Goal: Task Accomplishment & Management: Manage account settings

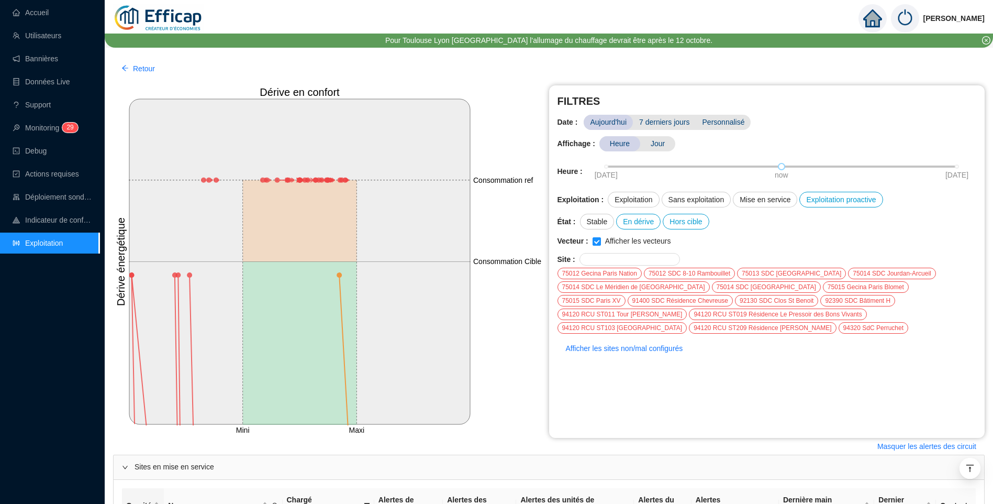
scroll to position [628, 0]
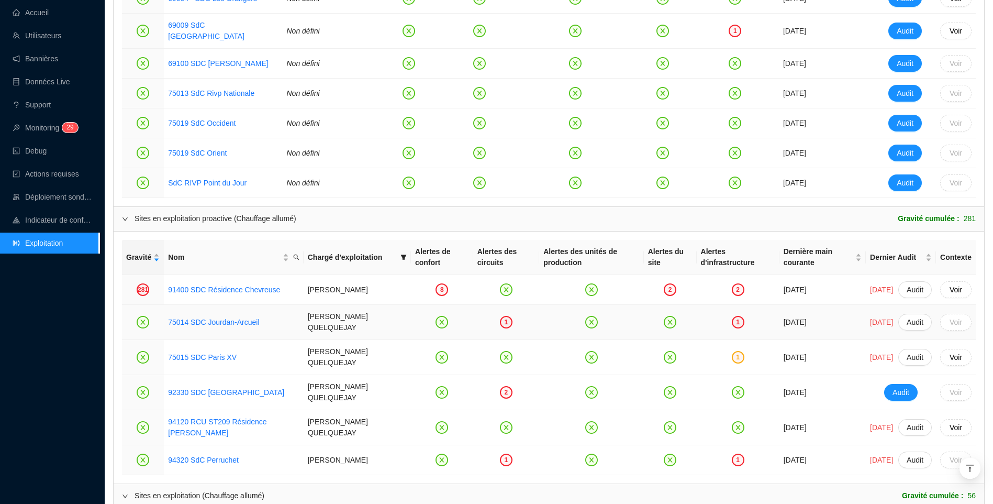
scroll to position [576, 0]
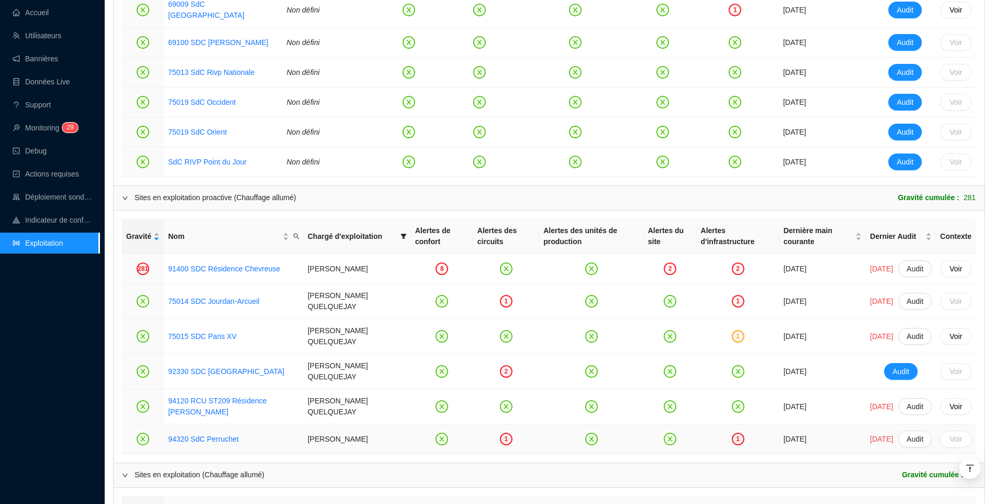
drag, startPoint x: 205, startPoint y: 417, endPoint x: 191, endPoint y: 429, distance: 18.6
drag, startPoint x: 191, startPoint y: 429, endPoint x: 180, endPoint y: 422, distance: 13.7
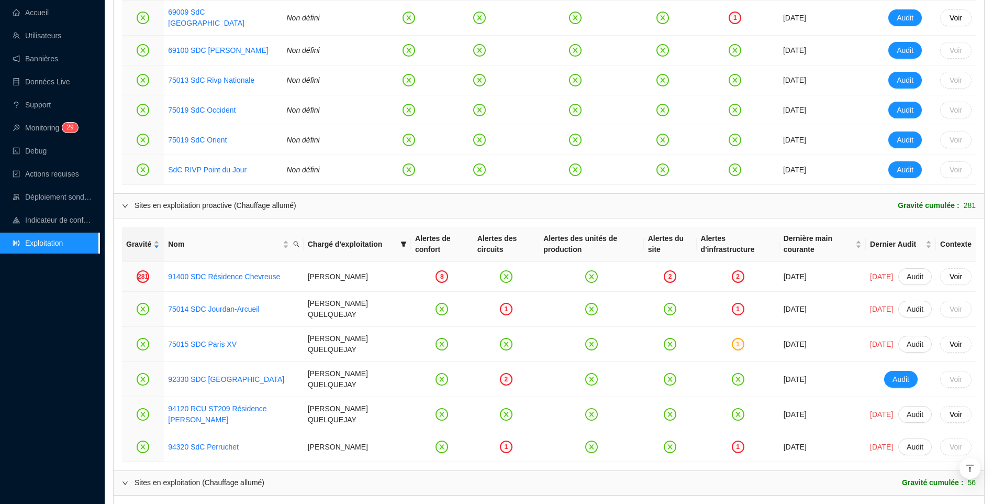
scroll to position [681, 0]
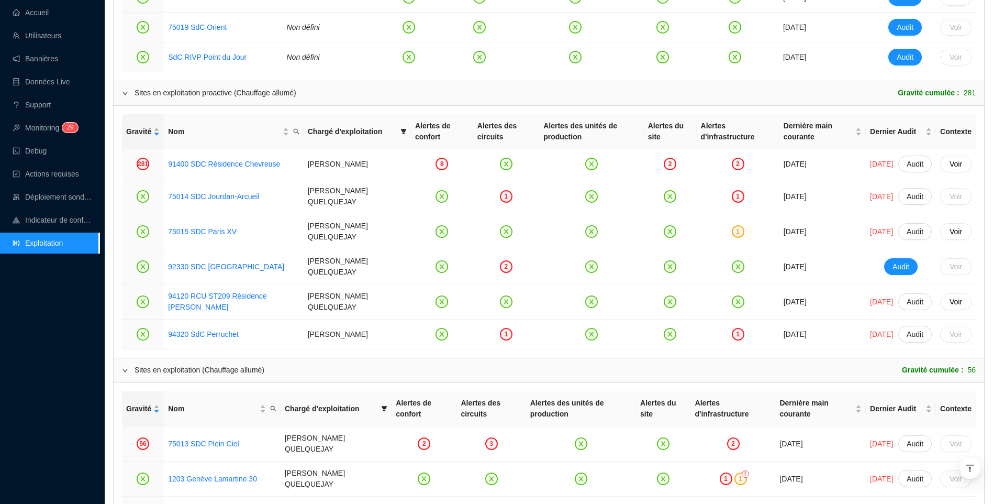
click at [54, 336] on div "Accueil Utilisateurs Bannières Données Live Support Monitoring 2 9 Debug Action…" at bounding box center [49, 252] width 99 height 504
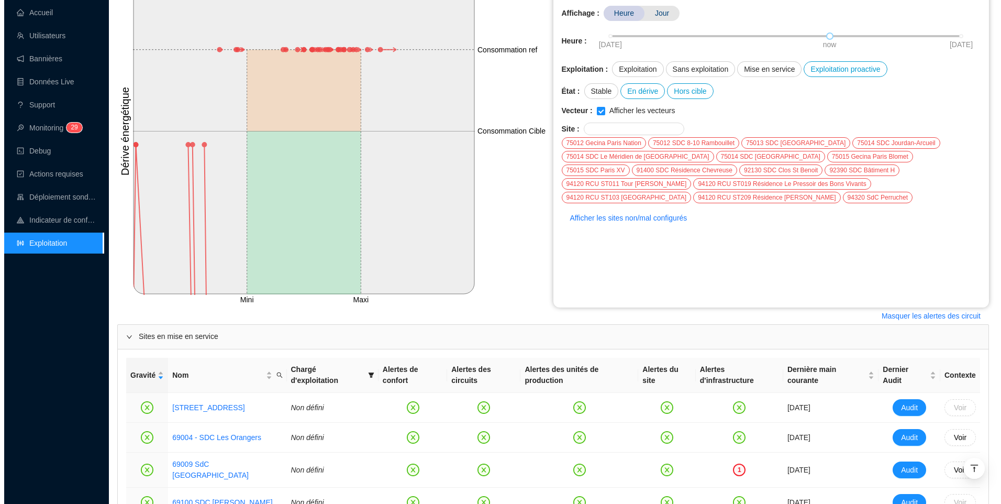
scroll to position [0, 0]
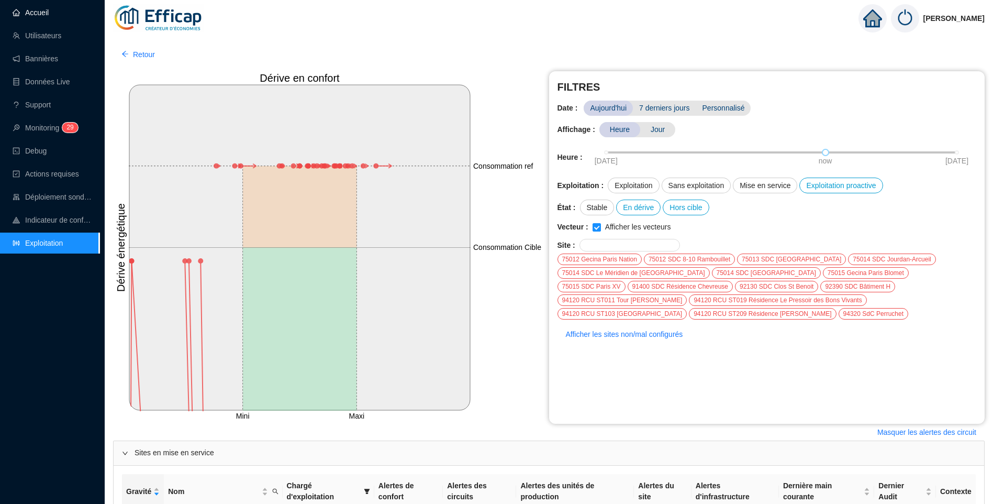
click at [41, 10] on link "Accueil" at bounding box center [31, 12] width 36 height 8
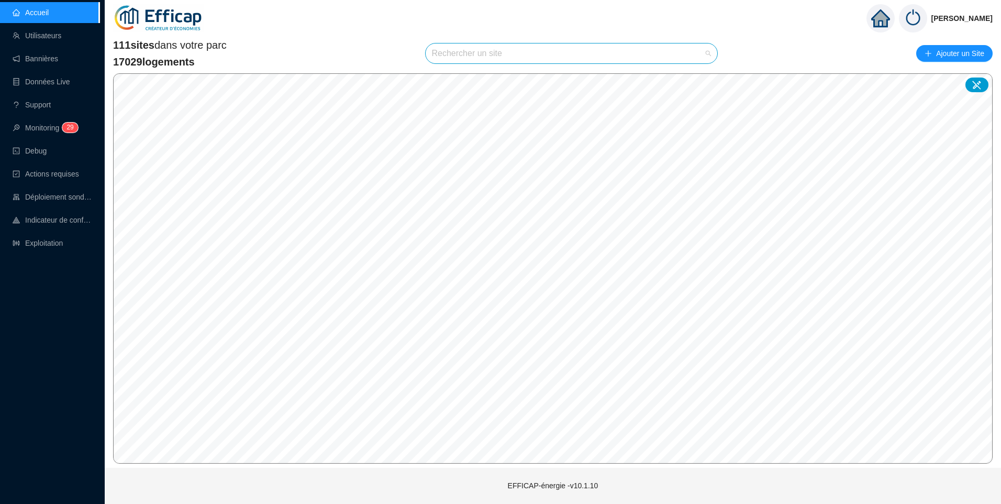
click at [457, 52] on input "search" at bounding box center [567, 53] width 270 height 20
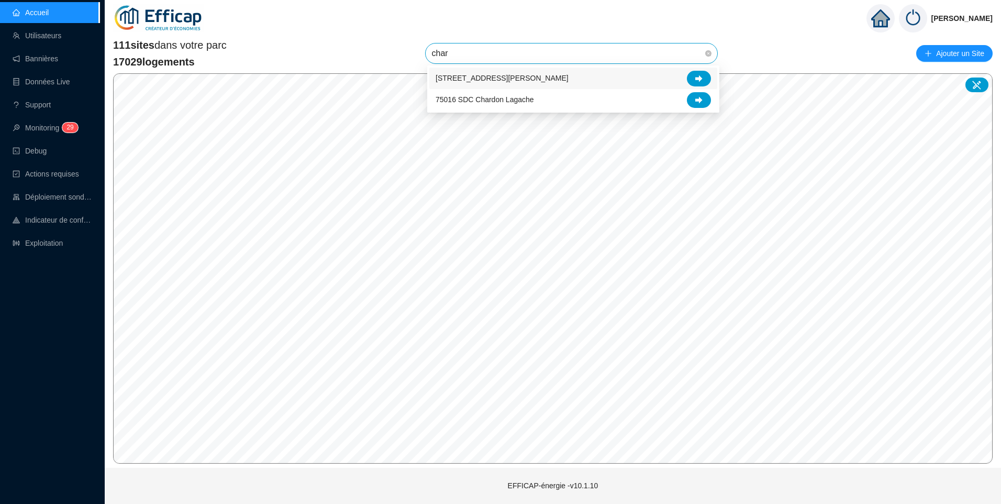
type input "chard"
click at [696, 79] on icon at bounding box center [698, 78] width 7 height 7
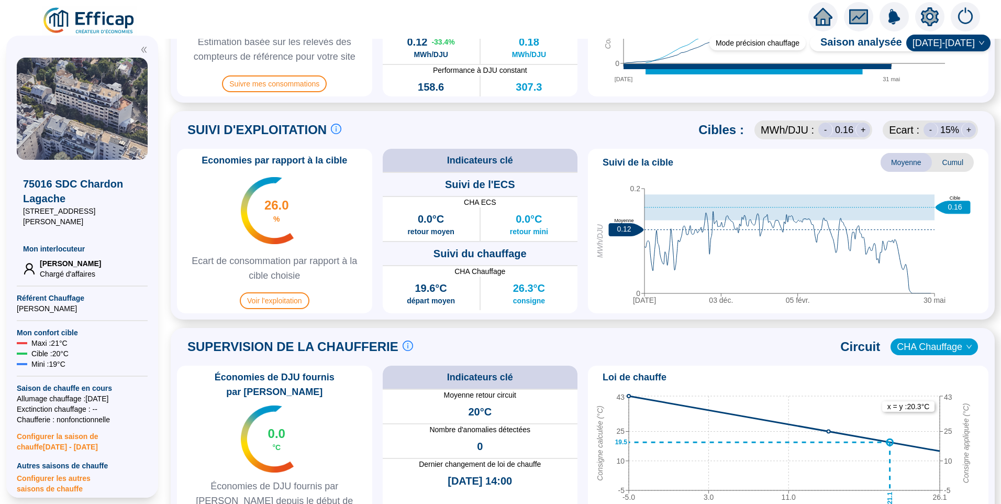
scroll to position [419, 0]
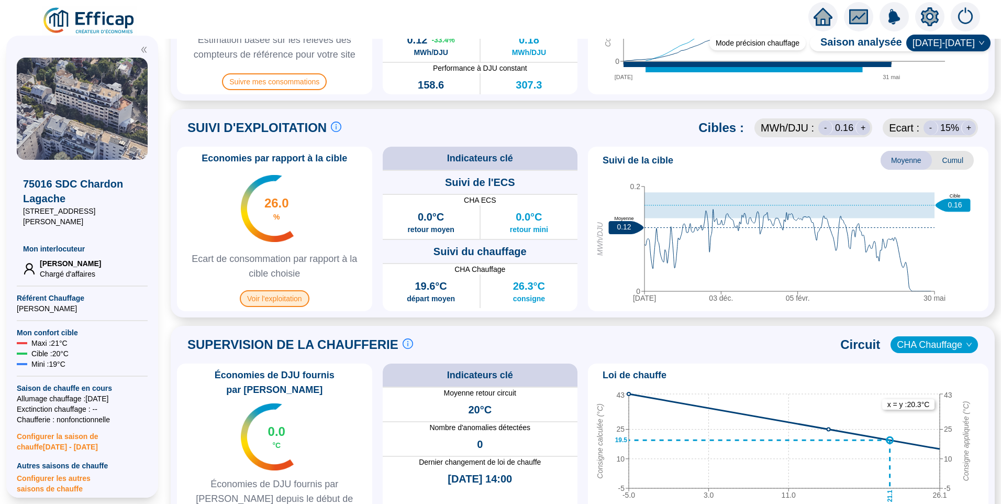
click at [297, 302] on span "Voir l'exploitation" at bounding box center [275, 298] width 70 height 17
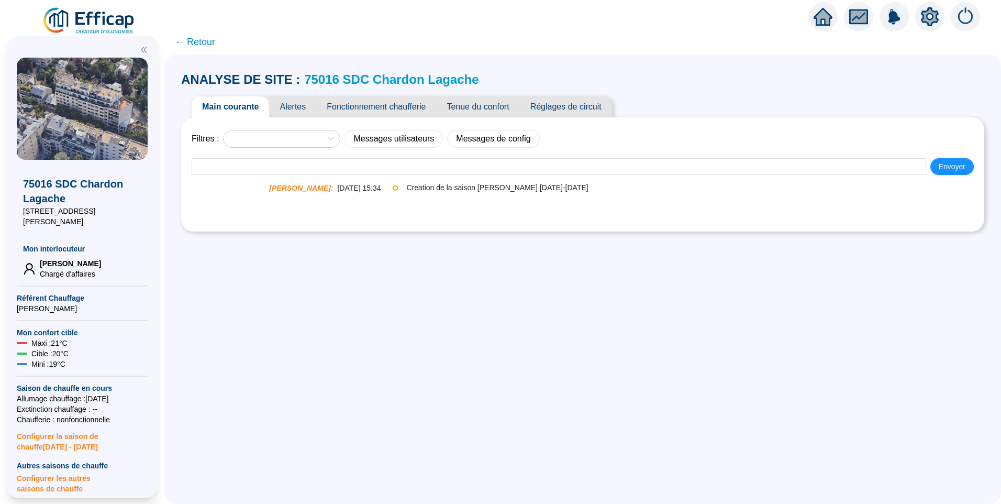
click at [370, 109] on span "Fonctionnement chaufferie" at bounding box center [376, 106] width 120 height 21
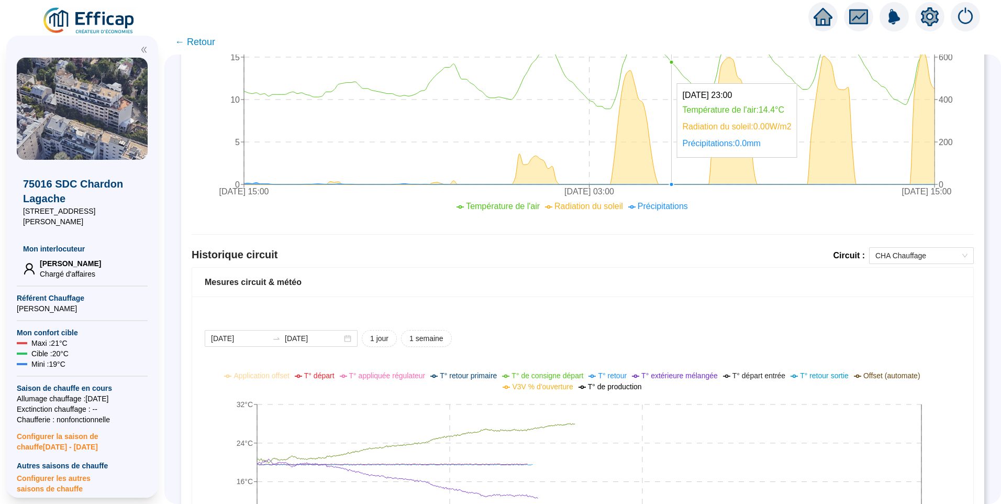
scroll to position [733, 0]
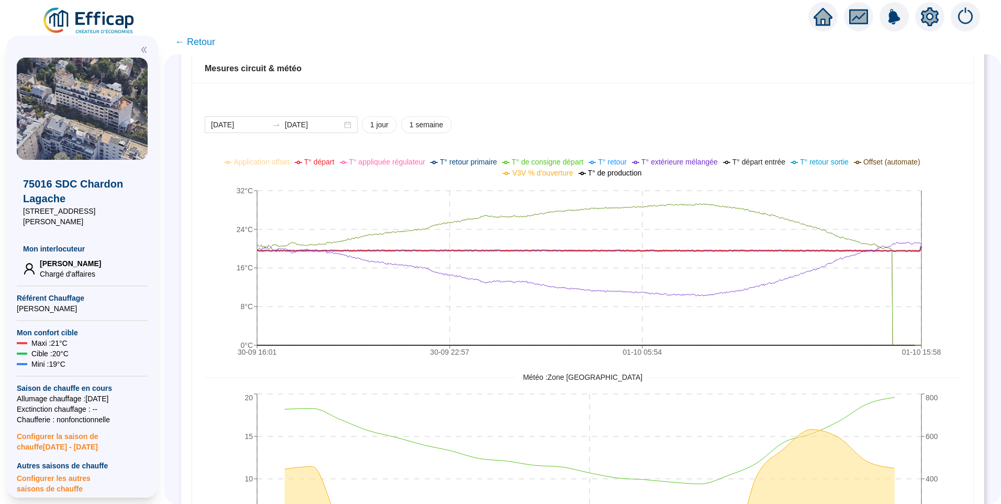
click at [326, 165] on span "T° départ" at bounding box center [319, 162] width 30 height 8
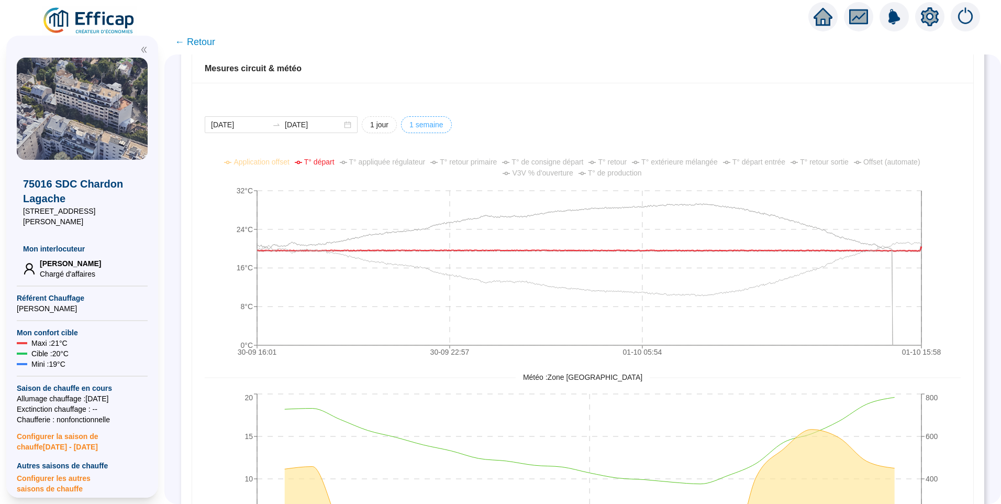
click at [439, 125] on span "1 semaine" at bounding box center [426, 124] width 34 height 11
type input "[DATE]"
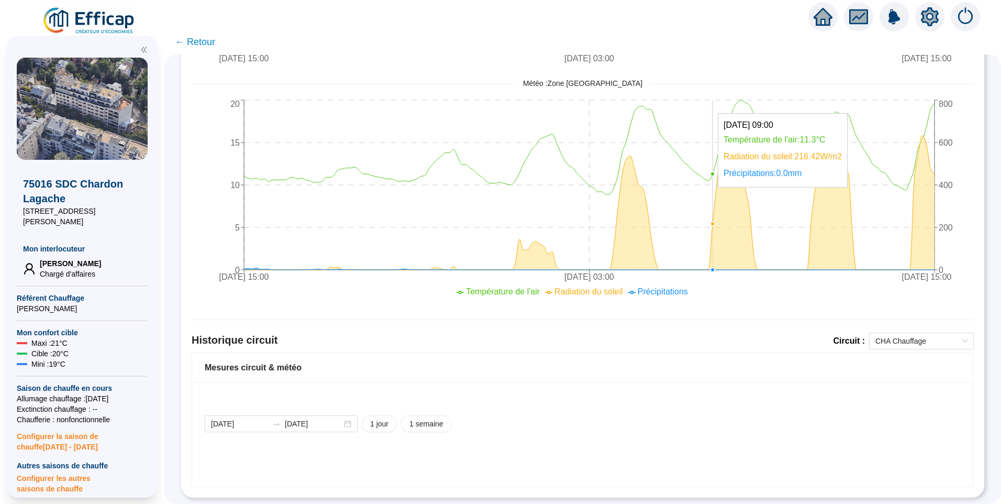
scroll to position [452, 0]
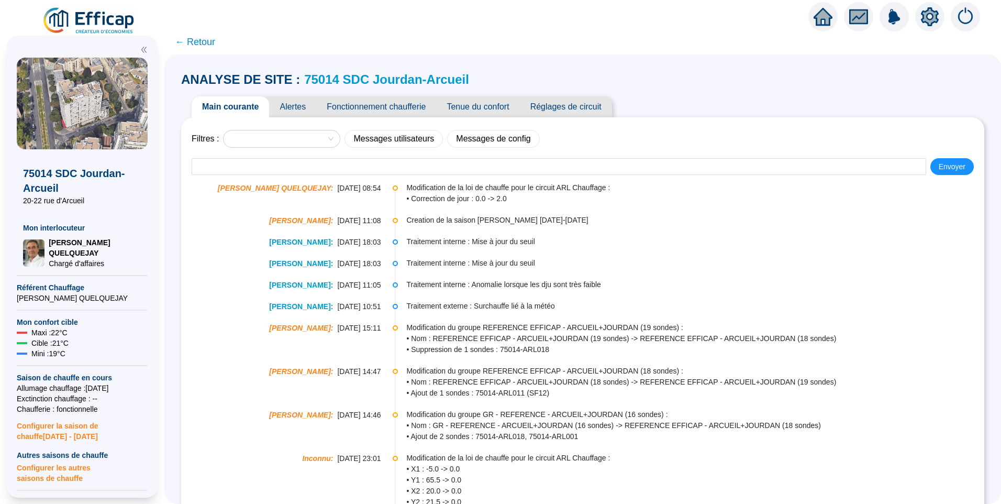
click at [300, 113] on span "Alertes" at bounding box center [292, 106] width 47 height 21
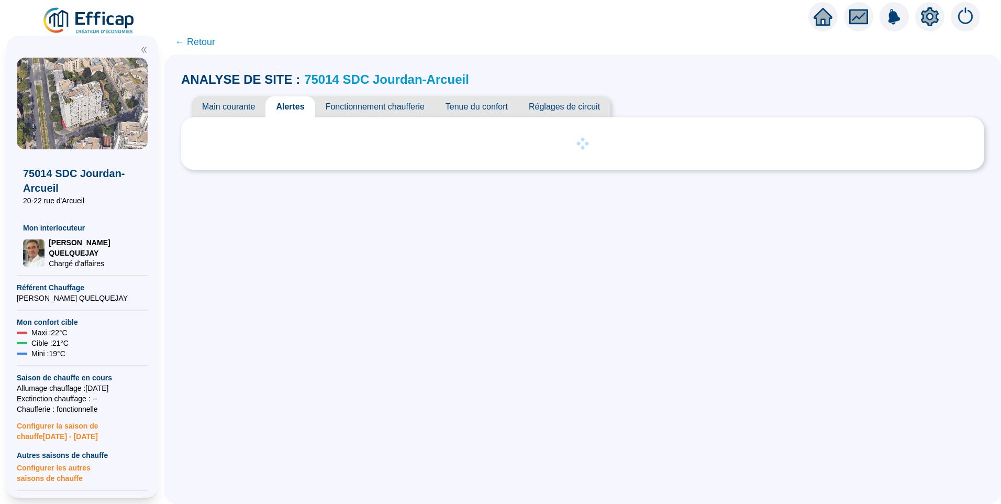
click at [240, 108] on span "Main courante" at bounding box center [229, 106] width 74 height 21
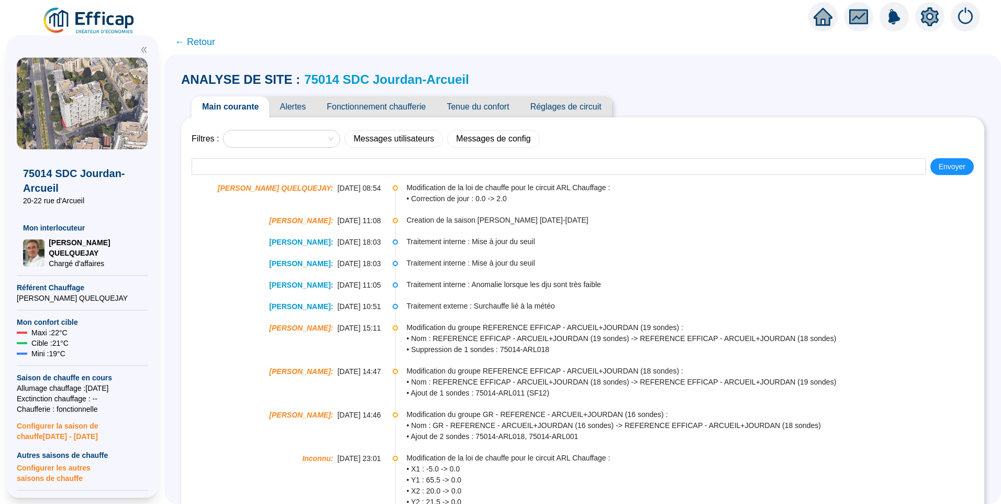
click at [293, 109] on span "Alertes" at bounding box center [292, 106] width 47 height 21
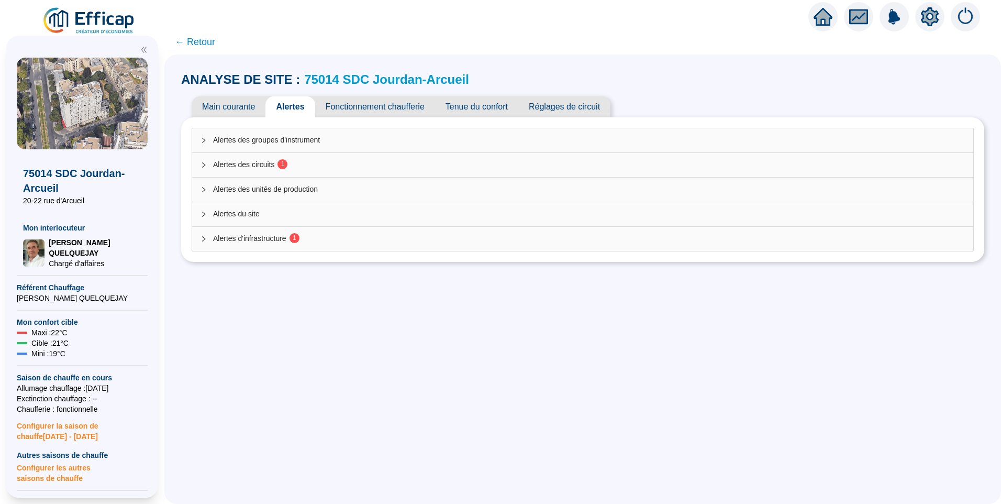
click at [268, 171] on div "Alertes des circuits 1" at bounding box center [582, 165] width 781 height 24
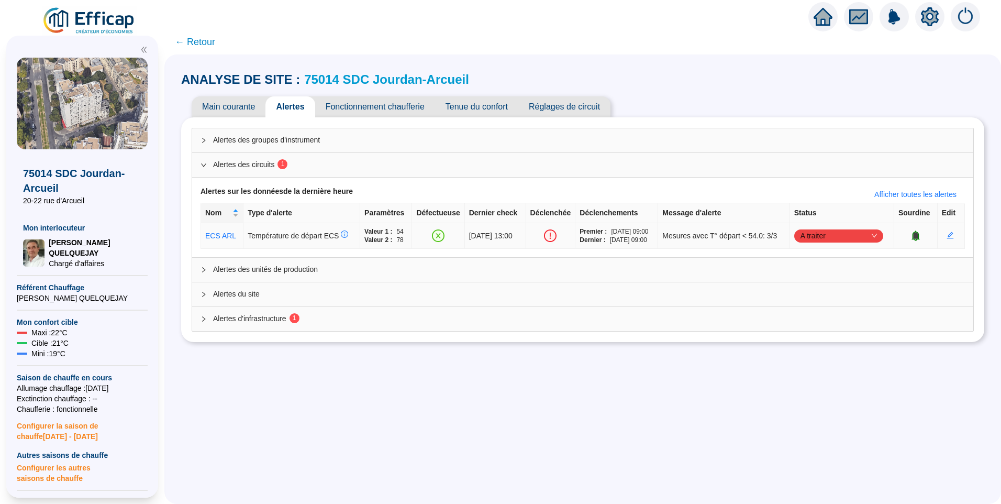
click at [810, 237] on span "A traiter" at bounding box center [839, 236] width 76 height 16
click at [819, 287] on div "Traité" at bounding box center [840, 288] width 72 height 11
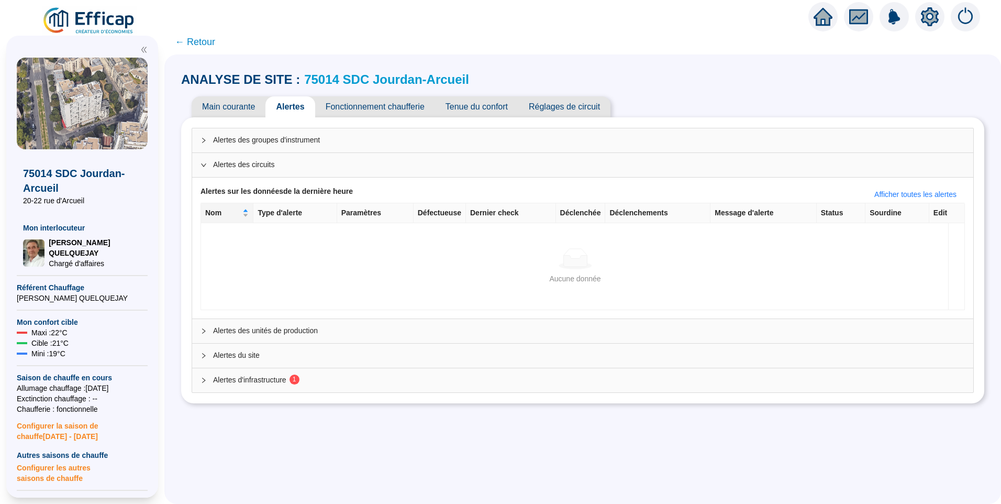
click at [250, 386] on div "Alertes d'infrastructure 1" at bounding box center [582, 380] width 781 height 24
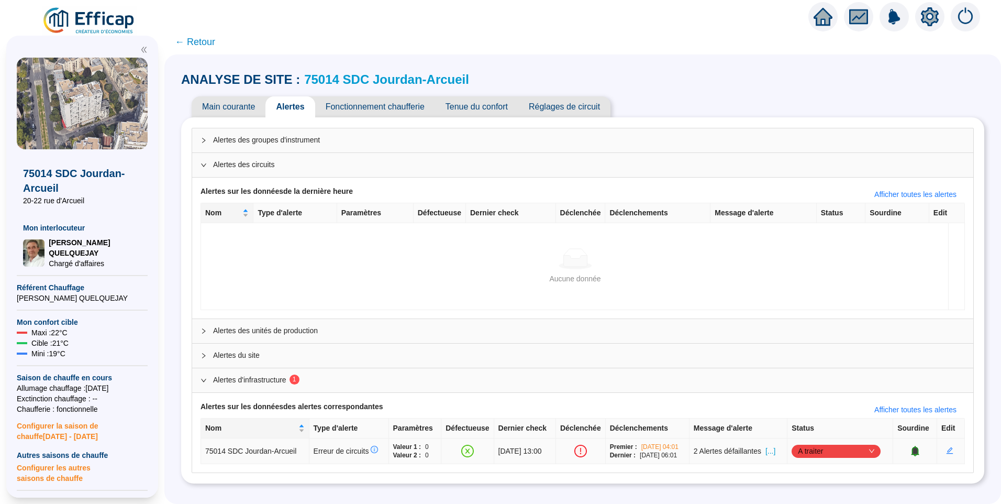
click at [775, 451] on span "[...]" at bounding box center [771, 451] width 10 height 11
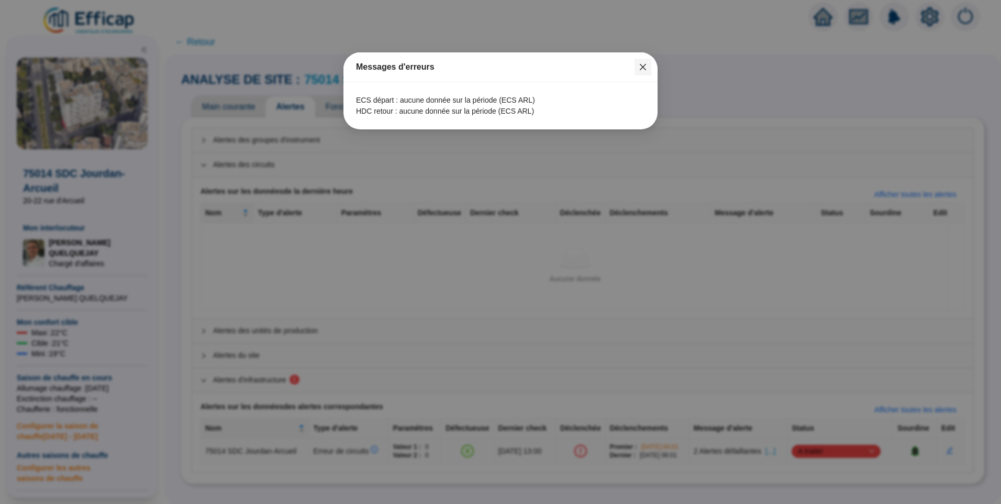
click at [646, 69] on icon "close" at bounding box center [643, 67] width 8 height 8
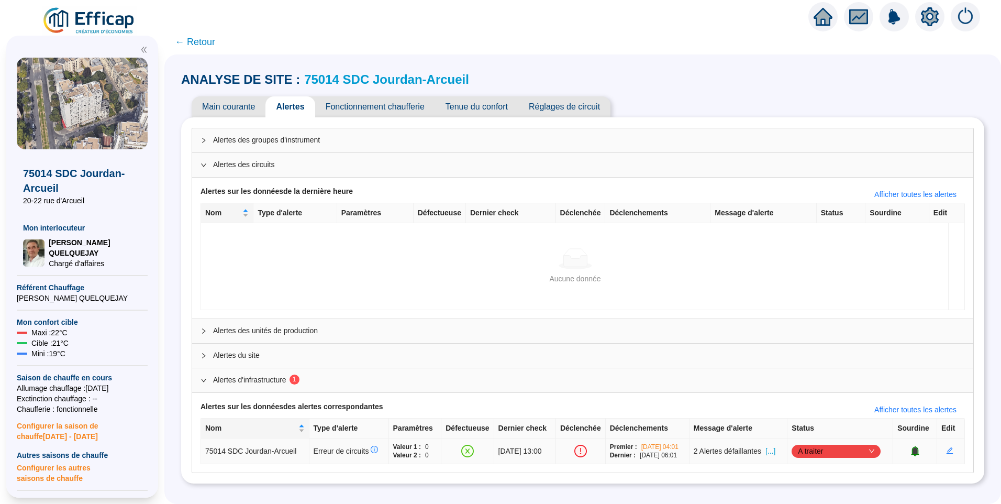
click at [852, 453] on span "A traiter" at bounding box center [836, 451] width 76 height 16
click at [815, 434] on div "Traité" at bounding box center [838, 431] width 72 height 11
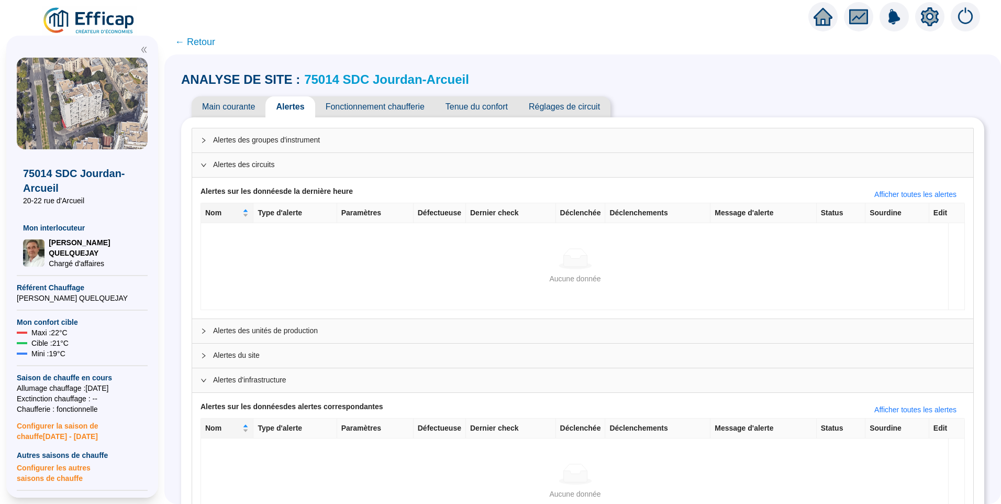
click at [391, 105] on span "Fonctionnement chaufferie" at bounding box center [375, 106] width 120 height 21
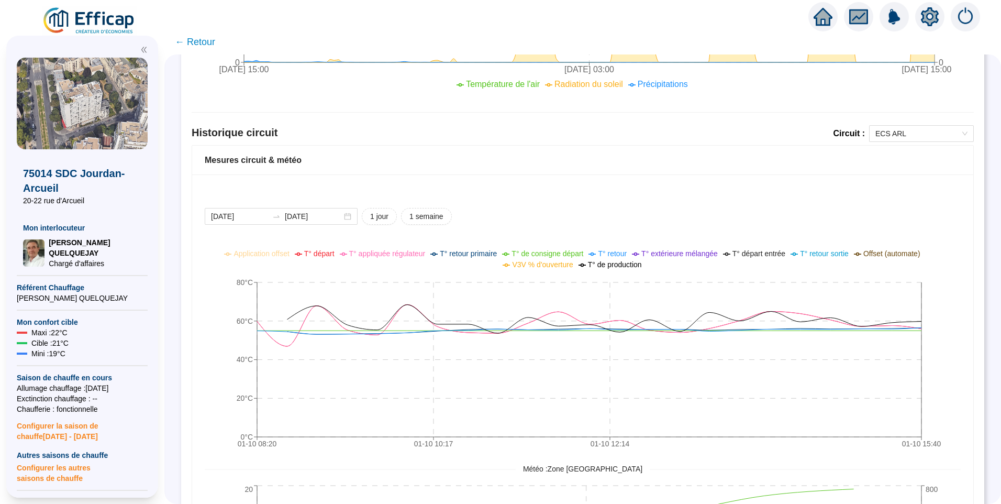
scroll to position [628, 0]
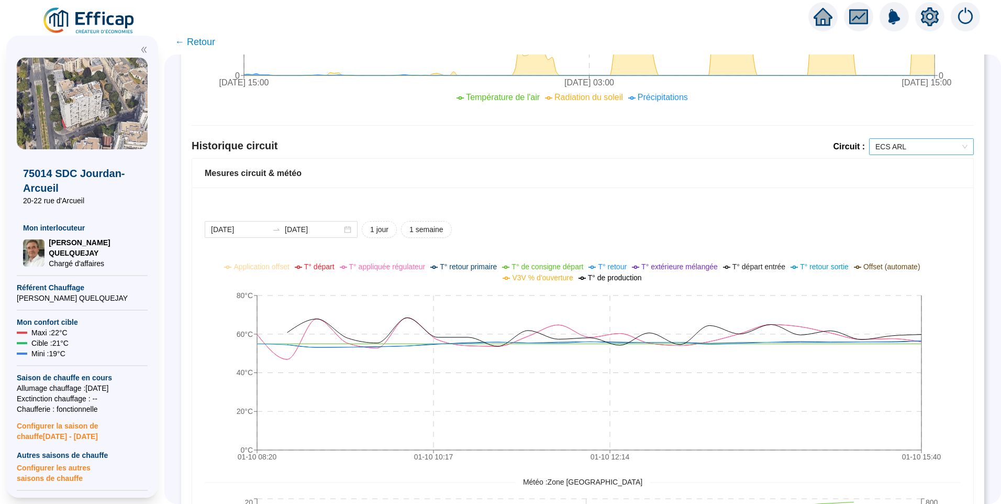
click at [906, 152] on span "ECS ARL" at bounding box center [921, 147] width 92 height 16
click at [906, 183] on div "ARL Chauffage" at bounding box center [914, 184] width 88 height 11
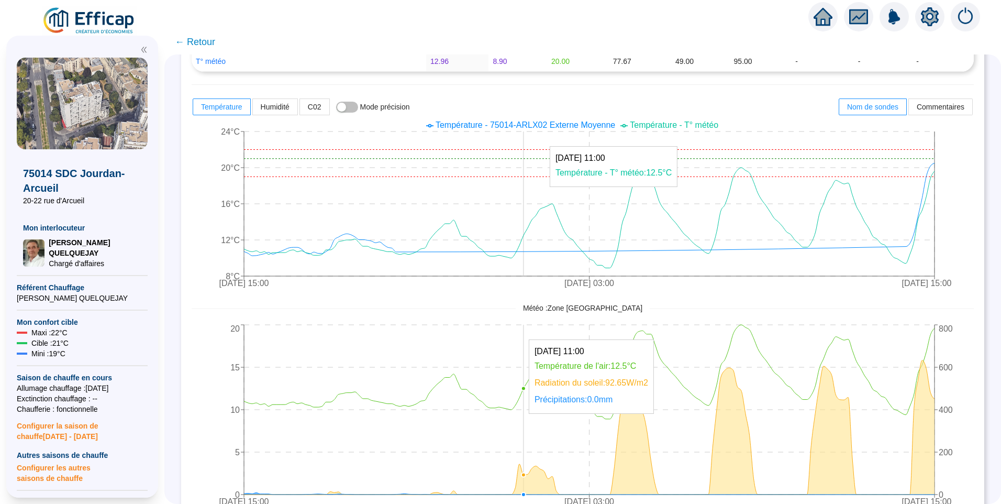
scroll to position [0, 0]
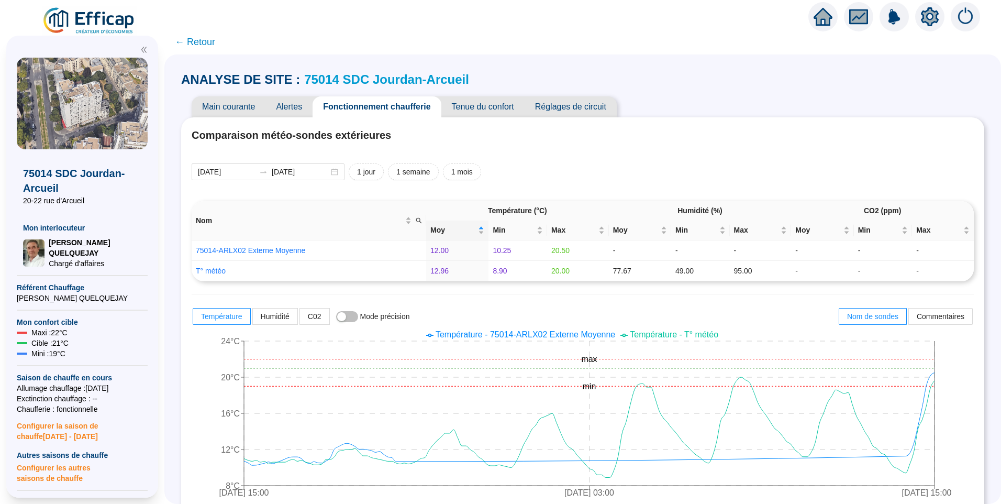
click at [491, 116] on span "Tenue du confort" at bounding box center [482, 106] width 83 height 21
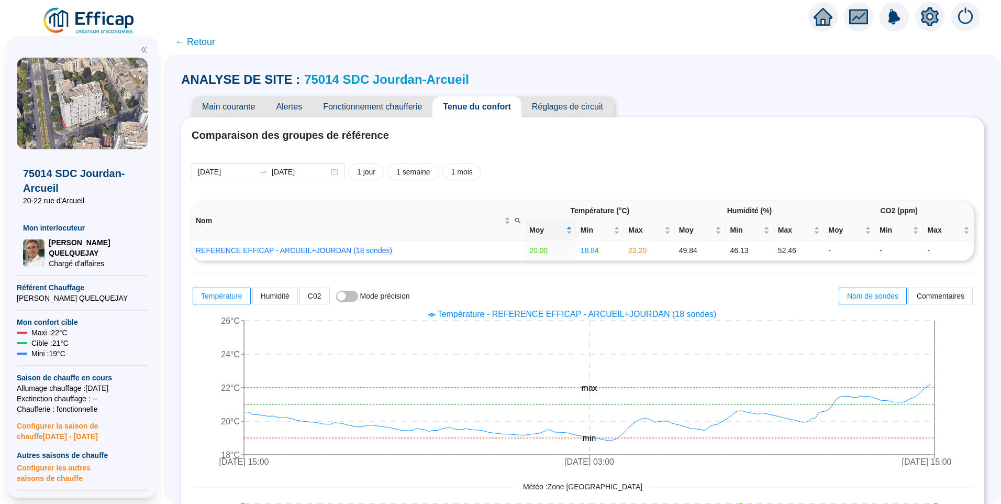
click at [587, 110] on span "Réglages de circuit" at bounding box center [568, 106] width 92 height 21
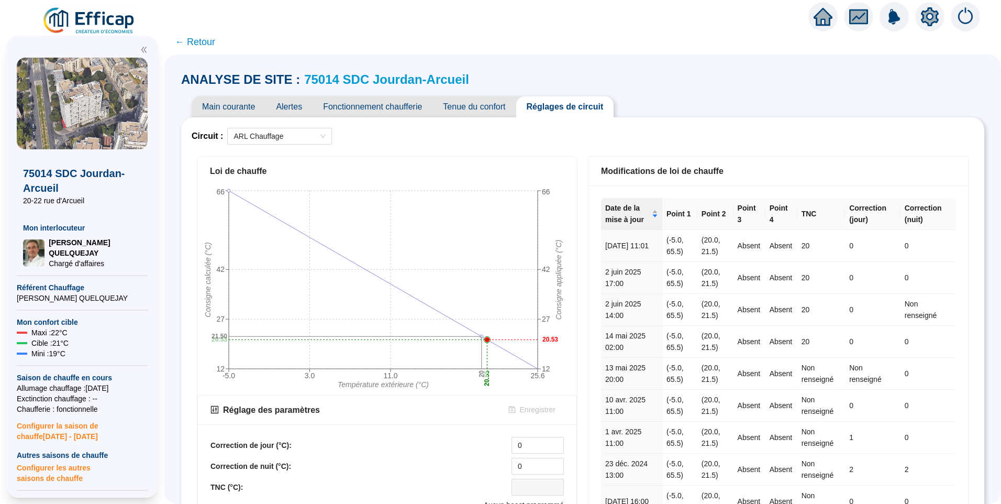
click at [393, 85] on link "75014 SDC Jourdan-Arcueil" at bounding box center [386, 79] width 165 height 14
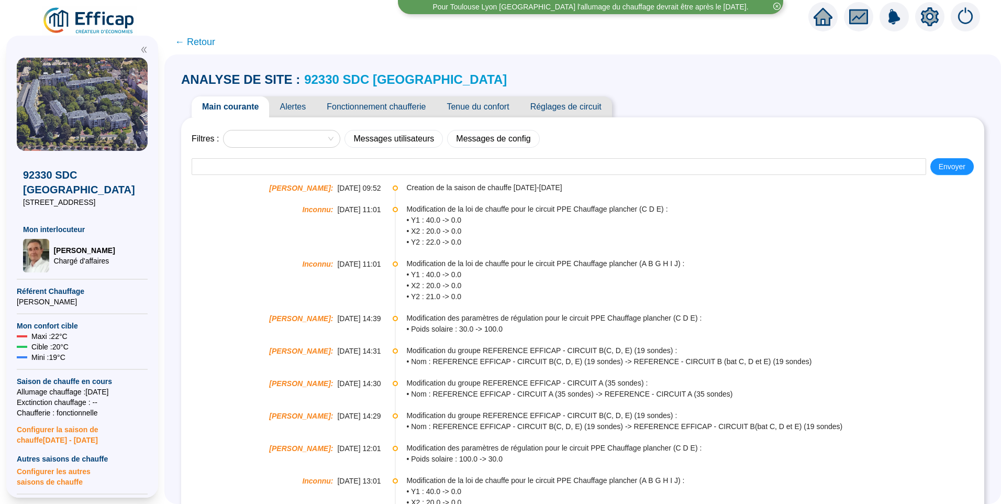
click at [302, 110] on span "Alertes" at bounding box center [292, 106] width 47 height 21
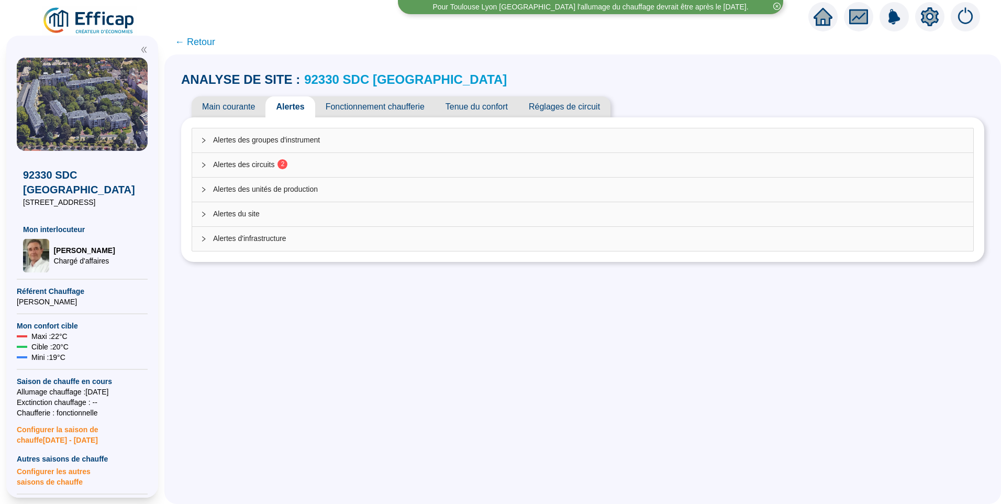
click at [314, 158] on div "Alertes des circuits 2" at bounding box center [582, 165] width 781 height 24
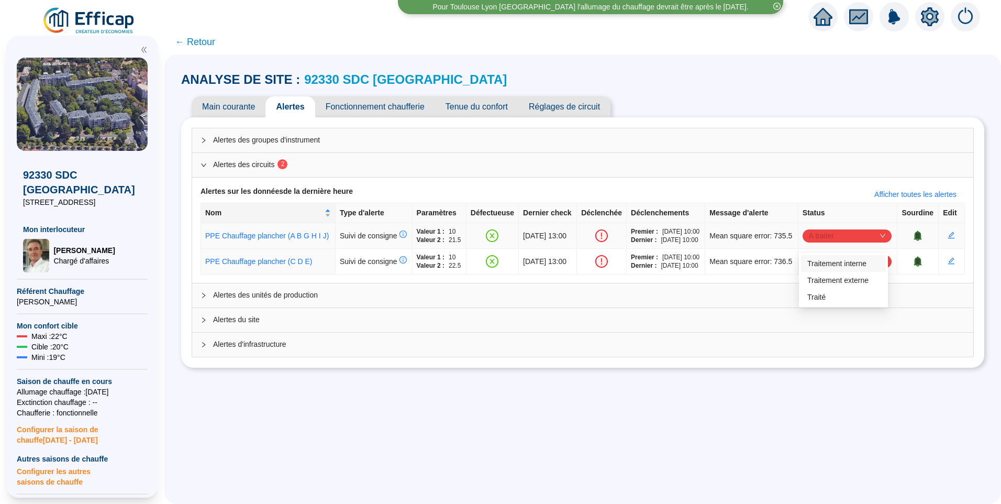
click at [839, 243] on span "A traiter" at bounding box center [847, 236] width 76 height 16
click at [834, 294] on div "Traité" at bounding box center [843, 297] width 72 height 11
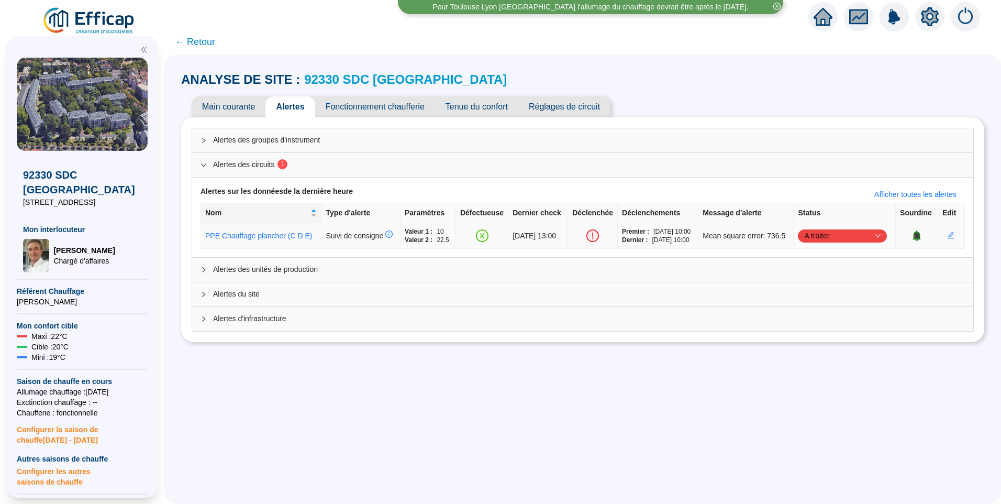
click at [830, 240] on span "A traiter" at bounding box center [842, 236] width 76 height 16
click at [817, 296] on div "Traité" at bounding box center [843, 292] width 72 height 11
click at [356, 331] on div "Alertes d'infrastructure" at bounding box center [582, 319] width 781 height 24
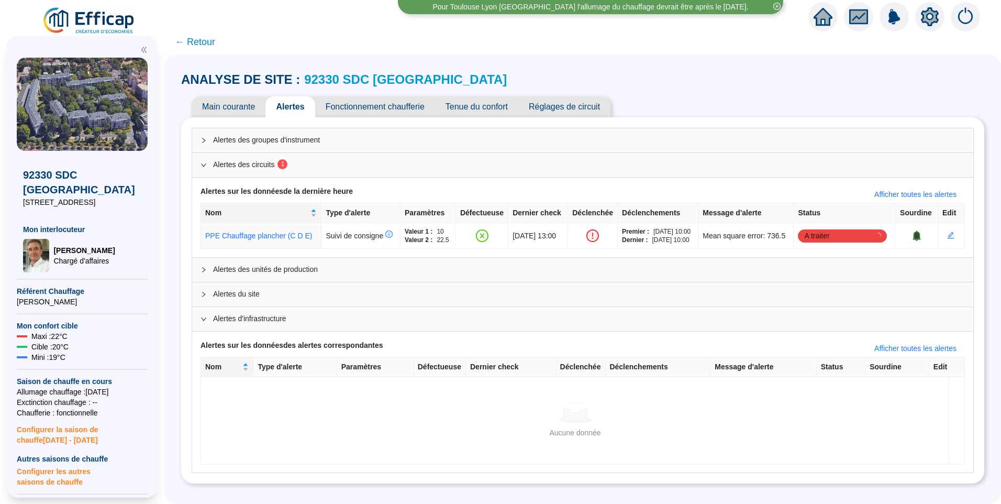
click at [296, 300] on span "Alertes du site" at bounding box center [589, 294] width 752 height 11
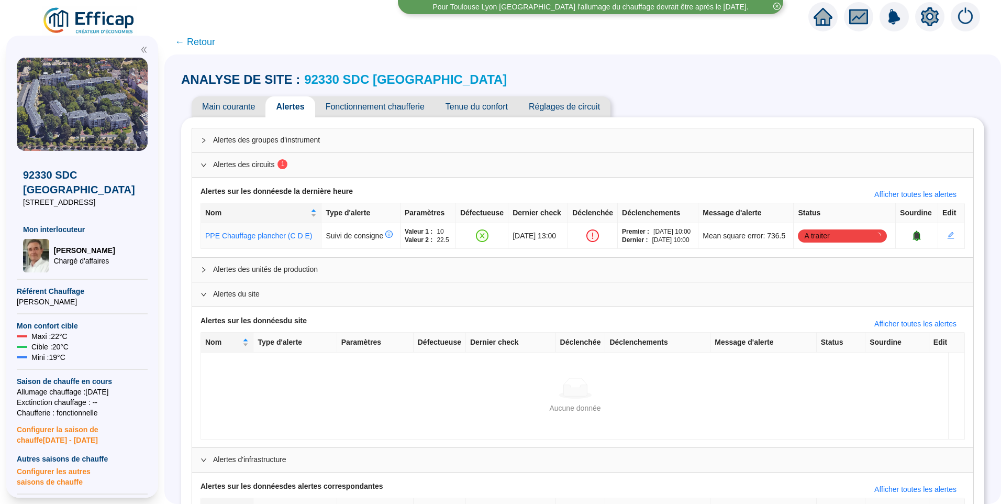
click at [293, 282] on div "Alertes des unités de production" at bounding box center [582, 270] width 781 height 24
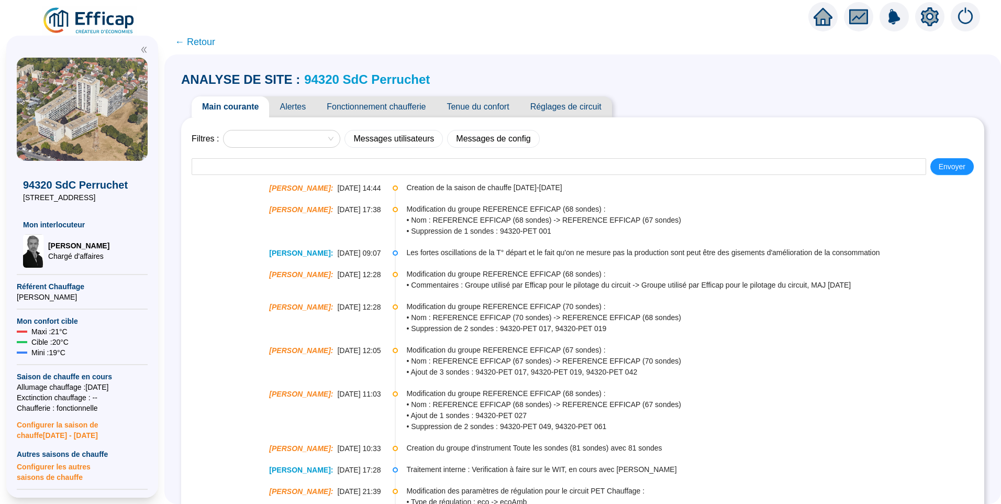
click at [294, 105] on span "Alertes" at bounding box center [292, 106] width 47 height 21
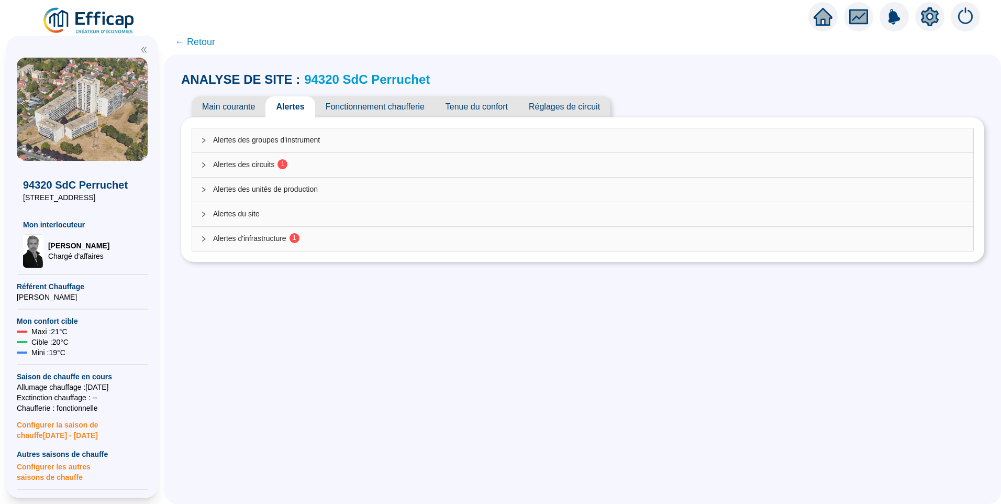
click at [286, 167] on sup "1" at bounding box center [283, 164] width 10 height 10
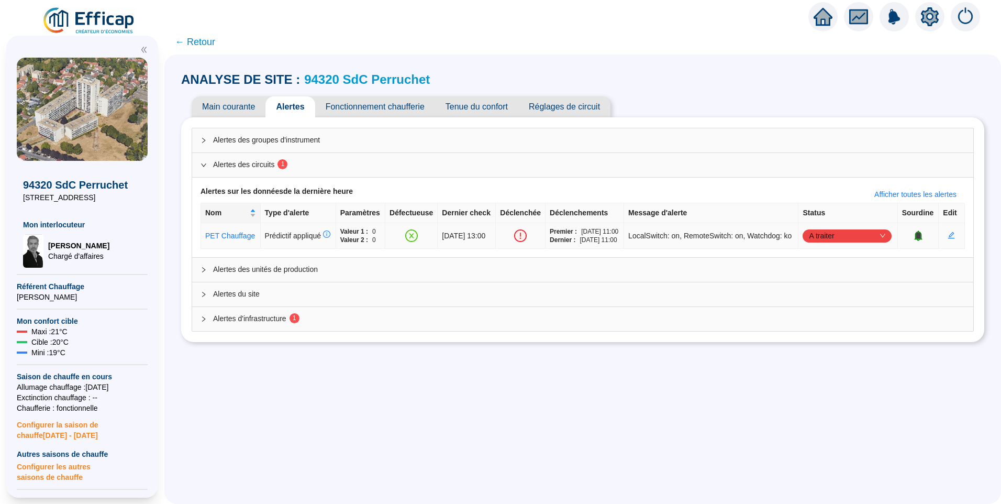
click at [813, 243] on span "A traiter" at bounding box center [847, 236] width 76 height 16
click at [817, 294] on div "Traité" at bounding box center [843, 297] width 72 height 11
click at [348, 331] on div "Alertes d'infrastructure 1" at bounding box center [582, 319] width 781 height 24
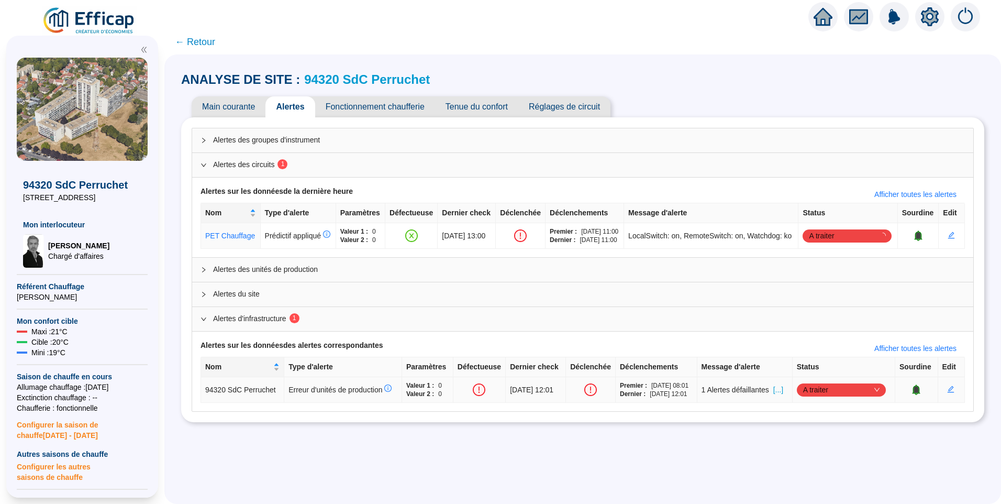
click at [783, 395] on span "[...]" at bounding box center [778, 389] width 10 height 11
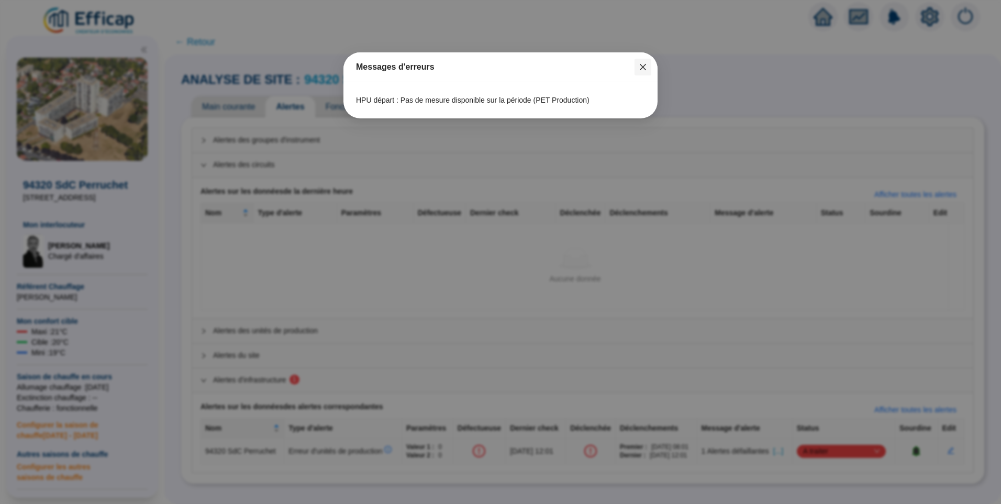
click at [646, 71] on icon "close" at bounding box center [643, 67] width 8 height 8
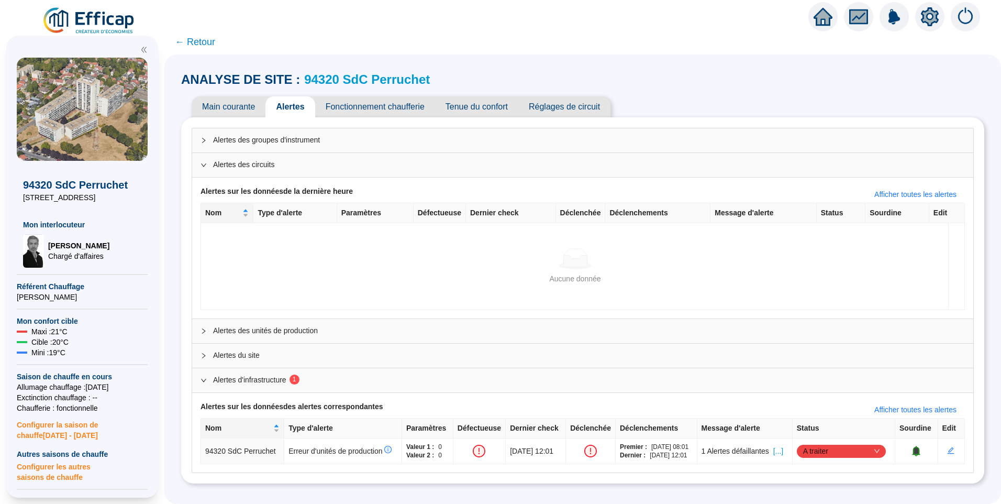
click at [370, 104] on span "Fonctionnement chaufferie" at bounding box center [375, 106] width 120 height 21
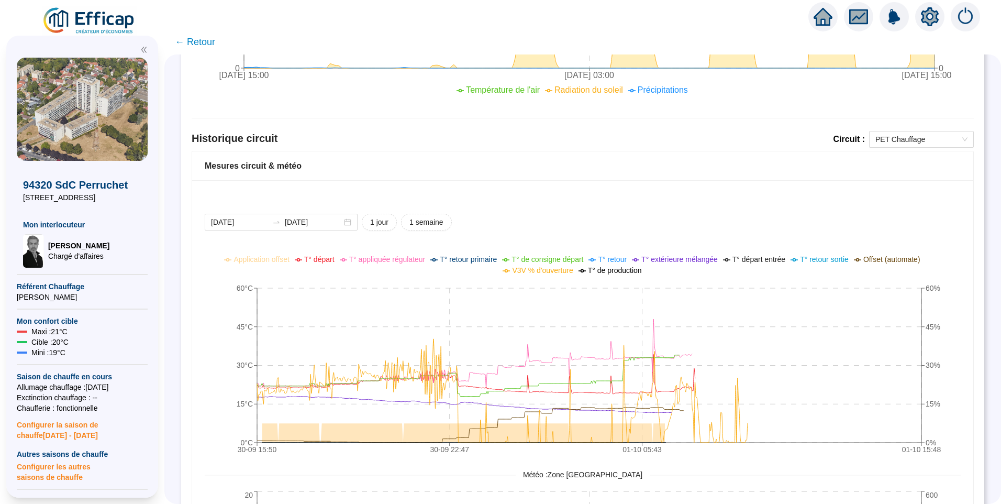
scroll to position [662, 0]
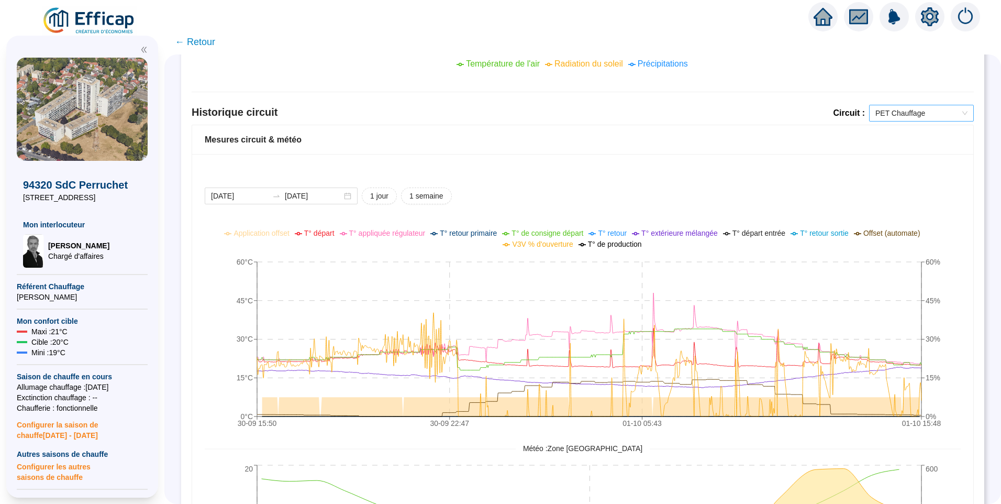
click at [895, 117] on span "PET Chauffage" at bounding box center [921, 113] width 92 height 16
click at [682, 173] on div "[DATE] [DATE] 1 jour 1 semaine 30-09 15:[PHONE_NUMBER]:[PHONE_NUMBER]:[PHONE_NU…" at bounding box center [582, 419] width 781 height 530
click at [258, 192] on input "[DATE]" at bounding box center [239, 196] width 57 height 11
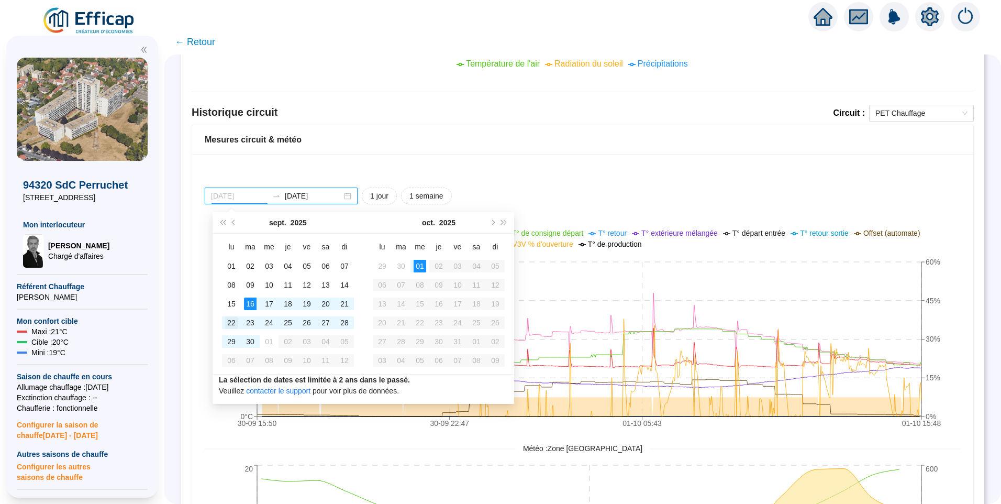
type input "[DATE]"
click at [225, 318] on div "22" at bounding box center [231, 322] width 13 height 13
type input "2025-09-30"
click at [246, 340] on div "30" at bounding box center [250, 341] width 13 height 13
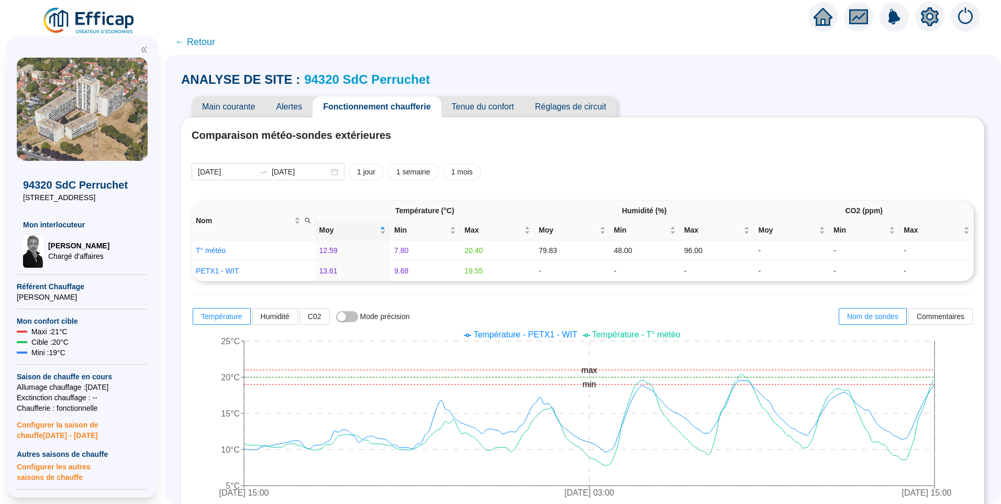
click at [289, 109] on span "Alertes" at bounding box center [288, 106] width 47 height 21
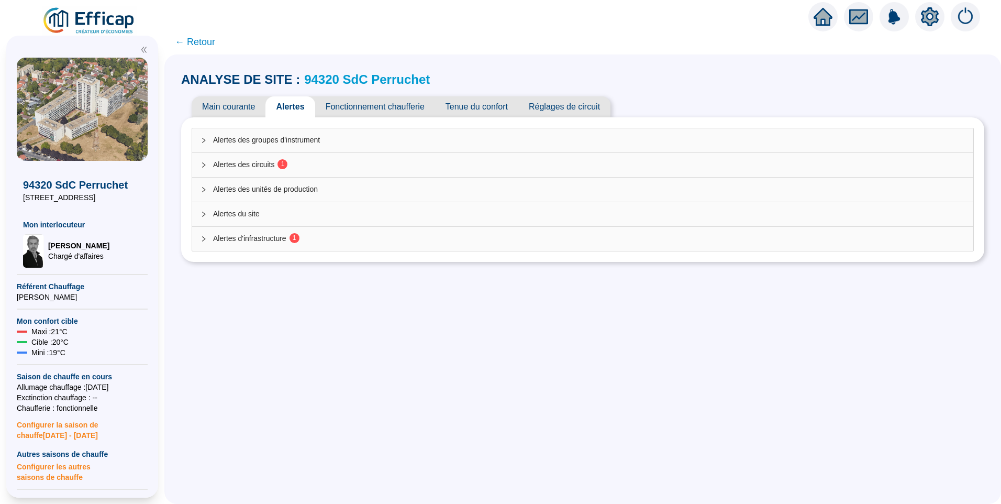
click at [271, 170] on span "Alertes des circuits 1" at bounding box center [589, 164] width 752 height 11
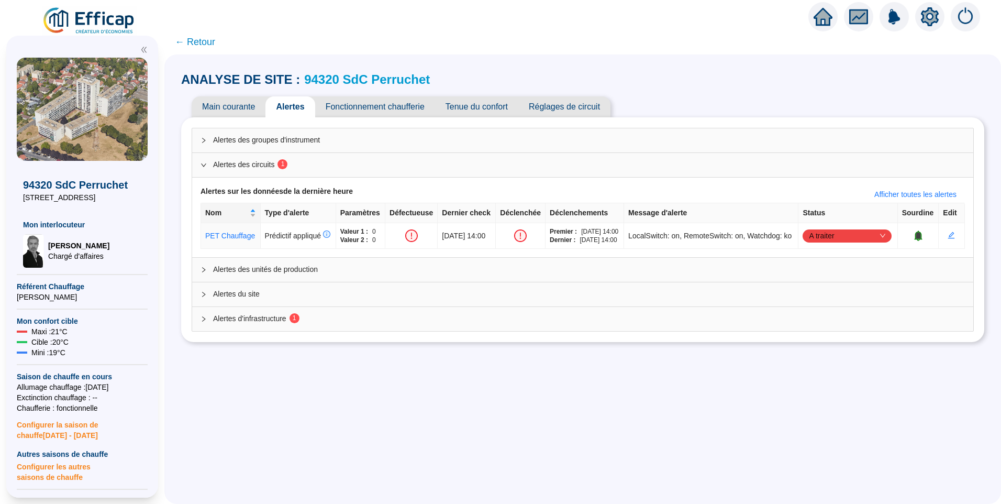
click at [248, 324] on span "Alertes d'infrastructure 1" at bounding box center [589, 318] width 752 height 11
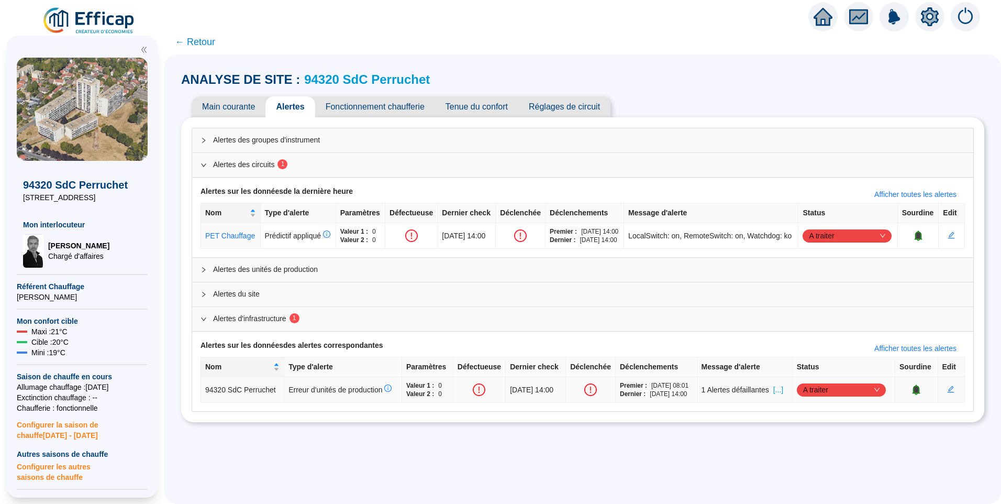
click at [783, 395] on span "[...]" at bounding box center [778, 389] width 10 height 11
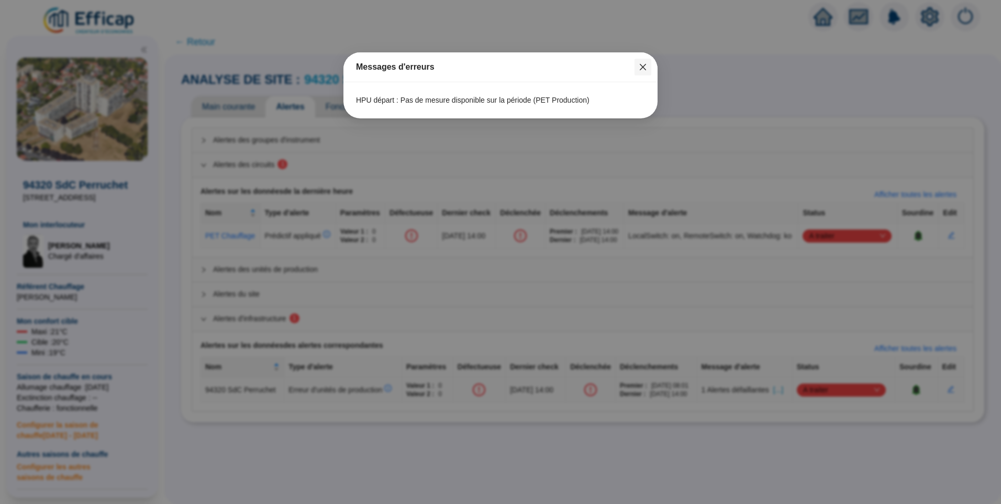
click at [640, 70] on icon "close" at bounding box center [643, 67] width 6 height 6
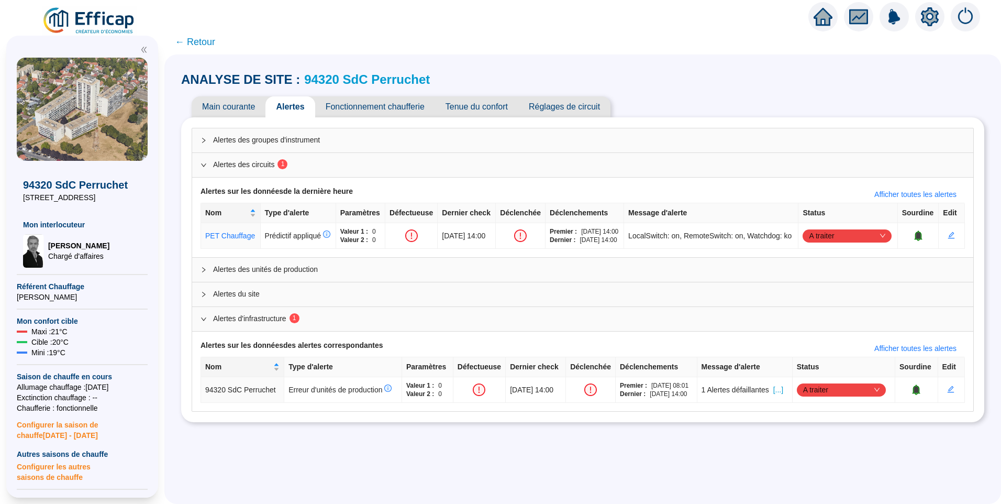
click at [924, 23] on icon "setting" at bounding box center [930, 16] width 19 height 19
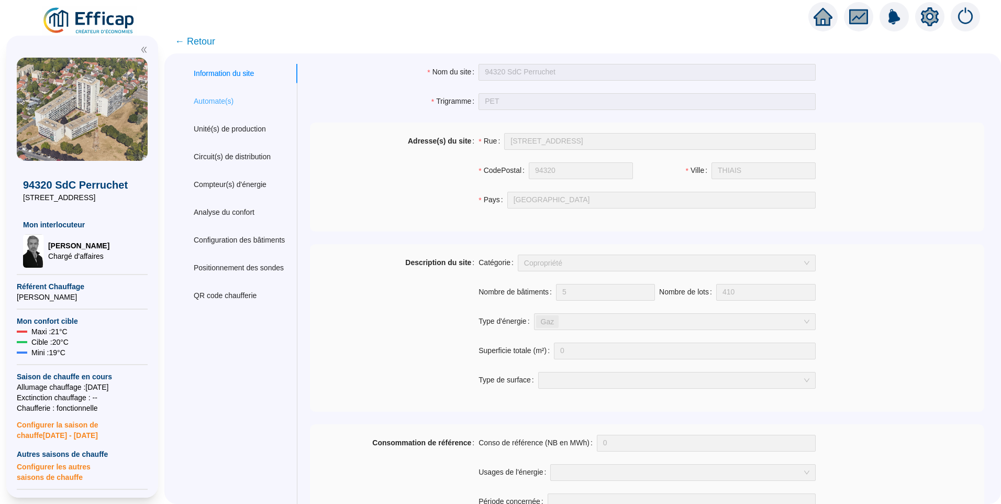
click at [202, 108] on div "Automate(s)" at bounding box center [239, 101] width 116 height 19
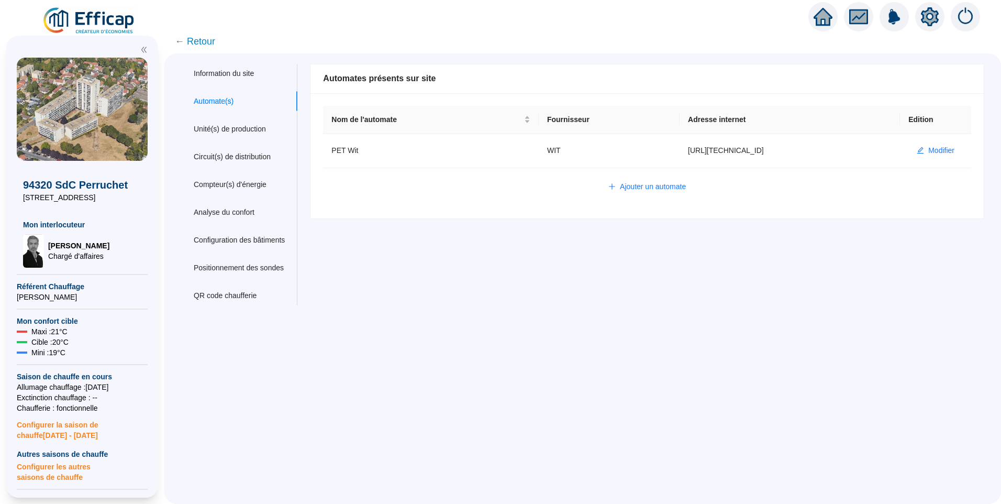
click at [529, 364] on div "Information du site Automate(s) Unité(s) de production Circuit(s) de distributi…" at bounding box center [582, 278] width 837 height 450
click at [917, 149] on button "Modifier" at bounding box center [935, 150] width 54 height 17
type input "PET Wit"
type input "http://10.132.0.2:8080/pet"
type input "3F77B4A9C6E82B6F"
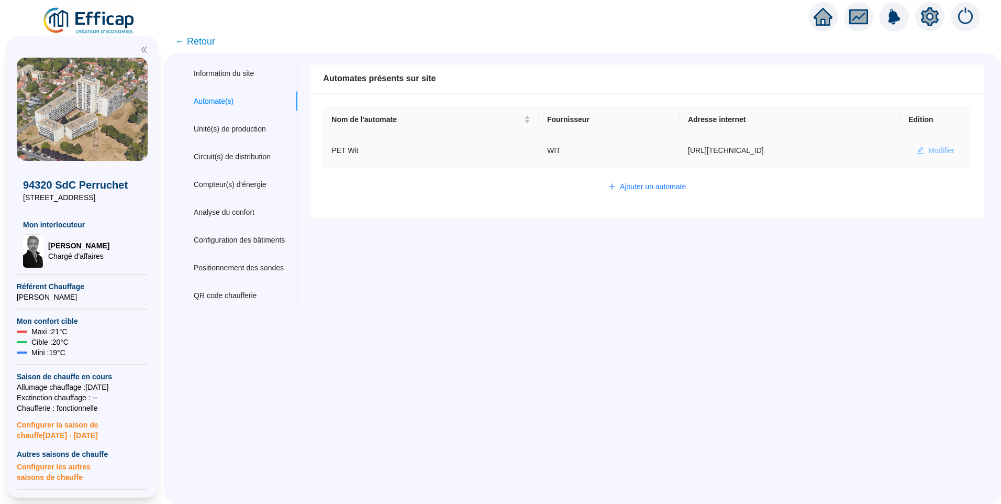
type input "493550"
type input "493617"
type input "490770"
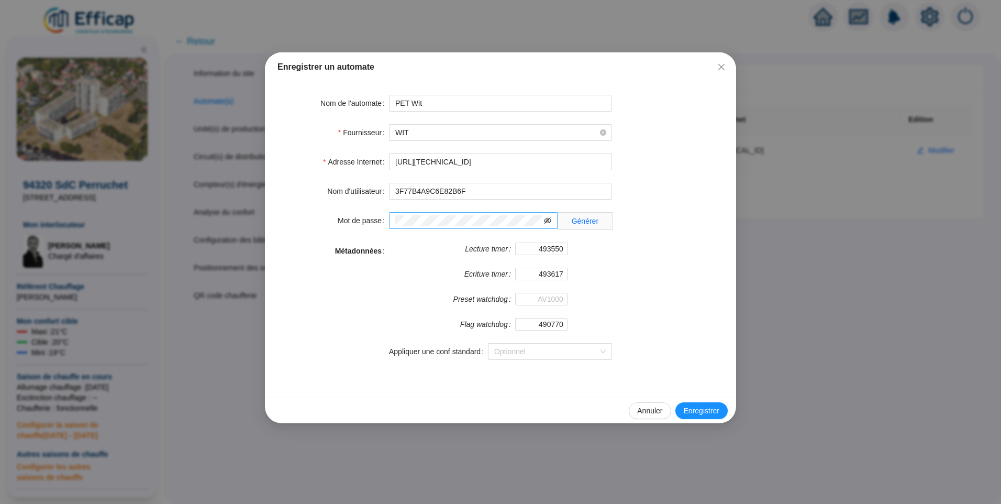
click at [548, 220] on icon "eye-invisible" at bounding box center [547, 220] width 7 height 6
click at [817, 302] on div "Enregistrer un automate Nom de l'automate PET Wit Fournisseur WIT Adresse Inter…" at bounding box center [500, 252] width 1001 height 504
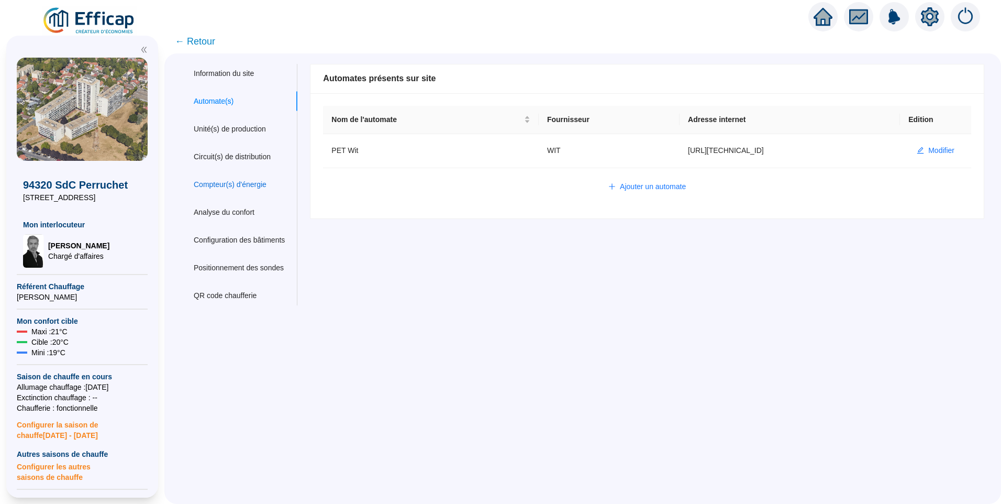
click at [236, 186] on div "Compteur(s) d'énergie" at bounding box center [230, 184] width 73 height 11
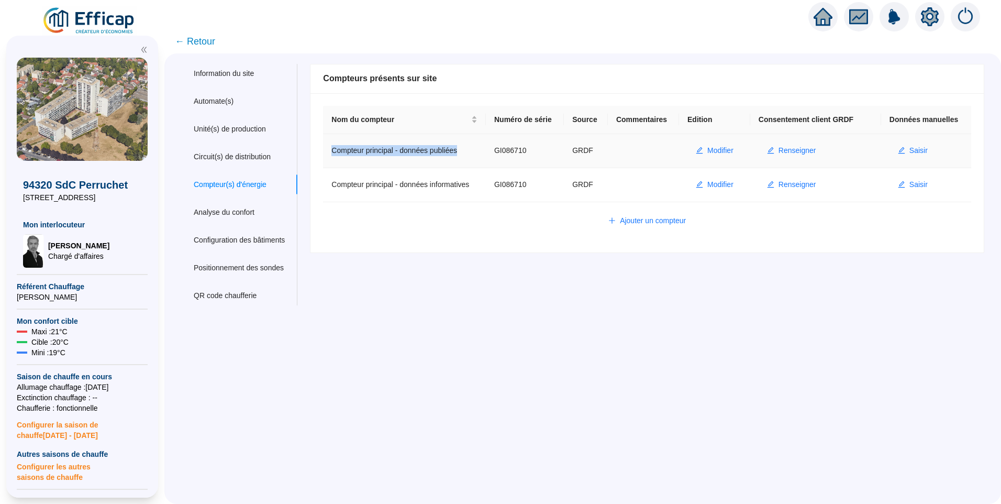
drag, startPoint x: 439, startPoint y: 153, endPoint x: 338, endPoint y: 162, distance: 100.9
click at [338, 162] on td "Compteur principal - données publiées" at bounding box center [404, 151] width 163 height 34
copy td "Compteur principal - données publiées"
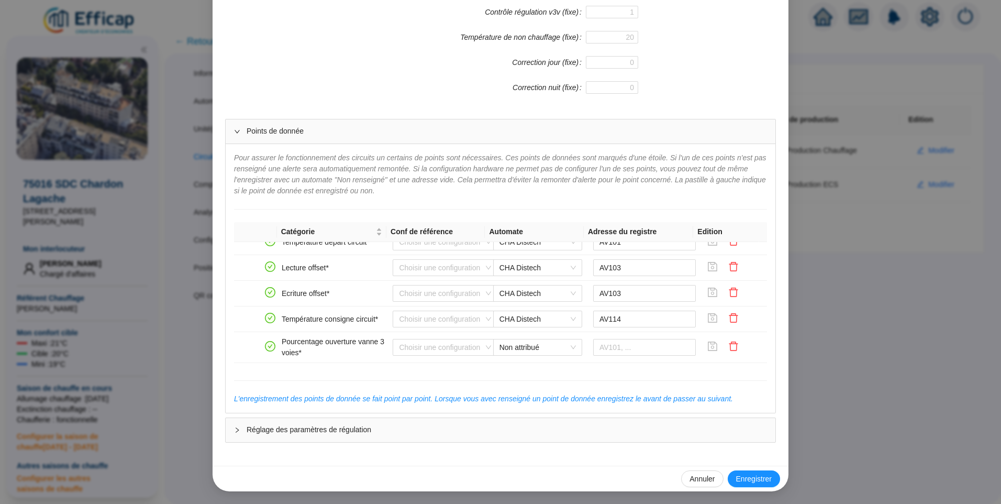
scroll to position [21, 0]
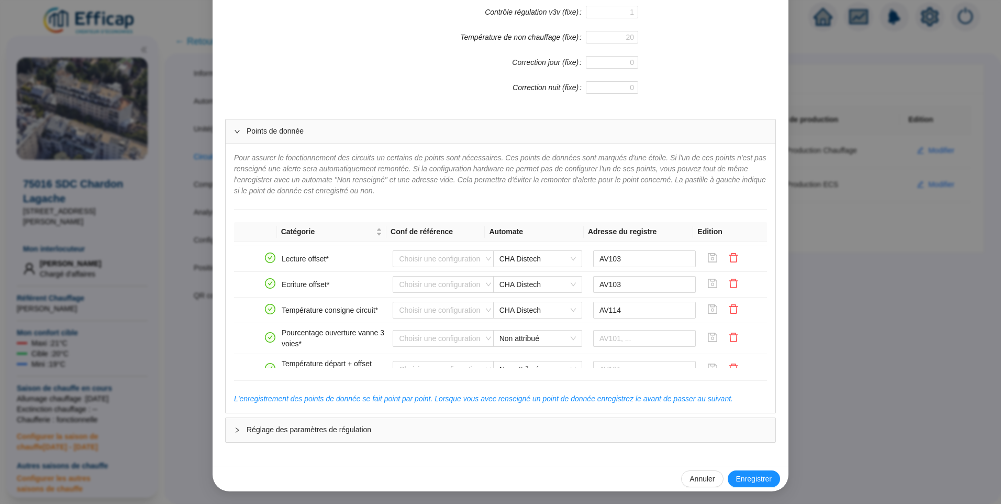
click at [844, 324] on div "Enregistrer un circuit de distribution Nom du circuit de distribution CHA Chauf…" at bounding box center [500, 252] width 1001 height 504
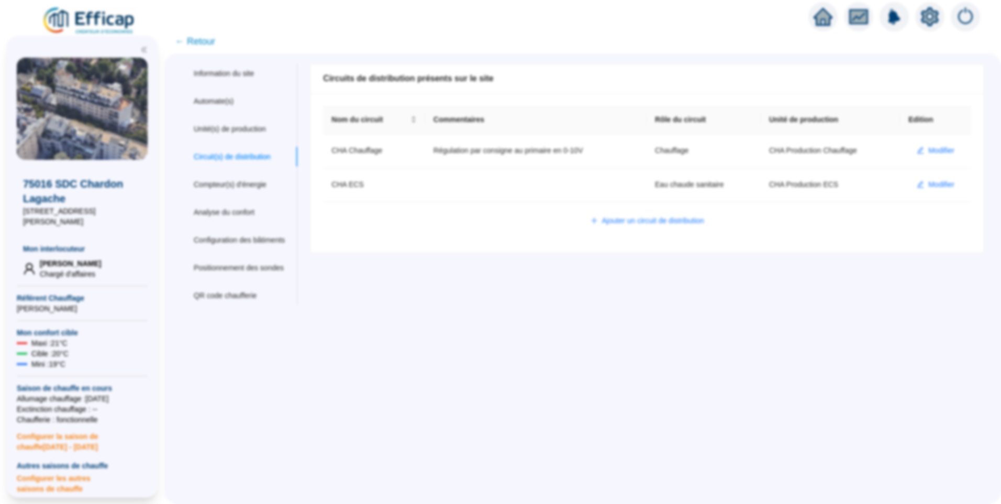
scroll to position [0, 0]
click at [224, 94] on div "Automate(s)" at bounding box center [239, 101] width 116 height 19
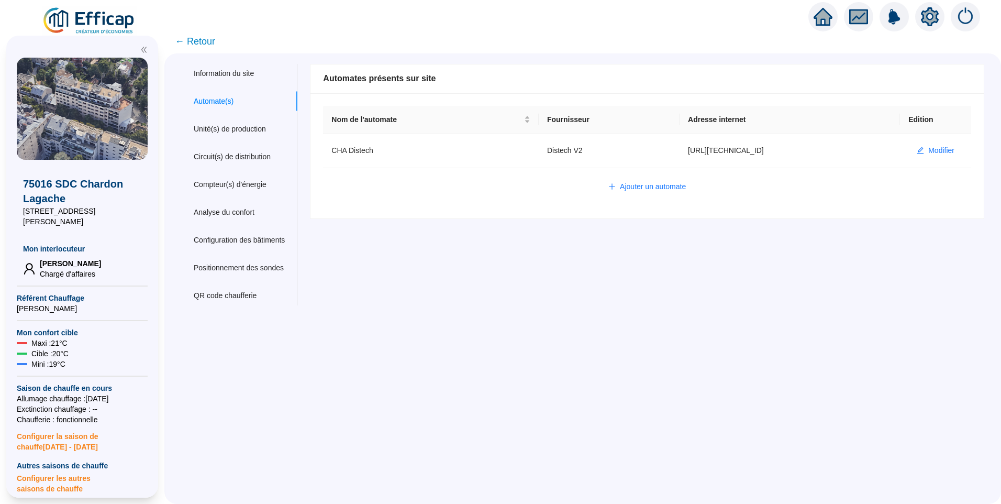
click at [108, 25] on img at bounding box center [89, 20] width 95 height 29
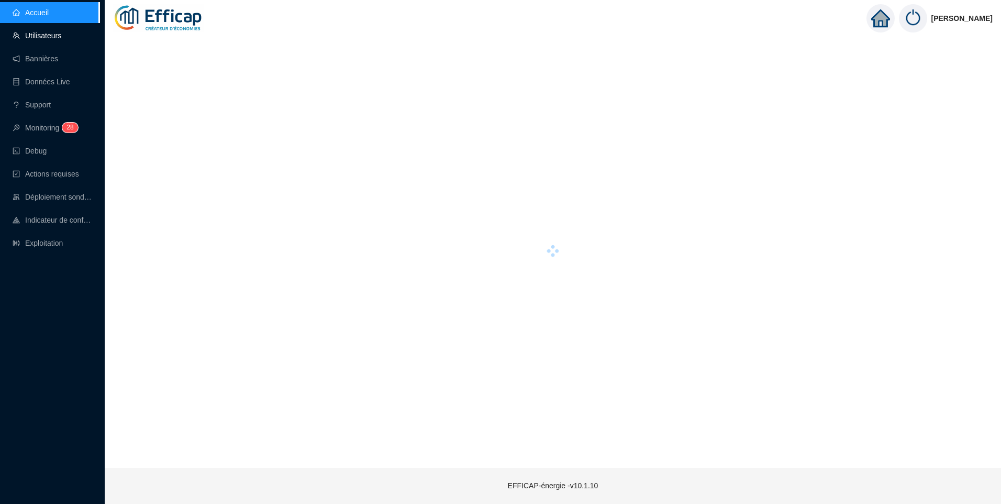
click at [50, 33] on link "Utilisateurs" at bounding box center [37, 35] width 49 height 8
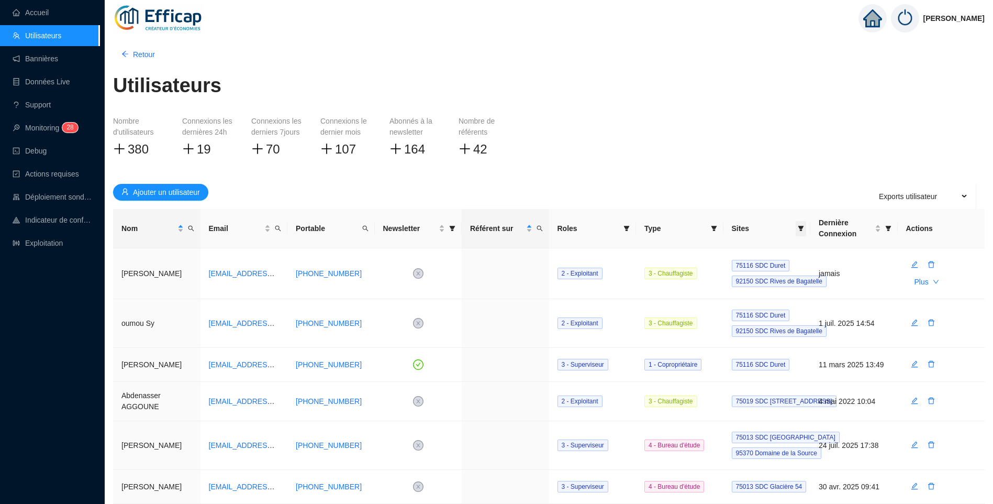
click at [801, 229] on icon "filter" at bounding box center [801, 228] width 6 height 6
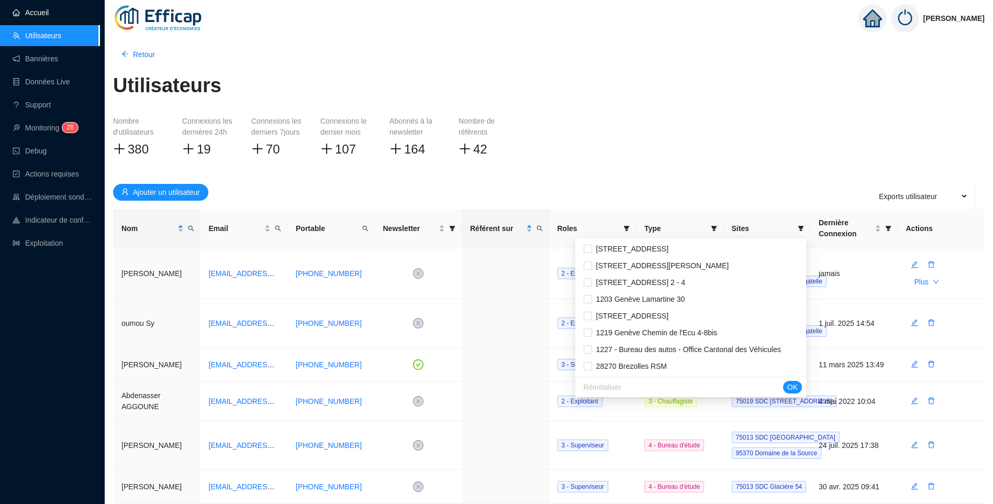
click at [45, 13] on link "Accueil" at bounding box center [31, 12] width 36 height 8
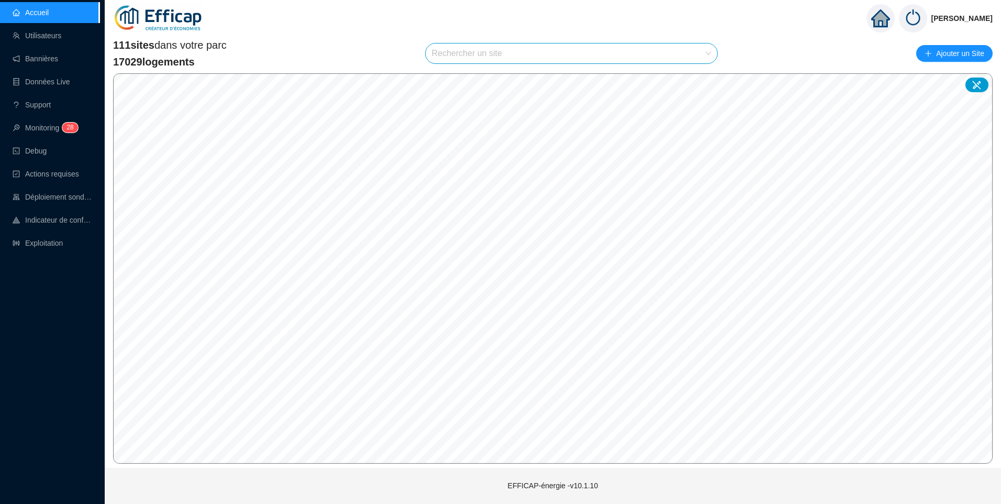
click at [473, 52] on input "search" at bounding box center [567, 53] width 270 height 20
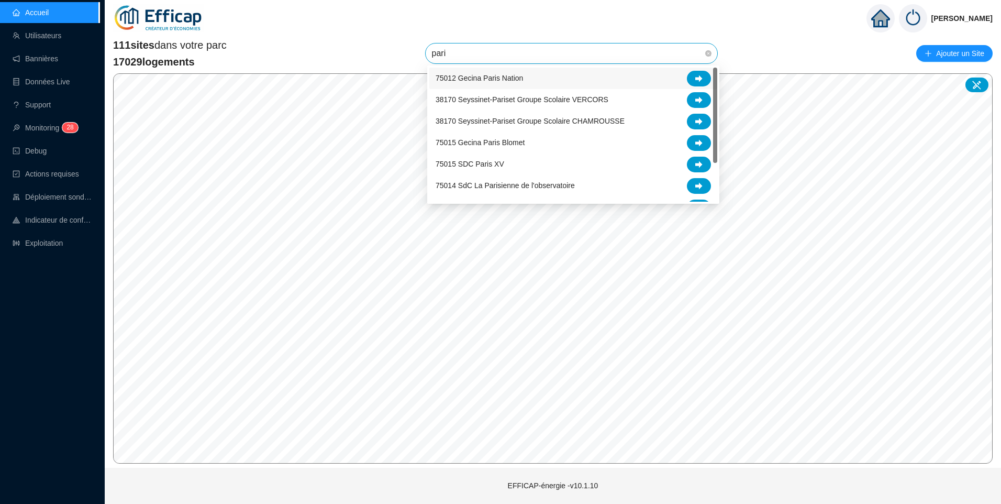
type input "paris"
click at [36, 40] on link "Utilisateurs" at bounding box center [37, 35] width 49 height 8
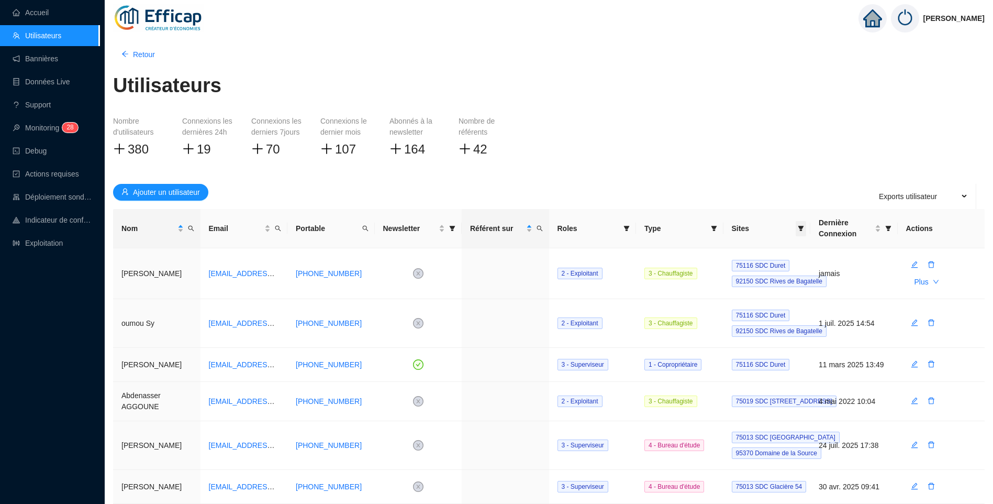
click at [799, 231] on span at bounding box center [801, 228] width 10 height 15
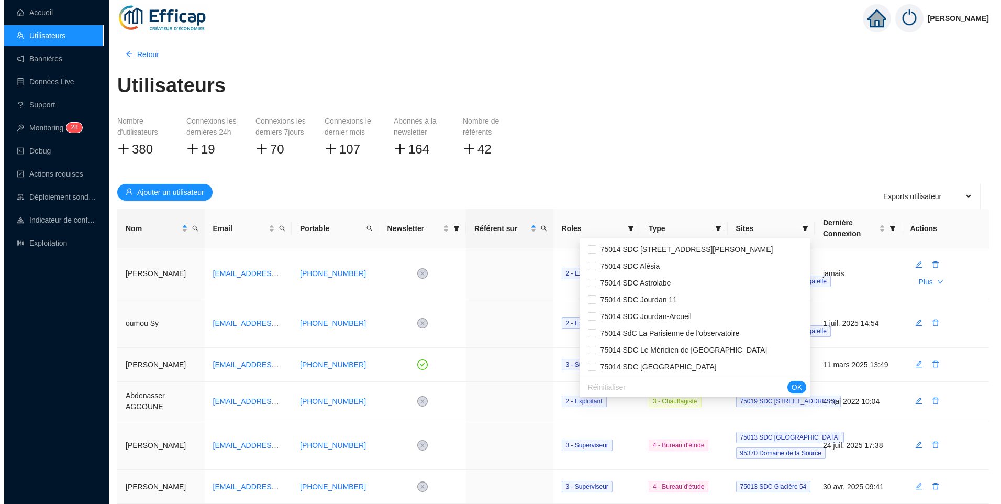
scroll to position [592, 0]
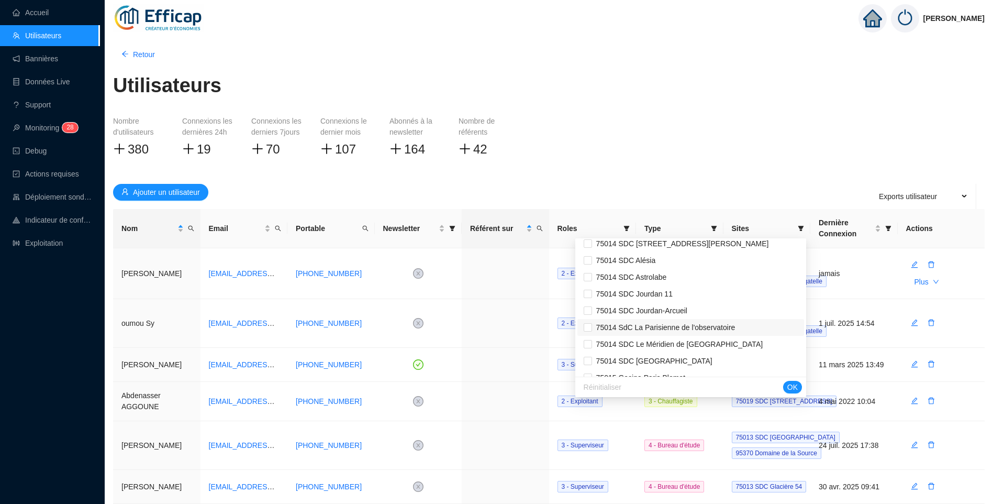
click at [660, 327] on span "75014 SdC La Parisienne de l'observatoire" at bounding box center [663, 327] width 143 height 8
checkbox input "true"
click at [796, 385] on span "OK" at bounding box center [793, 387] width 10 height 11
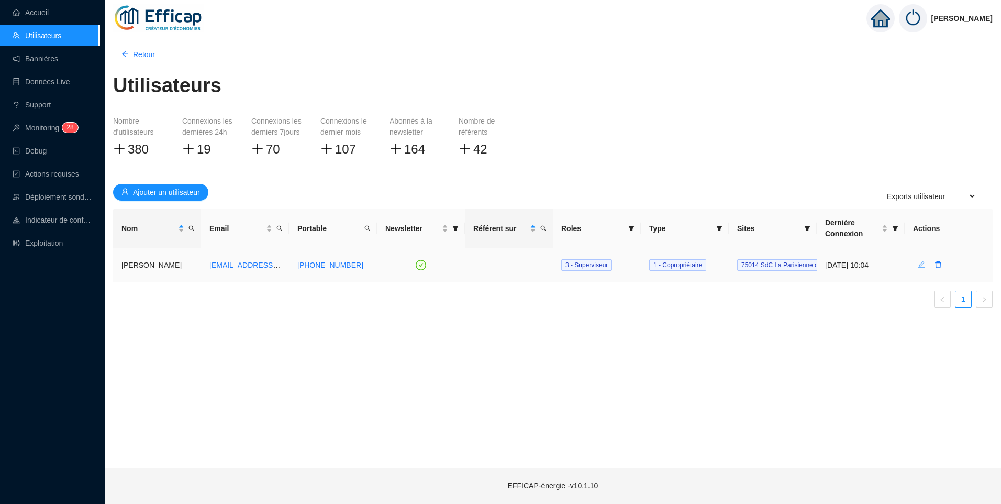
click at [919, 265] on icon "edit" at bounding box center [921, 264] width 7 height 7
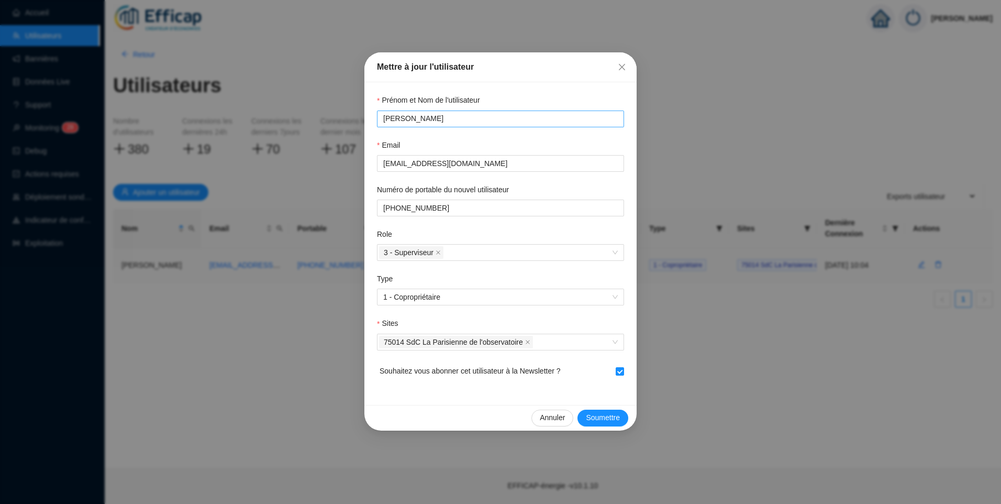
click at [390, 116] on input "Ddier Sabatier" at bounding box center [499, 118] width 232 height 11
type input "Didier Sabatier"
click at [595, 419] on span "Soumettre" at bounding box center [603, 417] width 34 height 11
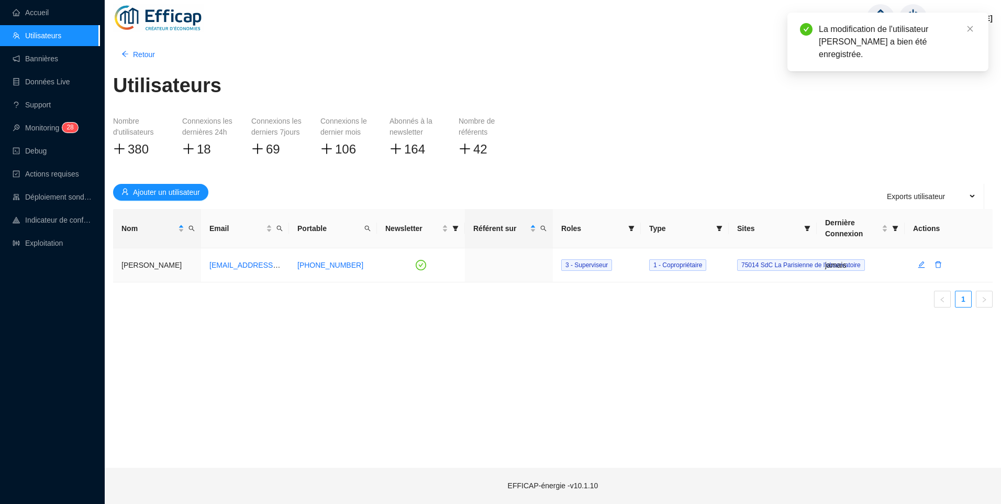
drag, startPoint x: 40, startPoint y: 8, endPoint x: 276, endPoint y: 32, distance: 237.3
click at [40, 8] on link "Accueil" at bounding box center [31, 12] width 36 height 8
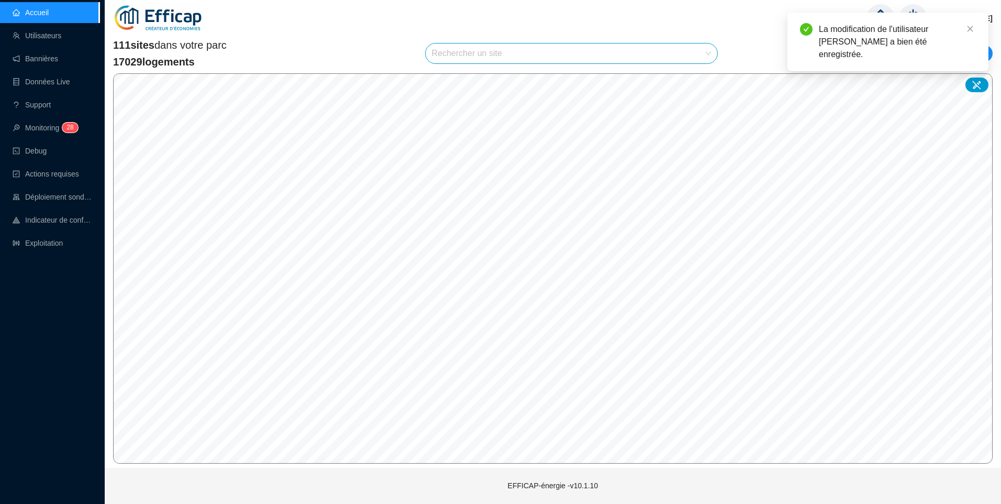
click at [475, 57] on input "search" at bounding box center [567, 53] width 270 height 20
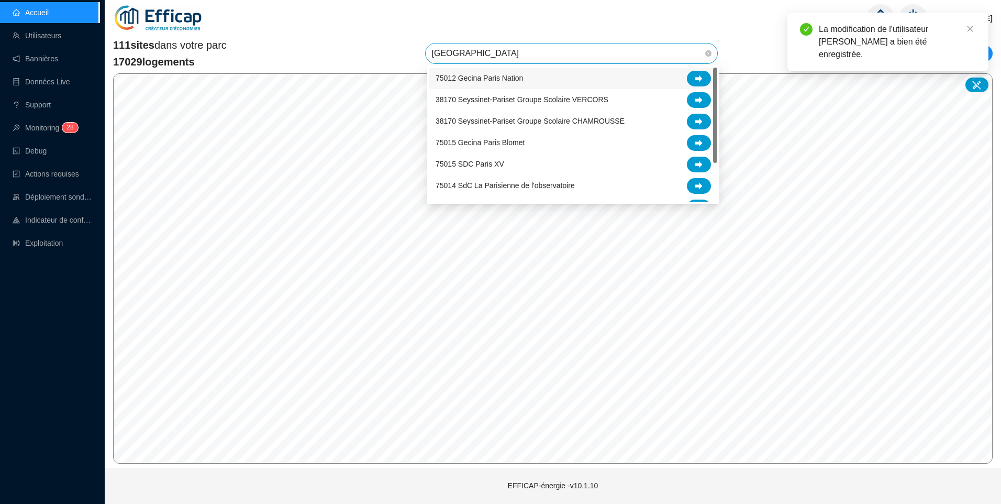
type input "parisi"
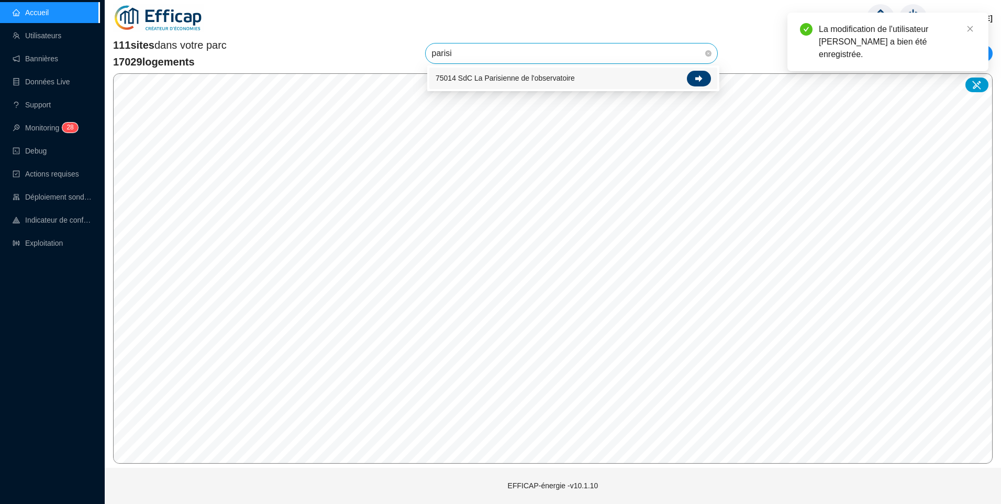
click at [695, 78] on icon at bounding box center [698, 78] width 7 height 7
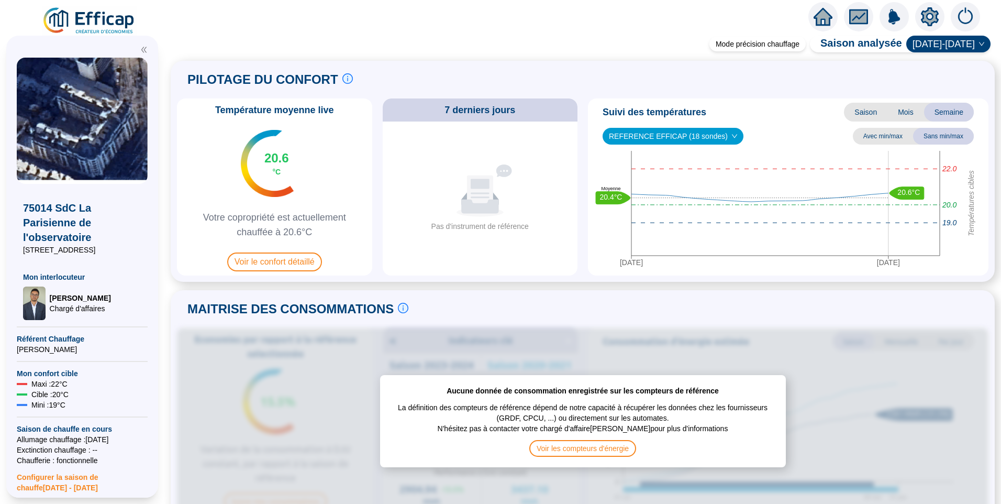
click at [922, 23] on icon "setting" at bounding box center [930, 16] width 19 height 19
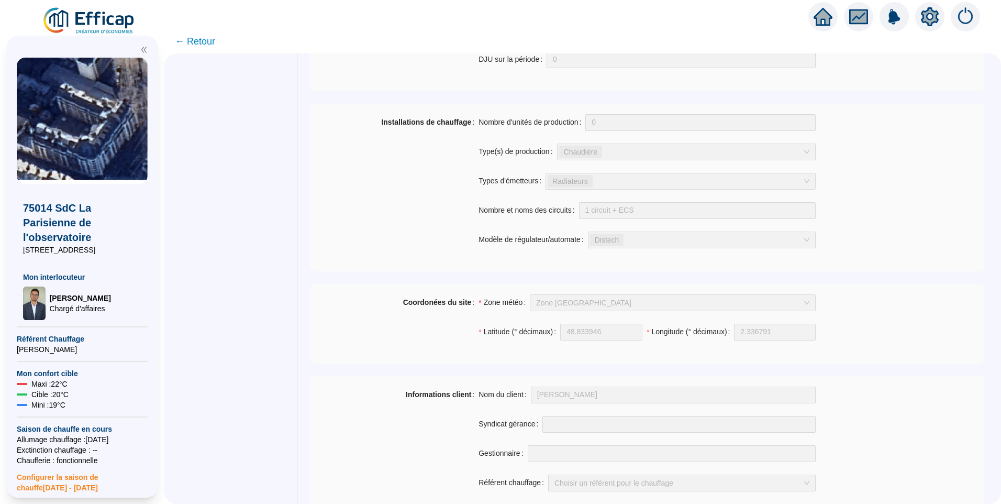
scroll to position [705, 0]
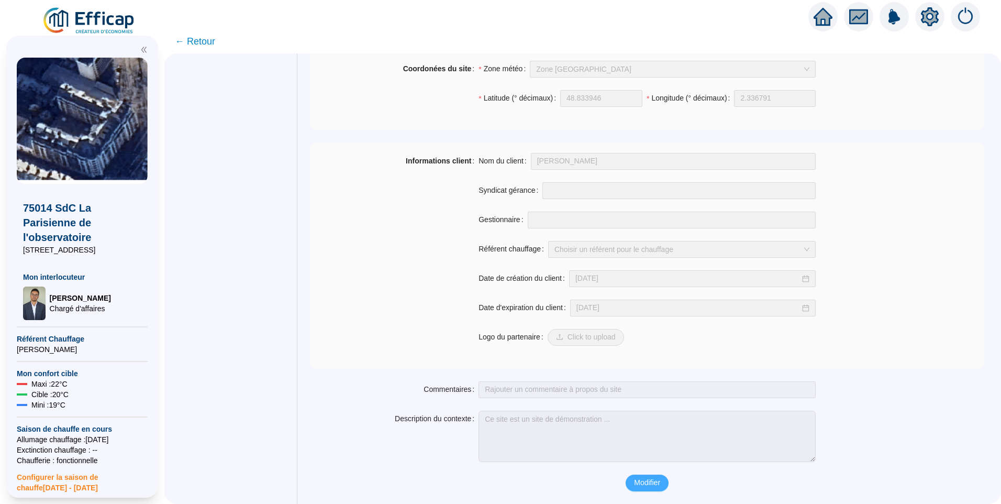
click at [635, 481] on span "Modifier" at bounding box center [647, 482] width 26 height 11
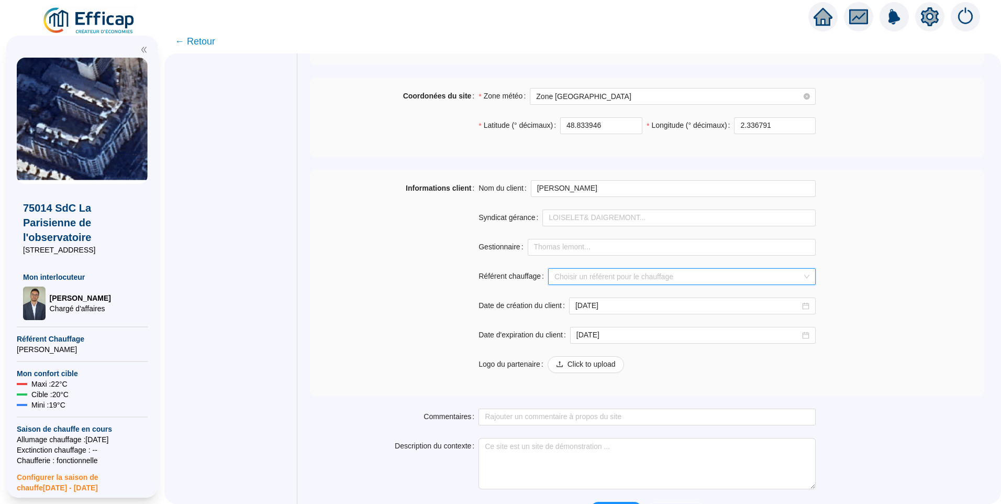
click at [656, 271] on input "Référent chauffage" at bounding box center [678, 277] width 246 height 16
click at [615, 318] on div "Didier Sabatier" at bounding box center [681, 314] width 245 height 11
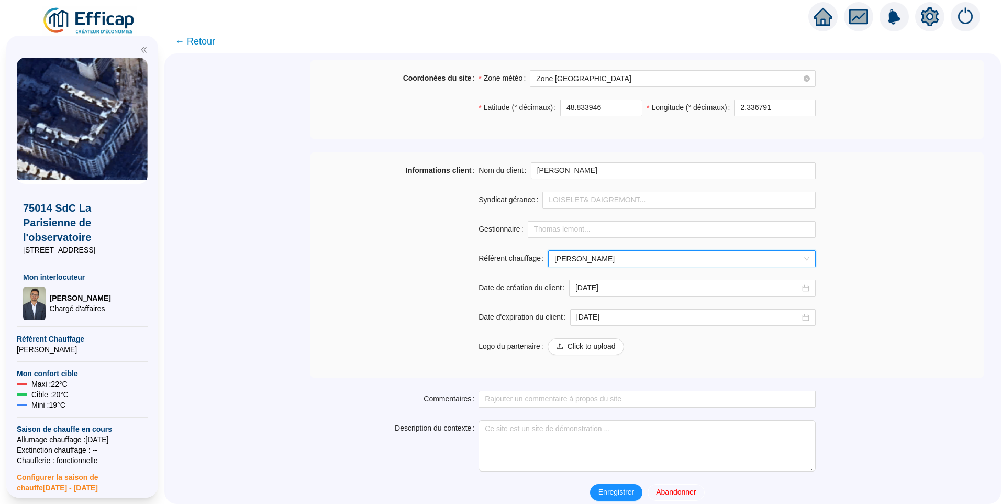
scroll to position [732, 0]
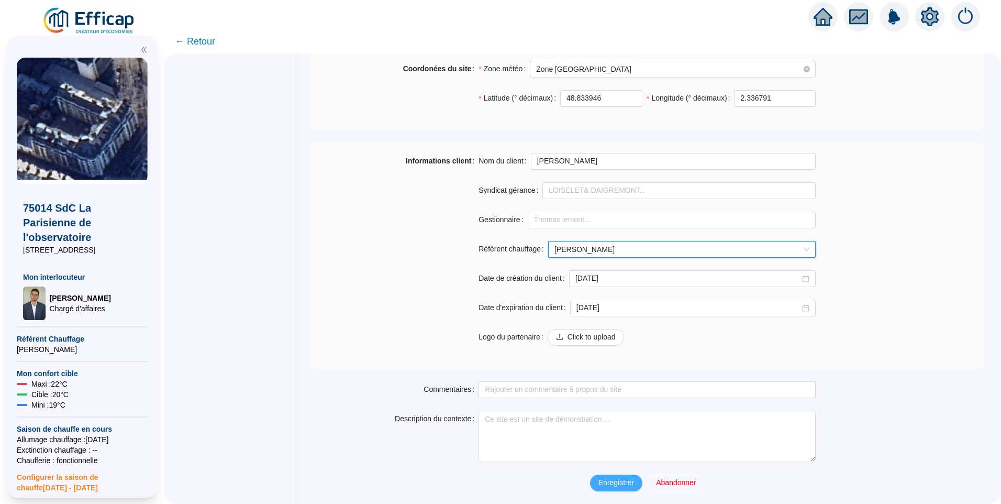
click at [609, 481] on span "Enregistrer" at bounding box center [616, 482] width 36 height 11
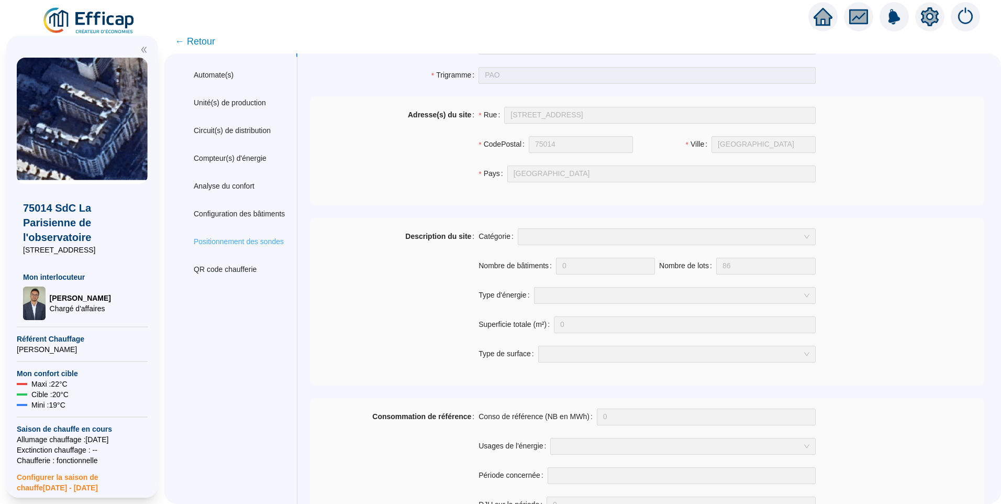
scroll to position [0, 0]
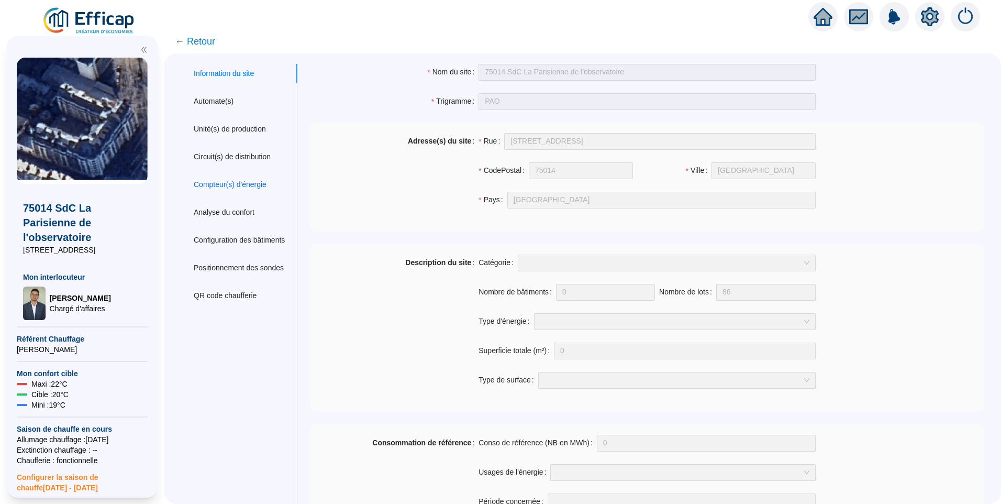
click at [230, 188] on div "Compteur(s) d'énergie" at bounding box center [230, 184] width 73 height 11
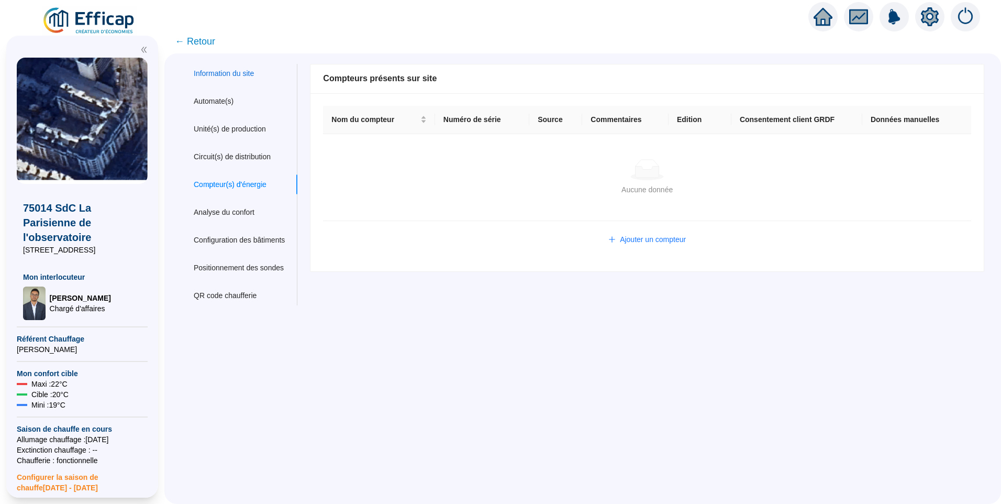
click at [238, 75] on div "Information du site" at bounding box center [224, 73] width 60 height 11
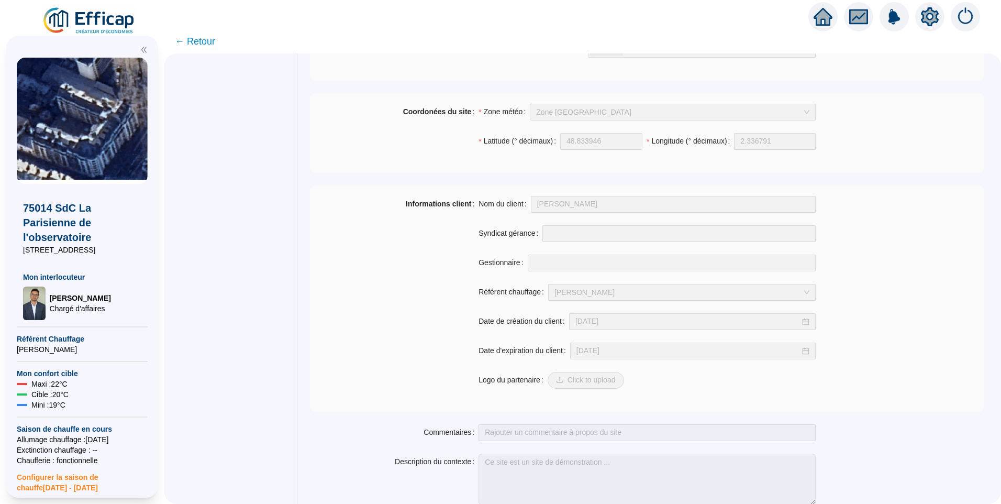
scroll to position [705, 0]
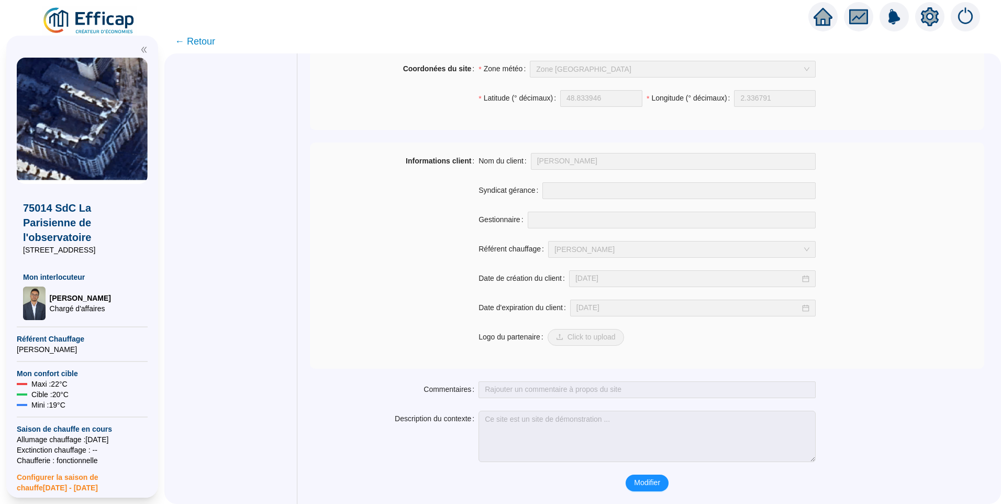
click at [861, 189] on div "Informations client Nom du client david thomas Syndicat gérance Gestionnaire Ré…" at bounding box center [647, 255] width 674 height 205
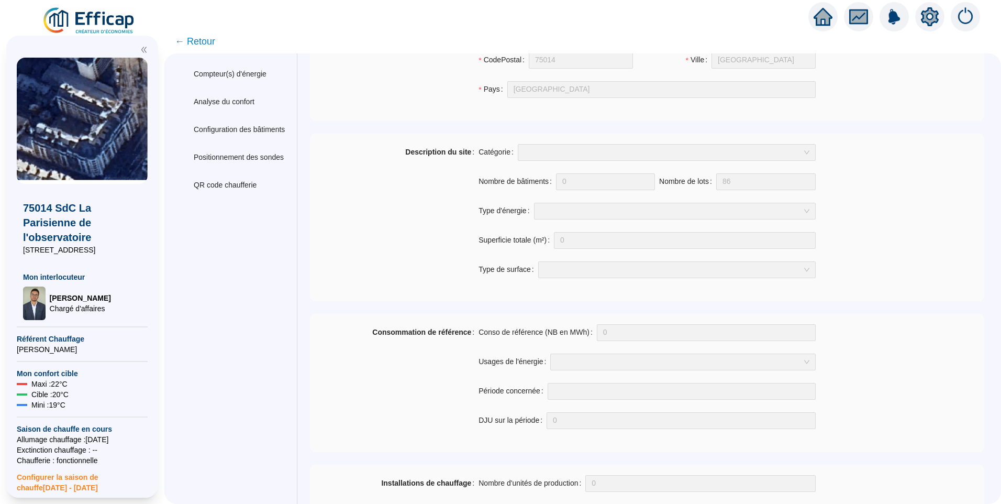
scroll to position [0, 0]
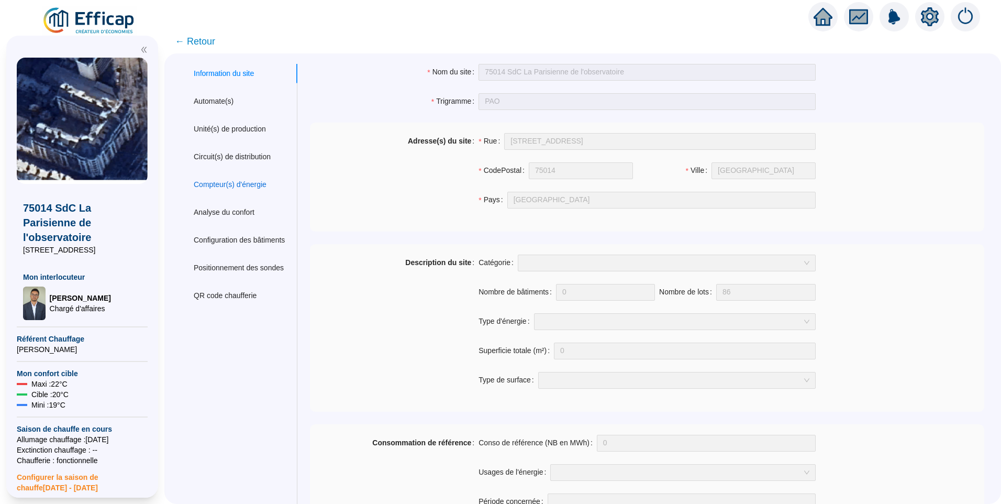
click at [239, 180] on div "Compteur(s) d'énergie" at bounding box center [230, 184] width 73 height 11
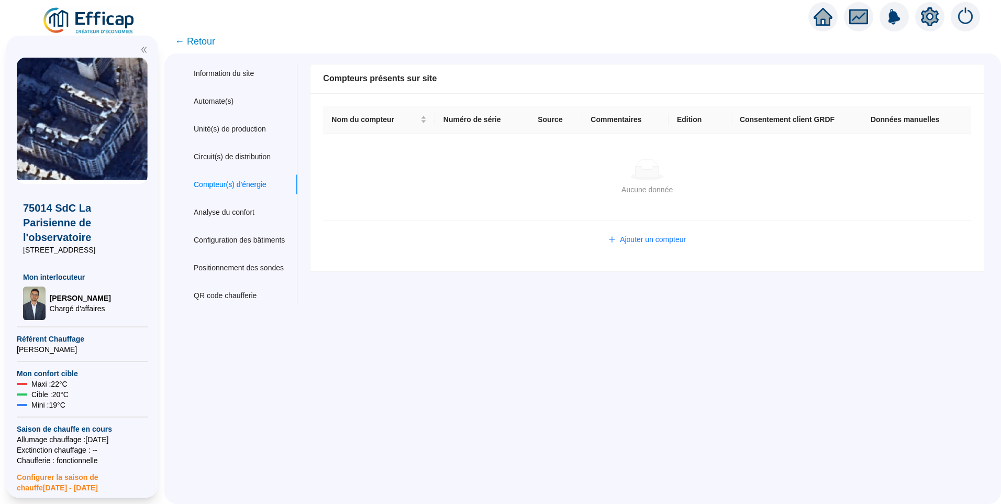
click at [500, 175] on div "Aucune donnée" at bounding box center [647, 169] width 623 height 21
click at [617, 238] on button "Ajouter un compteur" at bounding box center [647, 239] width 94 height 17
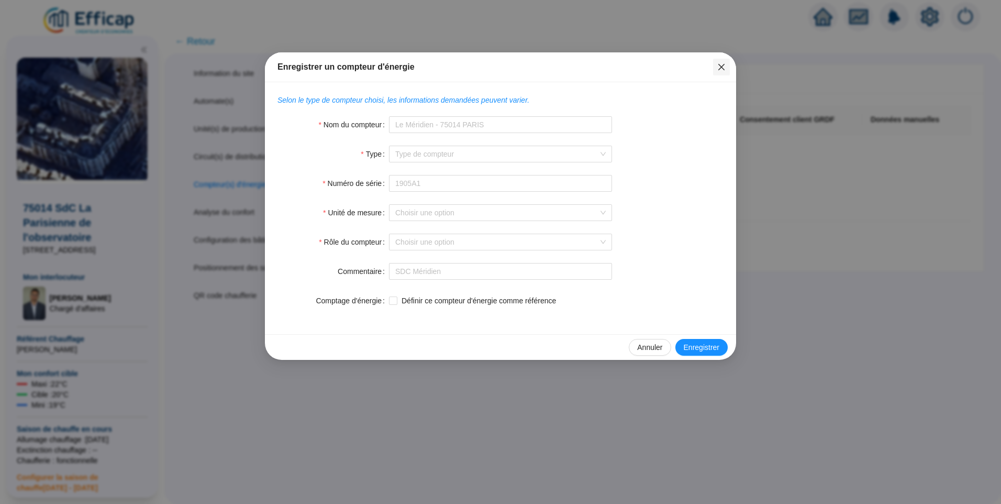
click at [722, 69] on icon "close" at bounding box center [721, 67] width 8 height 8
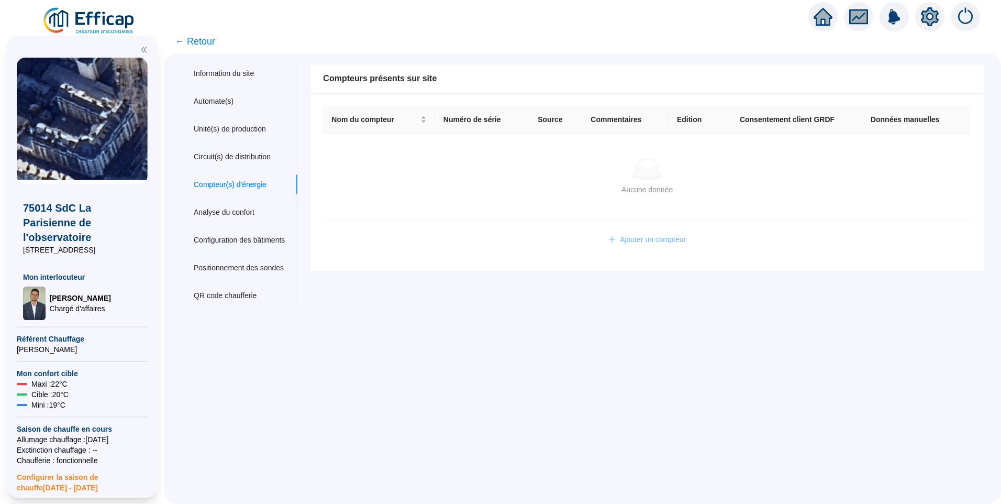
click at [645, 246] on button "Ajouter un compteur" at bounding box center [647, 239] width 94 height 17
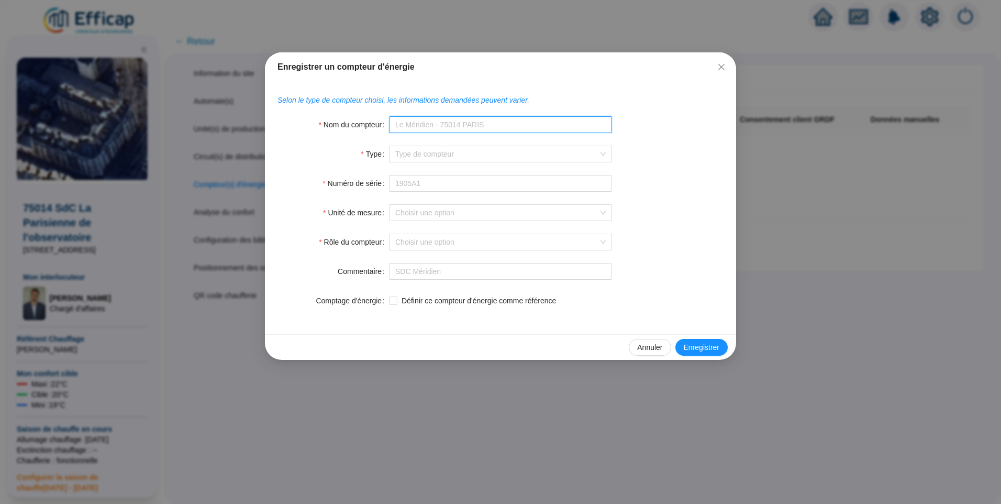
click at [445, 122] on input "Nom du compteur" at bounding box center [500, 124] width 223 height 17
paste input "Compteur principal - données publiées"
type input "Compteur principal - données publiées"
click at [431, 152] on input "Type" at bounding box center [495, 154] width 201 height 16
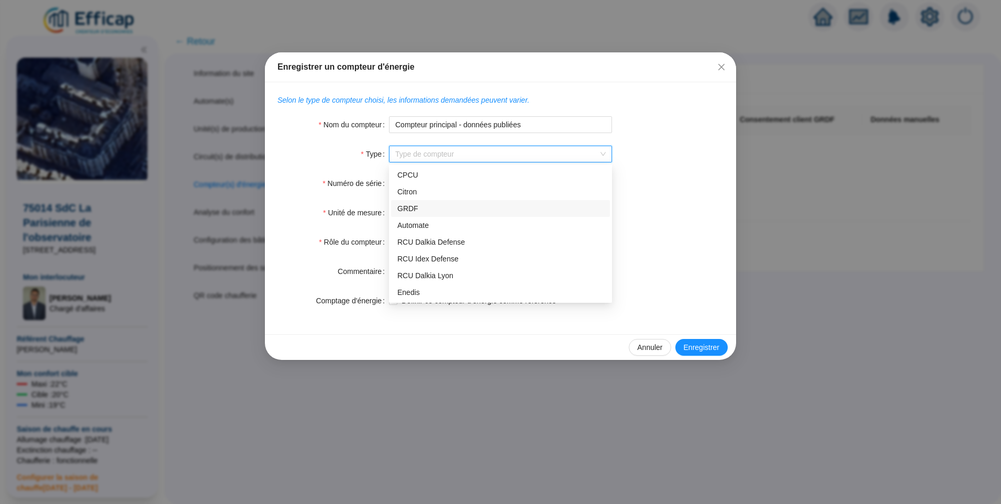
click at [423, 212] on div "GRDF" at bounding box center [500, 208] width 206 height 11
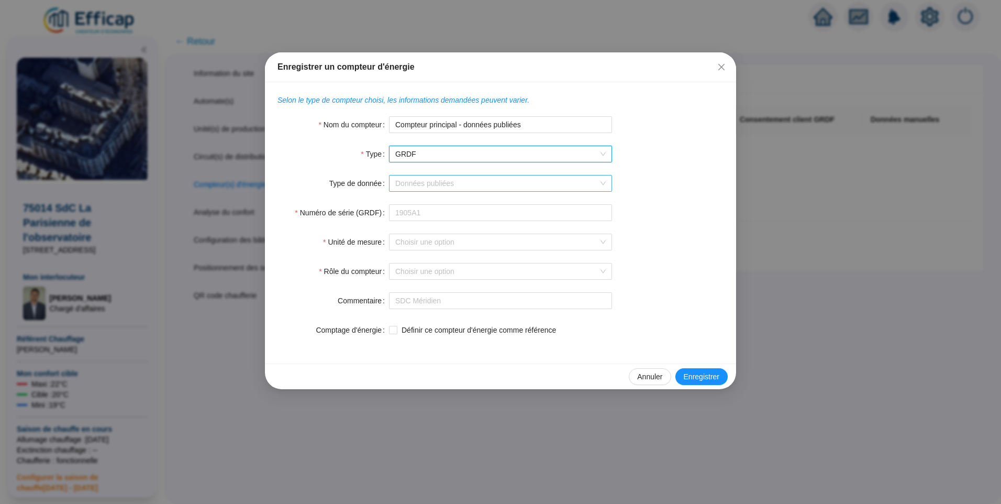
click at [447, 185] on input "Type de donnée" at bounding box center [495, 183] width 201 height 16
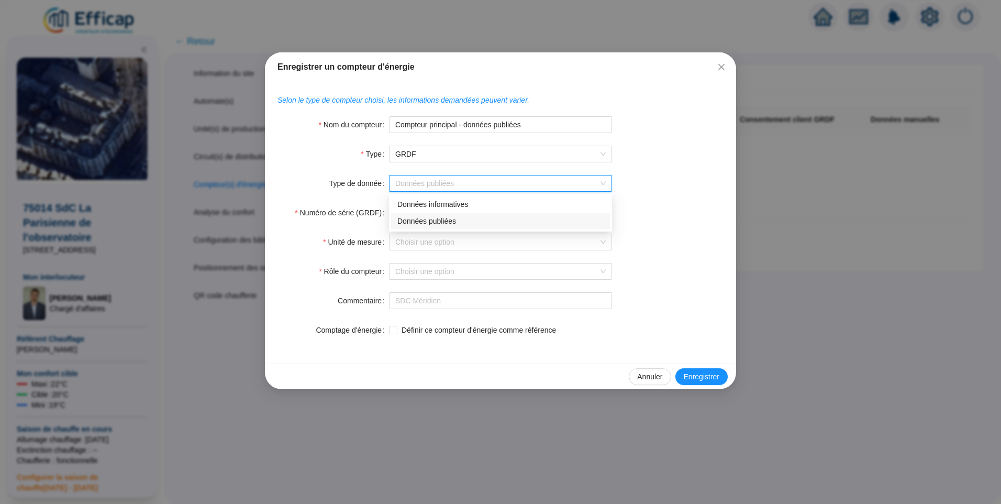
click at [430, 223] on div "Données publiées" at bounding box center [500, 221] width 206 height 11
click at [434, 215] on input "Numéro de série (GRDF)" at bounding box center [500, 212] width 223 height 17
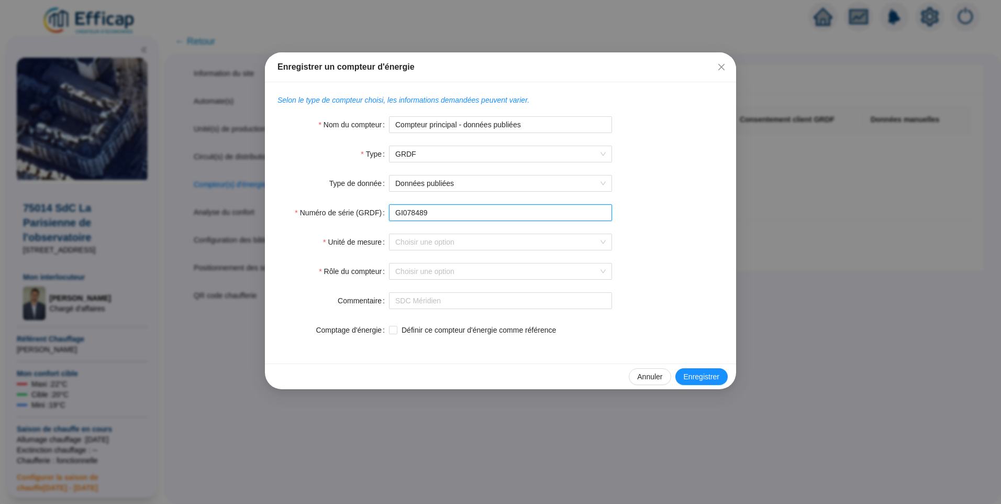
drag, startPoint x: 445, startPoint y: 213, endPoint x: 403, endPoint y: 213, distance: 41.9
click at [403, 213] on input "GI078489" at bounding box center [500, 212] width 223 height 17
click at [425, 214] on input "GI078489" at bounding box center [500, 212] width 223 height 17
drag, startPoint x: 403, startPoint y: 213, endPoint x: 418, endPoint y: 215, distance: 15.3
click at [418, 215] on input "GI078489" at bounding box center [500, 212] width 223 height 17
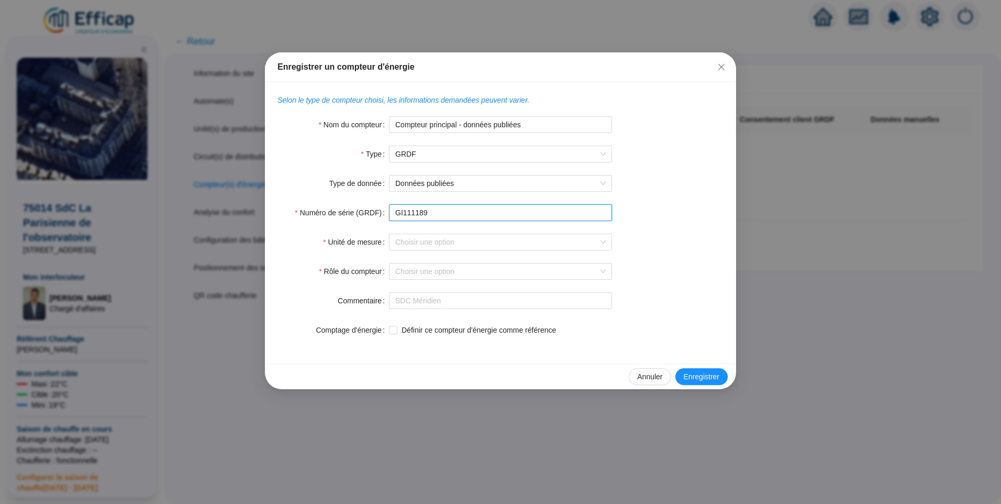
drag, startPoint x: 428, startPoint y: 209, endPoint x: 419, endPoint y: 212, distance: 9.3
click at [419, 212] on input "GI111189" at bounding box center [500, 212] width 223 height 17
type input "GI111143"
click at [414, 239] on input "Unité de mesure" at bounding box center [495, 242] width 201 height 16
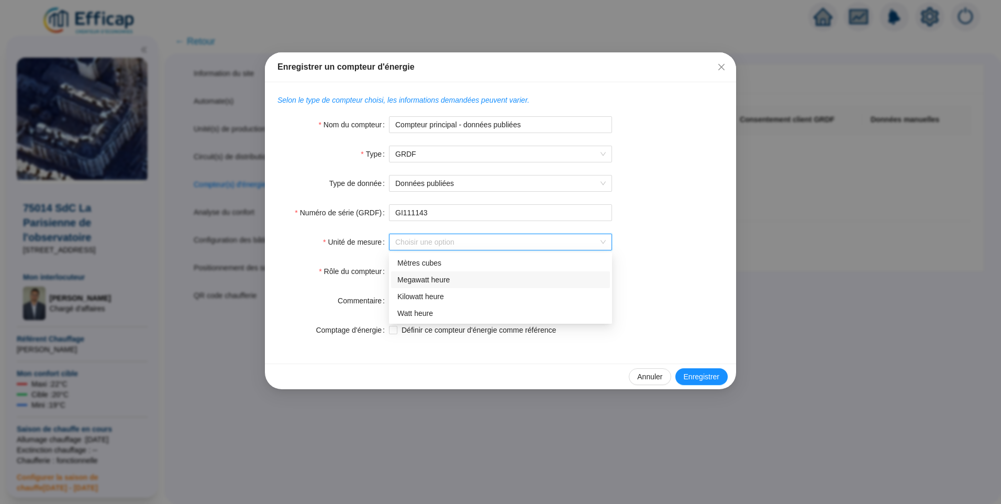
click at [447, 281] on div "Megawatt heure" at bounding box center [500, 279] width 206 height 11
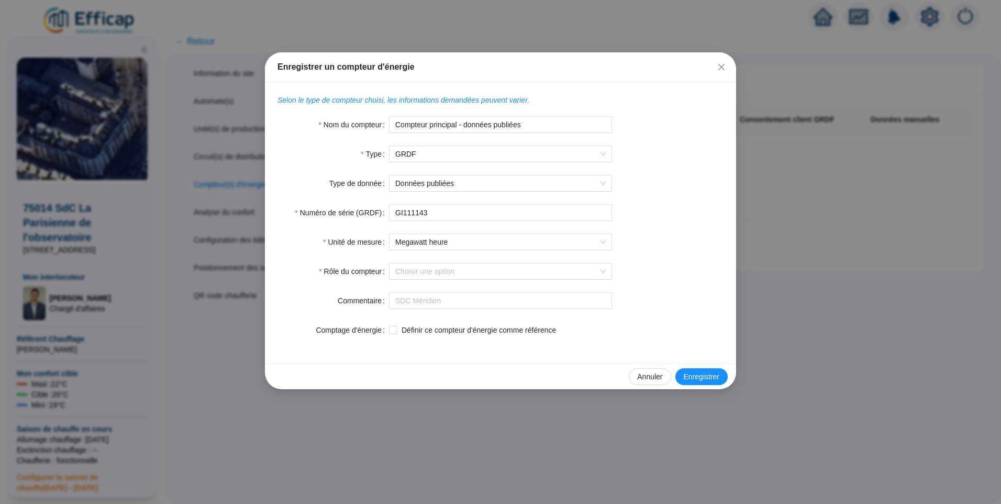
click at [419, 262] on form "Nom du compteur Compteur principal - données publiées Type GRDF Automate associ…" at bounding box center [501, 227] width 446 height 222
click at [421, 270] on input "Rôle du compteur" at bounding box center [495, 271] width 201 height 16
click at [424, 270] on input "Rôle du compteur" at bounding box center [495, 271] width 201 height 16
drag, startPoint x: 462, startPoint y: 218, endPoint x: 367, endPoint y: 216, distance: 94.8
click at [367, 216] on div "Numéro de série (GRDF) GI111143" at bounding box center [501, 212] width 446 height 17
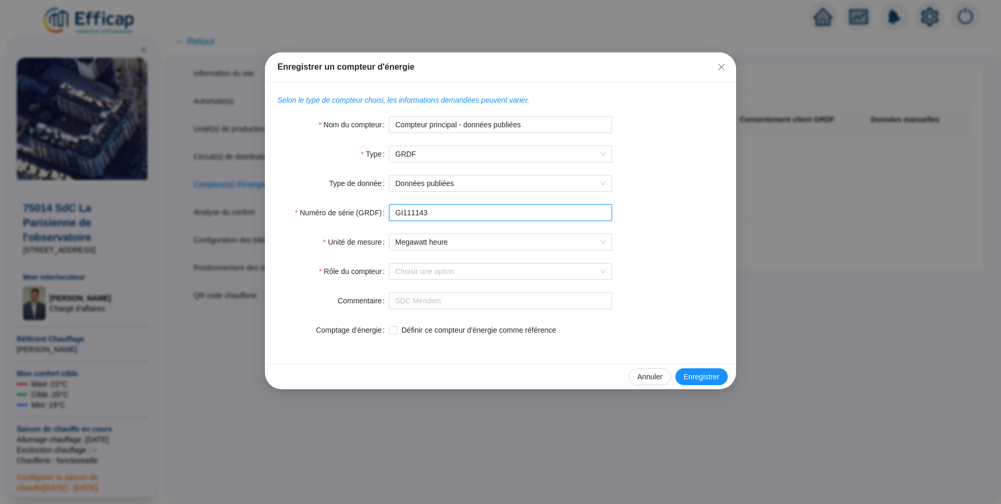
click at [440, 216] on input "GI111143" at bounding box center [500, 212] width 223 height 17
click at [464, 276] on input "Rôle du compteur" at bounding box center [495, 271] width 201 height 16
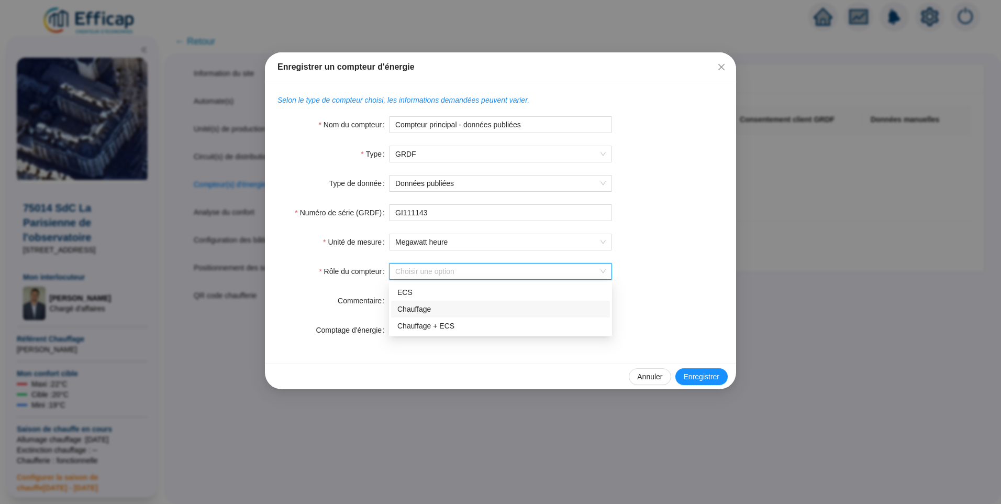
click at [428, 314] on div "Chauffage" at bounding box center [500, 309] width 206 height 11
click at [704, 374] on span "Enregistrer" at bounding box center [702, 376] width 36 height 11
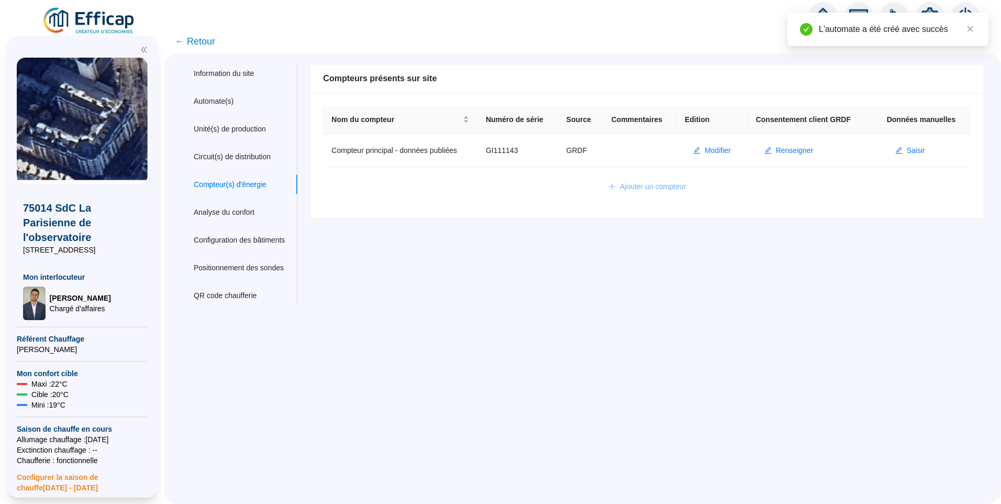
click at [646, 193] on button "Ajouter un compteur" at bounding box center [647, 187] width 94 height 17
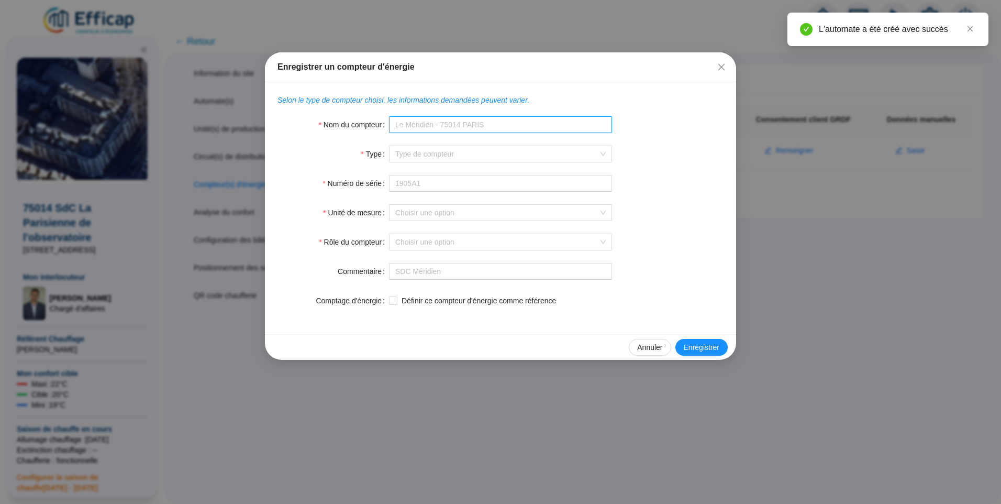
click at [476, 126] on input "Nom du compteur" at bounding box center [500, 124] width 223 height 17
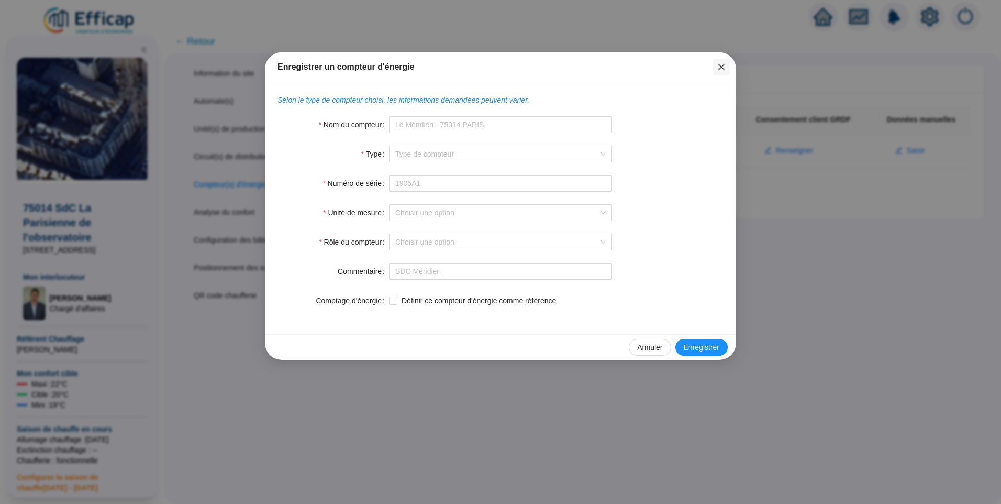
click at [727, 68] on span "Fermer" at bounding box center [721, 67] width 17 height 8
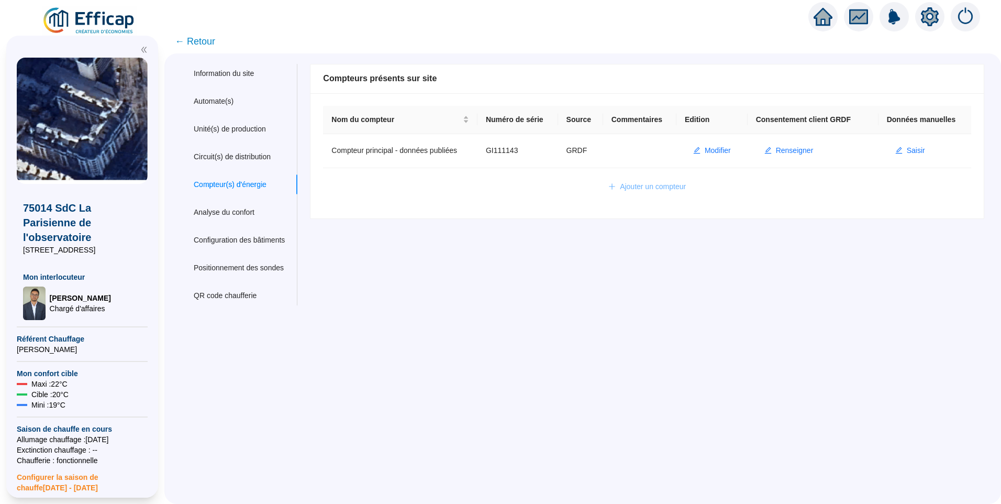
click at [656, 183] on span "Ajouter un compteur" at bounding box center [653, 186] width 66 height 11
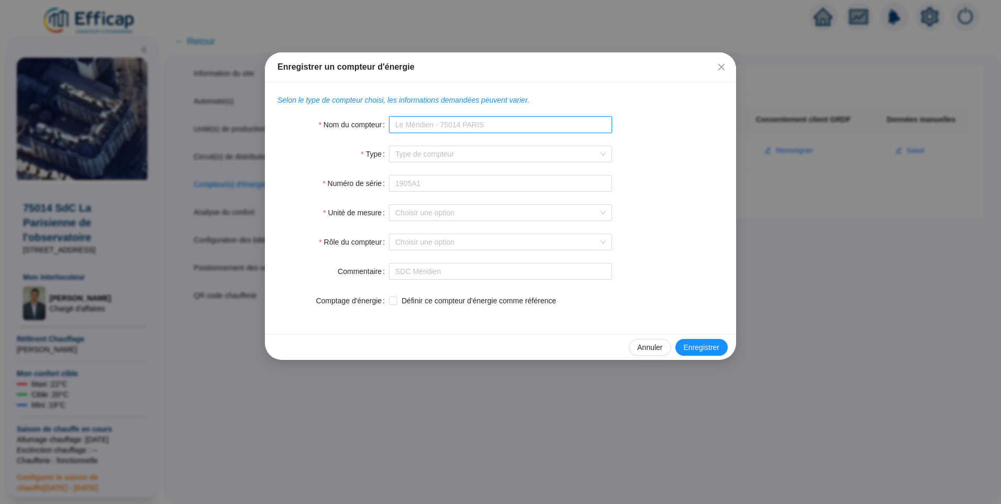
click at [455, 132] on input "Nom du compteur" at bounding box center [500, 124] width 223 height 17
click at [508, 125] on input "Compteur principal - données publiées" at bounding box center [500, 124] width 223 height 17
type input "Compteur principal - données informatives"
click at [442, 158] on input "Type" at bounding box center [495, 154] width 201 height 16
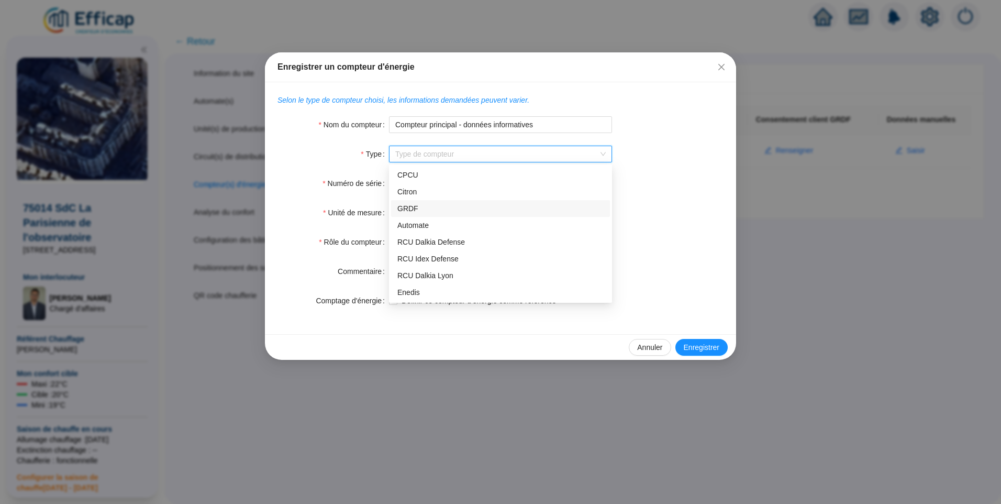
click at [456, 200] on div "GRDF" at bounding box center [500, 208] width 219 height 17
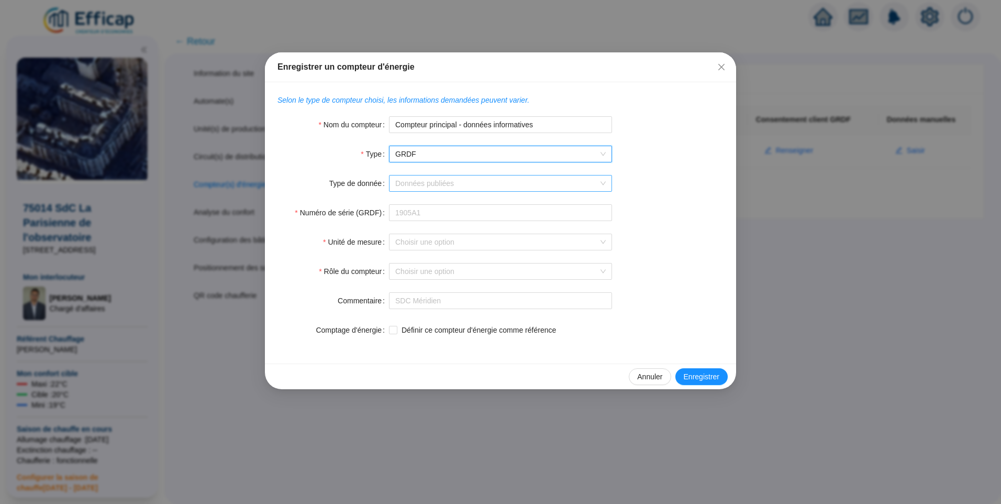
click at [429, 186] on input "Type de donnée" at bounding box center [495, 183] width 201 height 16
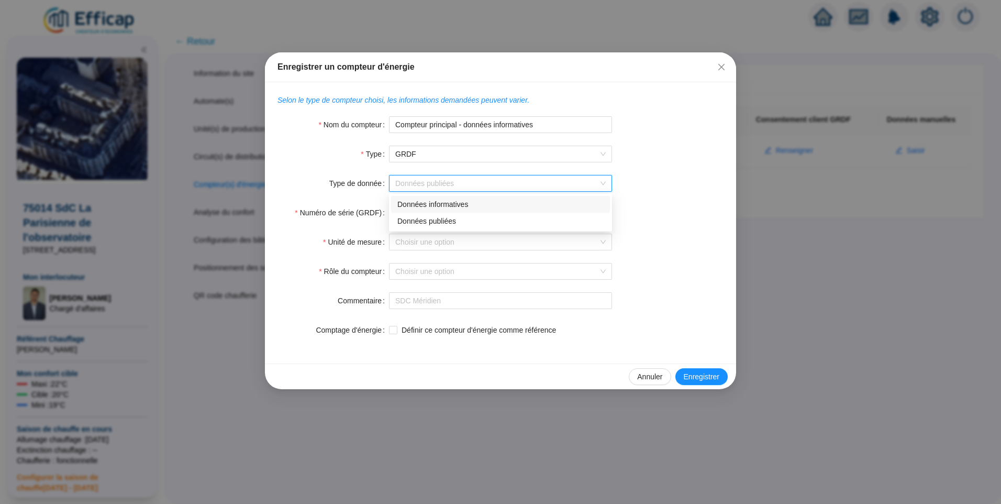
click at [440, 203] on div "Données informatives" at bounding box center [500, 204] width 206 height 11
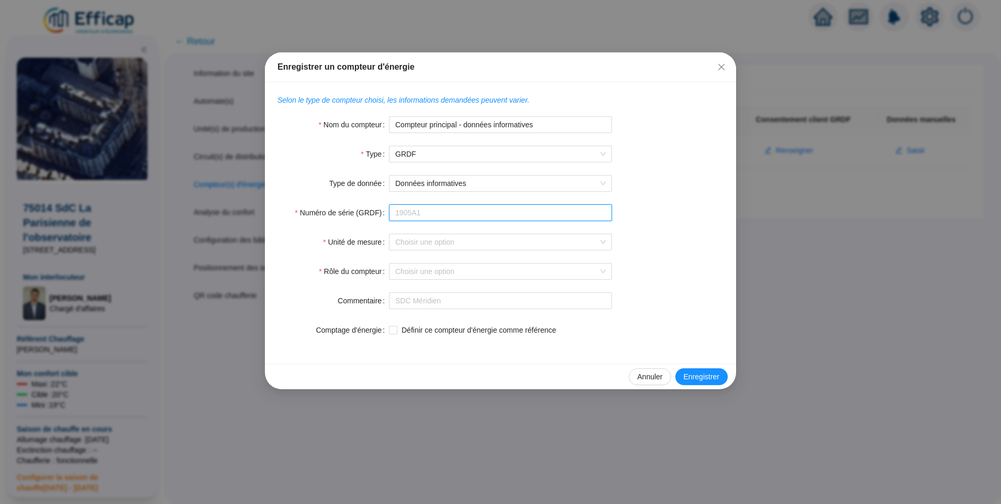
click at [452, 210] on input "Numéro de série (GRDF)" at bounding box center [500, 212] width 223 height 17
paste input "GI111143"
type input "GI111143"
click at [403, 240] on input "Unité de mesure" at bounding box center [495, 242] width 201 height 16
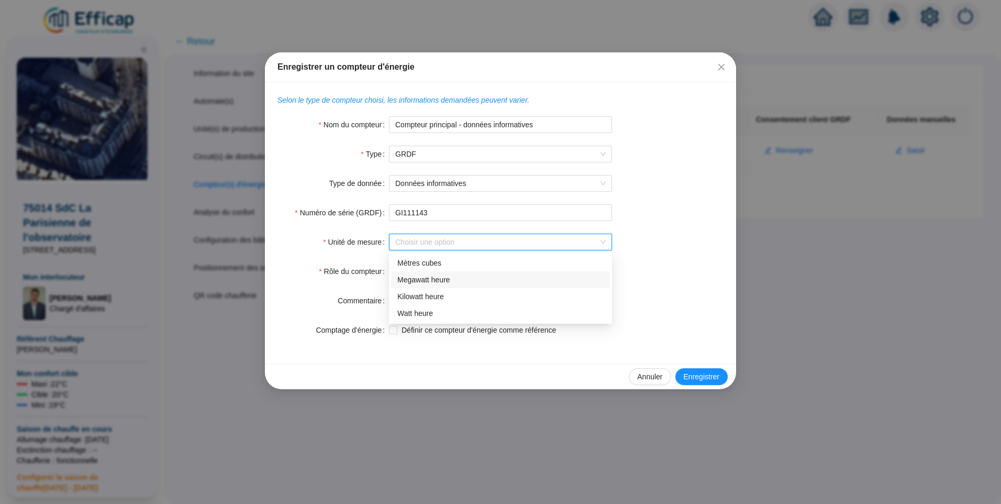
click at [440, 276] on div "Megawatt heure" at bounding box center [500, 279] width 206 height 11
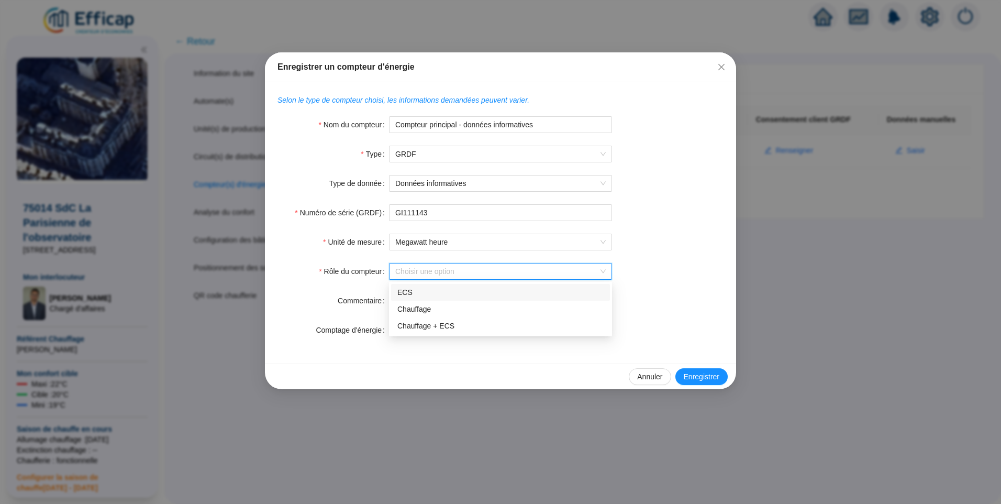
click at [434, 271] on input "Rôle du compteur" at bounding box center [495, 271] width 201 height 16
click at [433, 309] on div "Chauffage" at bounding box center [500, 309] width 206 height 11
click at [392, 329] on input "Définir ce compteur d'énergie comme référence" at bounding box center [392, 329] width 7 height 7
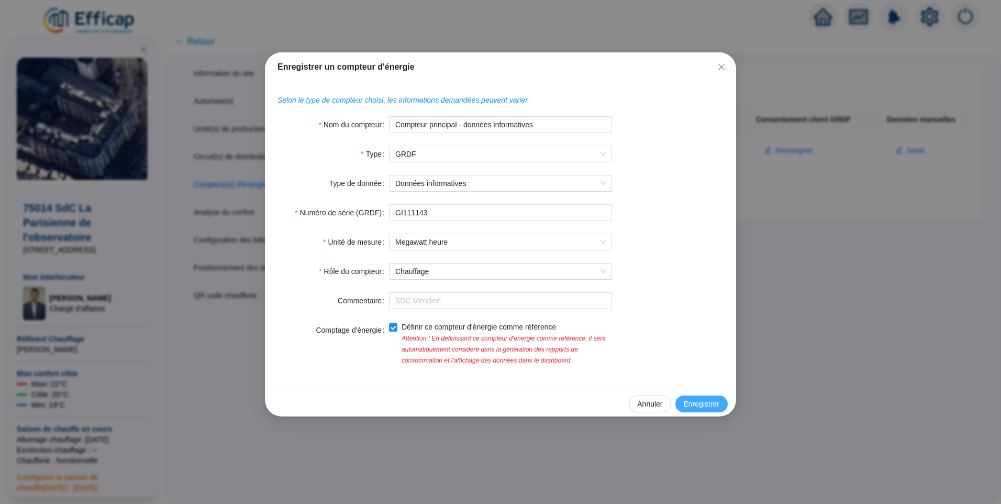
click at [705, 401] on span "Enregistrer" at bounding box center [702, 403] width 36 height 11
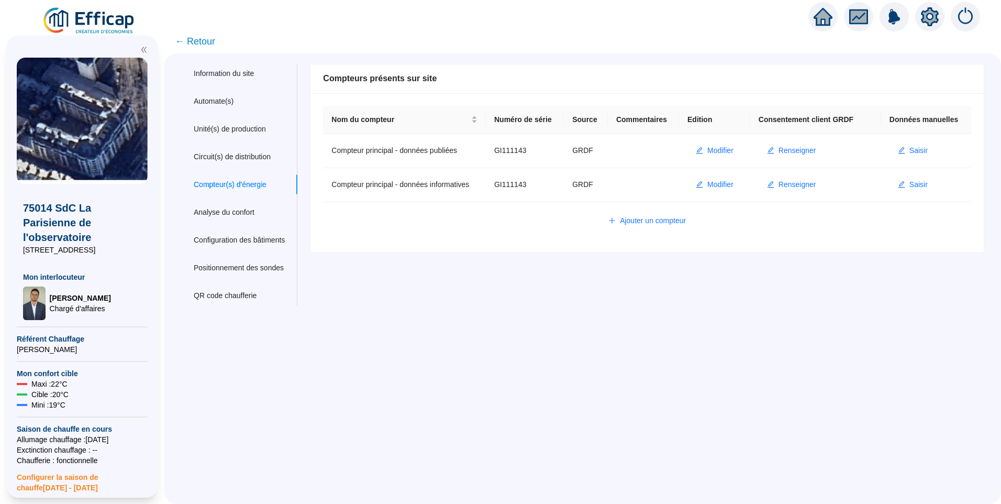
click at [523, 338] on div "Information du site Automate(s) Unité(s) de production Circuit(s) de distributi…" at bounding box center [582, 278] width 837 height 450
click at [787, 150] on span "Renseigner" at bounding box center [798, 150] width 38 height 11
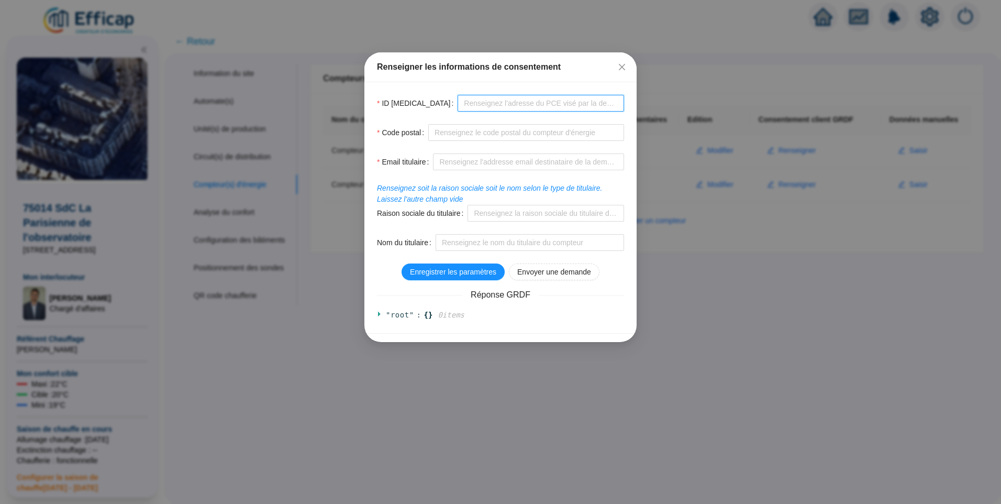
click at [458, 96] on input "ID PCE" at bounding box center [541, 103] width 167 height 17
paste input "GI111143"
type input "GI111143"
click at [442, 131] on input "Code postal" at bounding box center [526, 132] width 196 height 17
type input "75014"
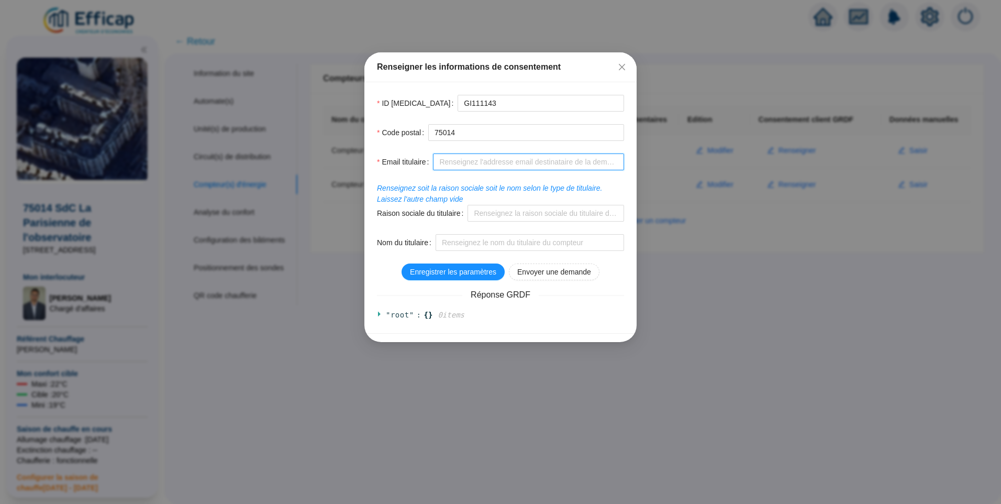
click at [489, 163] on input "Email titulaire" at bounding box center [528, 161] width 191 height 17
drag, startPoint x: 460, startPoint y: 155, endPoint x: 462, endPoint y: 160, distance: 5.9
click at [460, 158] on input "Email titulaire" at bounding box center [528, 161] width 191 height 17
click at [463, 160] on input "Email titulaire" at bounding box center [528, 161] width 191 height 17
type input "gestion4@cabinetmichau.fr"
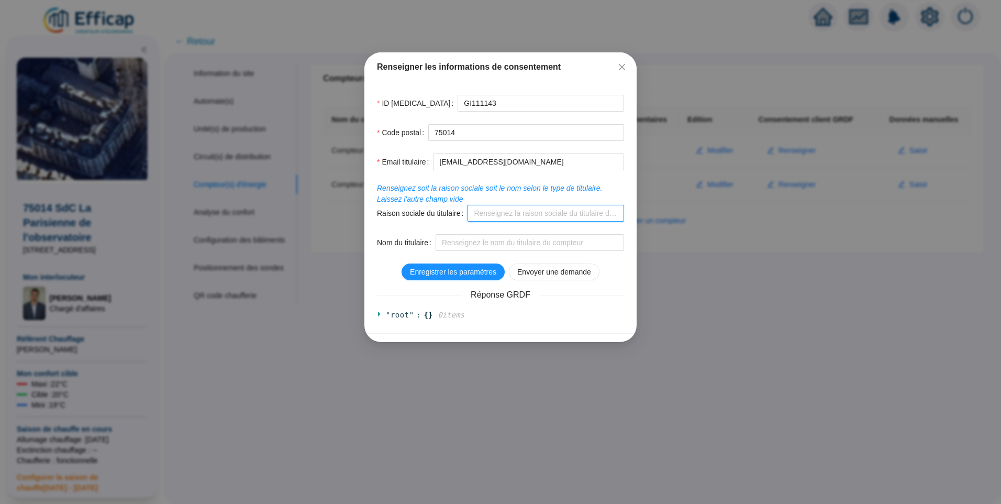
drag, startPoint x: 497, startPoint y: 208, endPoint x: 509, endPoint y: 217, distance: 15.3
click at [497, 208] on input "Raison sociale du titulaire" at bounding box center [546, 213] width 157 height 17
type input "CABINET MICHAU"
click at [437, 270] on span "Enregistrer les paramètres" at bounding box center [453, 272] width 86 height 11
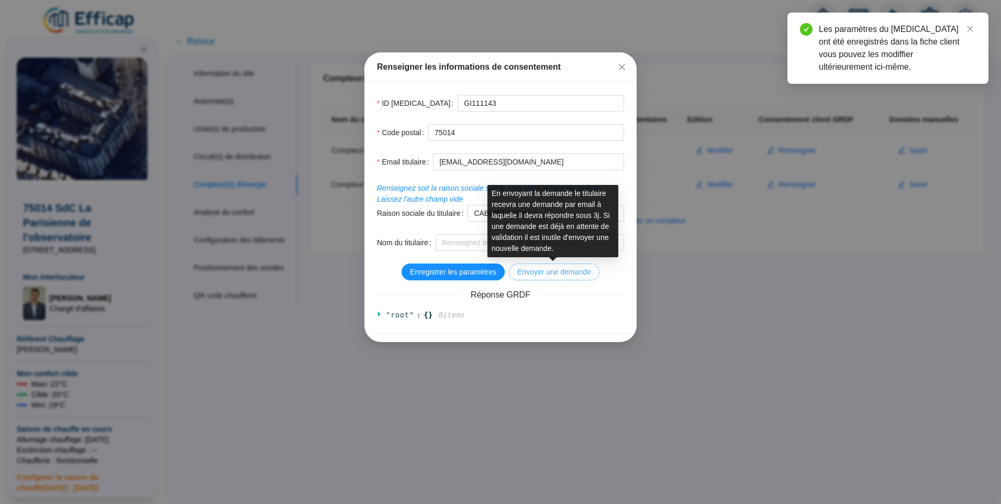
click at [564, 271] on span "Envoyer une demande" at bounding box center [554, 272] width 74 height 11
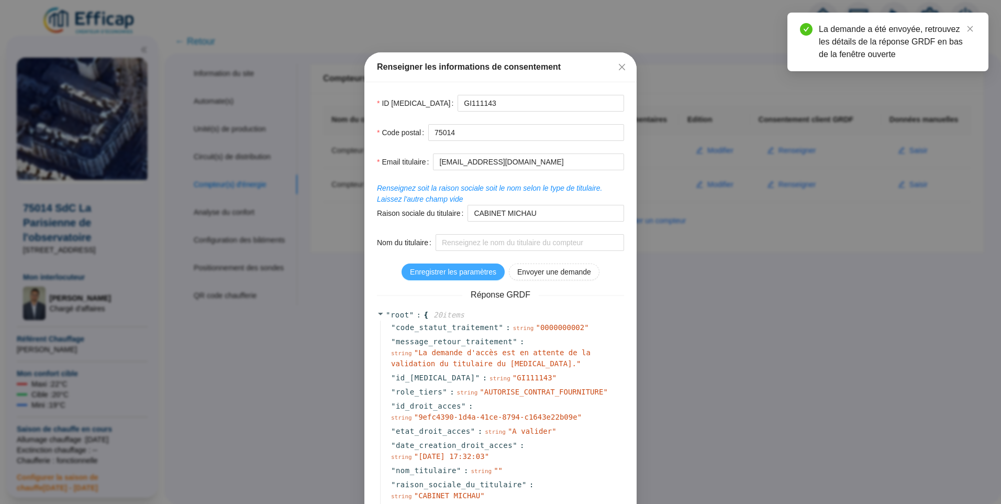
click at [468, 271] on span "Enregistrer les paramètres" at bounding box center [453, 272] width 86 height 11
click at [619, 66] on icon "close" at bounding box center [622, 67] width 6 height 6
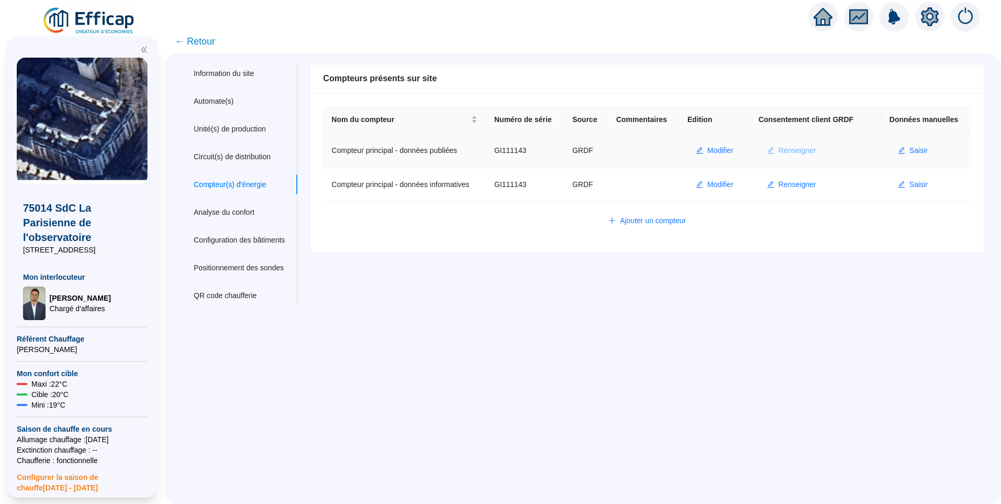
click at [799, 145] on button "Renseigner" at bounding box center [792, 150] width 66 height 17
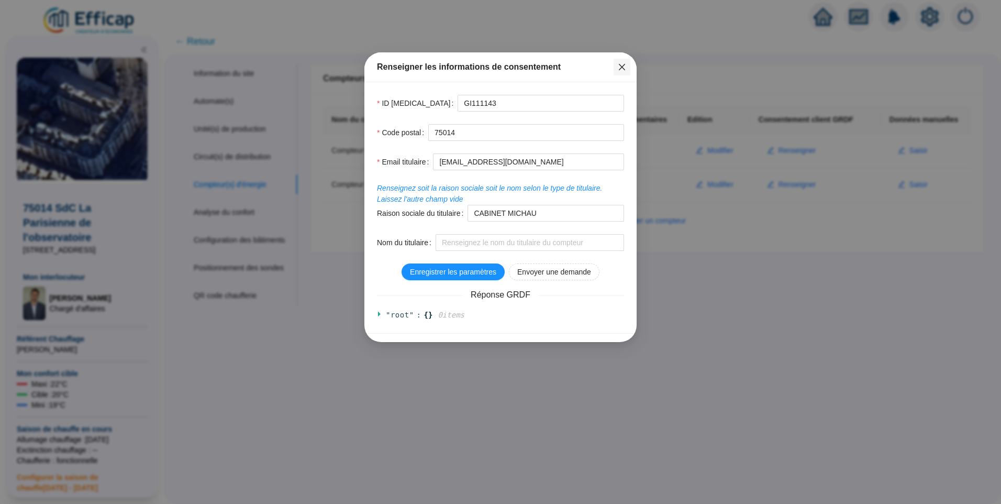
click at [619, 73] on button "Close" at bounding box center [622, 67] width 17 height 17
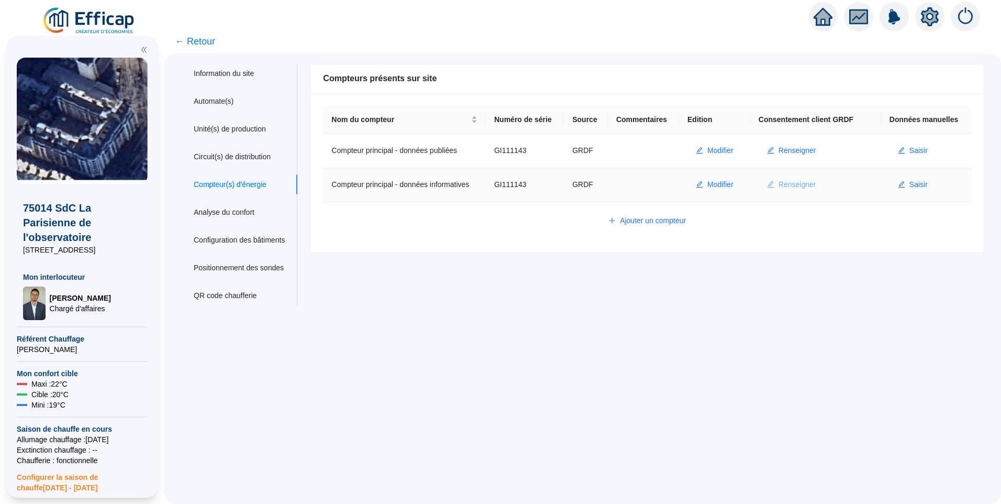
click at [794, 183] on span "Renseigner" at bounding box center [798, 184] width 38 height 11
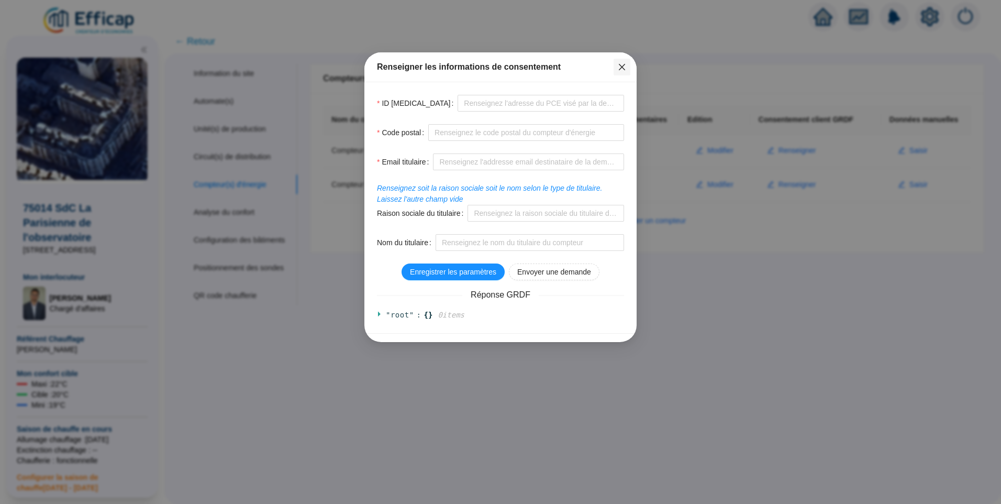
click at [627, 65] on span "Fermer" at bounding box center [622, 67] width 17 height 8
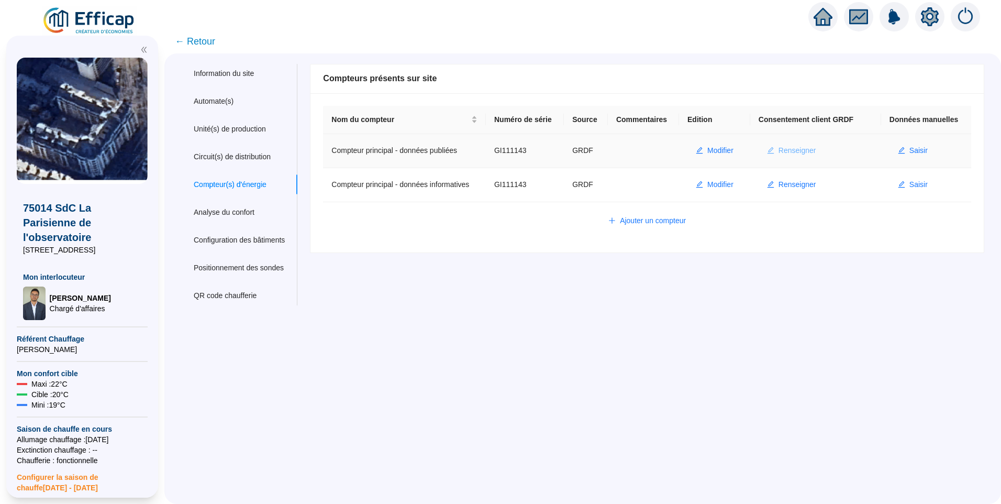
click at [785, 149] on span "Renseigner" at bounding box center [798, 150] width 38 height 11
type input "GI111143"
type input "75014"
type input "gestion4@cabinetmichau.fr"
type input "CABINET MICHAU"
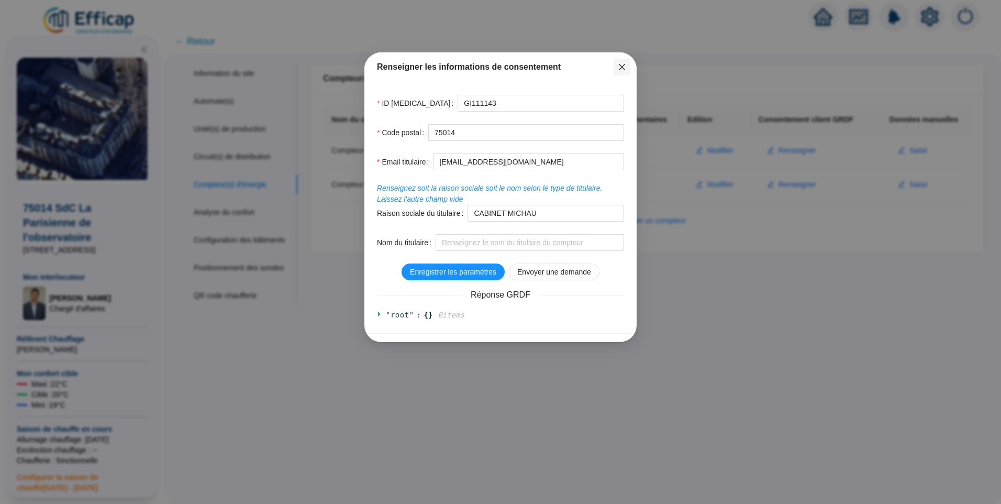
click at [623, 64] on icon "close" at bounding box center [622, 67] width 8 height 8
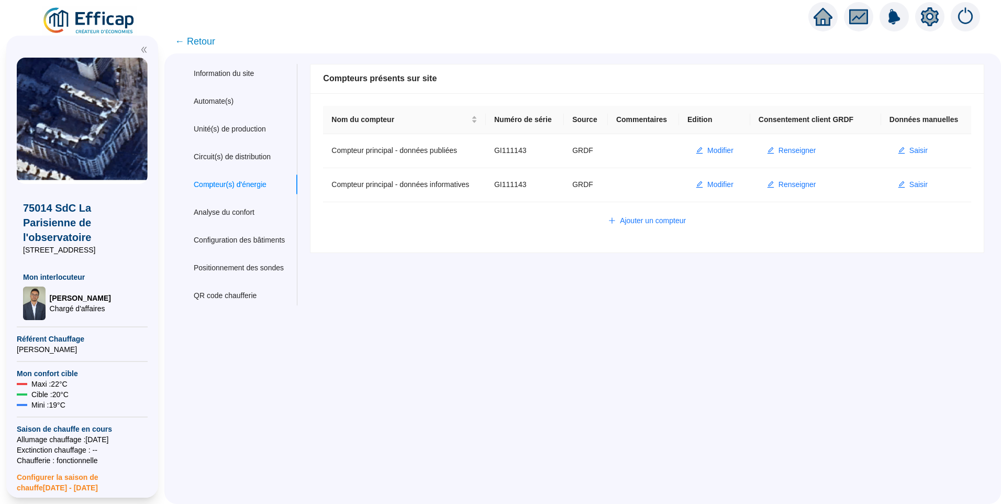
click at [471, 401] on div "Information du site Automate(s) Unité(s) de production Circuit(s) de distributi…" at bounding box center [582, 278] width 837 height 450
click at [532, 351] on div "Information du site Automate(s) Unité(s) de production Circuit(s) de distributi…" at bounding box center [582, 278] width 837 height 450
click at [94, 17] on img at bounding box center [89, 20] width 95 height 29
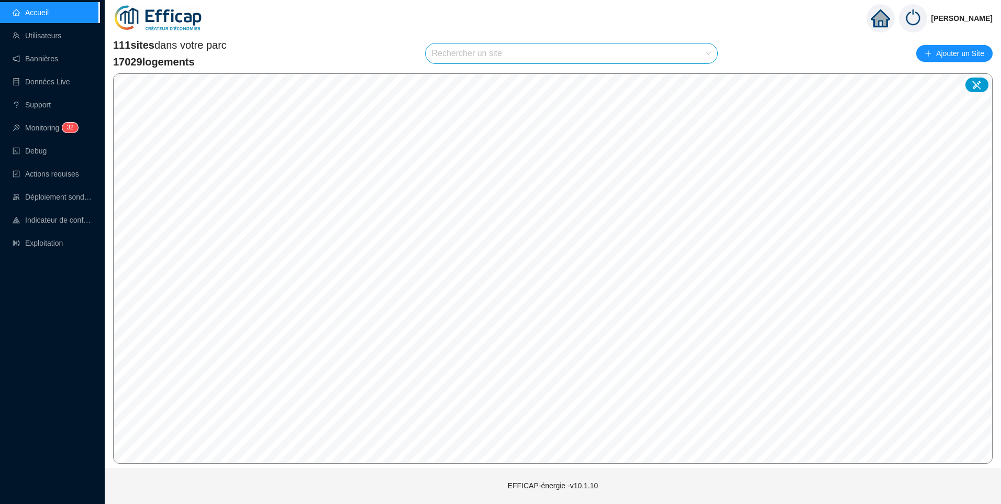
click at [63, 239] on link "Exploitation" at bounding box center [38, 243] width 50 height 8
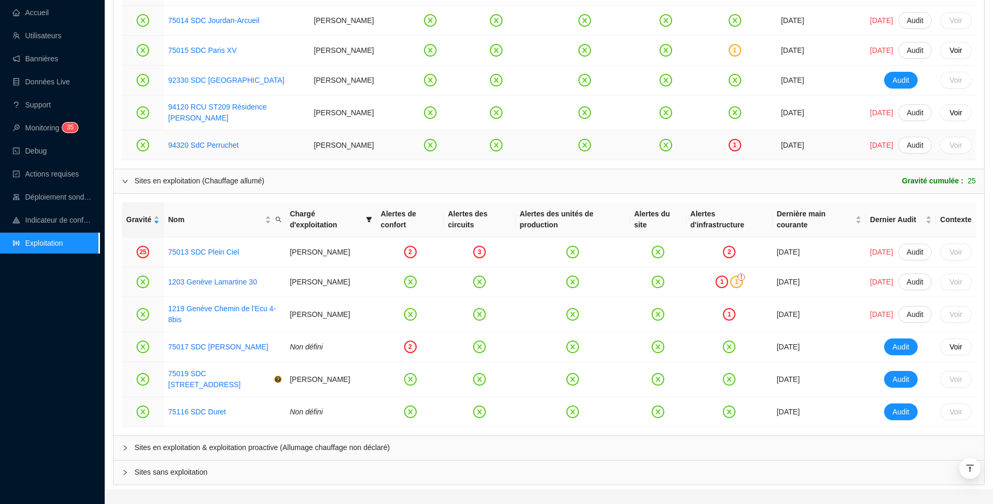
scroll to position [885, 0]
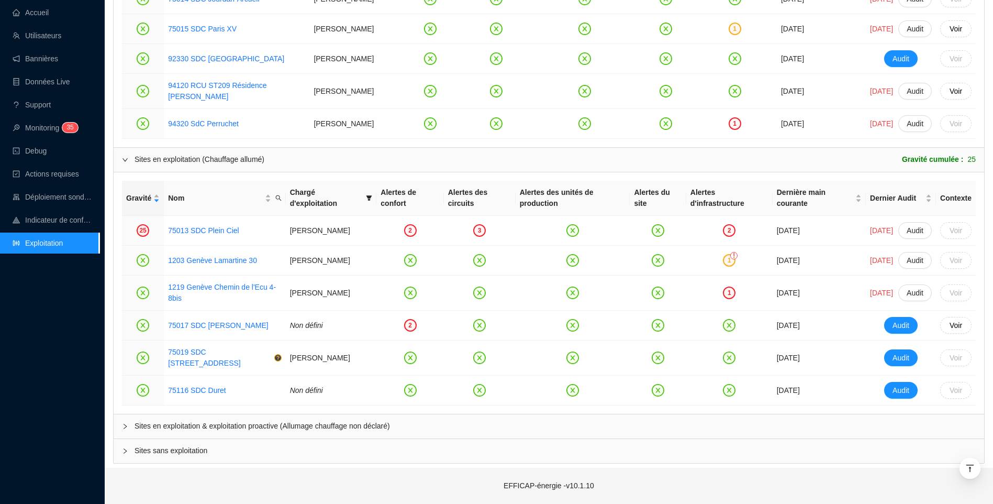
click at [285, 426] on span "Sites en exploitation & exploitation proactive (Allumage chauffage non déclaré)" at bounding box center [555, 425] width 841 height 11
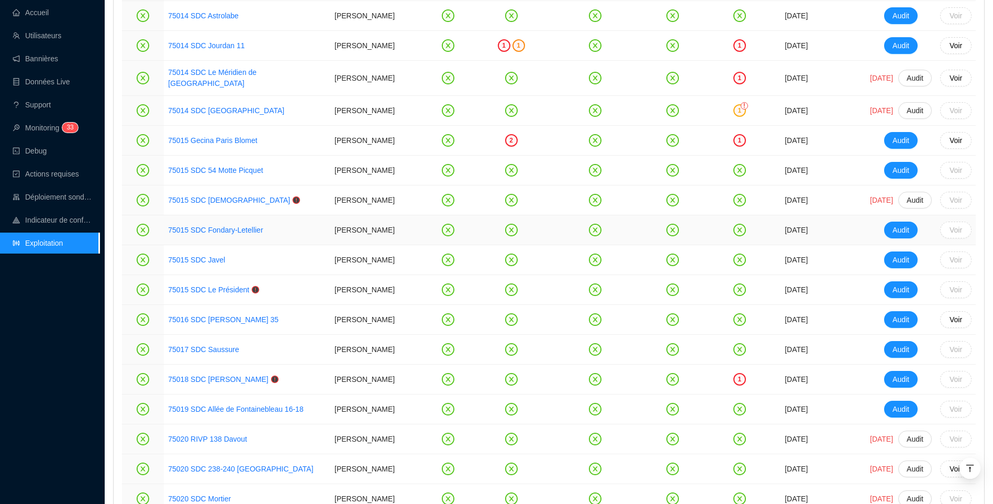
scroll to position [1828, 0]
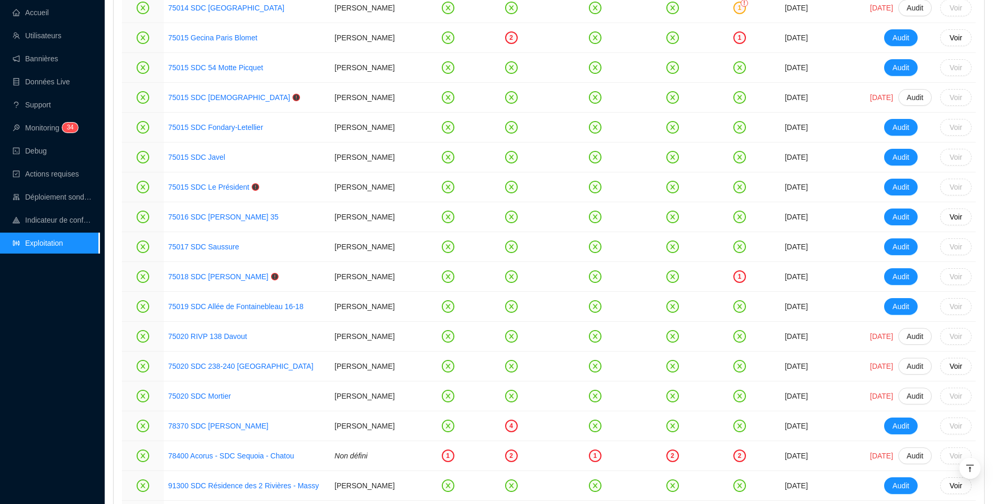
click at [66, 47] on ul "Accueil Utilisateurs Bannières Données Live Support Monitoring 3 4 Debug Action…" at bounding box center [49, 128] width 99 height 256
click at [41, 35] on link "Utilisateurs" at bounding box center [37, 35] width 49 height 8
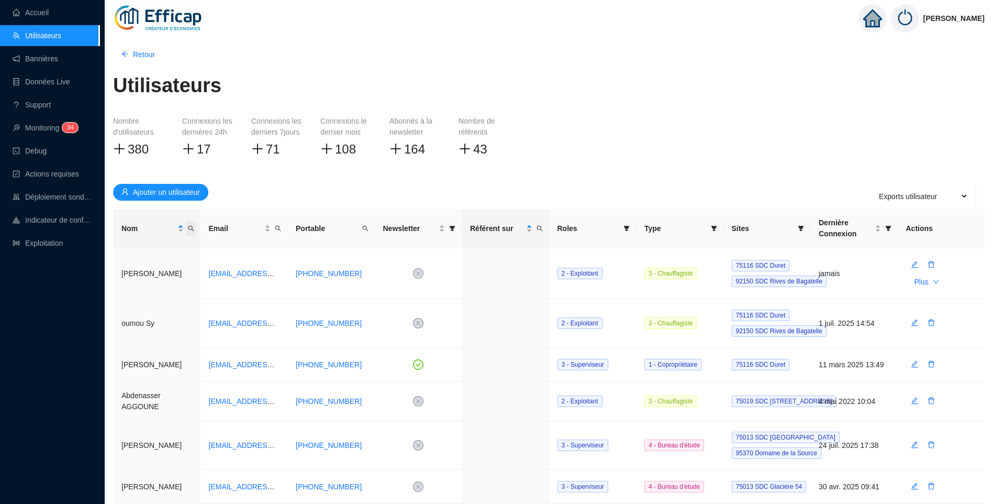
click at [192, 229] on icon "search" at bounding box center [191, 228] width 6 height 6
click at [140, 254] on input "text" at bounding box center [142, 250] width 98 height 17
click at [147, 247] on input "text" at bounding box center [142, 250] width 98 height 17
type input "yann"
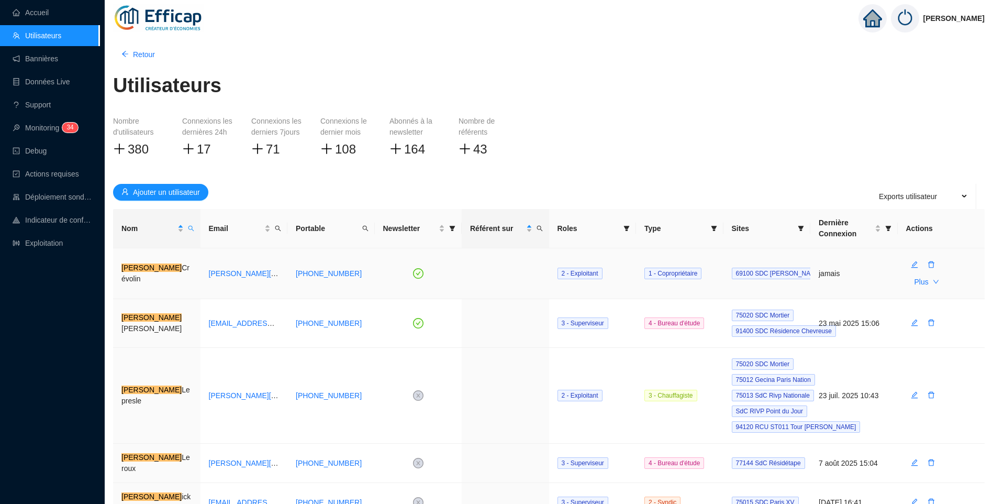
drag, startPoint x: 223, startPoint y: 276, endPoint x: 631, endPoint y: 147, distance: 428.3
click at [631, 147] on div "Nombre d'utilisateurs 380 Connexions les dernières 24h 17 Connexions les dernie…" at bounding box center [549, 146] width 872 height 60
click at [255, 274] on link "yann.crevolin@senova.fr" at bounding box center [301, 273] width 184 height 8
drag, startPoint x: 225, startPoint y: 268, endPoint x: 216, endPoint y: 273, distance: 10.3
click at [914, 264] on icon "edit" at bounding box center [914, 264] width 7 height 7
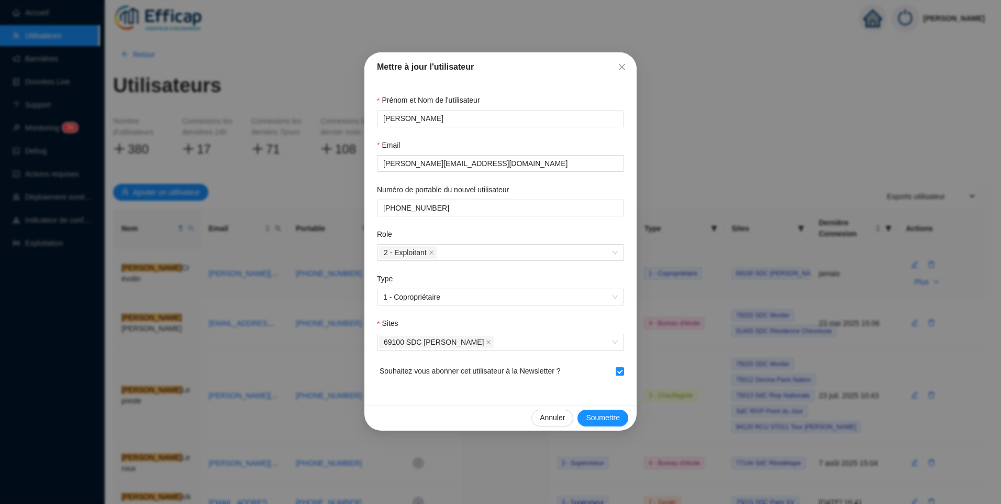
drag, startPoint x: 452, startPoint y: 118, endPoint x: 284, endPoint y: 115, distance: 167.6
click at [284, 115] on div "Mettre à jour l'utilisateur Prénom et Nom de l'utilisateur Yann Crévolin Email …" at bounding box center [500, 252] width 1001 height 504
drag, startPoint x: 475, startPoint y: 164, endPoint x: 338, endPoint y: 163, distance: 137.2
click at [338, 163] on div "Mettre à jour l'utilisateur Prénom et Nom de l'utilisateur Yann Crévolin Email …" at bounding box center [500, 252] width 1001 height 504
click at [562, 259] on div "2 - Exploitant" at bounding box center [495, 252] width 232 height 15
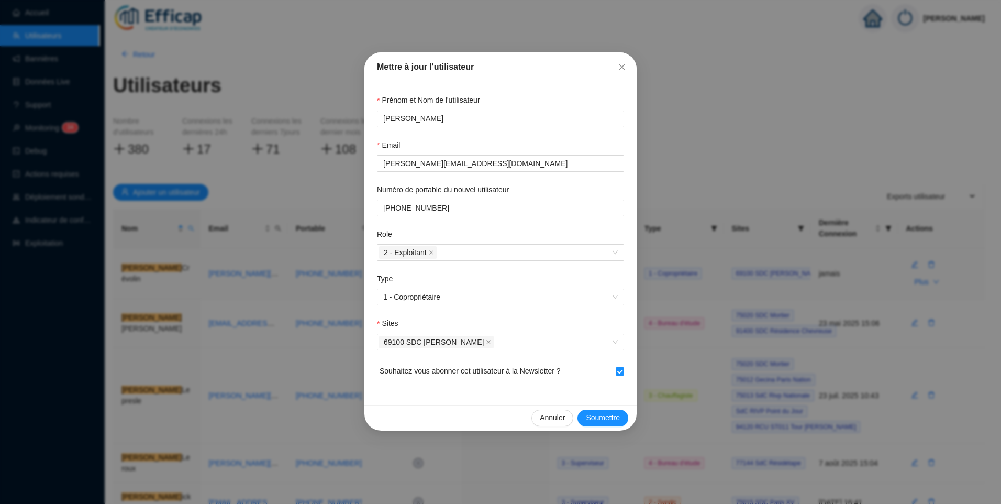
click at [614, 229] on div "Role" at bounding box center [500, 236] width 247 height 15
click at [541, 252] on div "2 - Exploitant" at bounding box center [495, 252] width 232 height 15
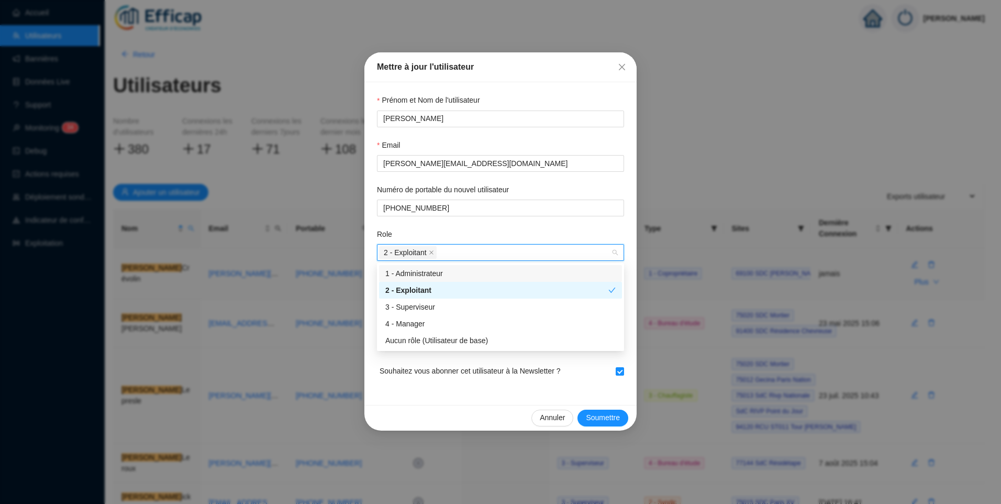
click at [605, 219] on form "Prénom et Nom de l'utilisateur Yann Crévolin Email yann.crevolin@senova.fr Numé…" at bounding box center [500, 243] width 247 height 297
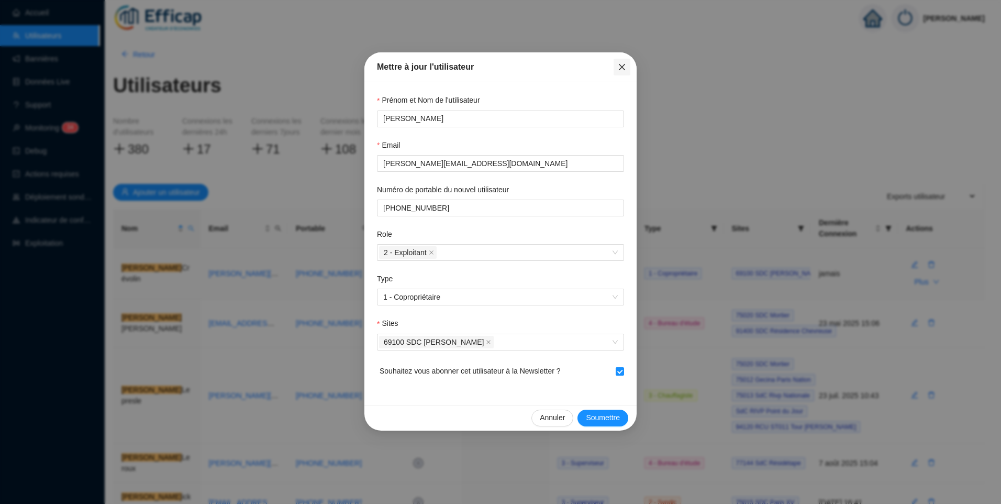
click at [620, 67] on icon "close" at bounding box center [622, 67] width 8 height 8
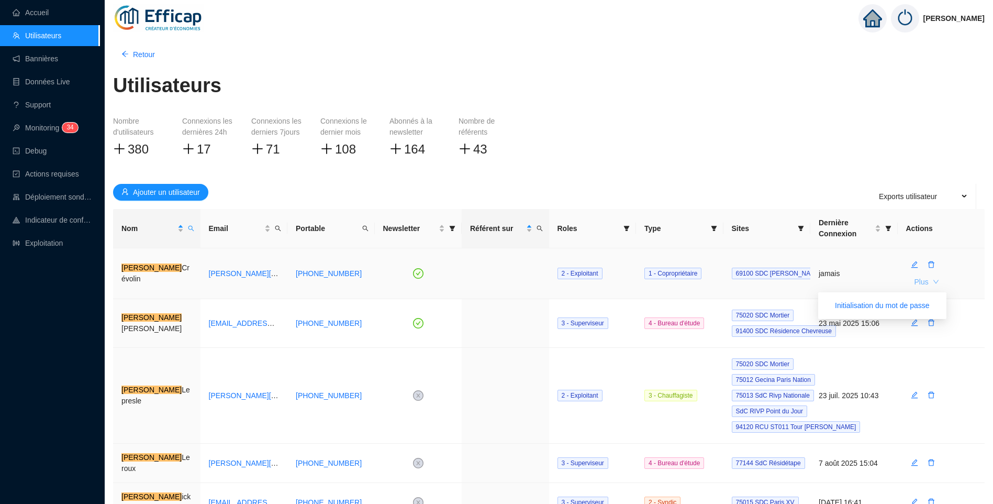
click at [936, 284] on icon "down" at bounding box center [936, 282] width 6 height 6
click at [885, 305] on span "Initialisation du mot de passe" at bounding box center [882, 305] width 95 height 11
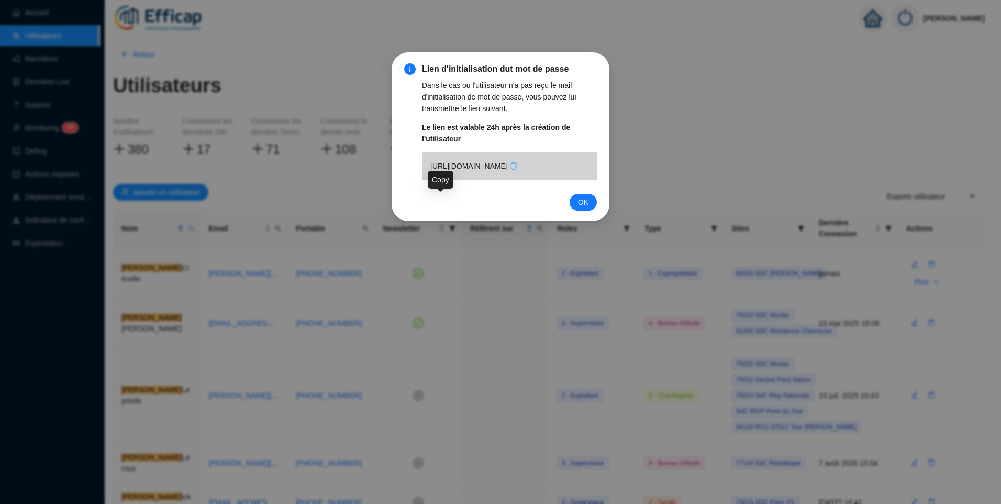
click at [511, 170] on icon "copy" at bounding box center [514, 165] width 6 height 7
click at [581, 208] on span "OK" at bounding box center [583, 202] width 10 height 12
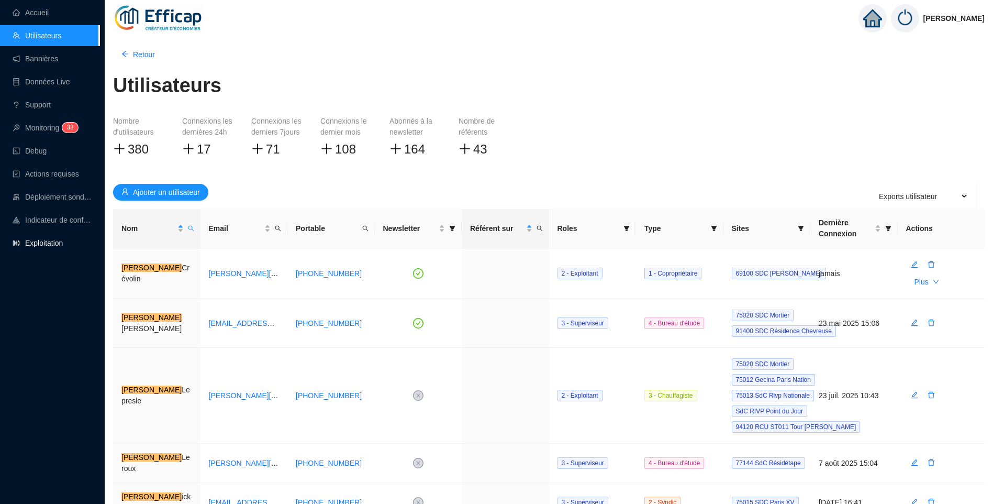
click at [63, 247] on link "Exploitation" at bounding box center [38, 243] width 50 height 8
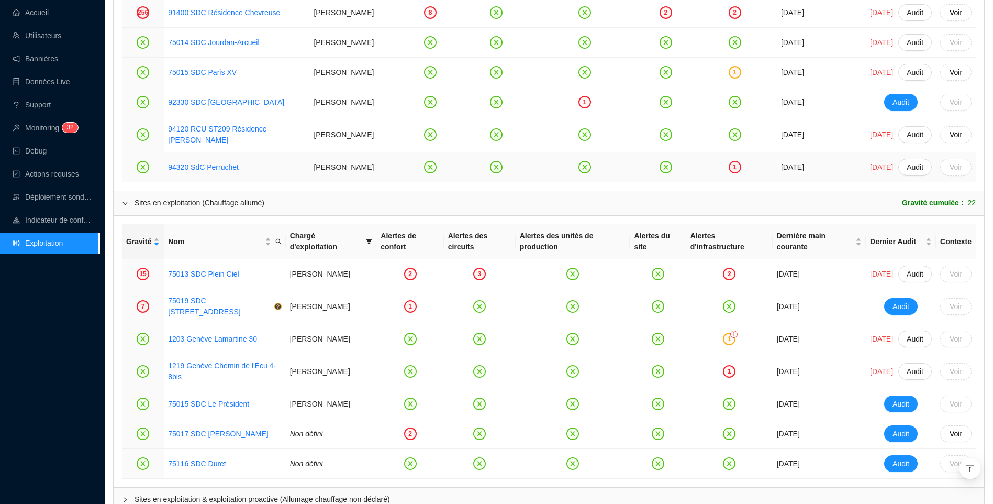
scroll to position [838, 0]
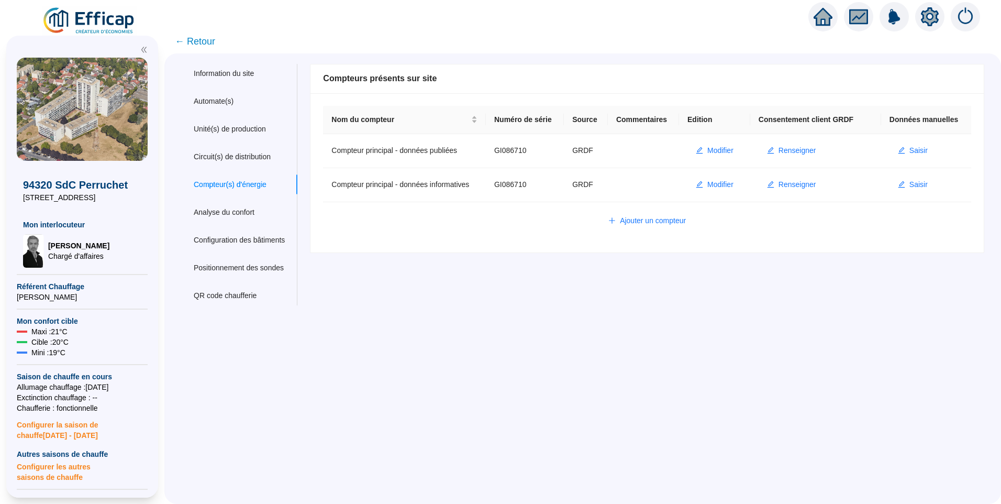
click at [388, 230] on div "Nom du compteur Numéro de série Source Commentaires Edition Consentement client…" at bounding box center [647, 172] width 673 height 159
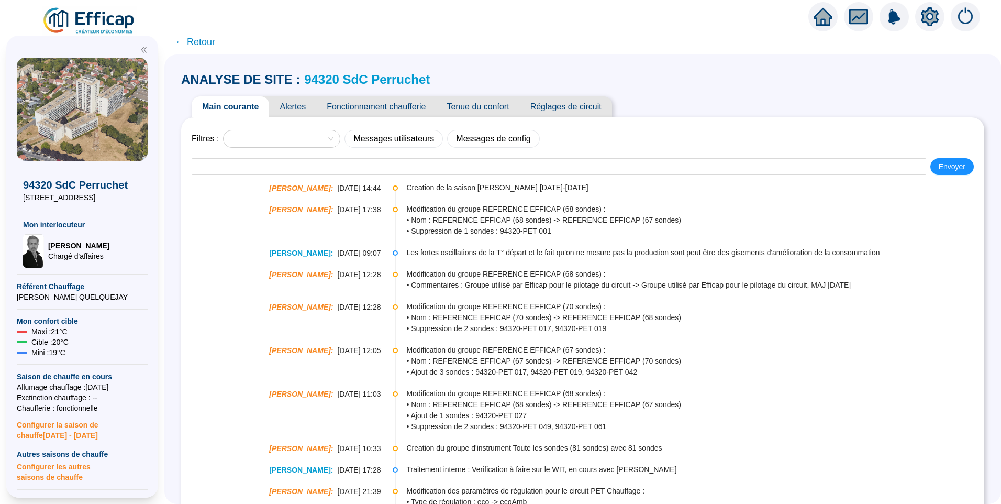
click at [303, 108] on span "Alertes" at bounding box center [292, 106] width 47 height 21
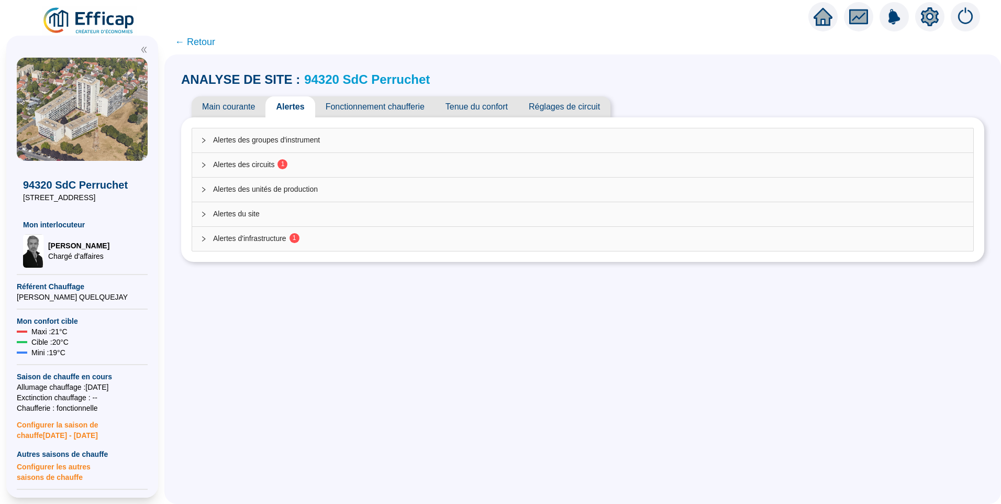
click at [261, 164] on span "Alertes des circuits 1" at bounding box center [589, 164] width 752 height 11
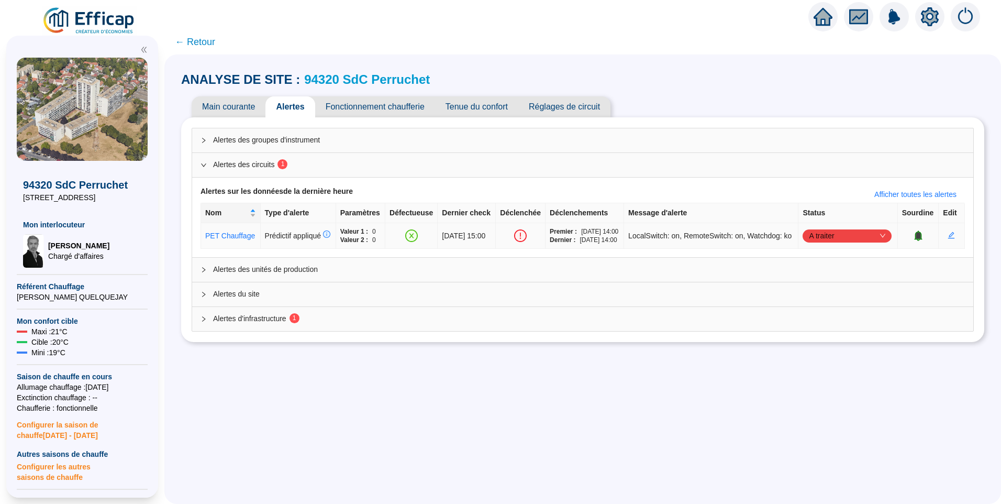
click at [915, 239] on icon "bell" at bounding box center [918, 234] width 7 height 7
click at [918, 241] on icon "bell" at bounding box center [923, 235] width 10 height 10
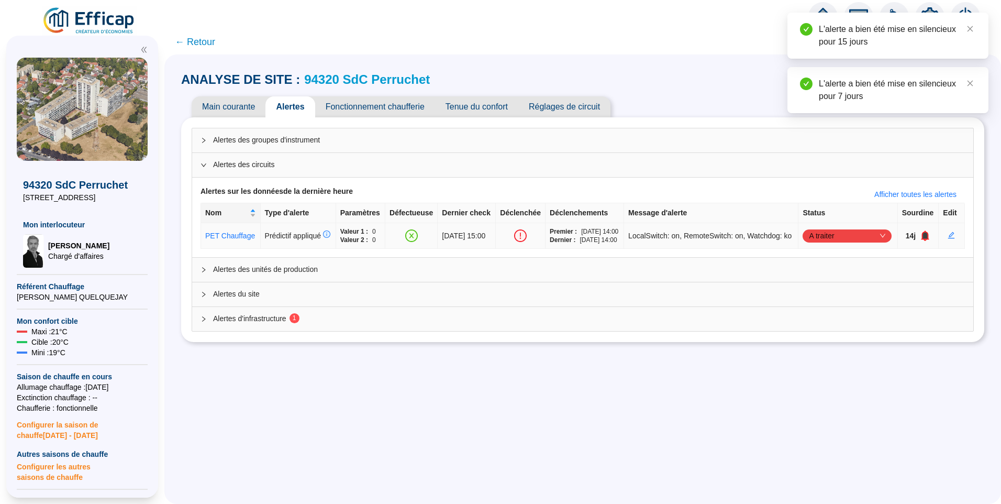
click at [922, 239] on icon "bell" at bounding box center [925, 234] width 7 height 7
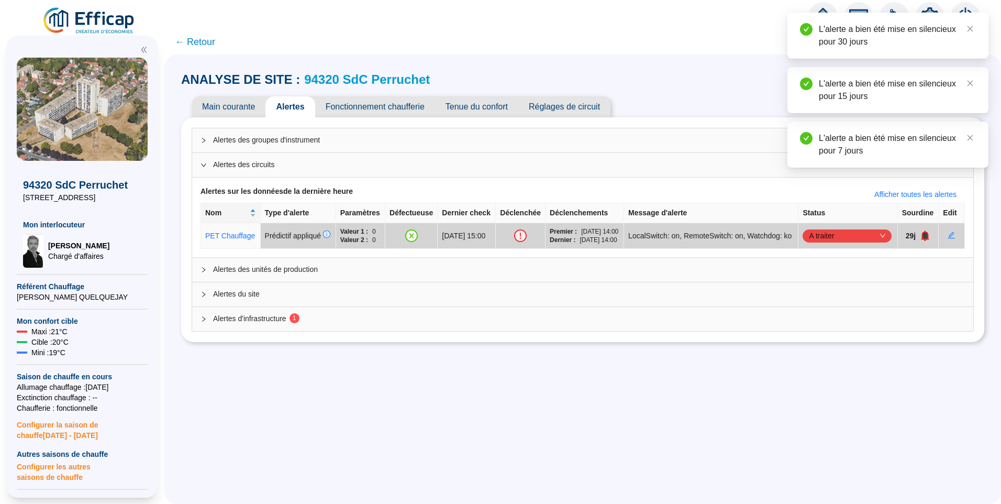
click at [257, 324] on span "Alertes d'infrastructure 1" at bounding box center [589, 318] width 752 height 11
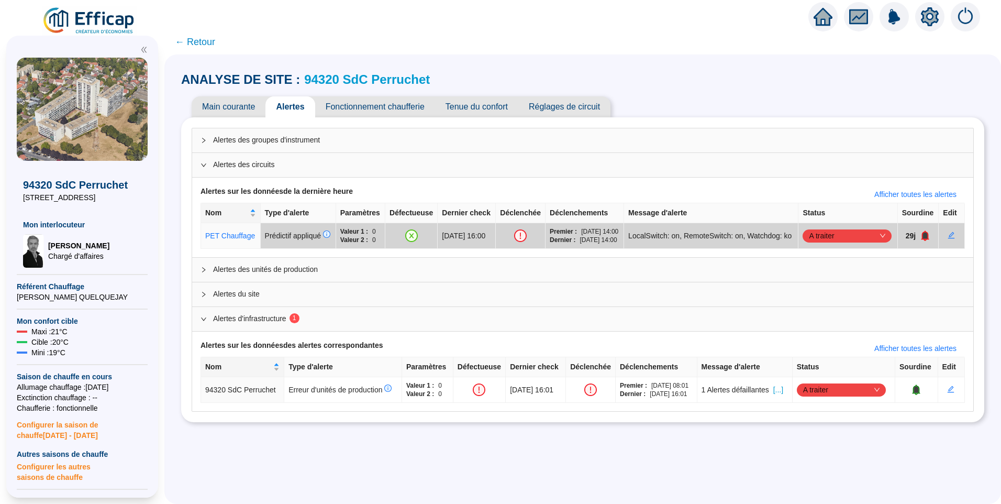
drag, startPoint x: 100, startPoint y: 197, endPoint x: 19, endPoint y: 205, distance: 81.0
click at [19, 205] on div "94320 SdC Perruchet [STREET_ADDRESS] Mon interlocuteur [PERSON_NAME] d'affaires" at bounding box center [82, 214] width 131 height 107
copy span "[STREET_ADDRESS]"
click at [371, 82] on link "94320 SdC Perruchet" at bounding box center [367, 79] width 126 height 14
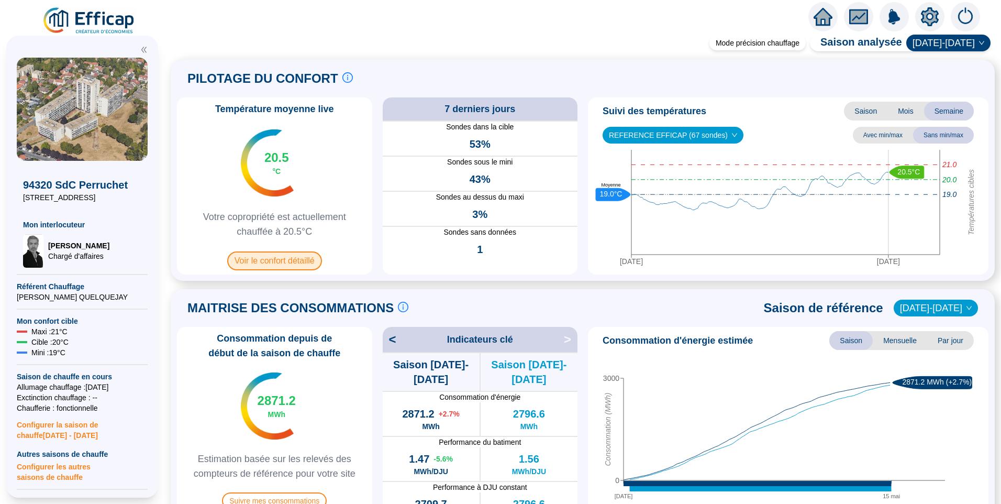
click at [293, 263] on span "Voir le confort détaillé" at bounding box center [274, 260] width 95 height 19
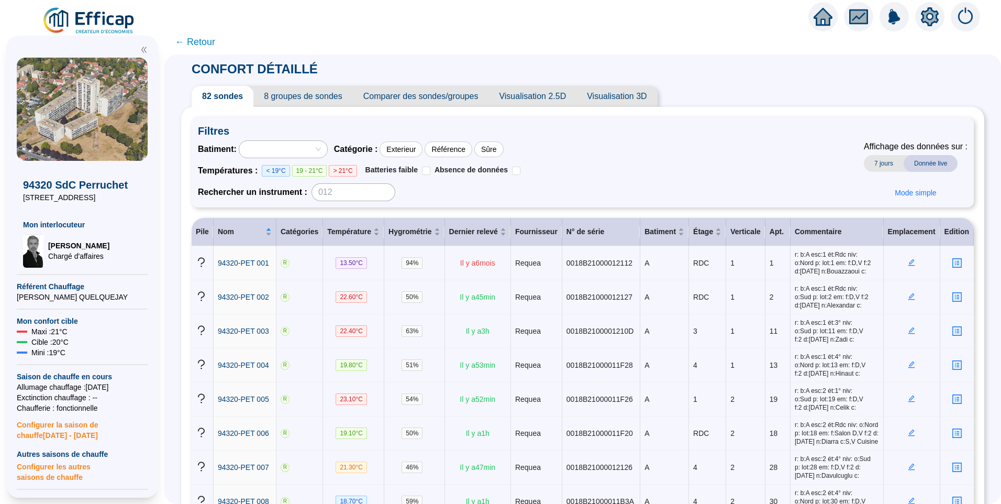
drag, startPoint x: 97, startPoint y: 200, endPoint x: 17, endPoint y: 201, distance: 80.6
click at [17, 201] on div "94320 SdC Perruchet [STREET_ADDRESS] Mon interlocuteur [PERSON_NAME] d'affaires" at bounding box center [82, 214] width 131 height 107
copy span "[STREET_ADDRESS]"
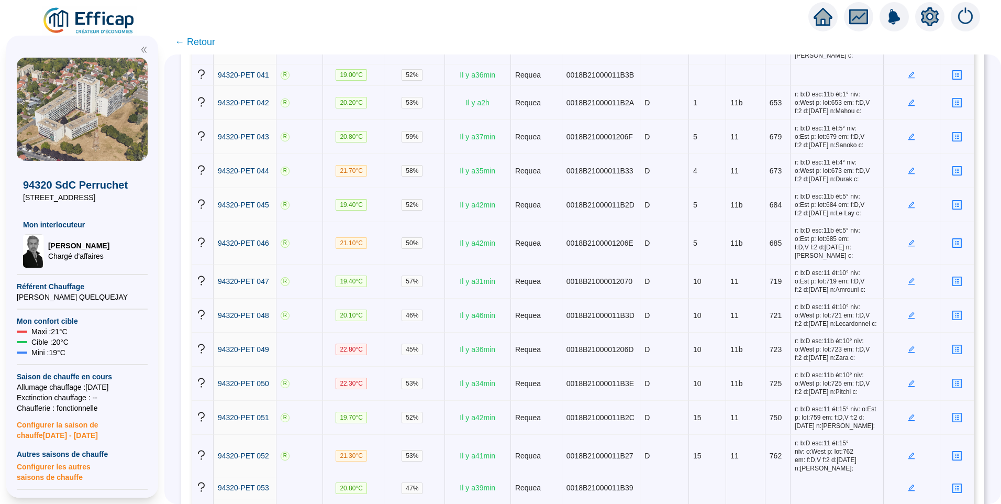
scroll to position [1516, 0]
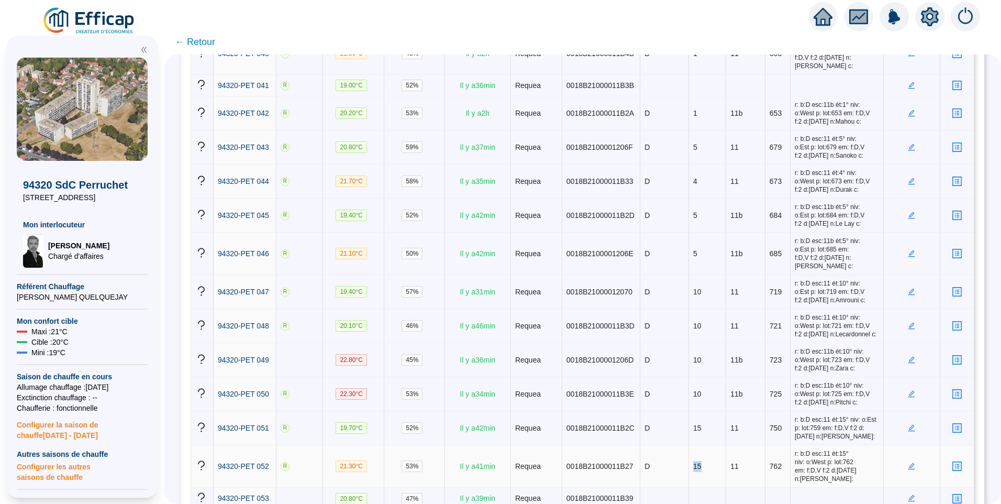
drag, startPoint x: 693, startPoint y: 401, endPoint x: 675, endPoint y: 402, distance: 17.8
click at [675, 445] on tr "94320-PET 052 R 21.30 °C 53 % Il y a 41 min Requea 0018B21000011B27 D 15 11 762…" at bounding box center [583, 466] width 782 height 42
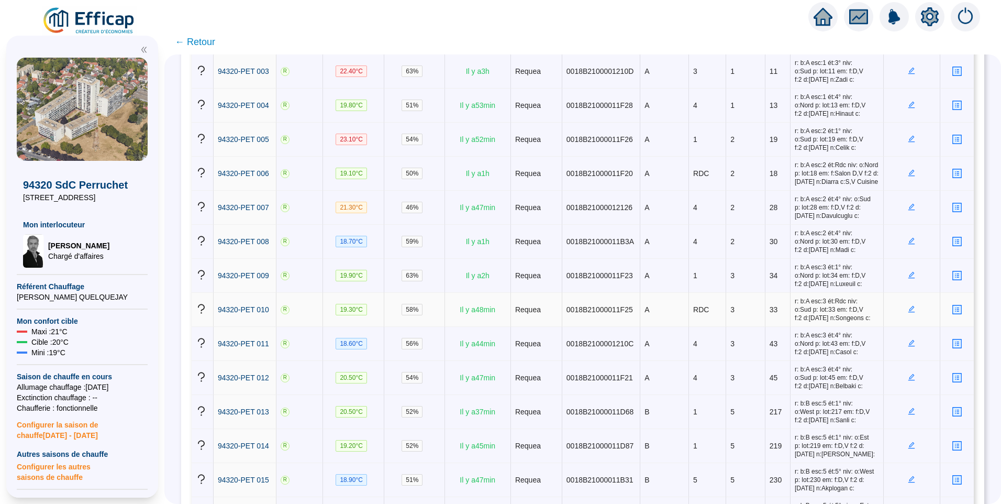
scroll to position [0, 0]
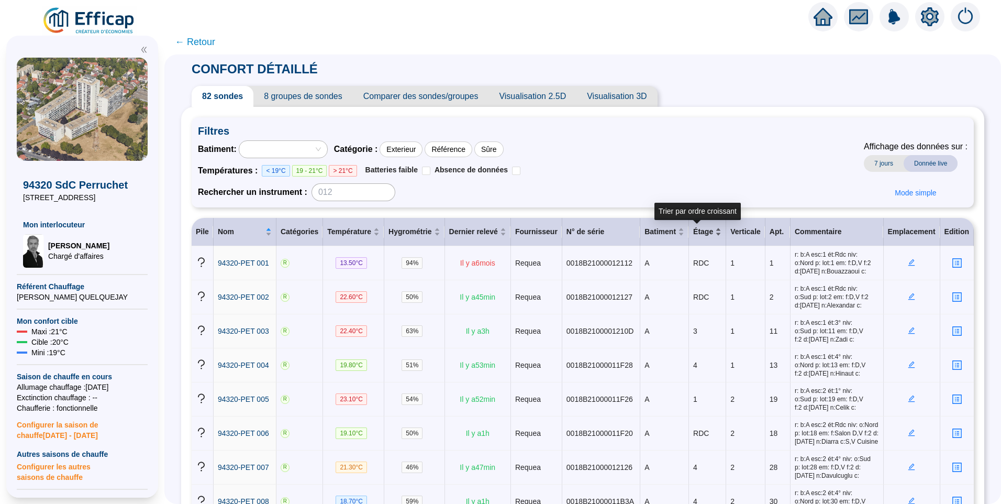
click at [708, 235] on div "Étage" at bounding box center [707, 231] width 28 height 11
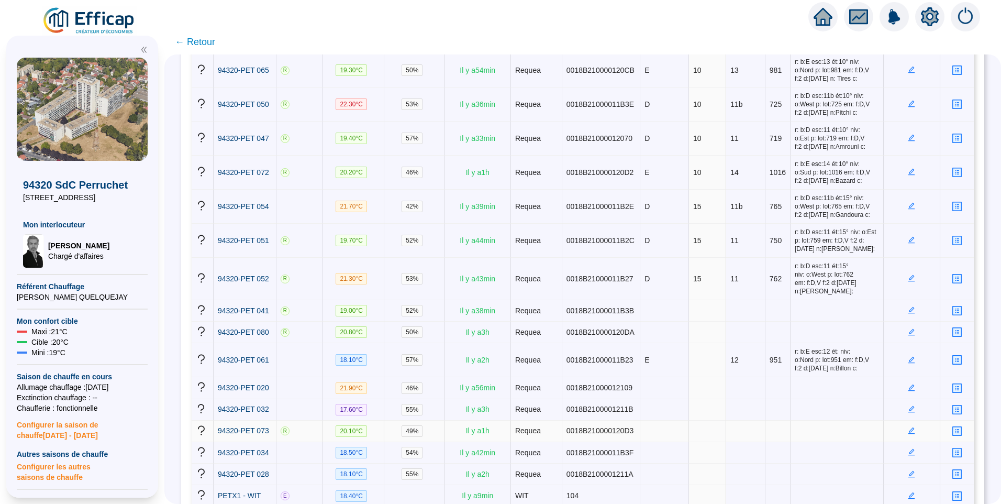
scroll to position [2094, 0]
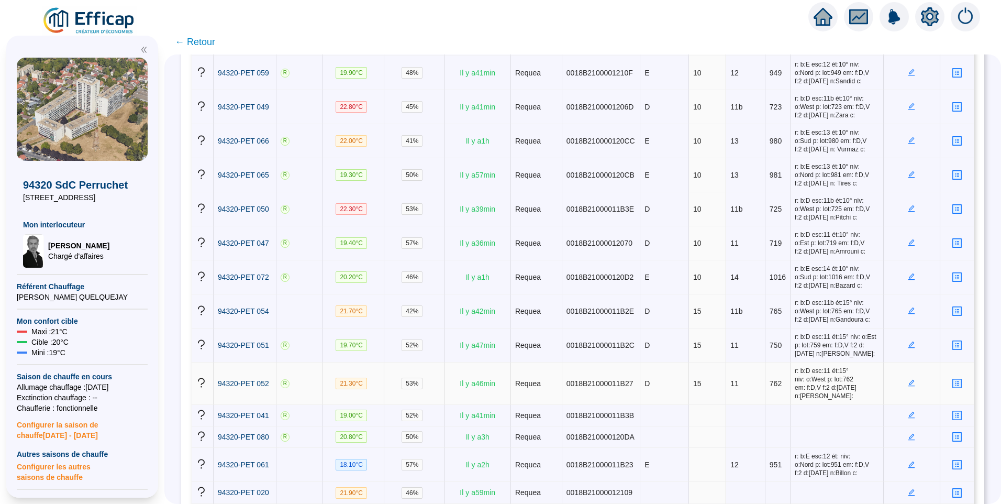
drag, startPoint x: 683, startPoint y: 291, endPoint x: 673, endPoint y: 291, distance: 10.5
click at [673, 362] on tr "94320-PET 052 R 21.30 °C 53 % Il y a 46 min Requea 0018B21000011B27 D 15 11 762…" at bounding box center [583, 383] width 782 height 42
click at [678, 294] on tr "94320-PET 054 21.70 °C 42 % Il y a 42 min Requea 0018B21000011B2E D 15 11b 765 …" at bounding box center [583, 311] width 782 height 34
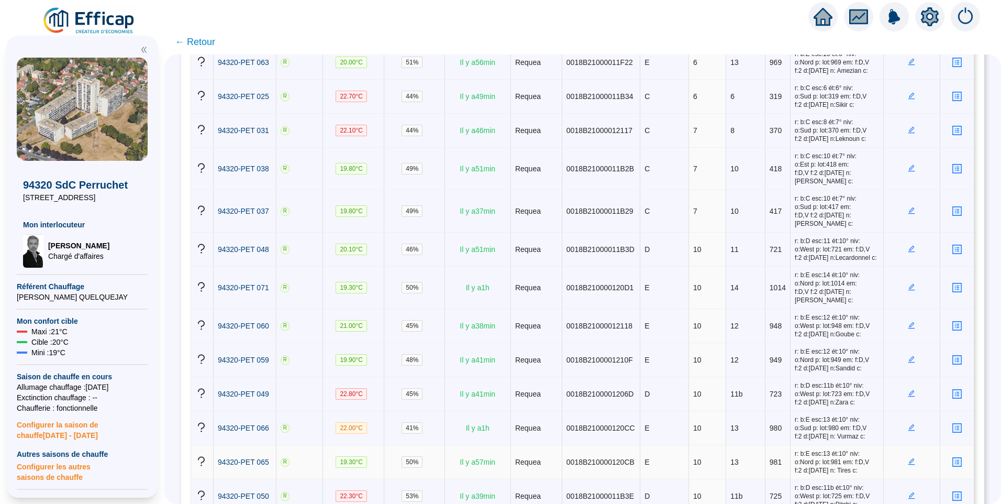
scroll to position [1623, 0]
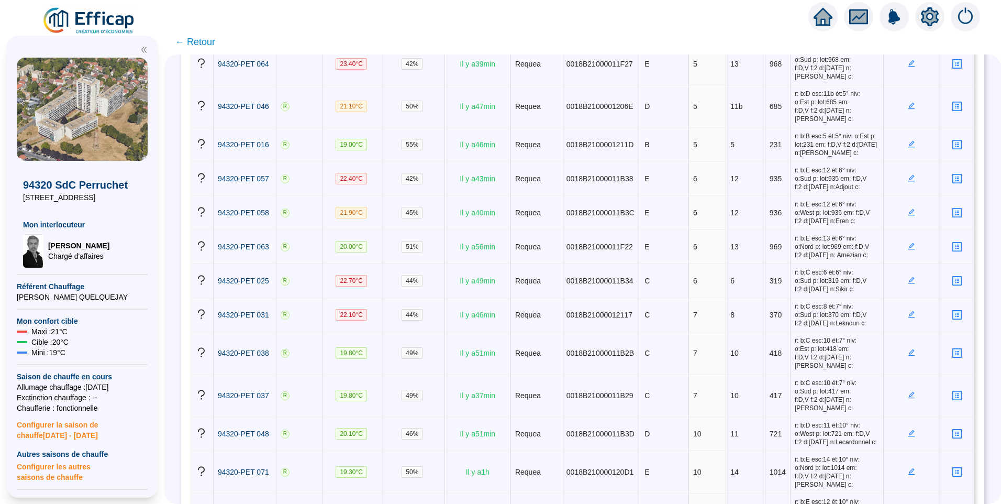
click at [933, 7] on div at bounding box center [929, 16] width 29 height 29
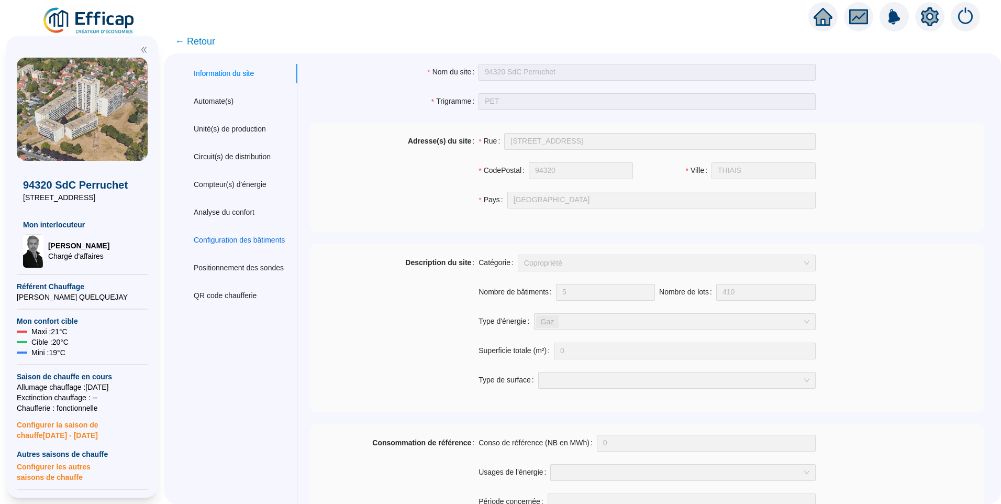
click at [263, 238] on div "Configuration des bâtiments" at bounding box center [239, 240] width 91 height 11
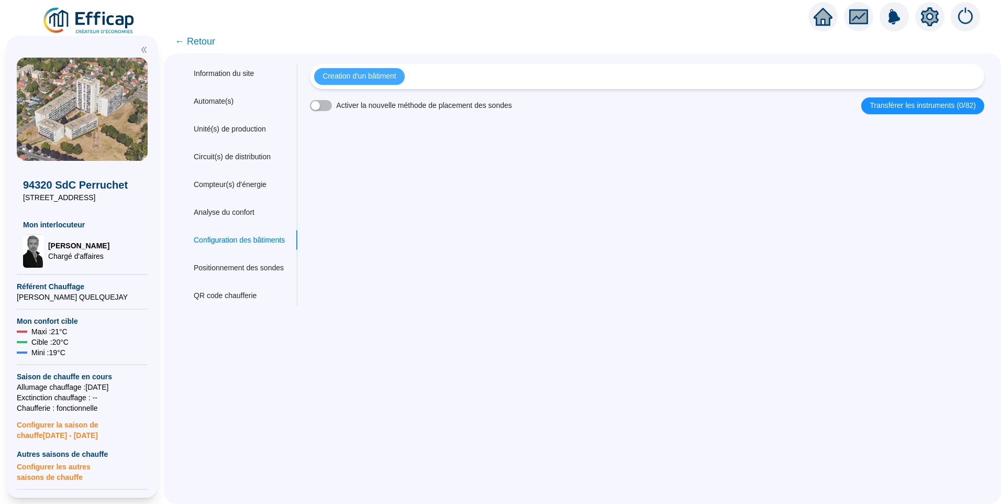
click at [372, 80] on span "Creation d'un bâtiment" at bounding box center [359, 76] width 73 height 11
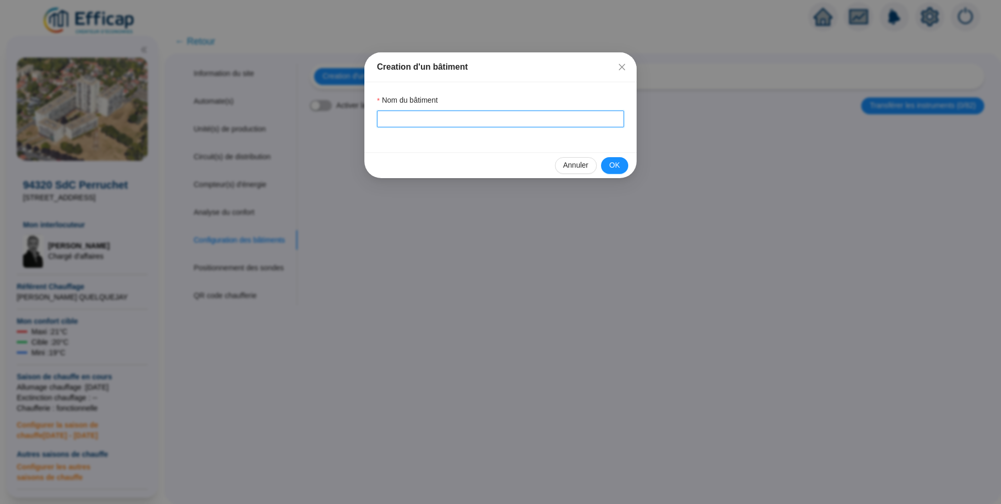
click at [405, 111] on input "Nom du bâtiment" at bounding box center [500, 118] width 247 height 17
click at [621, 161] on button "OK" at bounding box center [614, 165] width 27 height 17
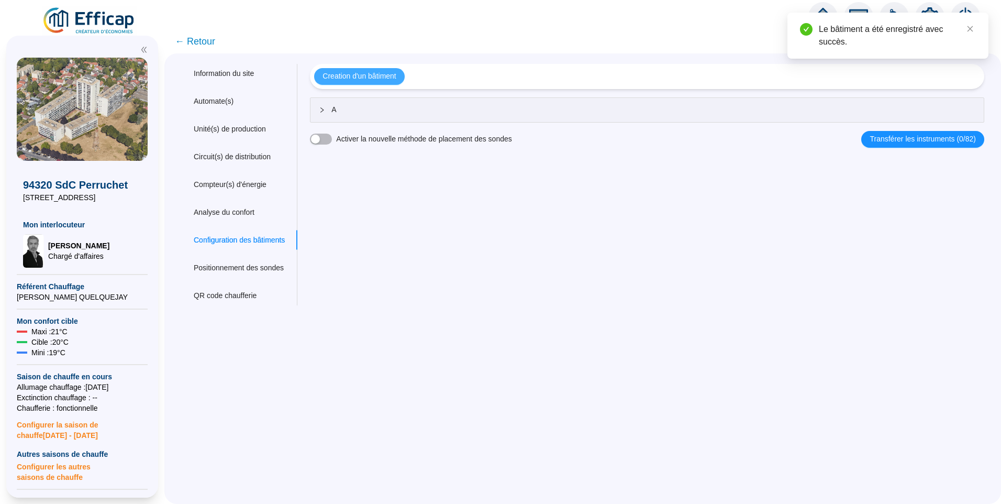
click at [372, 79] on span "Creation d'un bâtiment" at bounding box center [359, 76] width 73 height 11
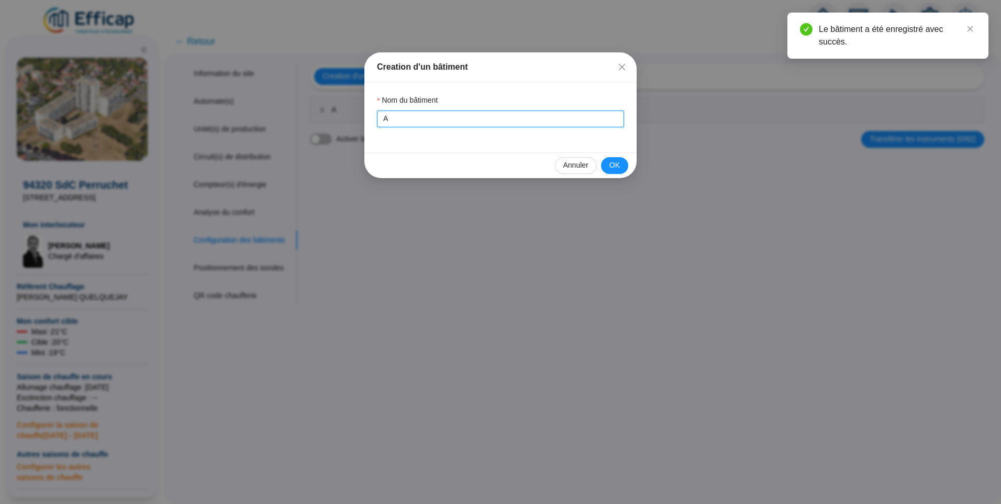
drag, startPoint x: 406, startPoint y: 120, endPoint x: 201, endPoint y: 106, distance: 205.7
click at [201, 106] on div "Creation d'un bâtiment Nom du bâtiment A Annuler OK" at bounding box center [500, 252] width 1001 height 504
click at [614, 159] on button "OK" at bounding box center [614, 165] width 27 height 17
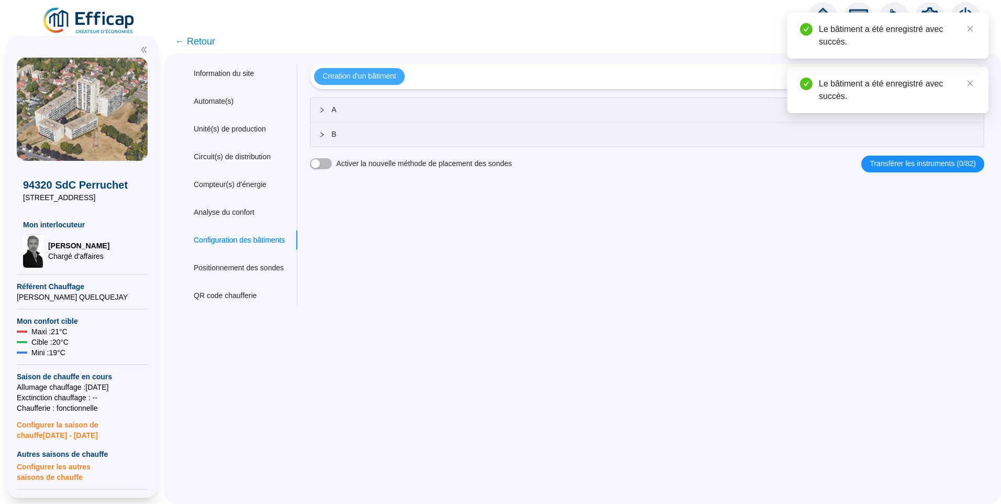
click at [389, 82] on span "Creation d'un bâtiment" at bounding box center [359, 76] width 73 height 11
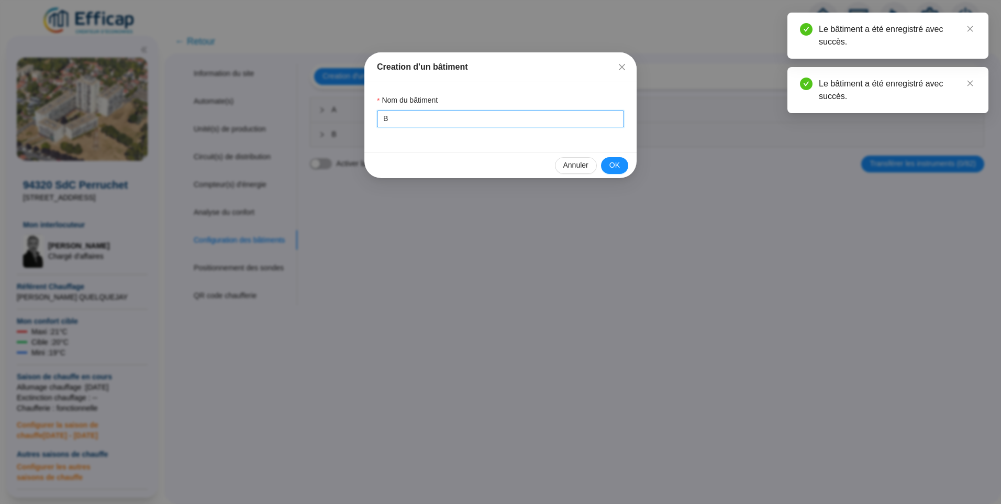
drag, startPoint x: 390, startPoint y: 121, endPoint x: 343, endPoint y: 119, distance: 46.6
click at [343, 120] on div "Creation d'un bâtiment Nom du bâtiment B Annuler OK" at bounding box center [500, 252] width 1001 height 504
click at [621, 169] on button "OK" at bounding box center [614, 165] width 27 height 17
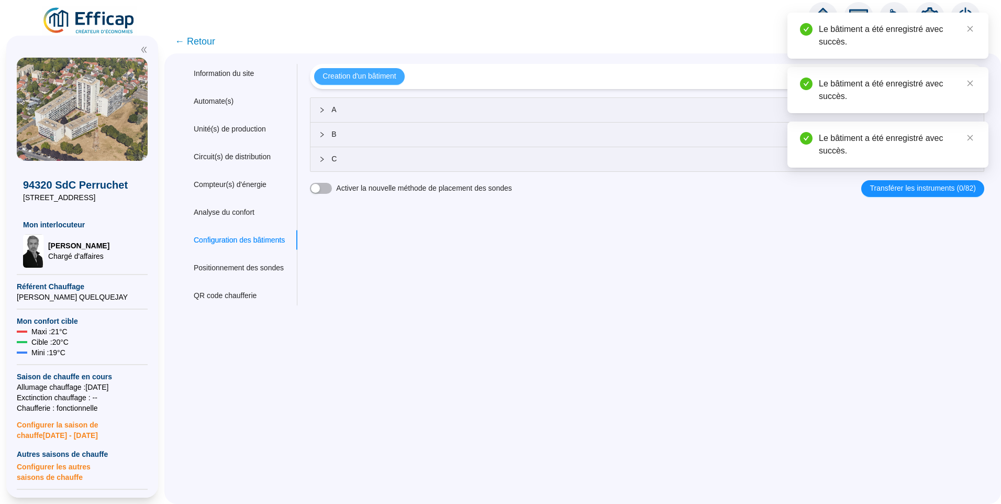
click at [371, 77] on span "Creation d'un bâtiment" at bounding box center [359, 76] width 73 height 11
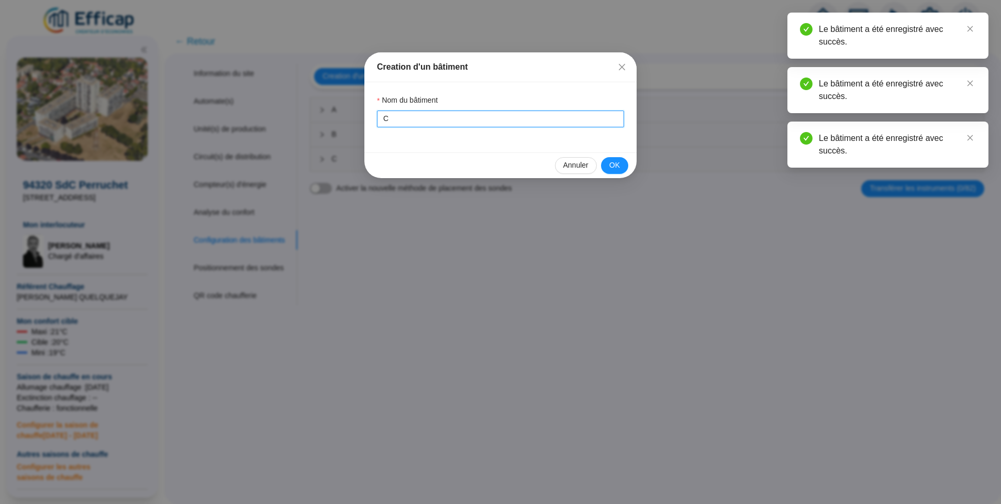
click at [300, 121] on div "Creation d'un bâtiment Nom du bâtiment C Annuler OK" at bounding box center [500, 252] width 1001 height 504
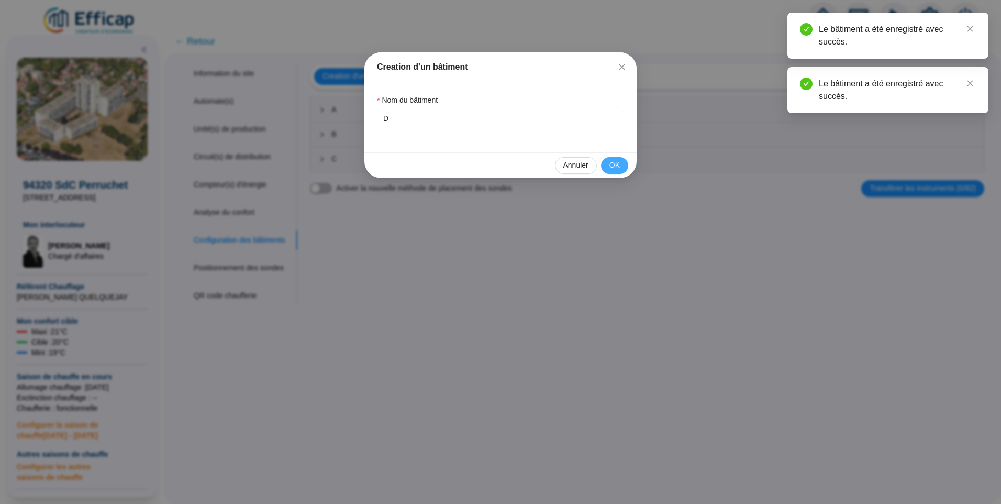
click at [617, 163] on span "OK" at bounding box center [614, 165] width 10 height 11
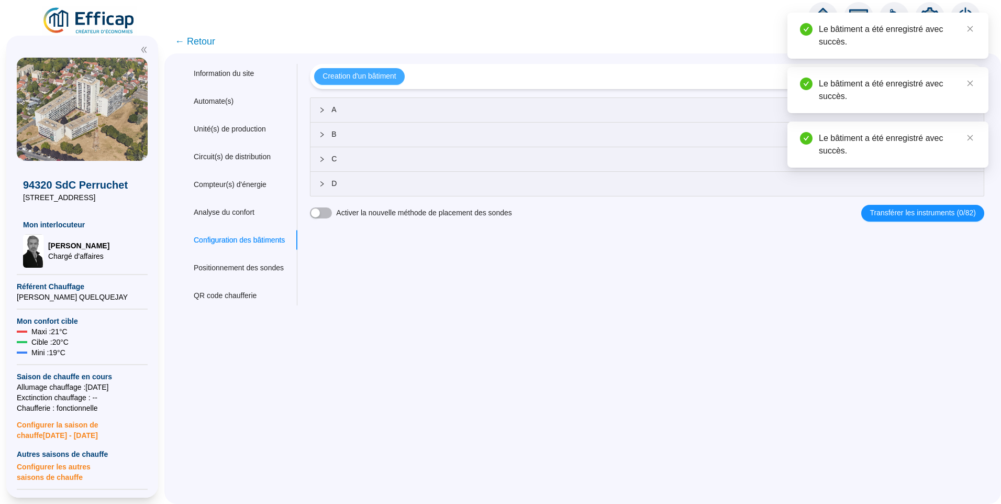
click at [379, 74] on span "Creation d'un bâtiment" at bounding box center [359, 76] width 73 height 11
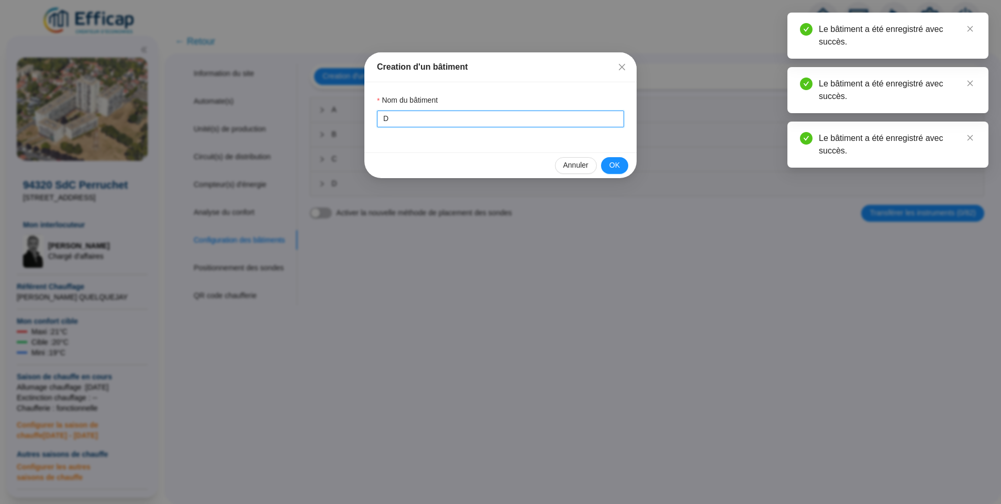
drag, startPoint x: 399, startPoint y: 118, endPoint x: 343, endPoint y: 108, distance: 56.8
click at [343, 108] on div "Creation d'un bâtiment Nom du bâtiment D Annuler OK" at bounding box center [500, 252] width 1001 height 504
type input "E"
click at [613, 165] on span "OK" at bounding box center [614, 165] width 10 height 11
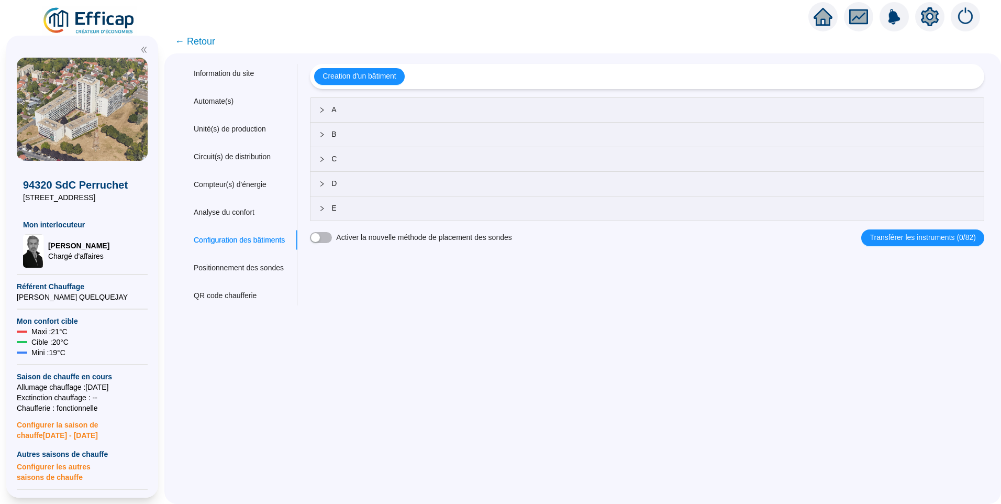
click at [353, 180] on span "D" at bounding box center [653, 183] width 644 height 11
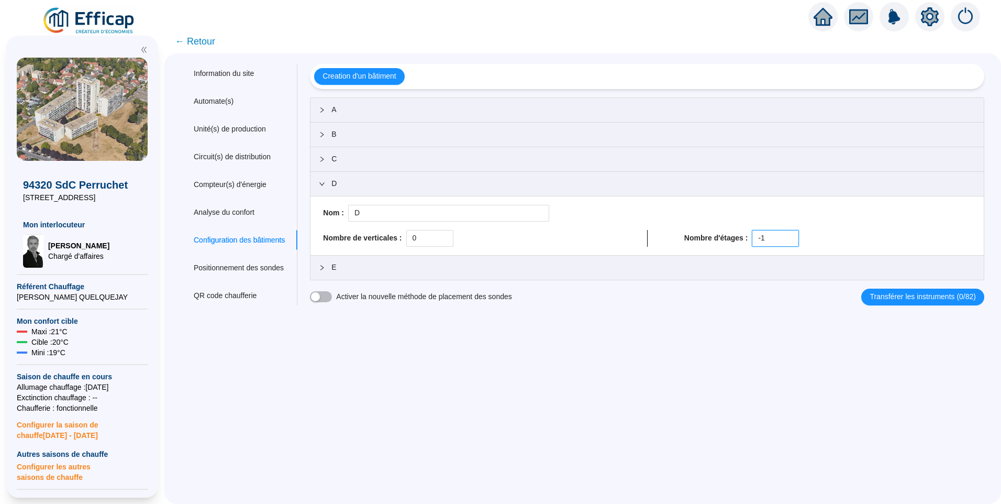
click at [720, 237] on div "Nombre d'étages : -1" at bounding box center [827, 238] width 287 height 17
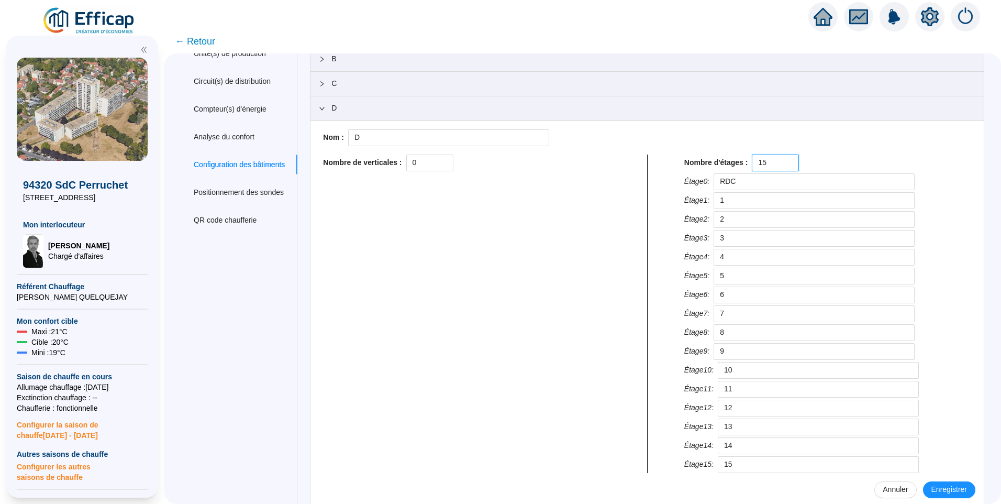
scroll to position [128, 0]
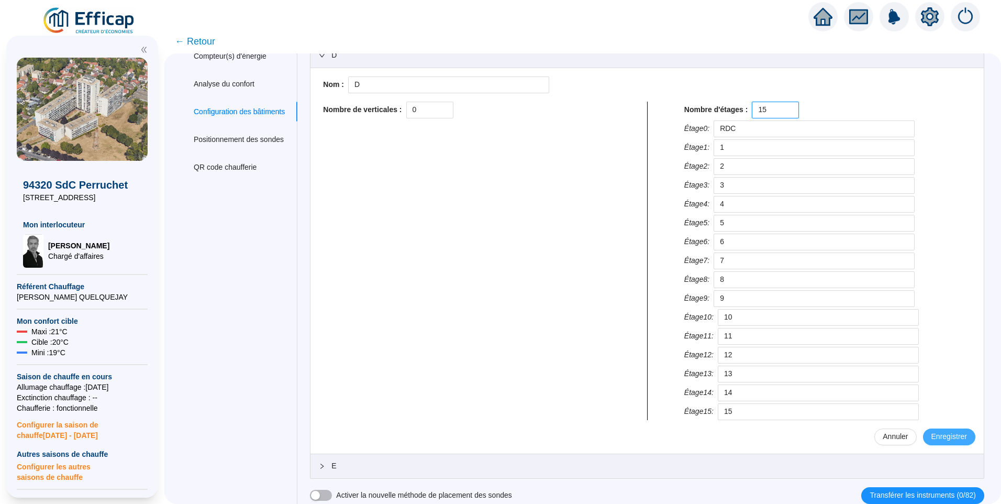
type input "15"
click at [954, 428] on button "Enregistrer" at bounding box center [949, 436] width 52 height 17
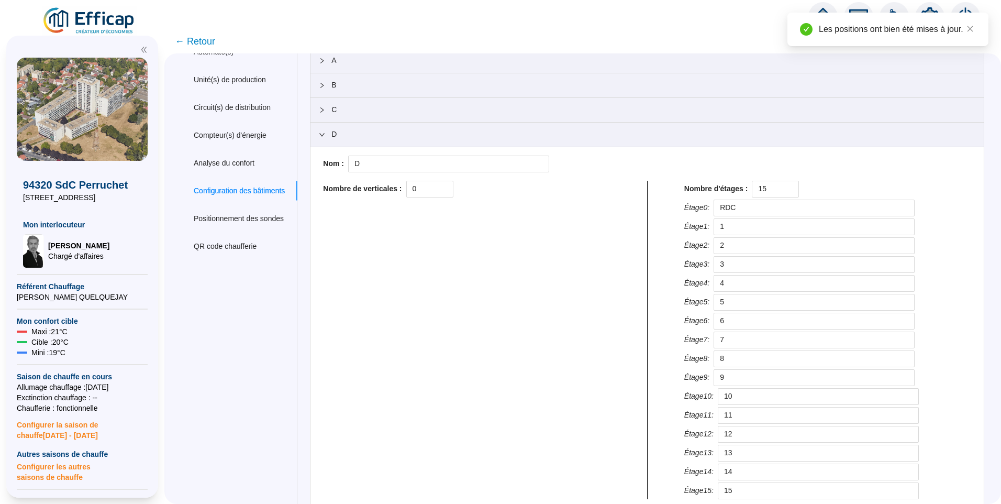
scroll to position [0, 0]
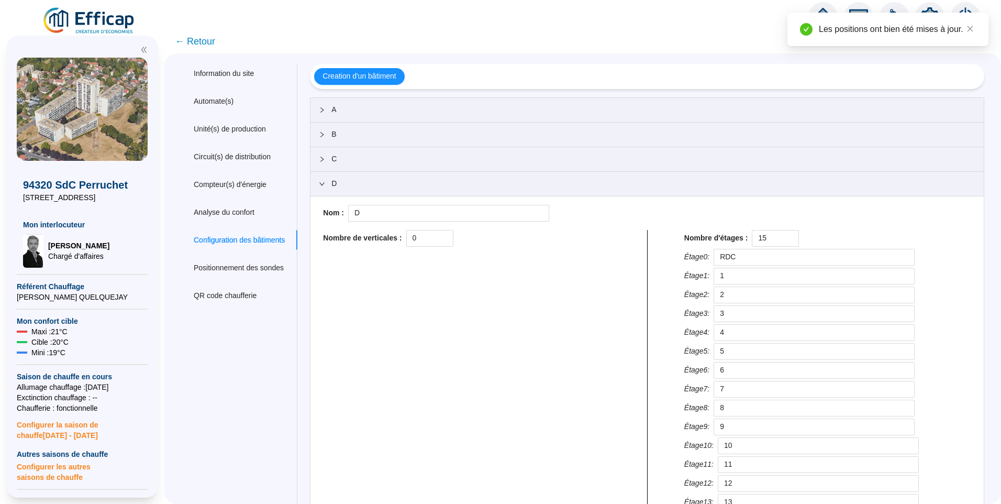
click at [206, 39] on span "← Retour" at bounding box center [195, 41] width 40 height 15
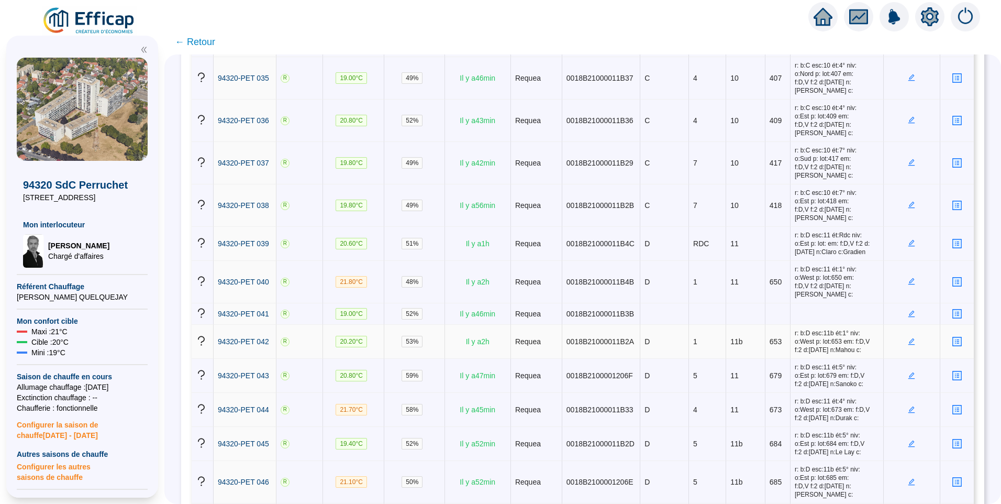
scroll to position [1289, 0]
drag, startPoint x: 792, startPoint y: 317, endPoint x: 802, endPoint y: 316, distance: 10.0
click at [802, 362] on span "r: b:D esc:11 ét:5° niv: o:Est p: lot:679 em: f:D,V f:2 d:15/11/2024 n:Sanoko c:" at bounding box center [837, 374] width 84 height 25
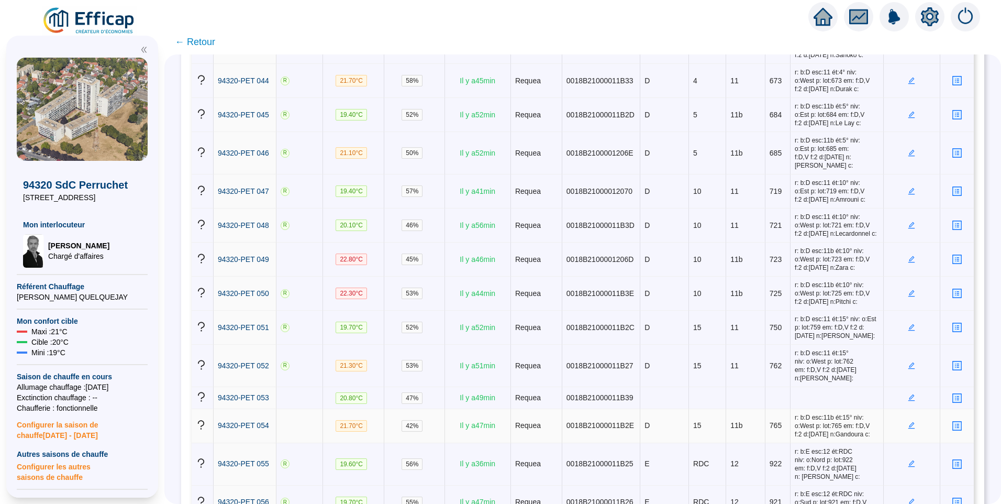
scroll to position [1655, 0]
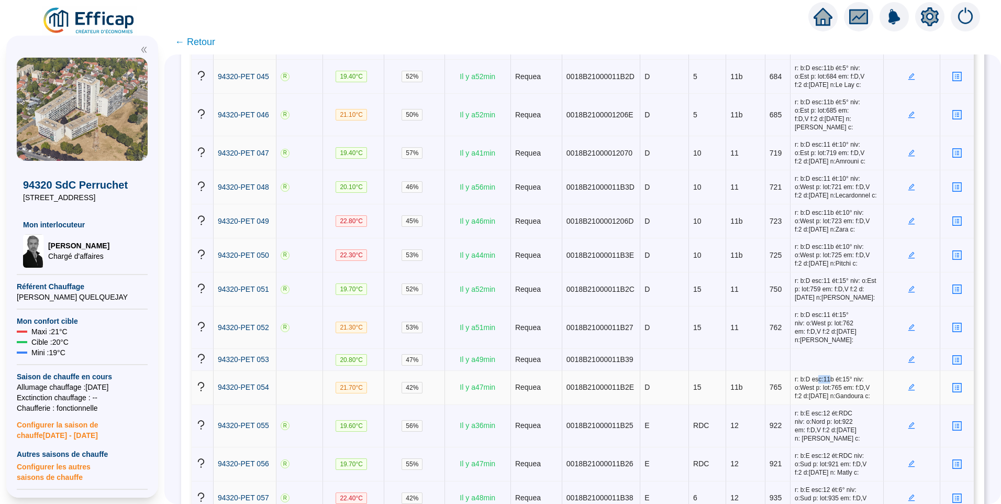
drag, startPoint x: 802, startPoint y: 309, endPoint x: 811, endPoint y: 308, distance: 9.5
click at [811, 375] on span "r: b:D esc:11b ét:15° niv: o:West p: lot:765 em: f:D,V f:2 d:15/11/2024 n:Gando…" at bounding box center [837, 387] width 84 height 25
click at [815, 242] on span "r: b:D esc:11b ét:10° niv: o:West p: lot:725 em: f:D,V f:2 d:21/11/2024 n:Pitch…" at bounding box center [837, 254] width 84 height 25
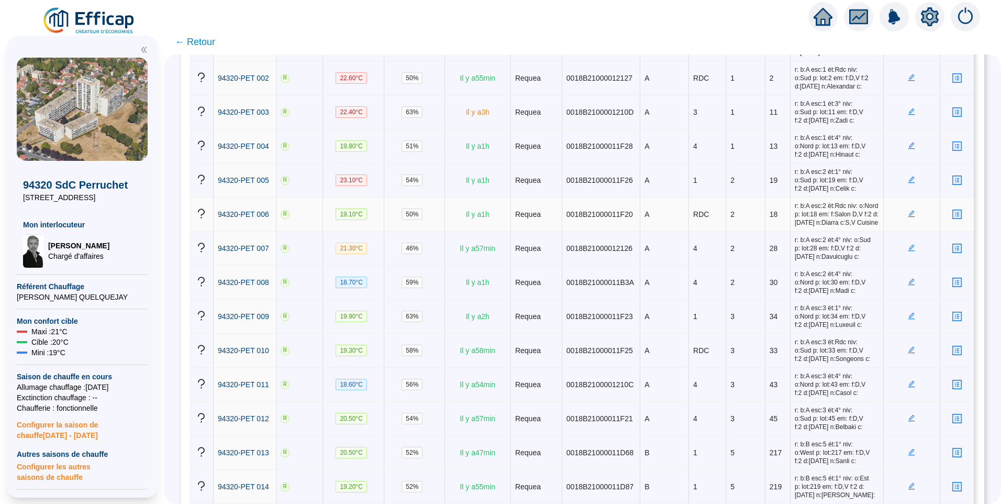
scroll to position [0, 0]
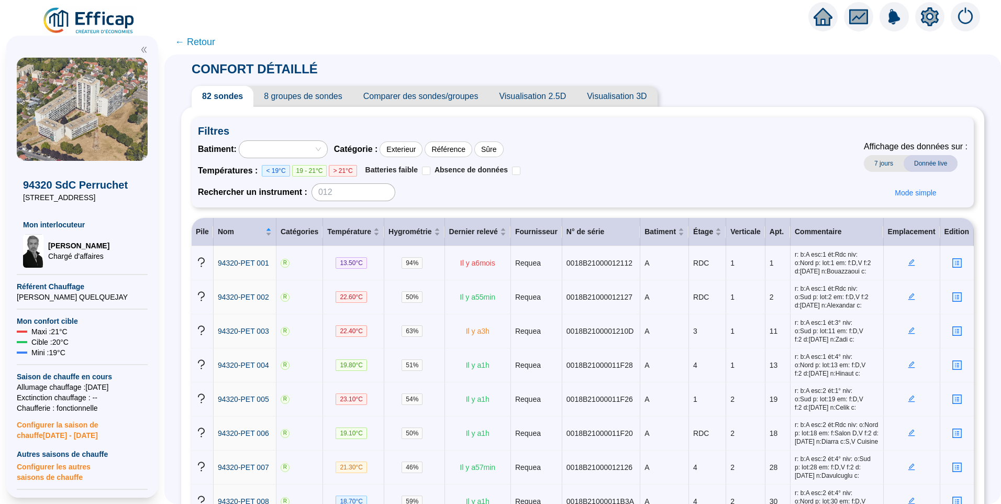
click at [296, 143] on div at bounding box center [277, 149] width 73 height 15
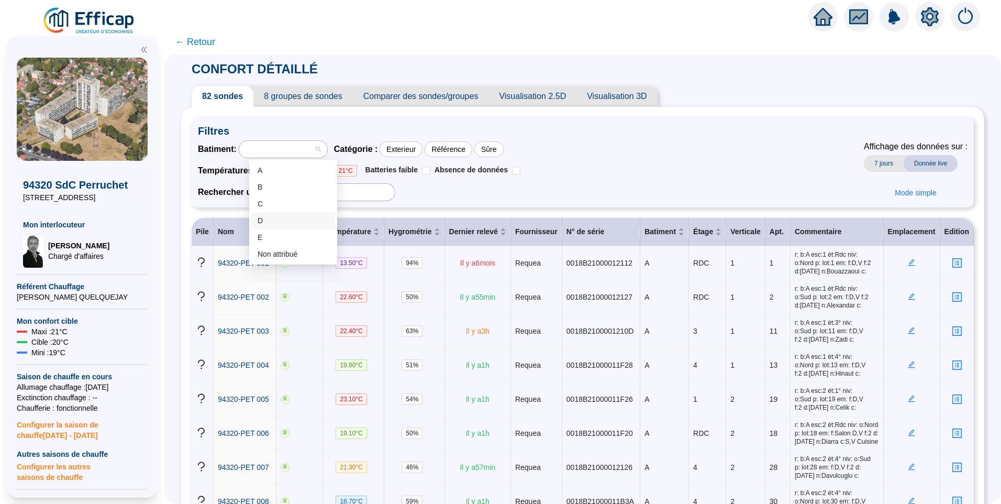
click at [280, 224] on div "D" at bounding box center [293, 220] width 71 height 11
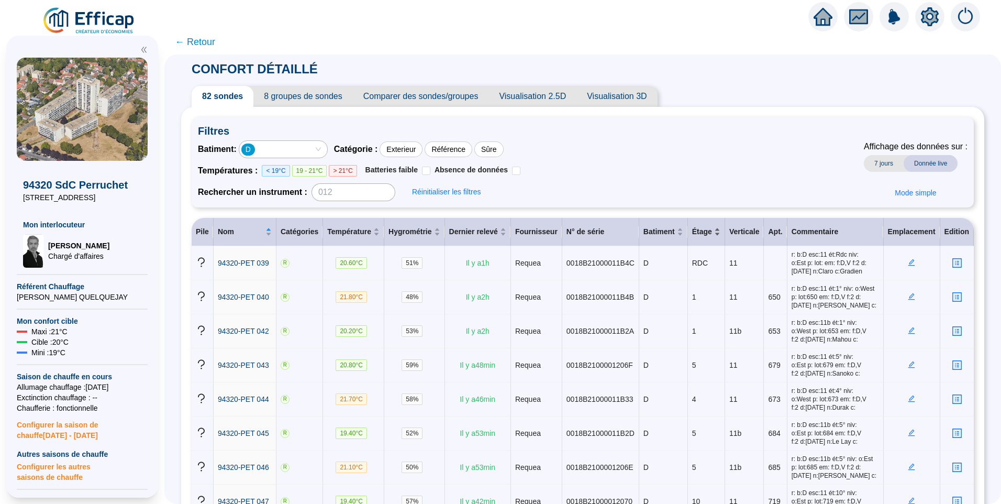
scroll to position [285, 0]
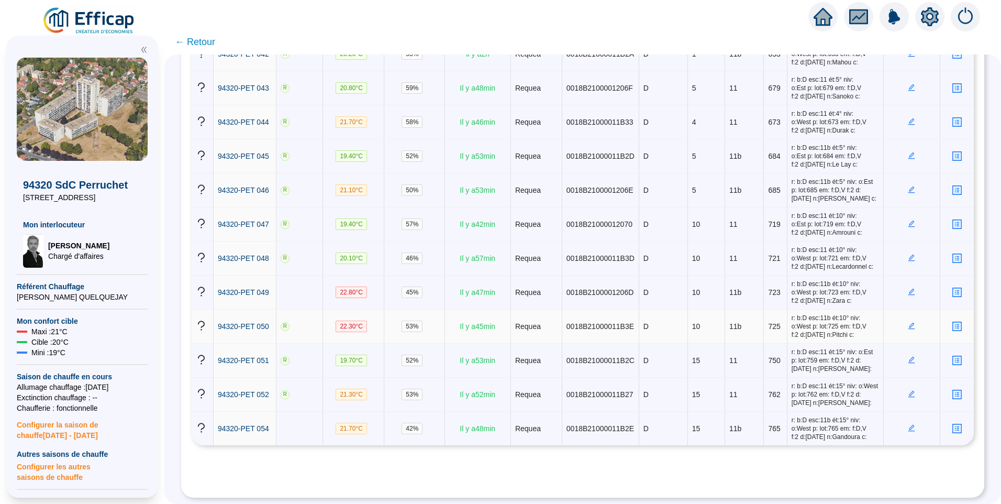
drag, startPoint x: 727, startPoint y: 319, endPoint x: 728, endPoint y: 311, distance: 7.9
click at [728, 311] on td "11b" at bounding box center [744, 326] width 39 height 34
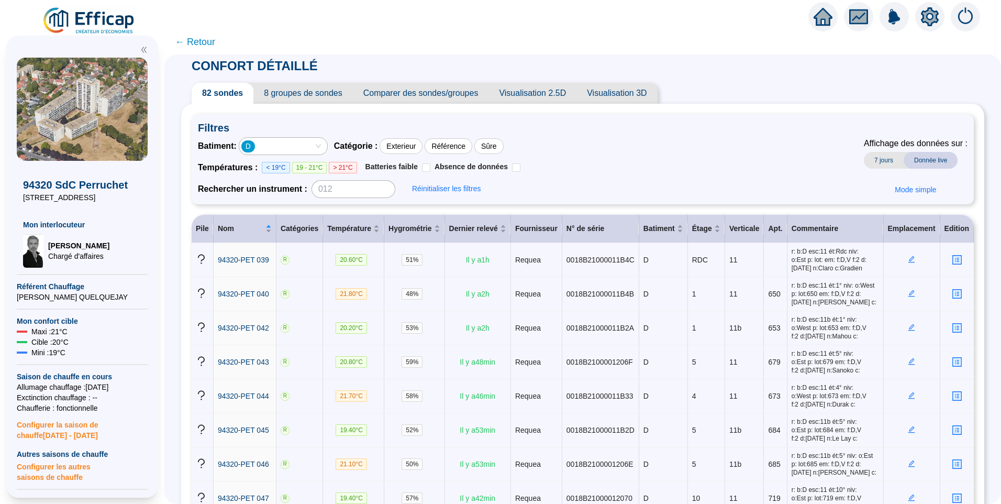
scroll to position [0, 0]
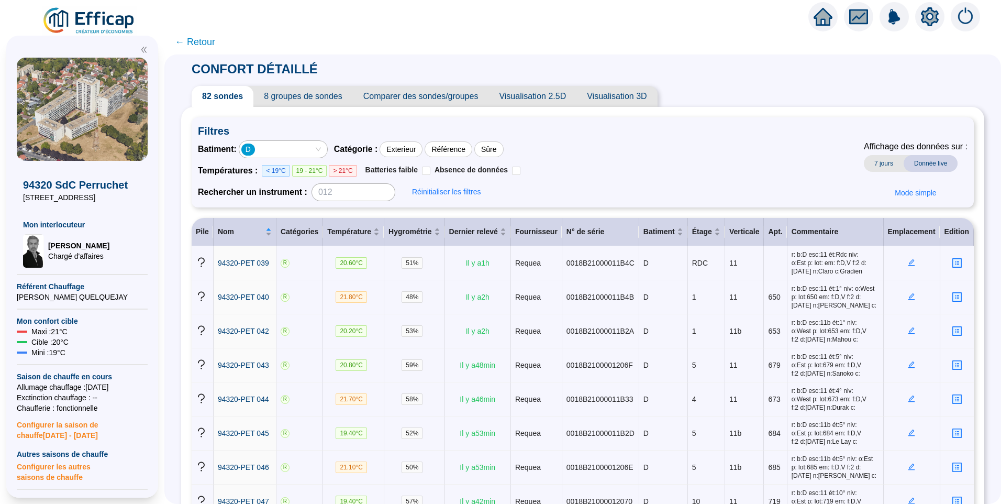
click at [925, 22] on icon "setting" at bounding box center [930, 16] width 18 height 19
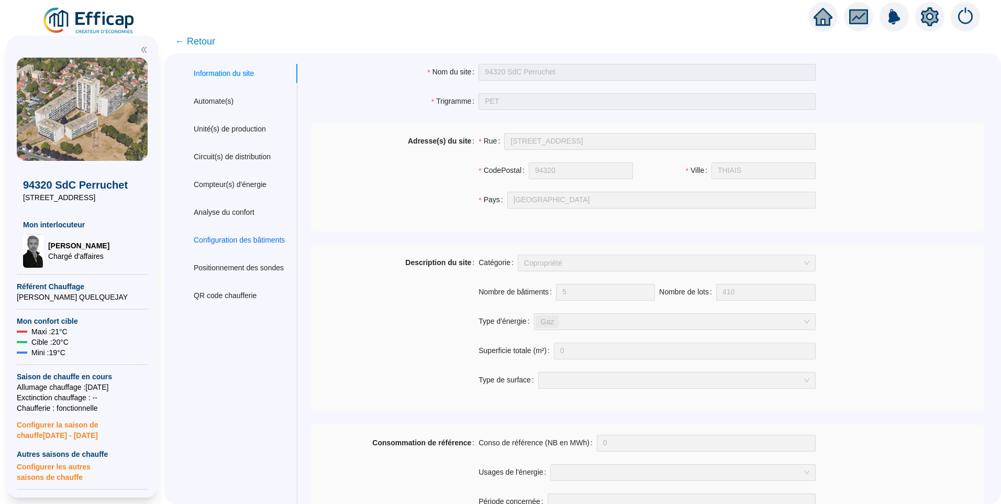
click at [250, 242] on div "Configuration des bâtiments" at bounding box center [239, 240] width 91 height 11
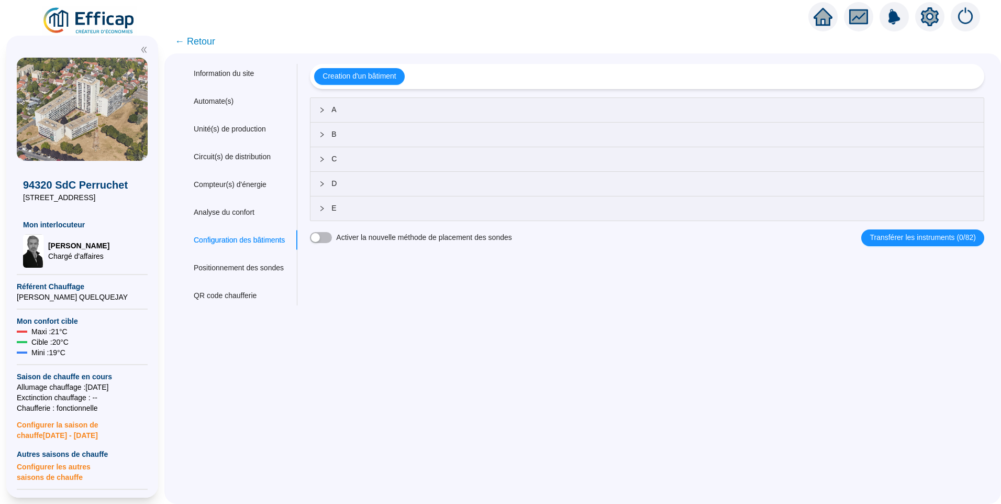
click at [388, 192] on div "D" at bounding box center [647, 184] width 673 height 24
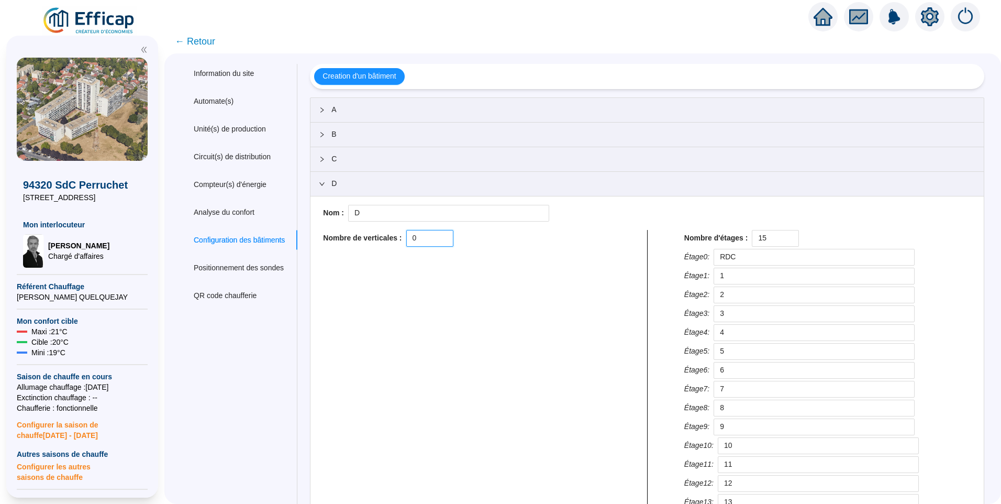
drag, startPoint x: 437, startPoint y: 238, endPoint x: 289, endPoint y: 239, distance: 147.7
click at [291, 238] on div "Information du site Automate(s) Unité(s) de production Circuit(s) de distributi…" at bounding box center [582, 335] width 803 height 543
type input "2"
drag, startPoint x: 419, startPoint y: 262, endPoint x: 380, endPoint y: 261, distance: 38.8
click at [380, 261] on input "Verticale 1" at bounding box center [462, 257] width 201 height 17
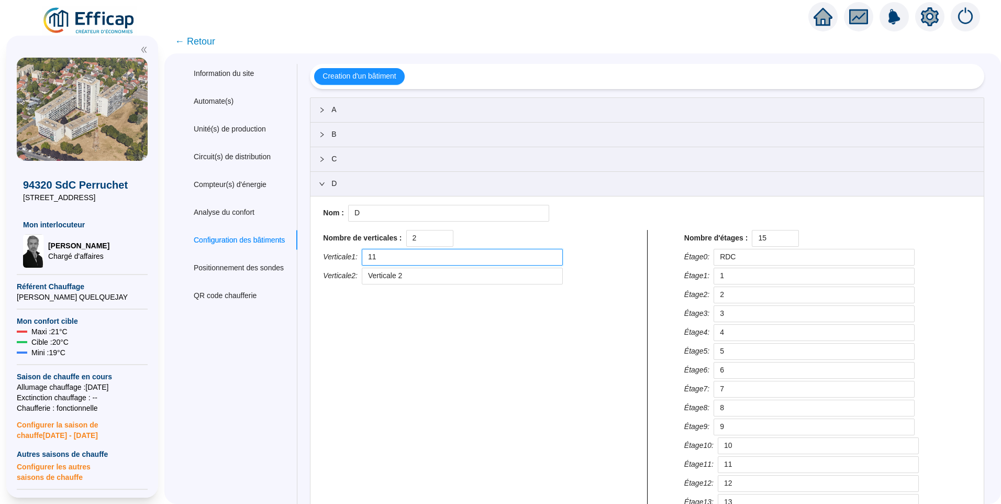
type input "11"
drag, startPoint x: 380, startPoint y: 260, endPoint x: 357, endPoint y: 258, distance: 23.7
click at [357, 258] on div "Nombre de verticales : 2 Verticale 1 : 11 Verticale 2 : Verticale 2" at bounding box center [466, 389] width 295 height 318
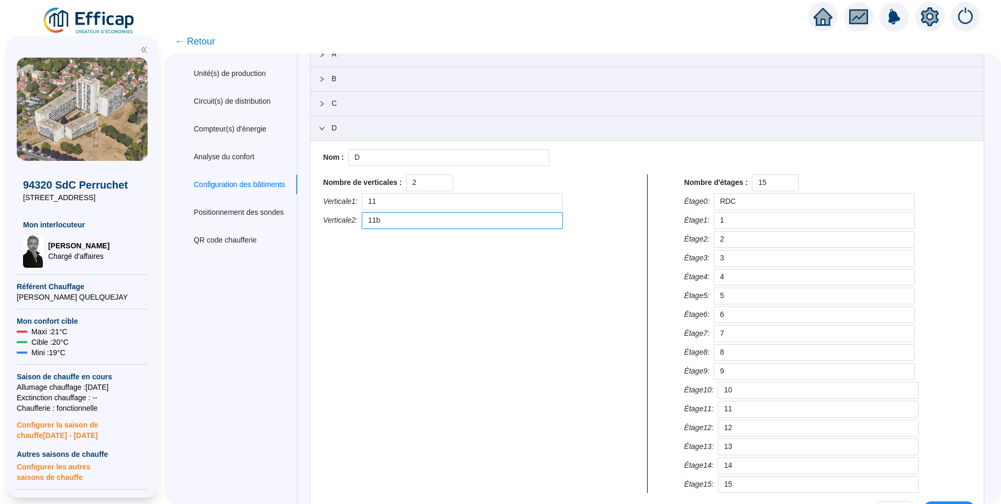
scroll to position [128, 0]
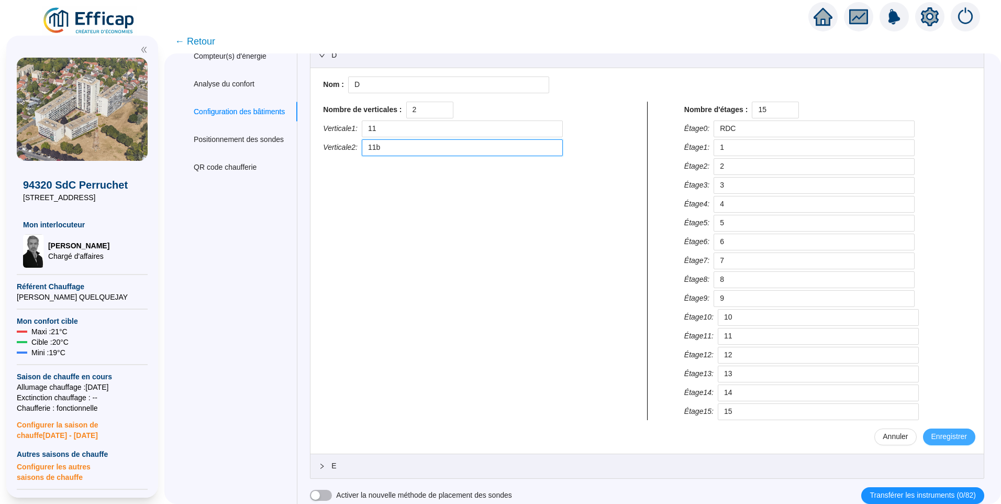
type input "11b"
click at [944, 437] on span "Enregistrer" at bounding box center [950, 436] width 36 height 11
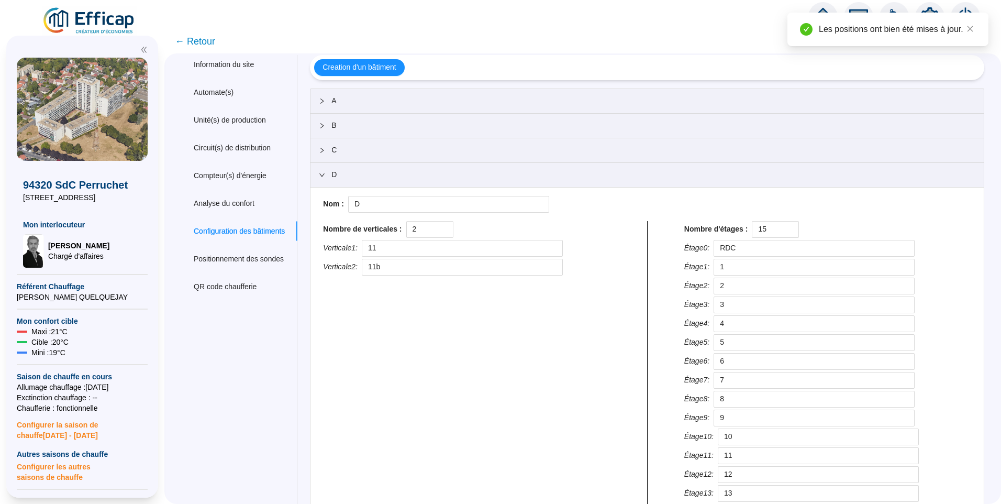
scroll to position [0, 0]
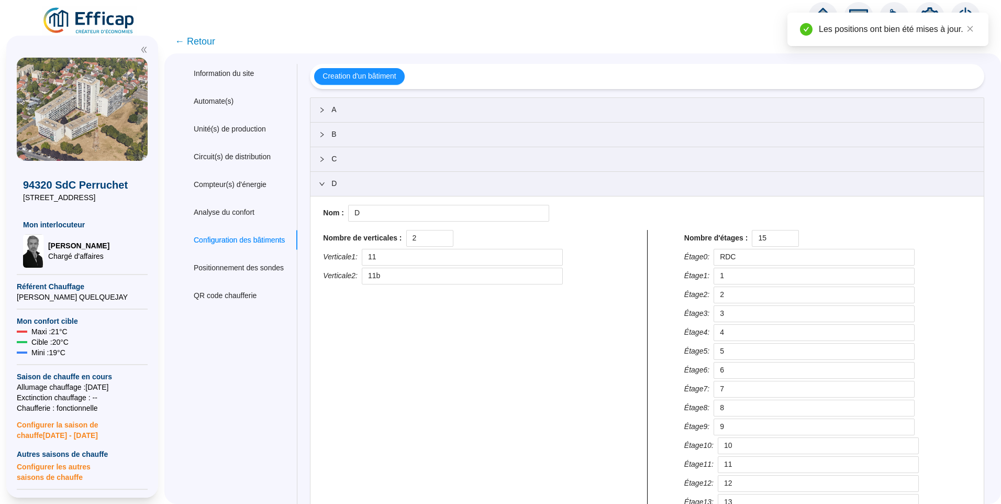
click at [209, 43] on span "← Retour" at bounding box center [195, 41] width 40 height 15
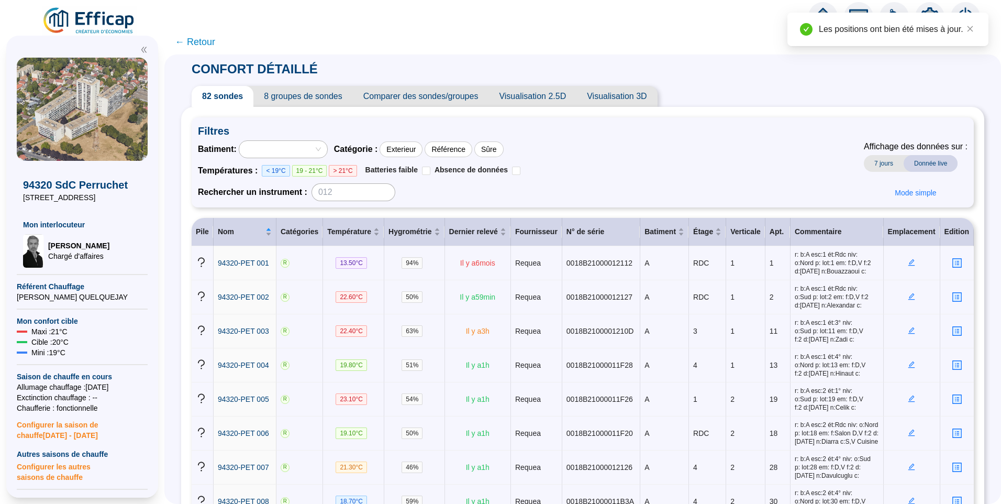
click at [304, 146] on div at bounding box center [277, 149] width 73 height 15
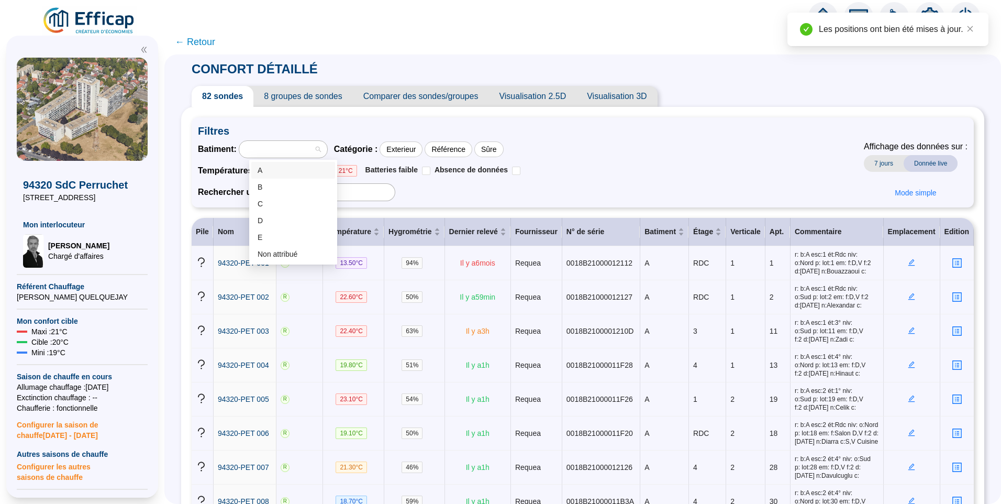
click at [277, 175] on div "A" at bounding box center [293, 170] width 71 height 11
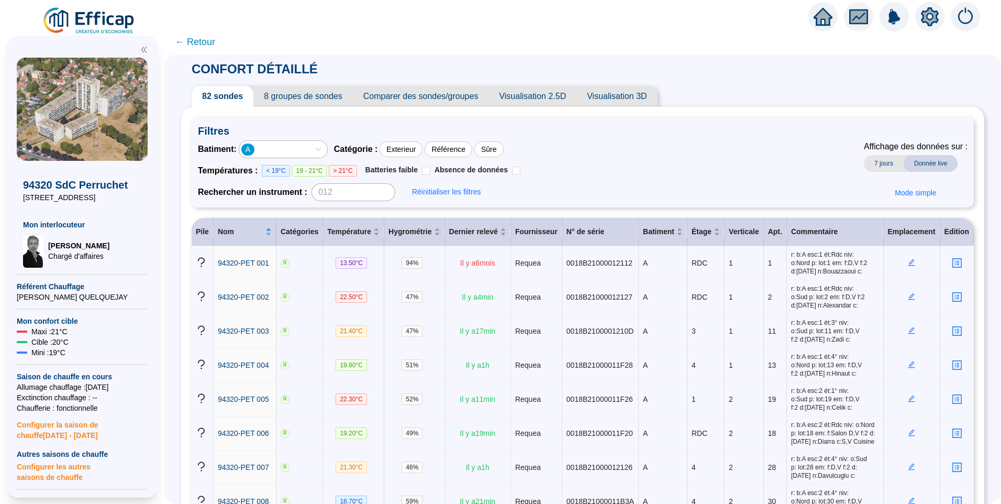
click at [302, 149] on div "A" at bounding box center [277, 149] width 73 height 15
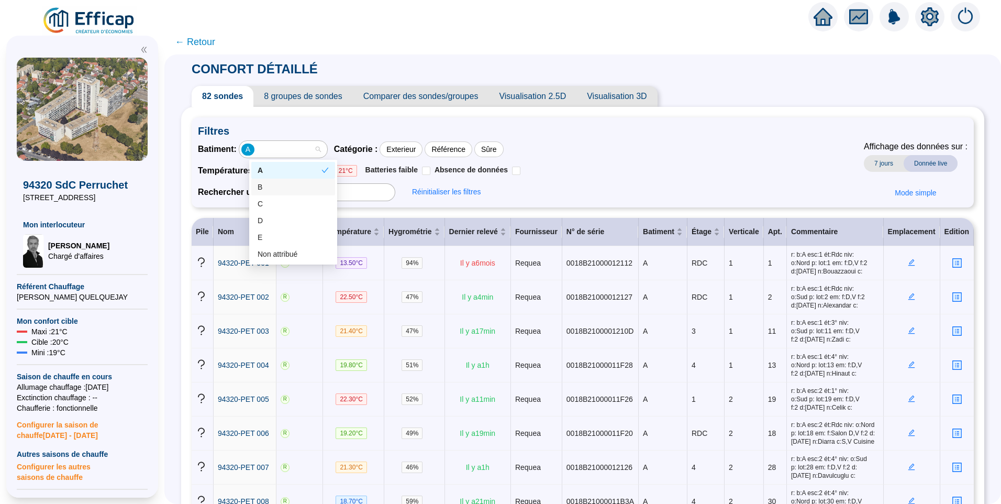
click at [272, 189] on div "B" at bounding box center [293, 187] width 71 height 11
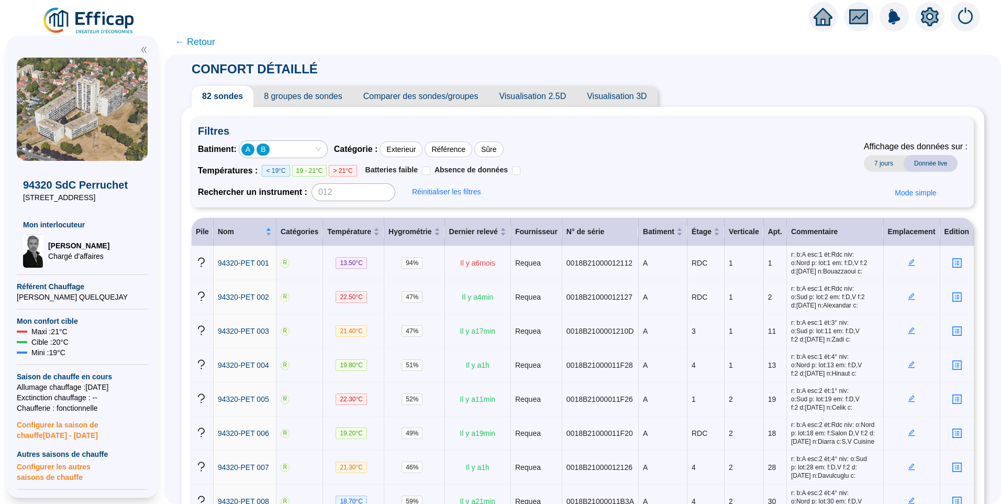
click at [285, 153] on div "A B" at bounding box center [277, 149] width 73 height 15
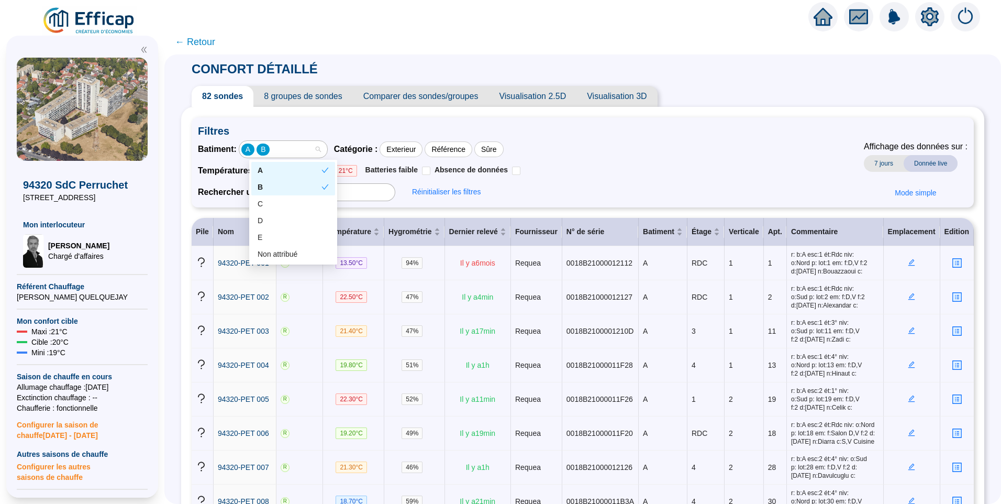
click at [275, 171] on div "A" at bounding box center [290, 170] width 64 height 11
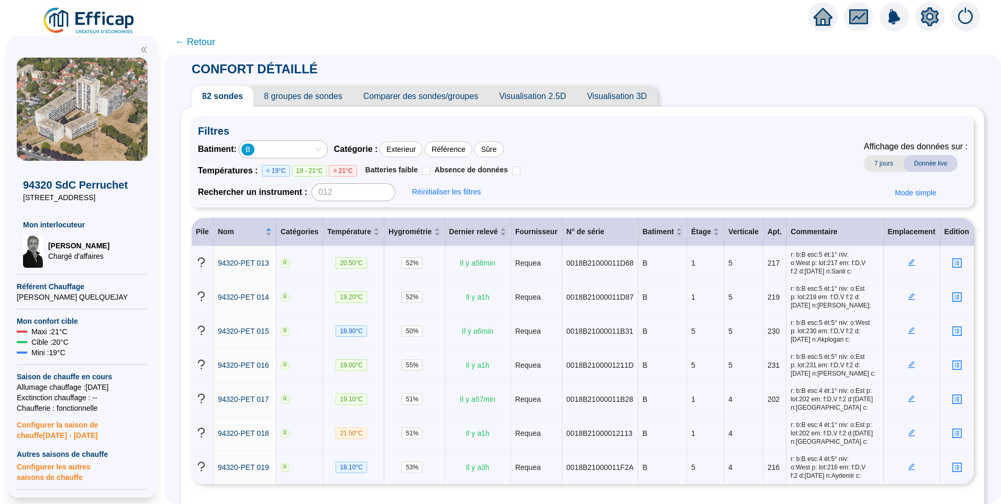
click at [926, 24] on icon "setting" at bounding box center [930, 16] width 19 height 19
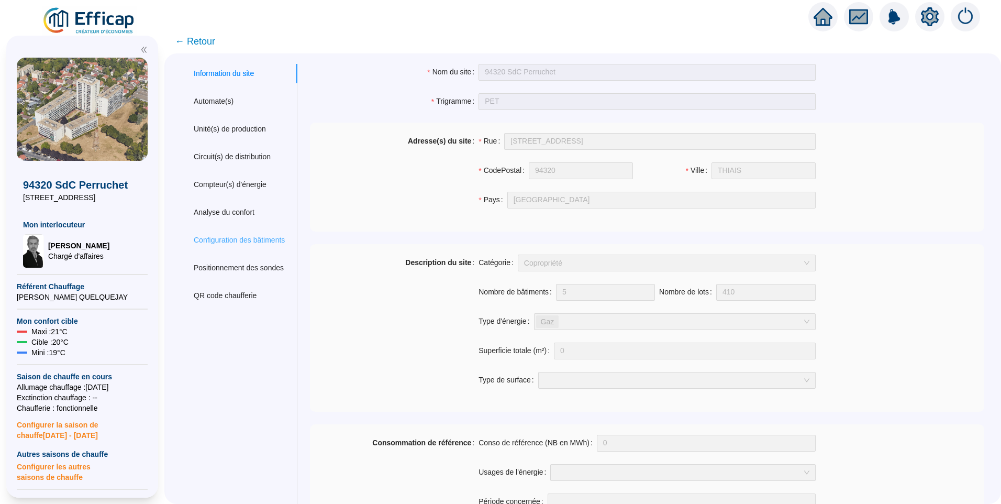
click at [244, 232] on div "Configuration des bâtiments" at bounding box center [239, 239] width 116 height 19
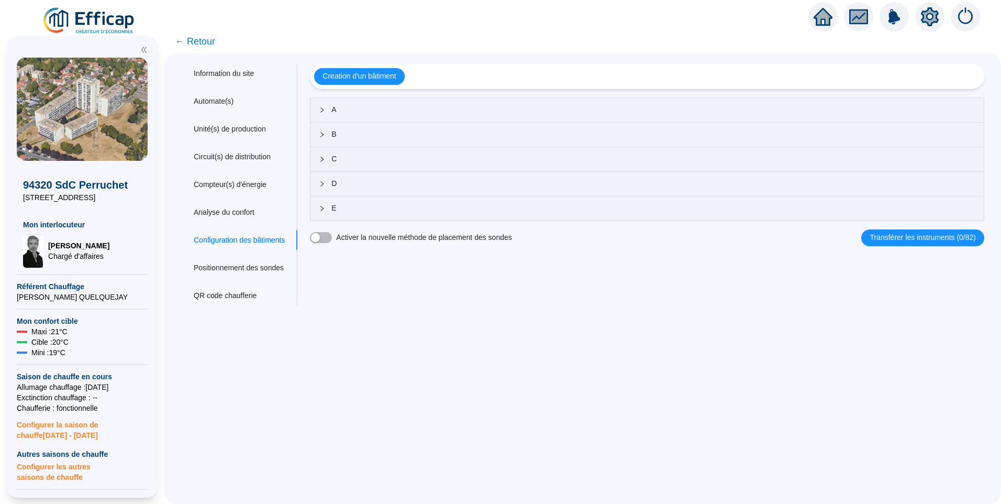
click at [362, 114] on span "A" at bounding box center [653, 109] width 644 height 11
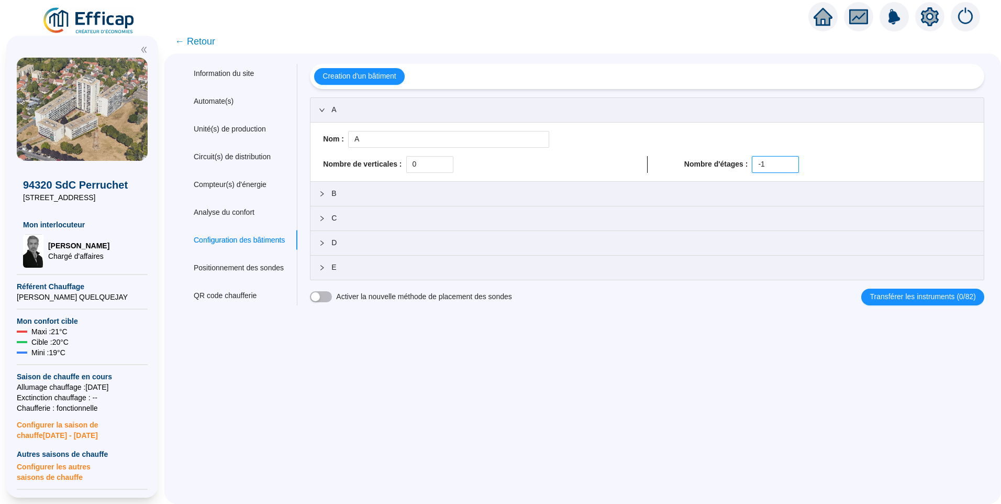
drag, startPoint x: 771, startPoint y: 162, endPoint x: 741, endPoint y: 162, distance: 29.9
click at [741, 162] on div "Nombre d'étages : -1" at bounding box center [827, 164] width 287 height 17
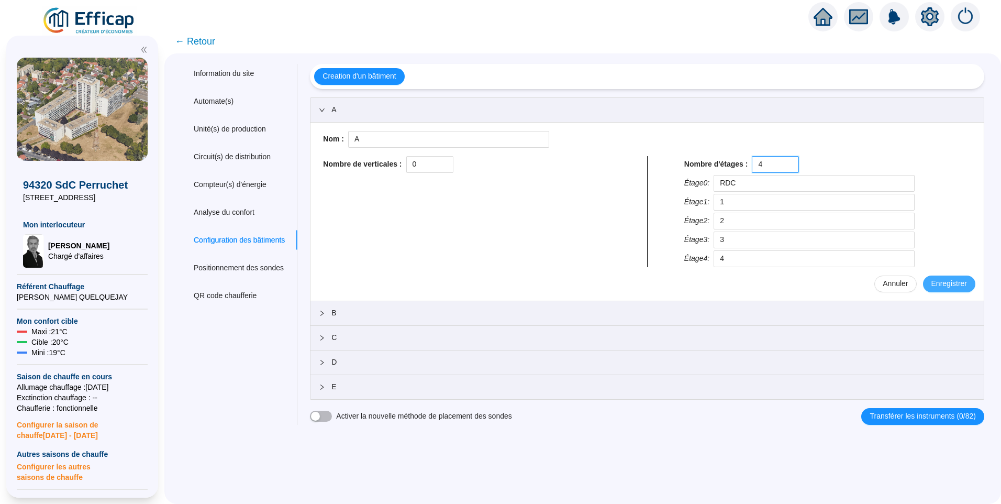
type input "4"
click at [932, 286] on span "Enregistrer" at bounding box center [950, 283] width 36 height 11
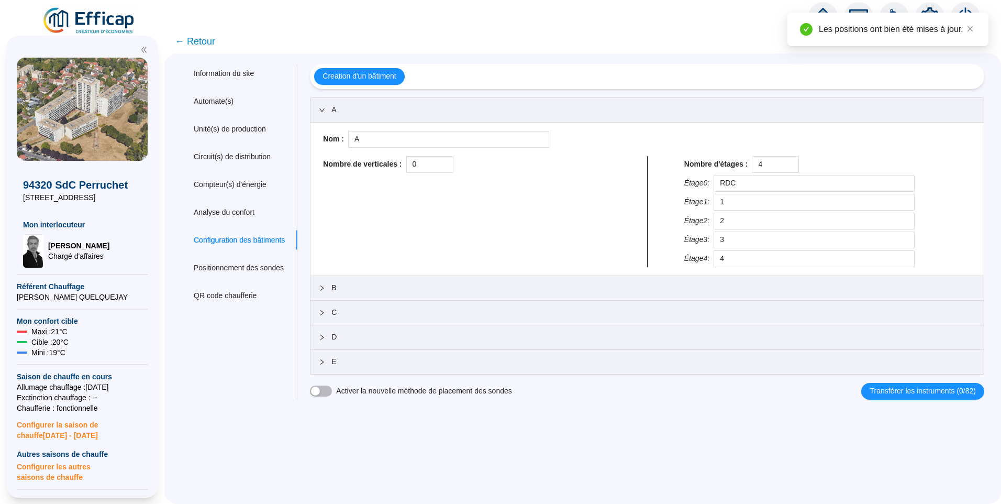
click at [359, 287] on span "B" at bounding box center [653, 287] width 644 height 11
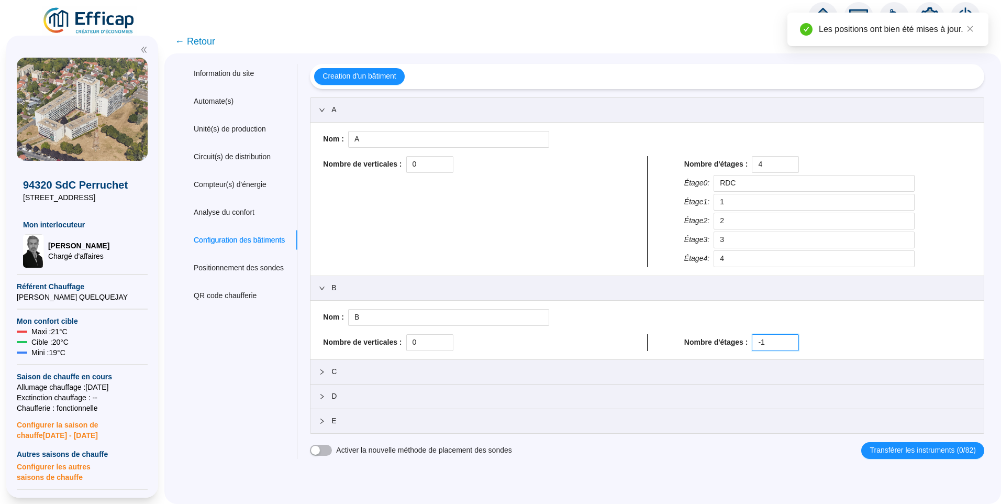
drag, startPoint x: 771, startPoint y: 344, endPoint x: 678, endPoint y: 337, distance: 94.0
click at [678, 337] on div "Nombre de verticales : 0 Nombre d'étages : -1" at bounding box center [647, 342] width 657 height 17
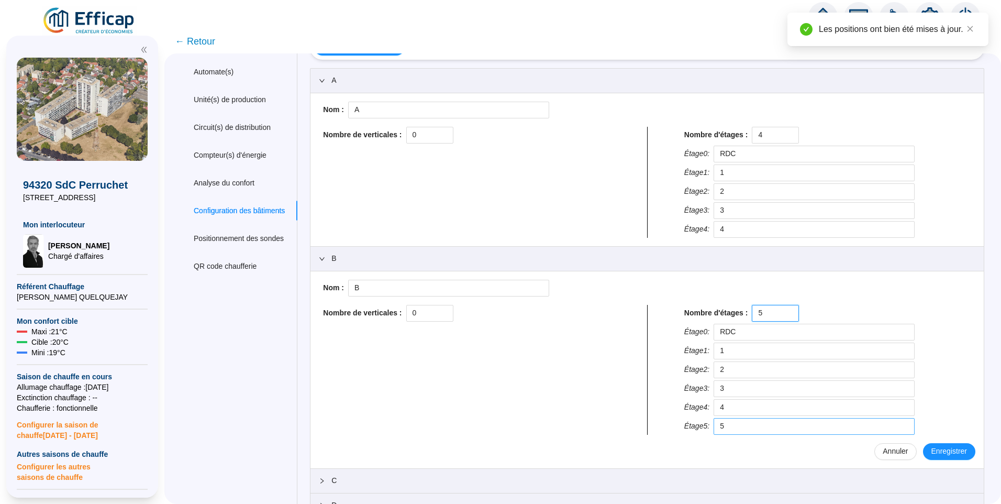
scroll to position [93, 0]
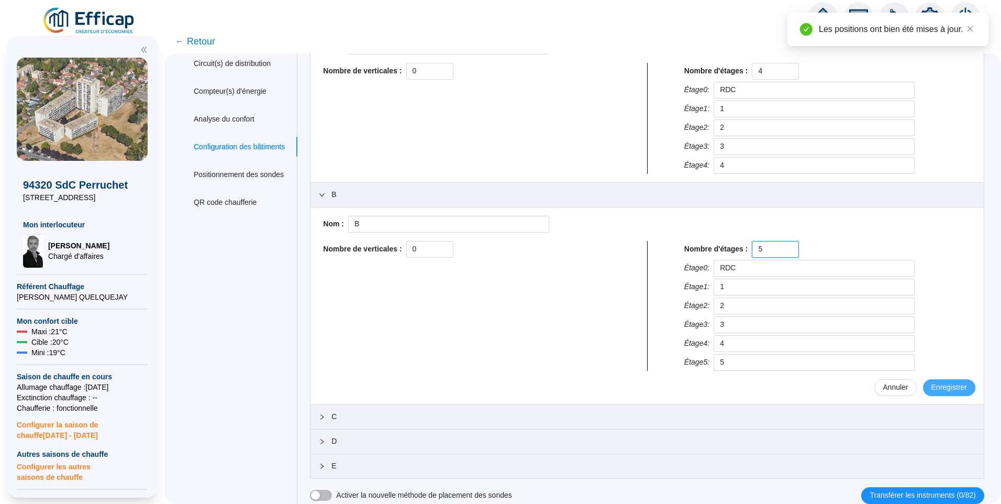
type input "5"
click at [935, 383] on span "Enregistrer" at bounding box center [950, 387] width 36 height 11
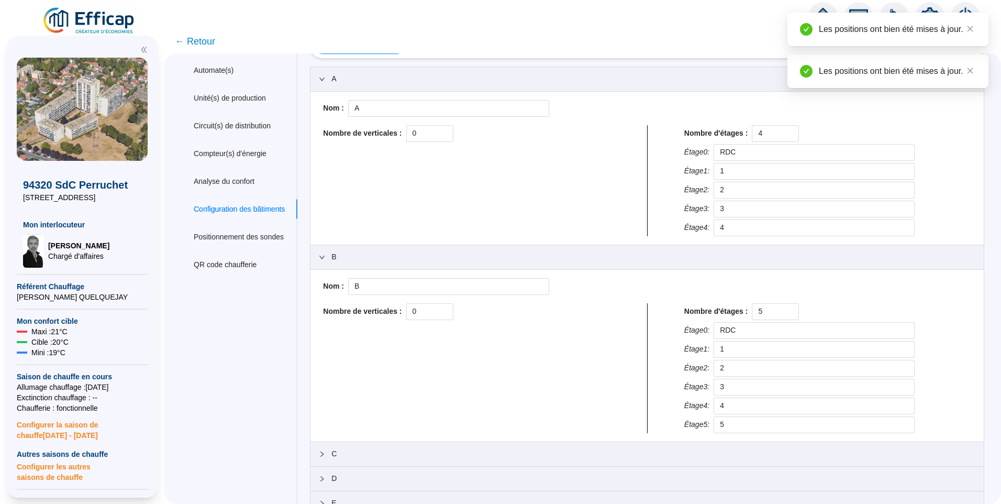
scroll to position [0, 0]
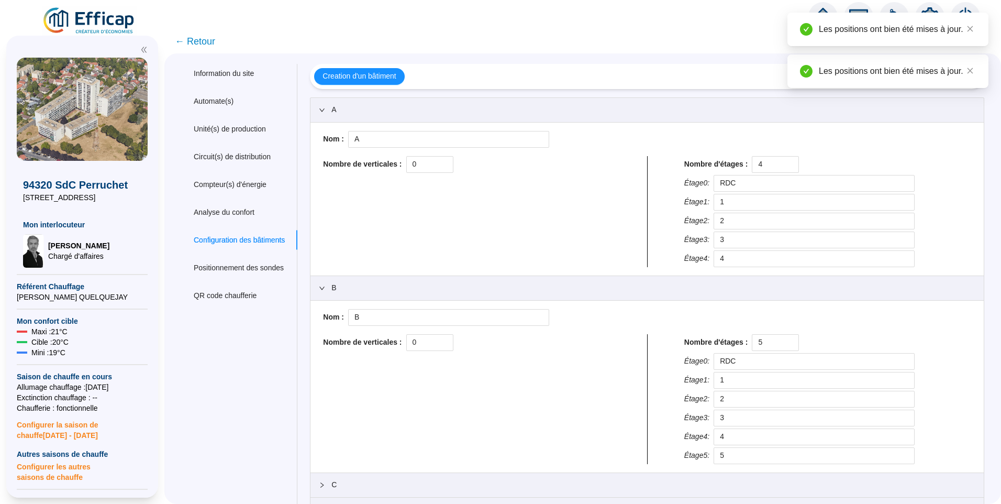
click at [208, 40] on span "← Retour" at bounding box center [195, 41] width 40 height 15
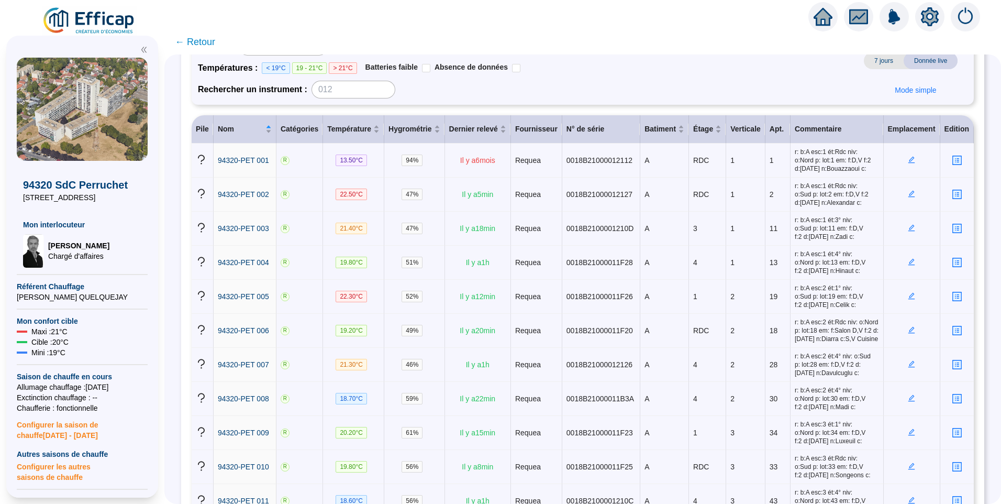
scroll to position [52, 0]
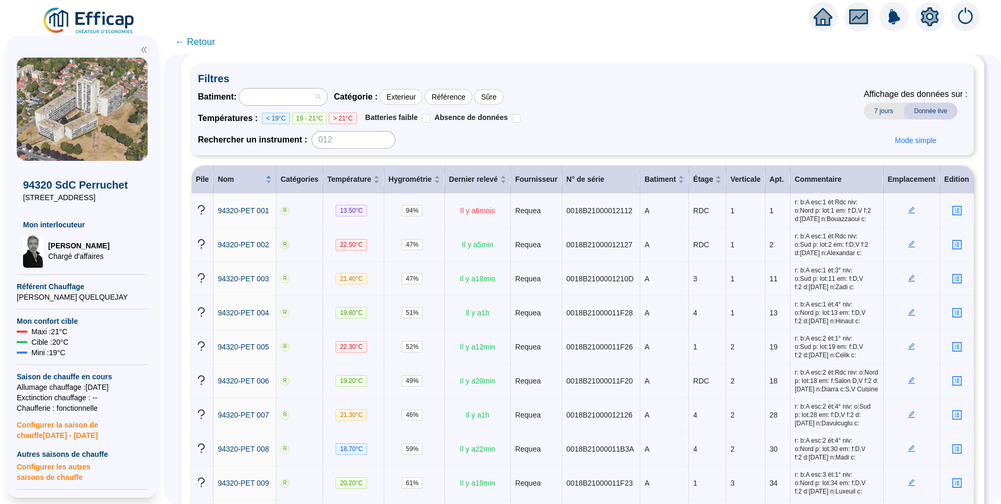
click at [276, 90] on div at bounding box center [277, 97] width 73 height 15
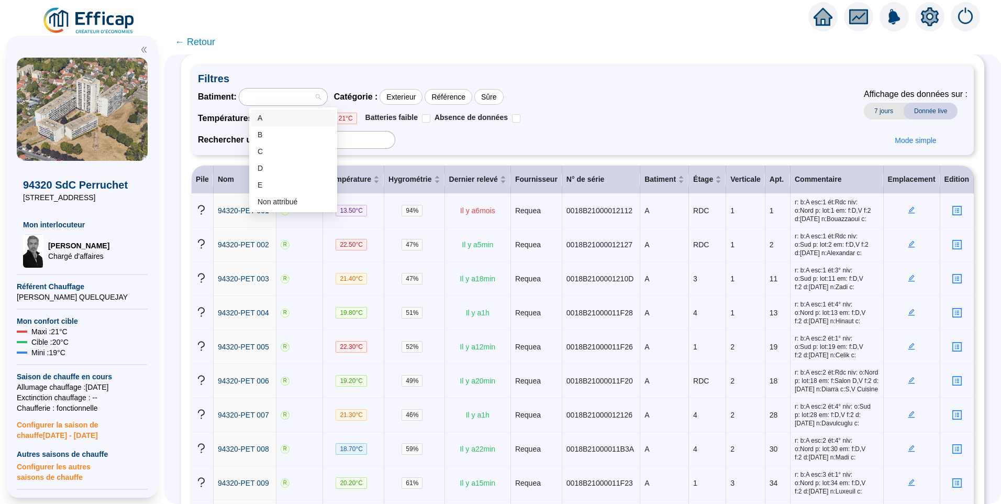
click at [275, 112] on div "A" at bounding box center [293, 117] width 84 height 17
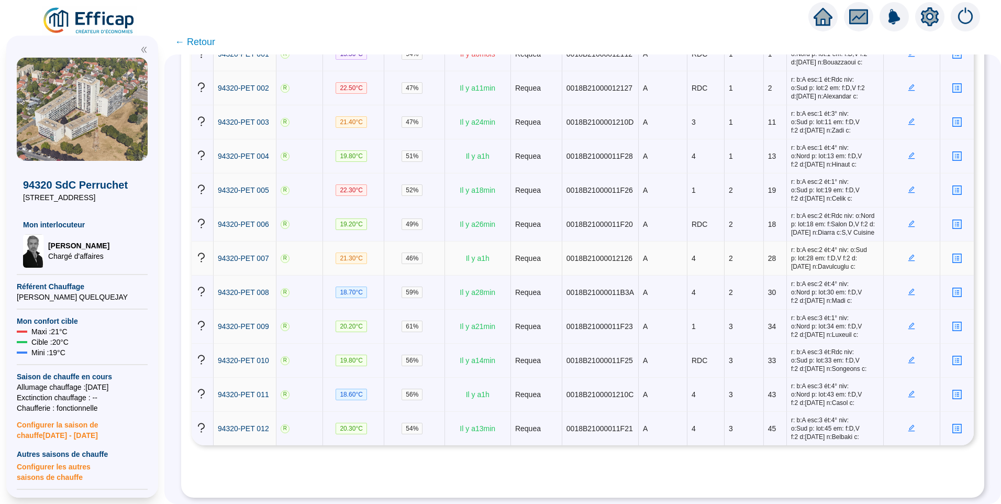
scroll to position [0, 0]
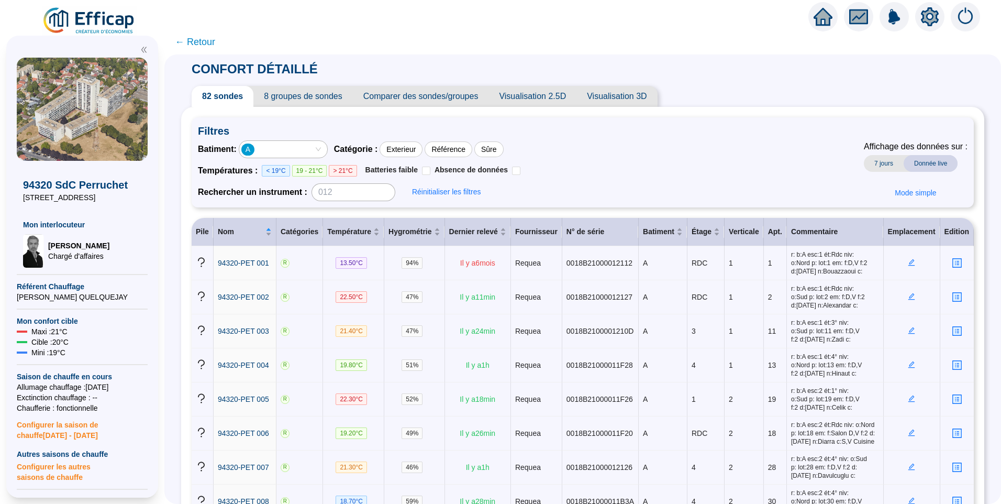
click at [932, 25] on icon "setting" at bounding box center [930, 16] width 18 height 19
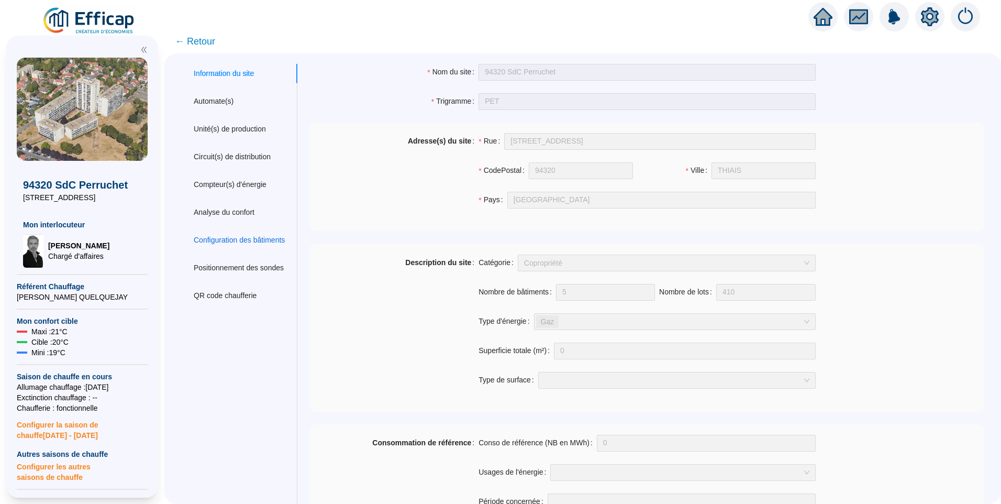
click at [241, 243] on div "Configuration des bâtiments" at bounding box center [239, 240] width 91 height 11
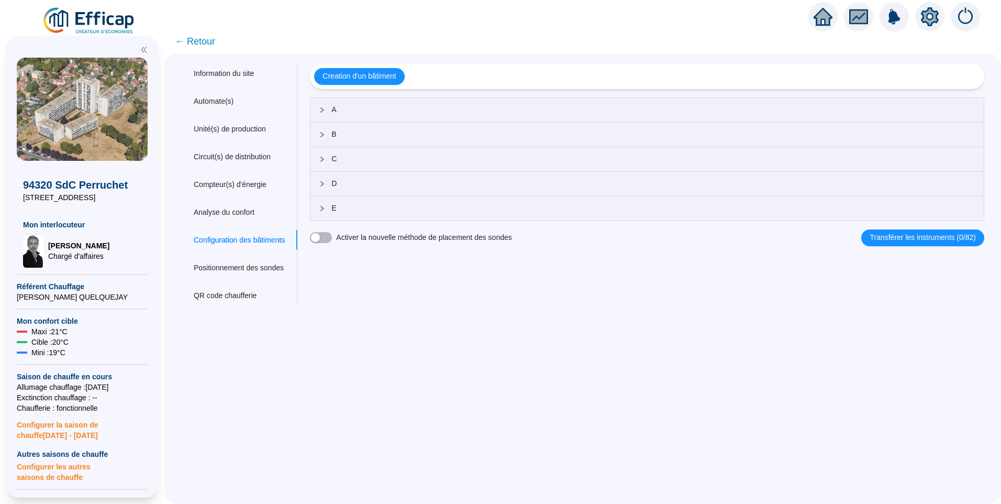
click at [368, 113] on span "A" at bounding box center [653, 109] width 644 height 11
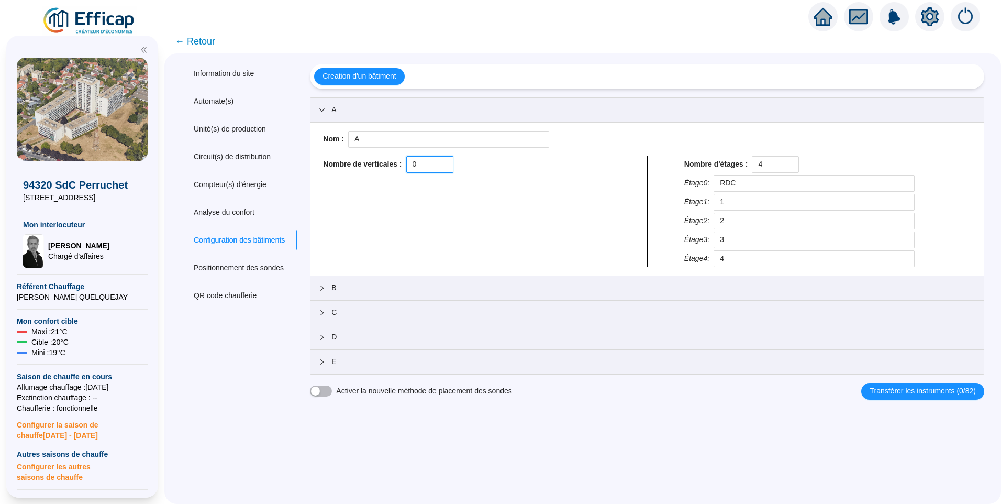
drag, startPoint x: 435, startPoint y: 161, endPoint x: 371, endPoint y: 152, distance: 63.9
click at [371, 152] on div "Nom : A Nombre de verticales : 0 Nombre d'étages : 4 Étage 0 : RDC Étage 1 : 1 …" at bounding box center [647, 199] width 657 height 136
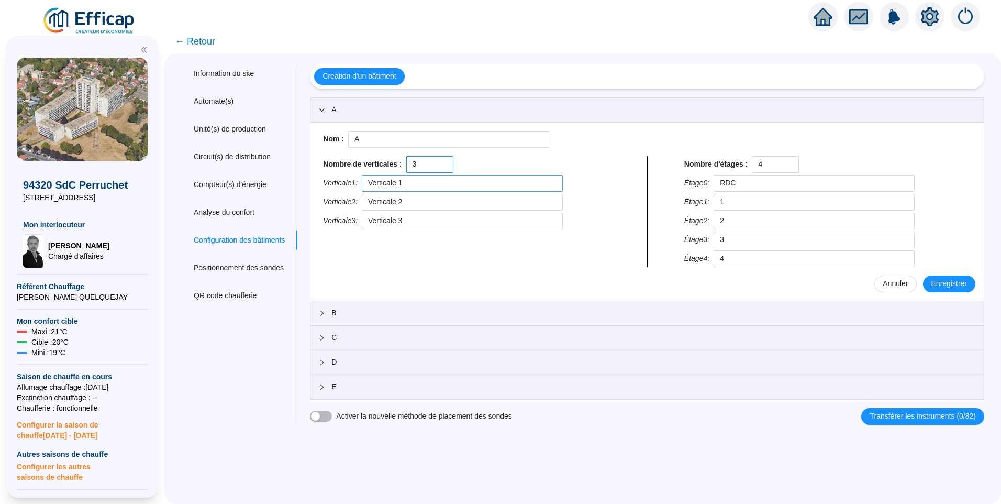
type input "3"
drag, startPoint x: 459, startPoint y: 189, endPoint x: 349, endPoint y: 186, distance: 109.5
click at [349, 186] on div "Verticale 1 : Verticale 1" at bounding box center [466, 183] width 287 height 17
drag, startPoint x: 429, startPoint y: 184, endPoint x: 346, endPoint y: 177, distance: 83.5
click at [346, 177] on div "Verticale 1 : Escalier 1" at bounding box center [466, 183] width 287 height 17
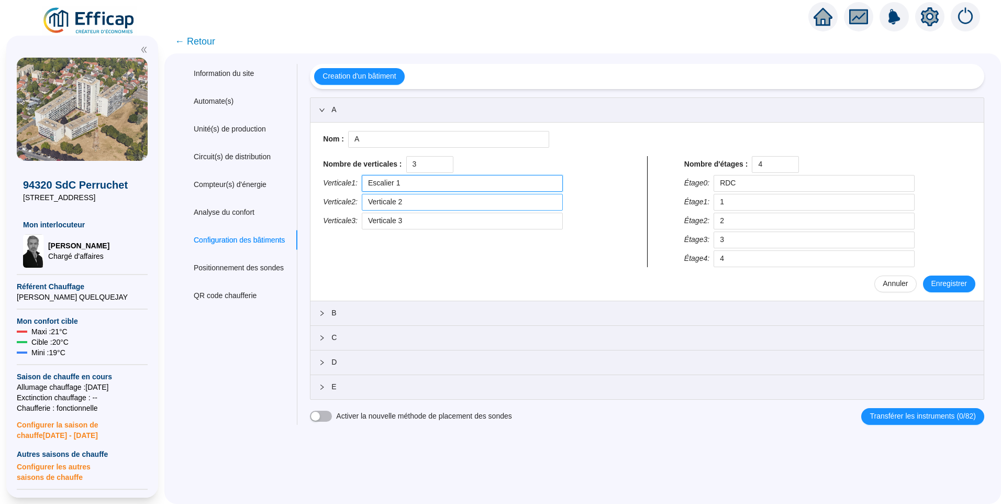
type input "Escalier 1"
drag, startPoint x: 443, startPoint y: 195, endPoint x: 275, endPoint y: 183, distance: 168.6
click at [275, 183] on div "Information du site Automate(s) Unité(s) de production Circuit(s) de distributi…" at bounding box center [582, 244] width 803 height 361
paste input "Escalier 1"
type input "Escalier 2"
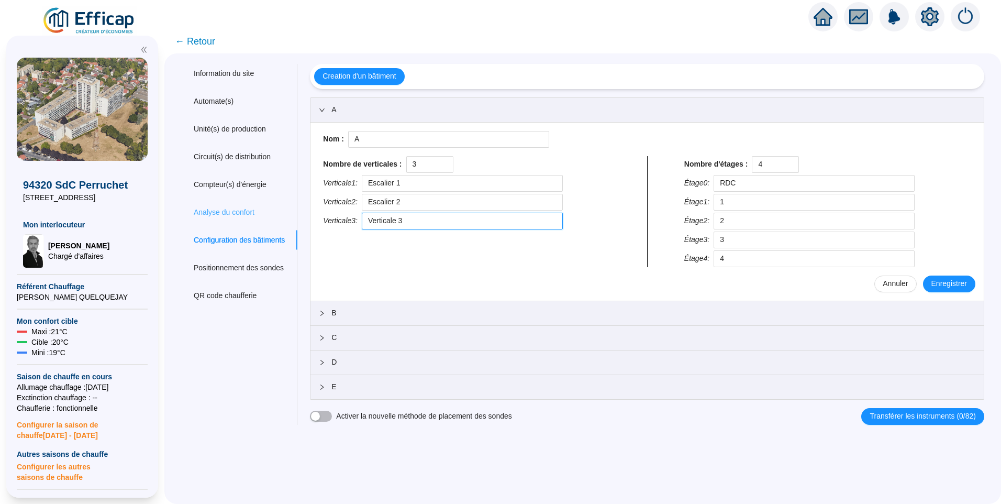
drag, startPoint x: 452, startPoint y: 222, endPoint x: 236, endPoint y: 206, distance: 216.9
click at [236, 206] on div "Information du site Automate(s) Unité(s) de production Circuit(s) de distributi…" at bounding box center [582, 244] width 803 height 361
paste input "Escalier 1"
type input "Escalier 3"
click at [940, 282] on span "Enregistrer" at bounding box center [950, 283] width 36 height 11
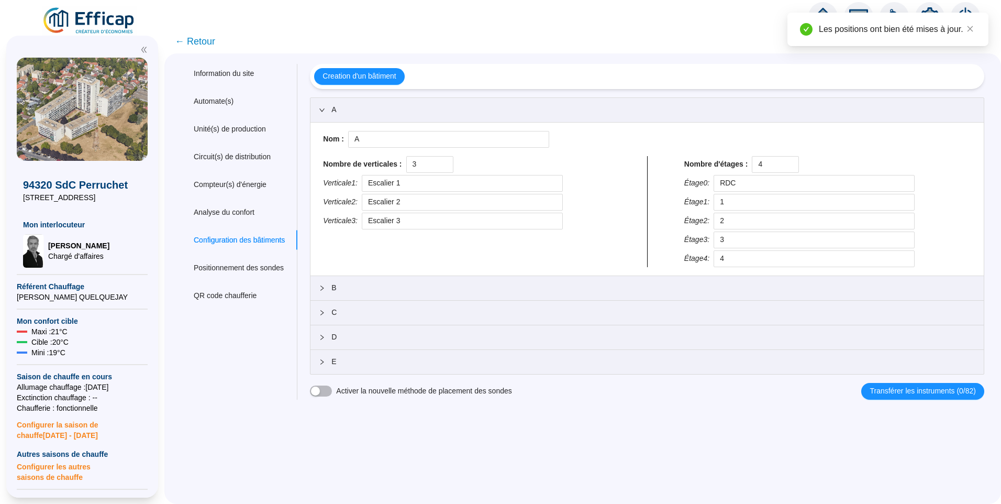
click at [202, 42] on span "← Retour" at bounding box center [195, 41] width 40 height 15
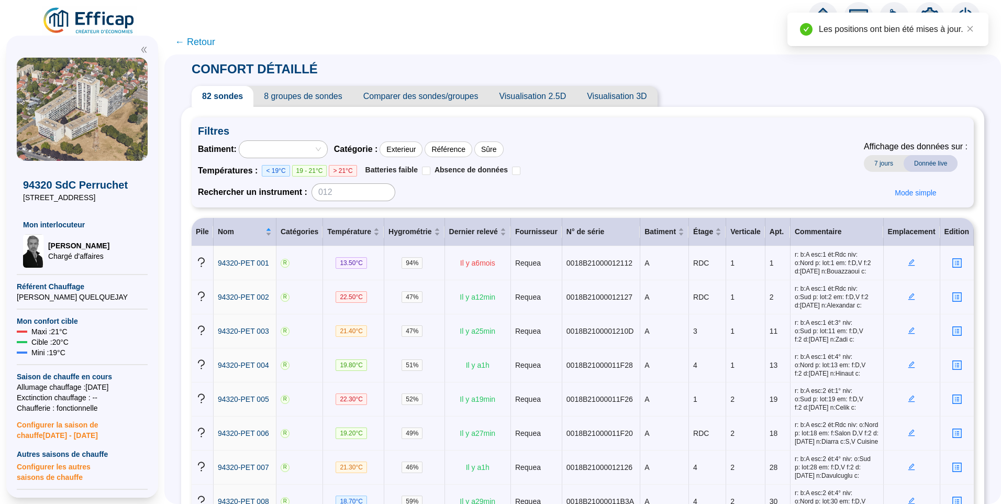
click at [283, 139] on div "Filtres Batiment : Catégorie : Exterieur Référence Sûre Températures : < 19°C 1…" at bounding box center [583, 162] width 782 height 90
click at [285, 145] on div at bounding box center [277, 149] width 73 height 15
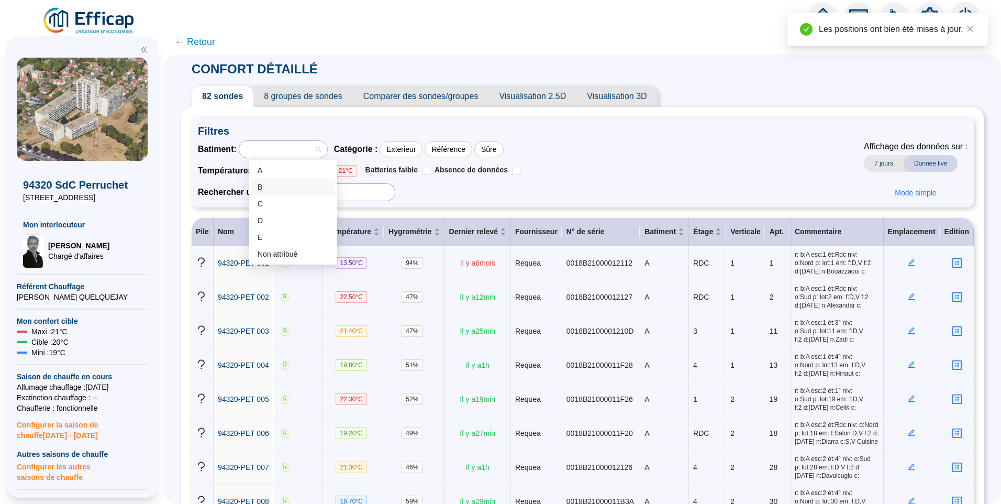
click at [285, 188] on div "B" at bounding box center [293, 187] width 71 height 11
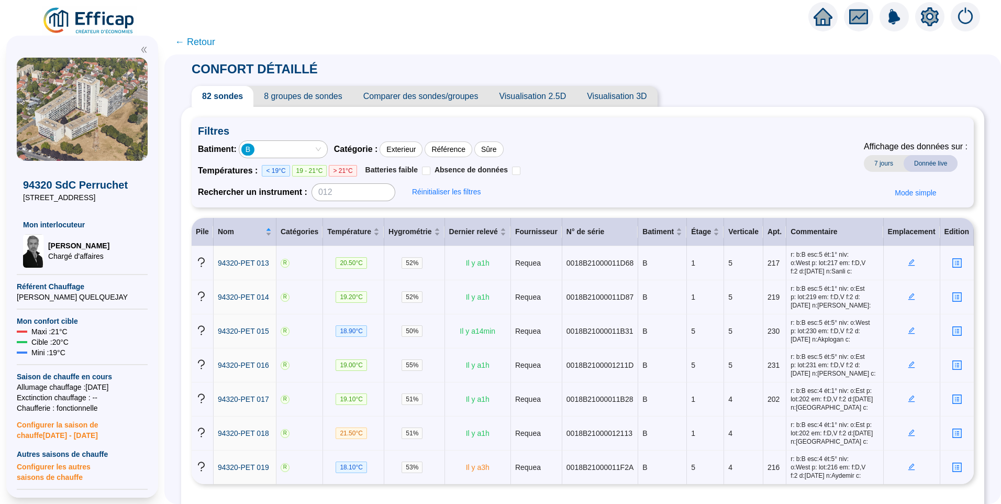
click at [925, 19] on icon "setting" at bounding box center [930, 16] width 18 height 17
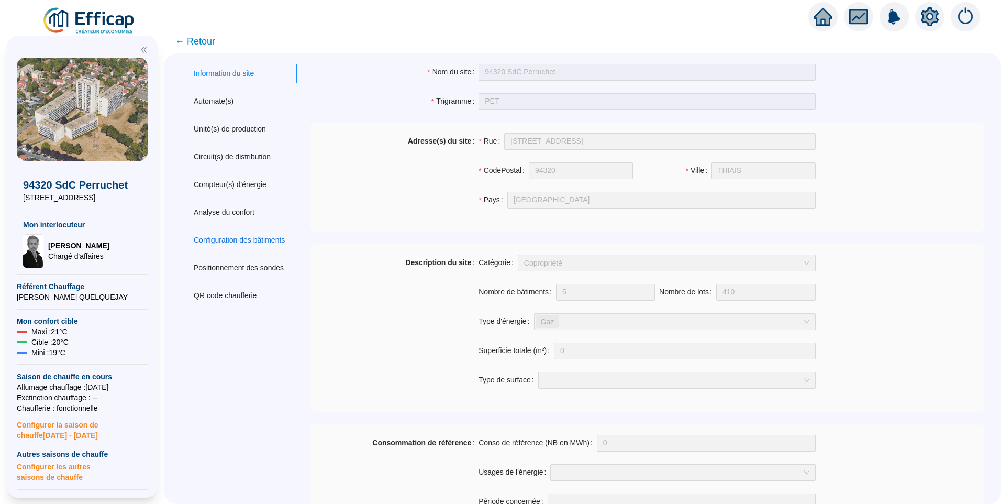
click at [251, 243] on div "Configuration des bâtiments" at bounding box center [239, 240] width 91 height 11
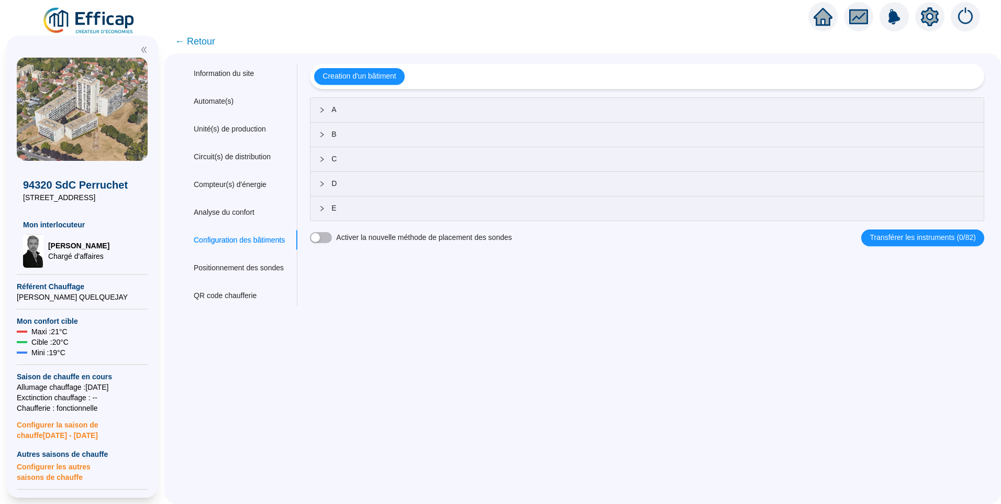
click at [392, 134] on span "B" at bounding box center [653, 134] width 644 height 11
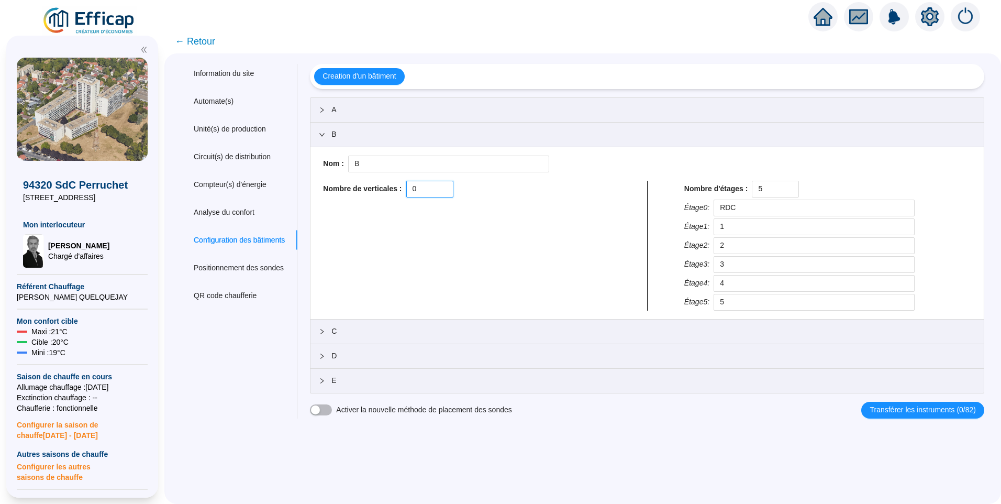
drag, startPoint x: 415, startPoint y: 186, endPoint x: 400, endPoint y: 174, distance: 20.1
click at [393, 179] on div "Nom : B Nombre de verticales : 0 Nombre d'étages : 5 Étage 0 : RDC Étage 1 : 1 …" at bounding box center [647, 233] width 657 height 155
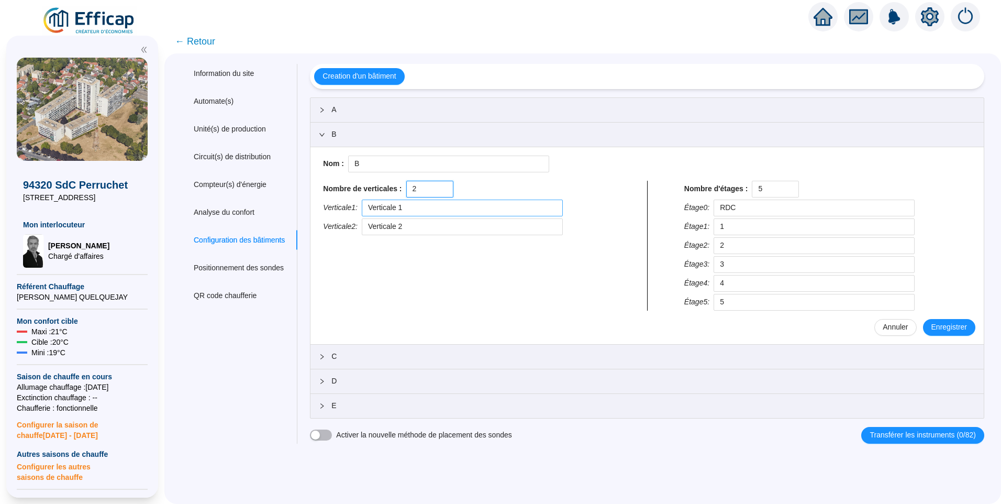
type input "2"
drag, startPoint x: 415, startPoint y: 205, endPoint x: 314, endPoint y: 194, distance: 102.2
click at [313, 204] on div "Creation d'un bâtiment A B Nom : B Nombre de verticales : 2 Verticale 1 : Verti…" at bounding box center [640, 254] width 687 height 380
drag, startPoint x: 442, startPoint y: 208, endPoint x: 192, endPoint y: 186, distance: 250.7
click at [192, 186] on div "Information du site Automate(s) Unité(s) de production Circuit(s) de distributi…" at bounding box center [582, 254] width 803 height 380
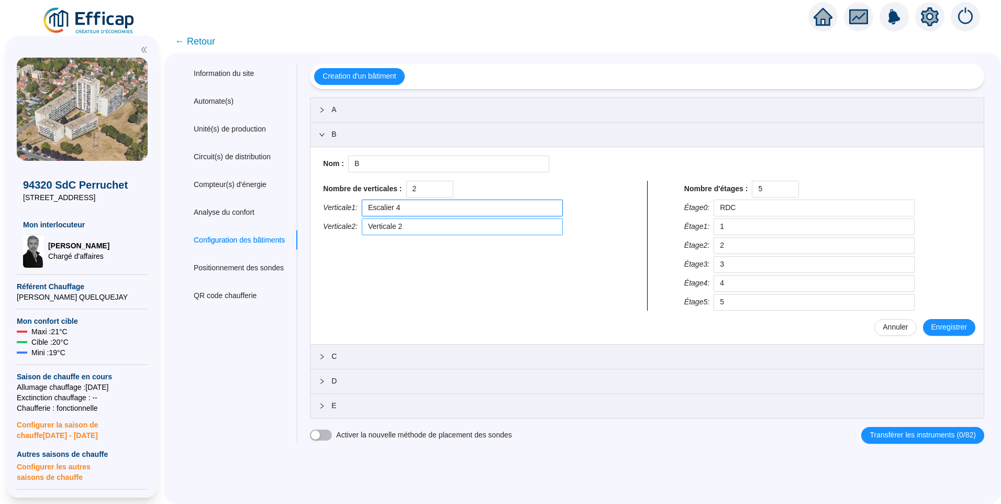
type input "Escalier 4"
drag, startPoint x: 430, startPoint y: 231, endPoint x: 319, endPoint y: 235, distance: 110.5
click at [319, 235] on div "Nom : B Nombre de verticales : 2 Verticale 1 : Escalier 4 Verticale 2 : Vertica…" at bounding box center [647, 245] width 673 height 197
paste input "Escalier 4"
type input "Escalier 5"
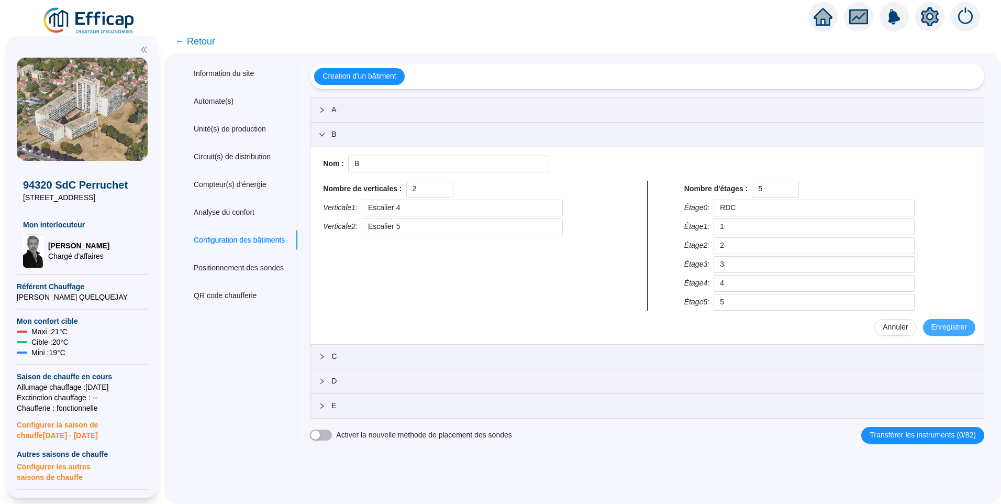
click at [951, 328] on span "Enregistrer" at bounding box center [950, 327] width 36 height 11
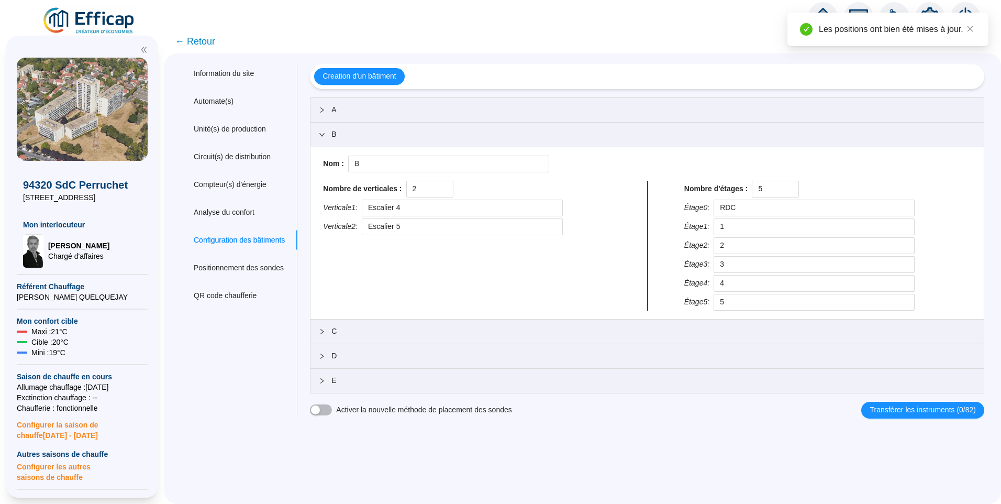
click at [360, 330] on span "C" at bounding box center [653, 331] width 644 height 11
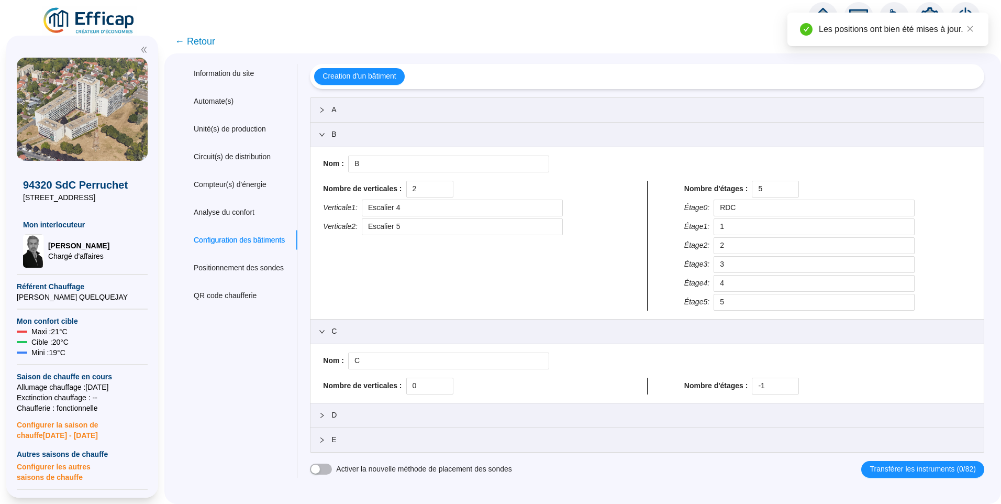
click at [213, 43] on span "← Retour" at bounding box center [195, 41] width 40 height 15
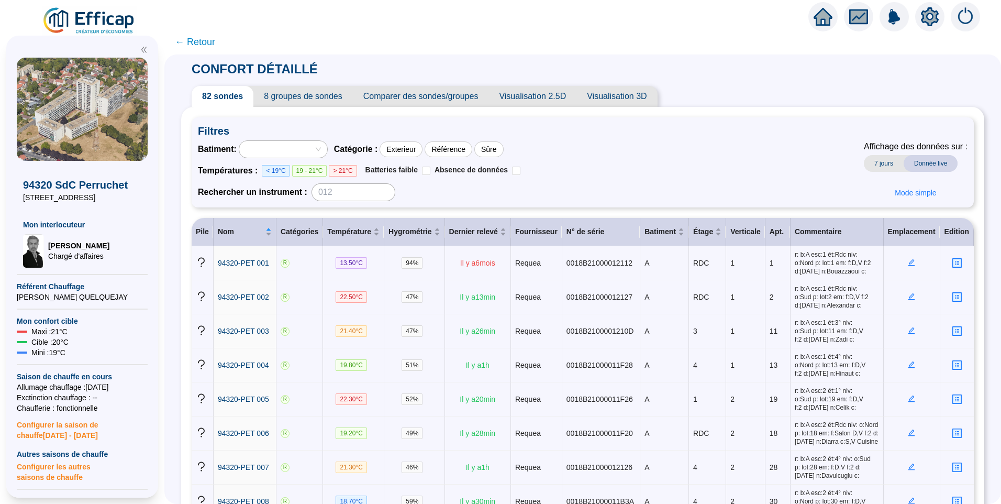
click at [314, 151] on div at bounding box center [277, 149] width 73 height 15
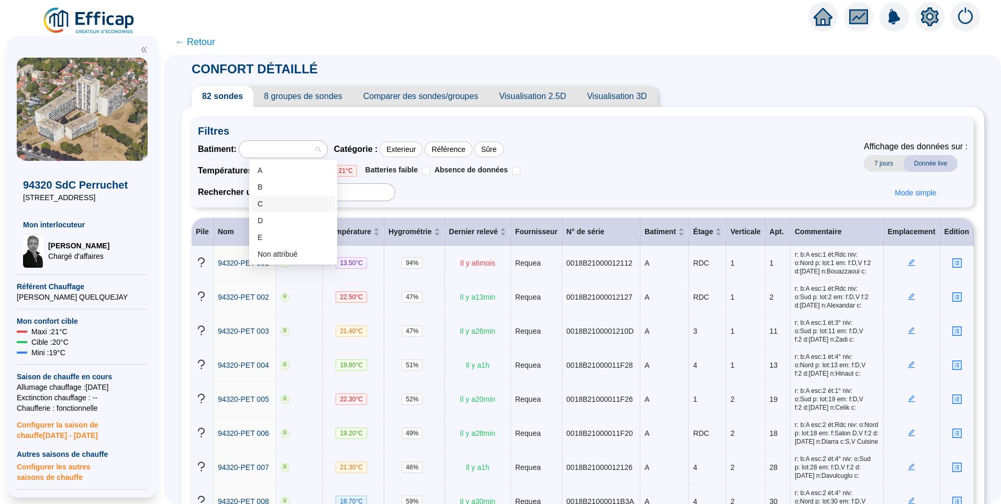
click at [271, 205] on div "C" at bounding box center [293, 203] width 71 height 11
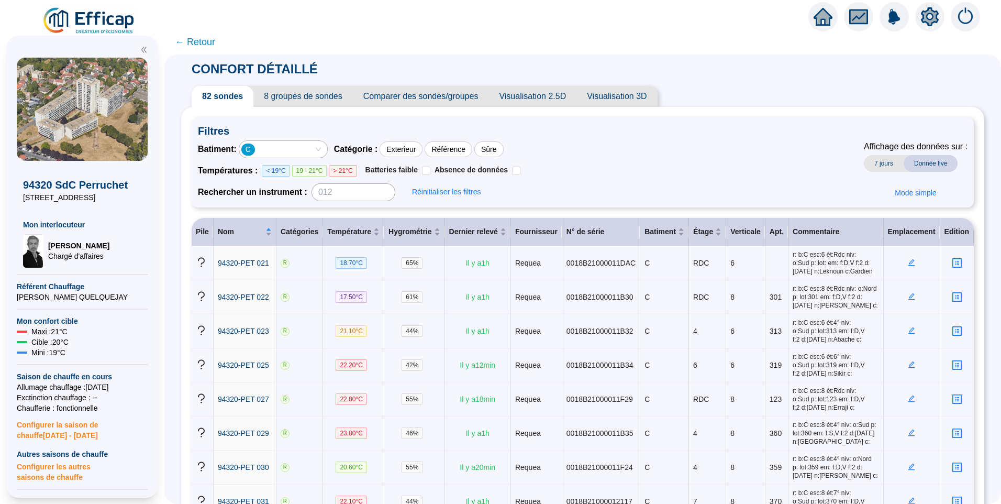
click at [939, 14] on icon "setting" at bounding box center [930, 16] width 19 height 19
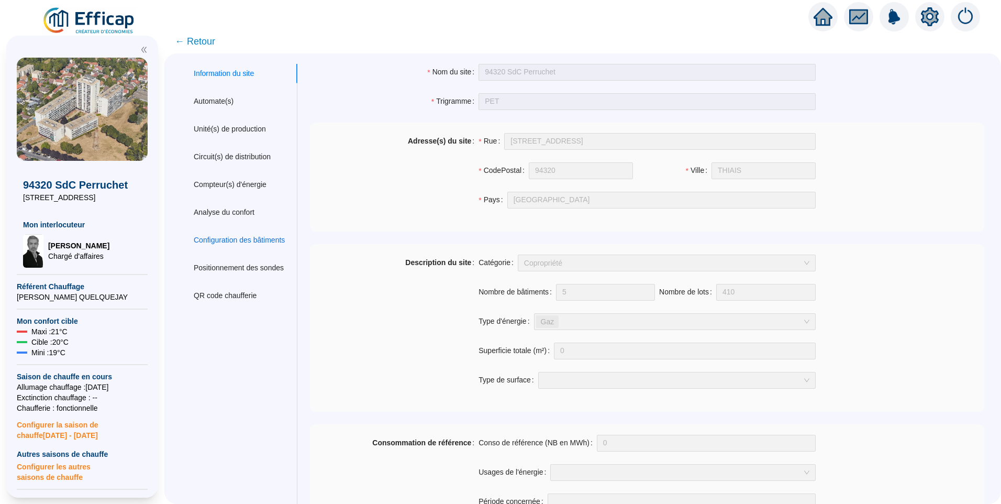
click at [239, 237] on div "Configuration des bâtiments" at bounding box center [239, 240] width 91 height 11
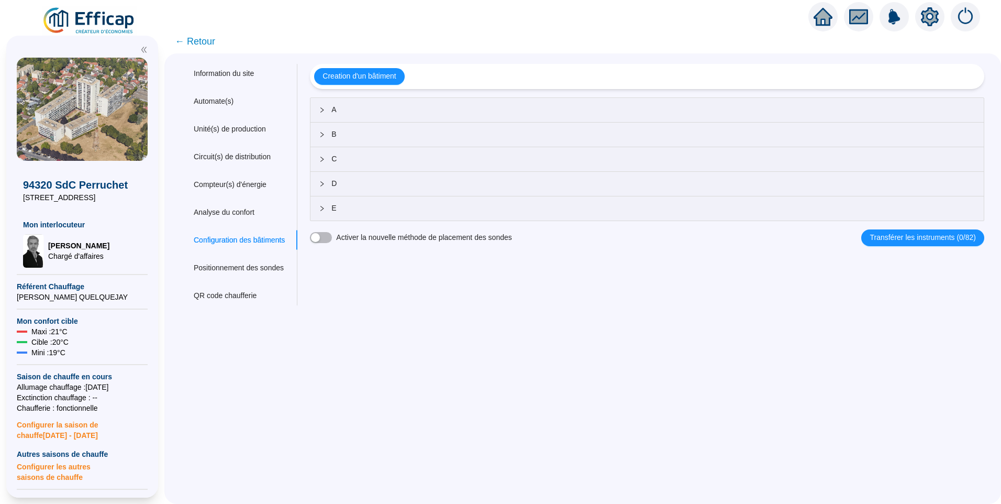
click at [402, 161] on span "C" at bounding box center [653, 158] width 644 height 11
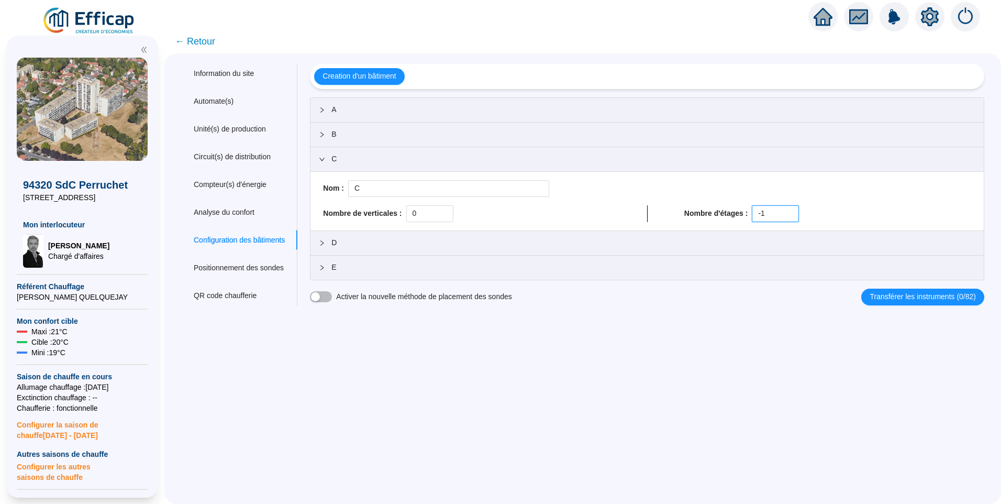
drag, startPoint x: 775, startPoint y: 212, endPoint x: 740, endPoint y: 206, distance: 35.0
click at [740, 206] on div "Nombre d'étages : -1" at bounding box center [827, 213] width 287 height 17
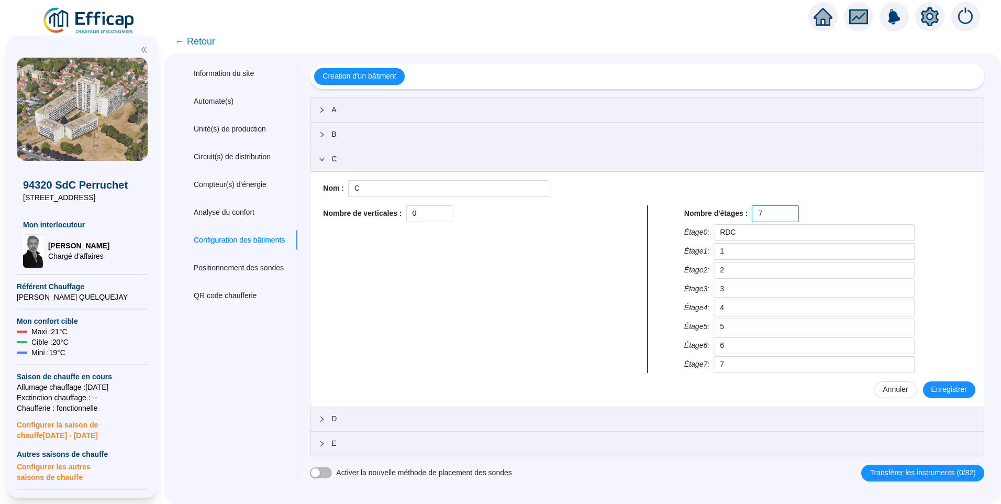
type input "7"
click at [381, 206] on div "Nombre de verticales : 0" at bounding box center [466, 213] width 287 height 17
type input "3"
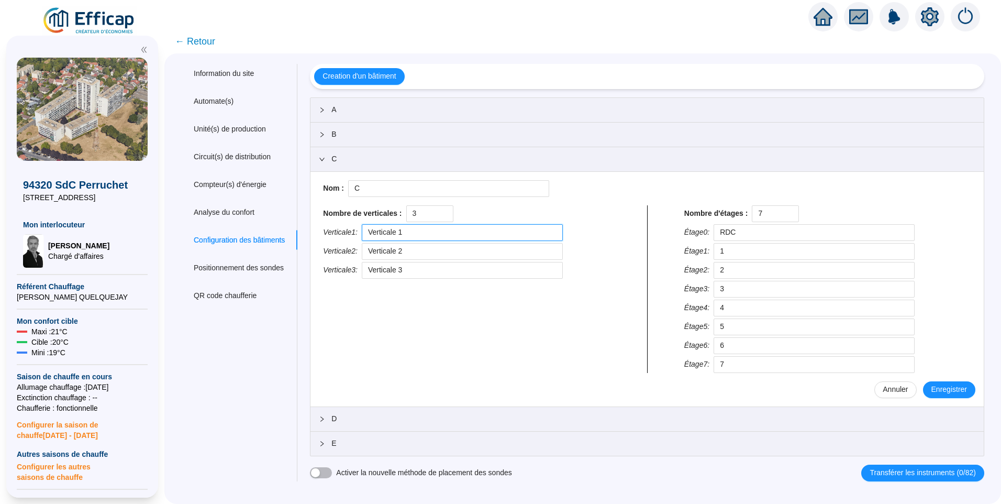
drag, startPoint x: 437, startPoint y: 229, endPoint x: 153, endPoint y: 209, distance: 284.5
click at [152, 221] on div "X 94320 SdC Perruchet 11 Allée du Perruchet Mon interlocuteur David THOMAS Char…" at bounding box center [500, 266] width 1001 height 474
type input "6"
drag, startPoint x: 446, startPoint y: 254, endPoint x: 131, endPoint y: 271, distance: 315.7
click at [131, 270] on div "X 94320 SdC Perruchet 11 Allée du Perruchet Mon interlocuteur David THOMAS Char…" at bounding box center [500, 266] width 1001 height 474
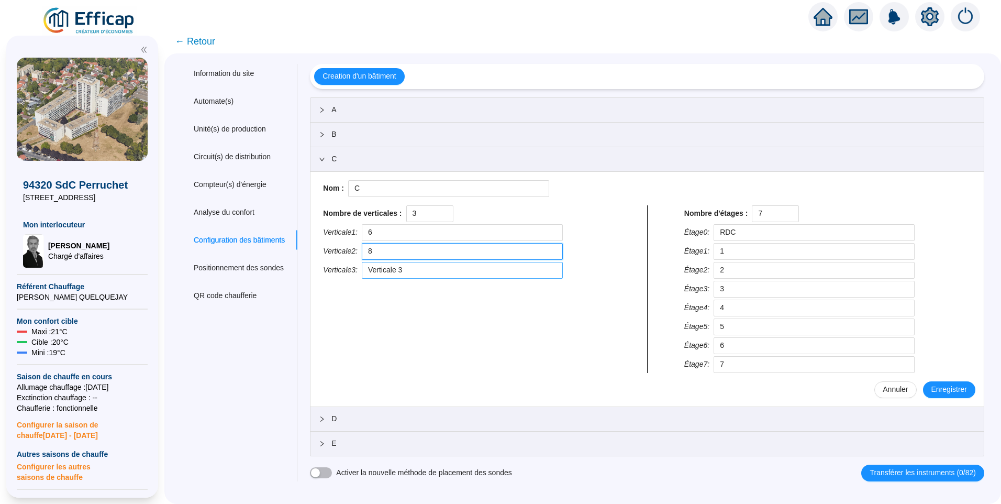
type input "8"
drag, startPoint x: 444, startPoint y: 276, endPoint x: 344, endPoint y: 271, distance: 100.1
click at [344, 271] on div "Verticale 3 : Verticale 3" at bounding box center [466, 270] width 287 height 17
type input "10"
click at [378, 237] on input "6" at bounding box center [462, 232] width 201 height 17
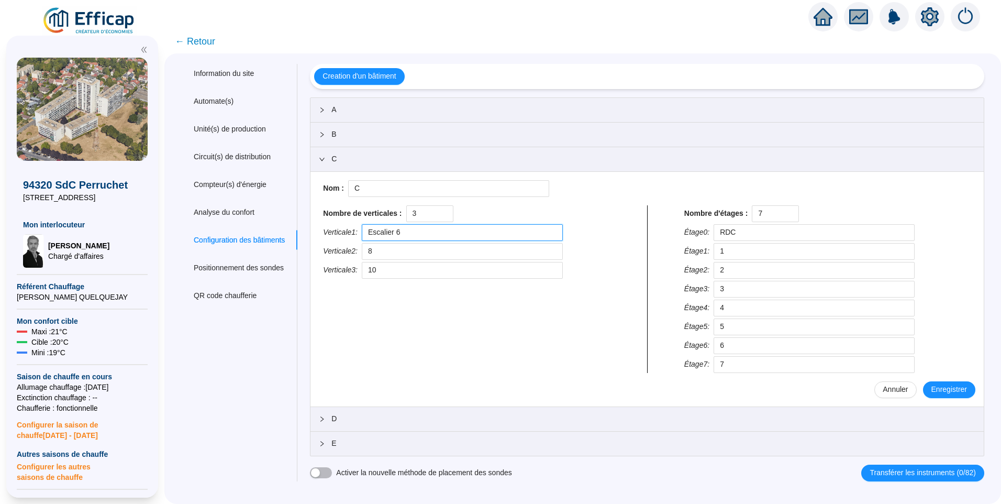
drag, startPoint x: 404, startPoint y: 234, endPoint x: 373, endPoint y: 234, distance: 30.9
click at [373, 234] on input "Escalier 6" at bounding box center [462, 232] width 201 height 17
type input "Escalier 6"
click at [380, 251] on input "8" at bounding box center [462, 251] width 201 height 17
paste input "Escalier"
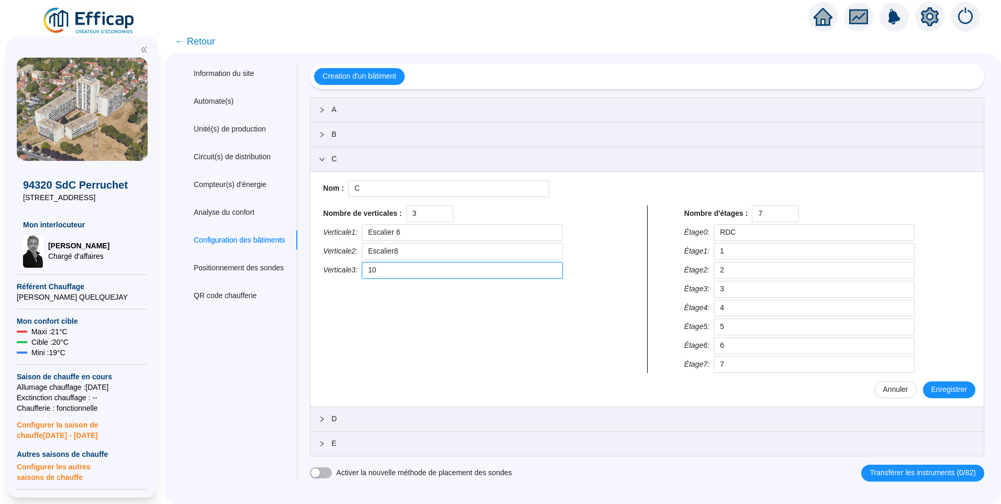
click at [383, 270] on input "10" at bounding box center [462, 270] width 201 height 17
click at [405, 250] on input "Escalier8" at bounding box center [462, 251] width 201 height 17
type input "Escalier 8"
click at [382, 270] on input "10" at bounding box center [462, 270] width 201 height 17
paste input "Escalier"
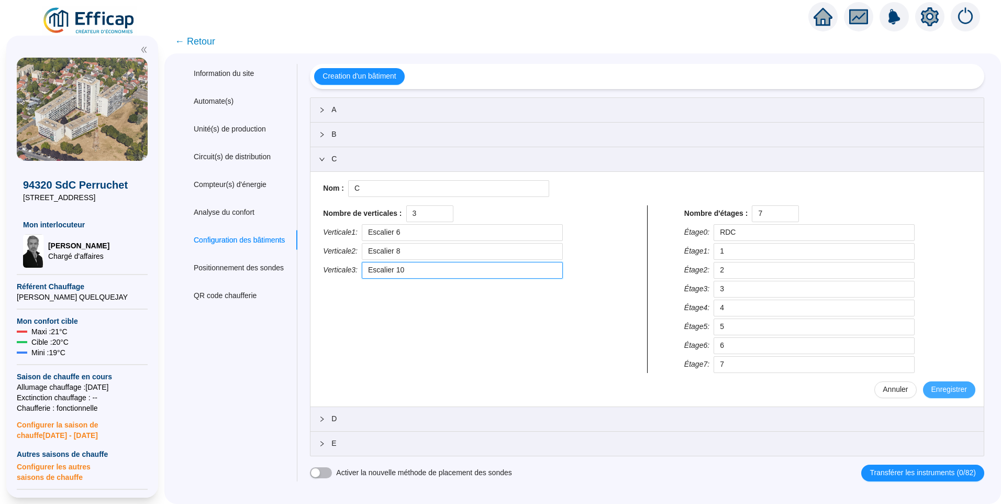
type input "Escalier 10"
click at [943, 391] on span "Enregistrer" at bounding box center [950, 389] width 36 height 11
type input "RDC"
type input "1"
type input "2"
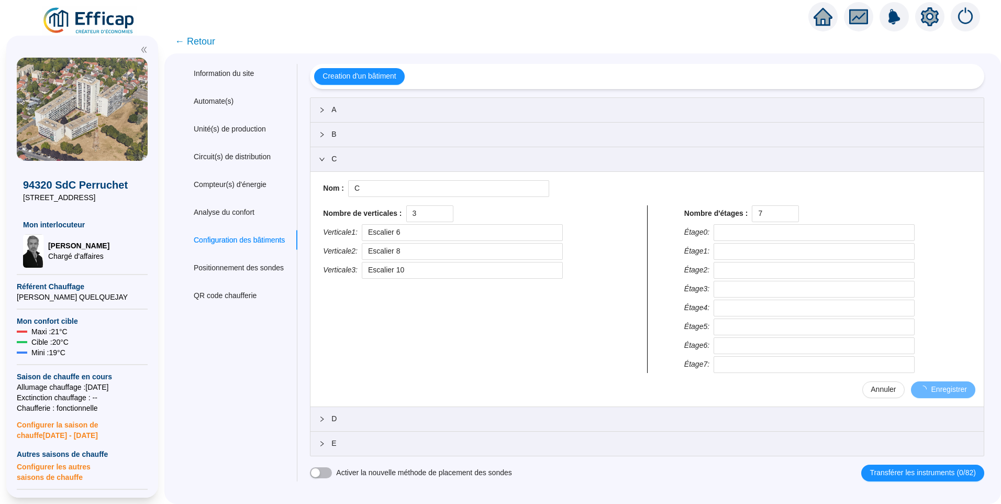
type input "3"
type input "4"
type input "5"
type input "6"
type input "7"
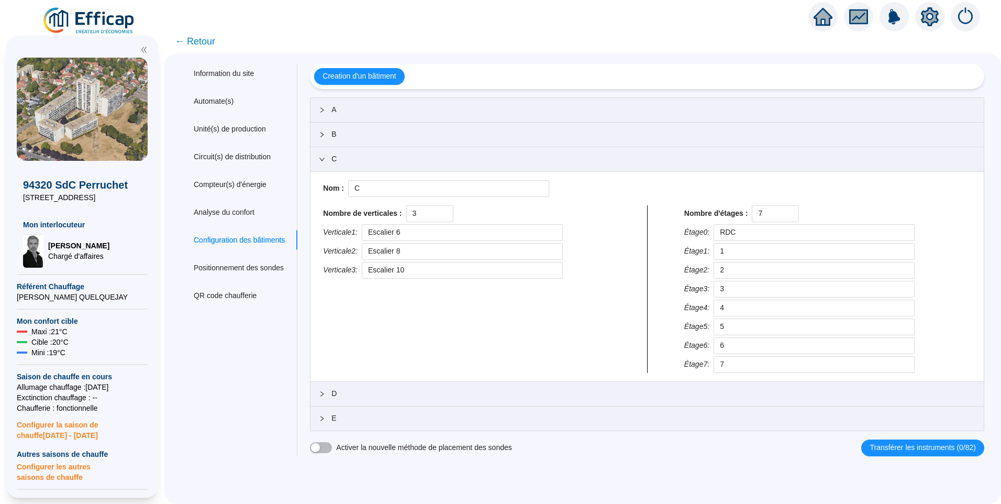
click at [358, 413] on span "E" at bounding box center [653, 418] width 644 height 11
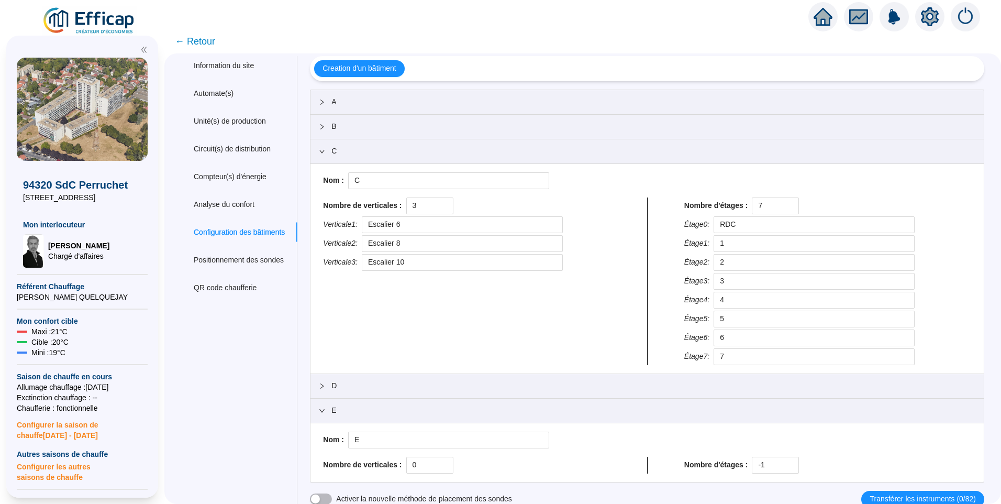
scroll to position [12, 0]
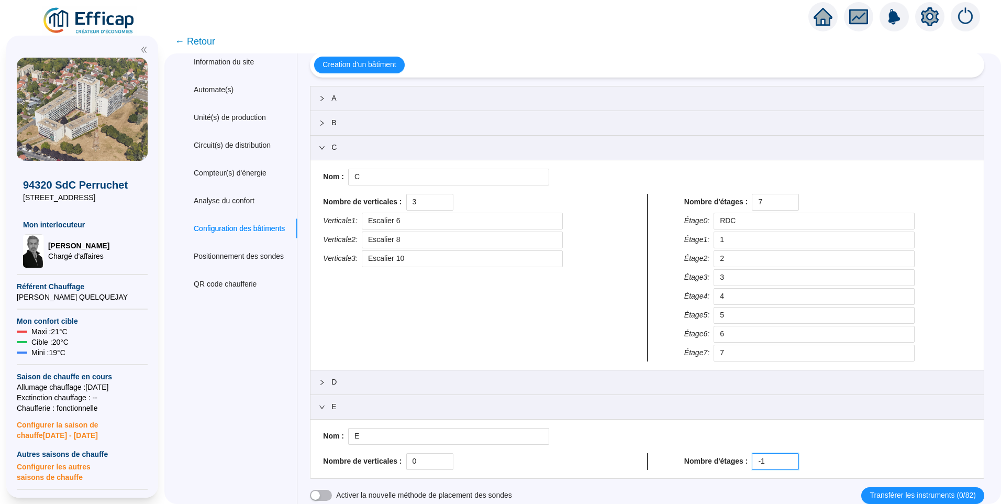
drag, startPoint x: 766, startPoint y: 463, endPoint x: 728, endPoint y: 456, distance: 38.8
click at [728, 456] on div "Nombre d'étages : -1" at bounding box center [827, 461] width 287 height 17
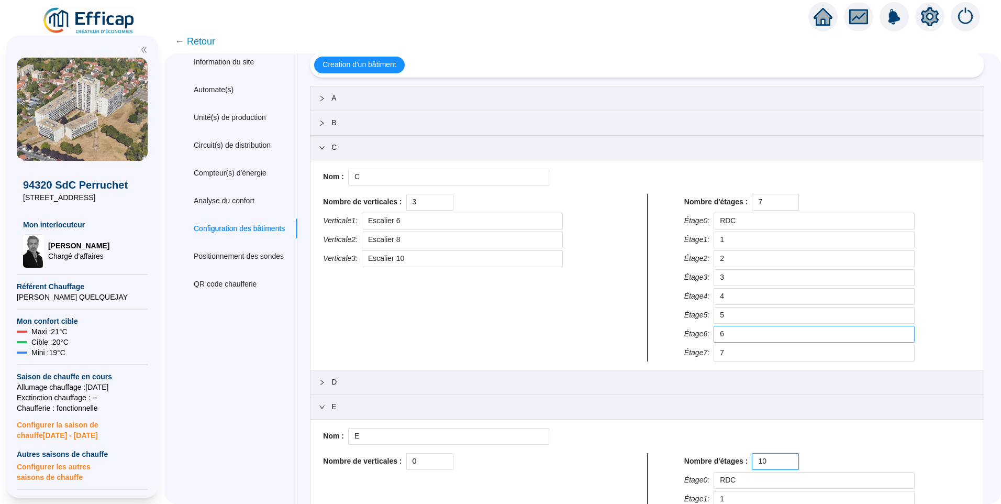
scroll to position [244, 0]
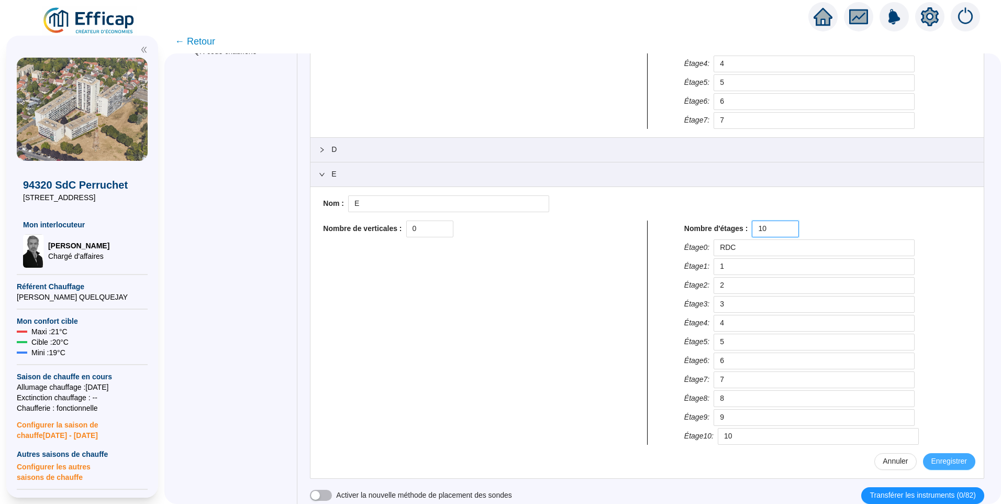
type input "10"
click at [944, 459] on span "Enregistrer" at bounding box center [950, 461] width 36 height 11
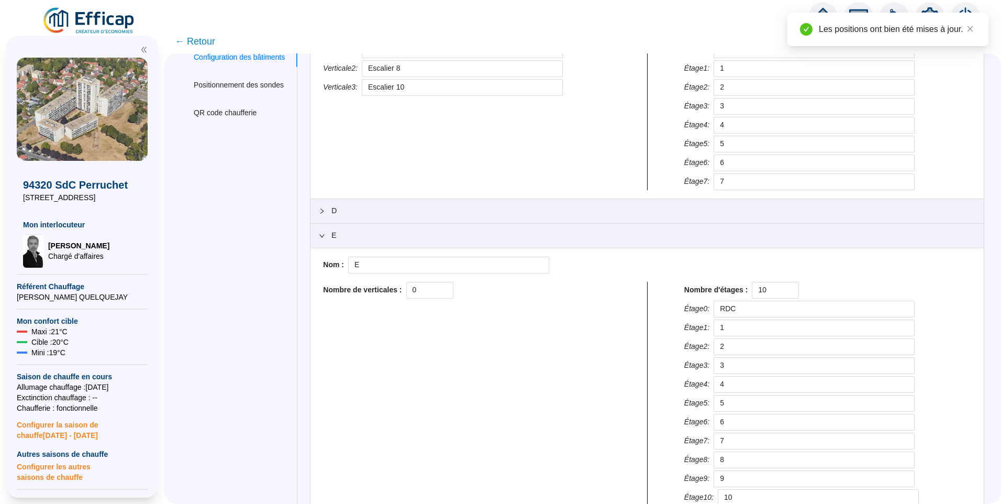
scroll to position [62, 0]
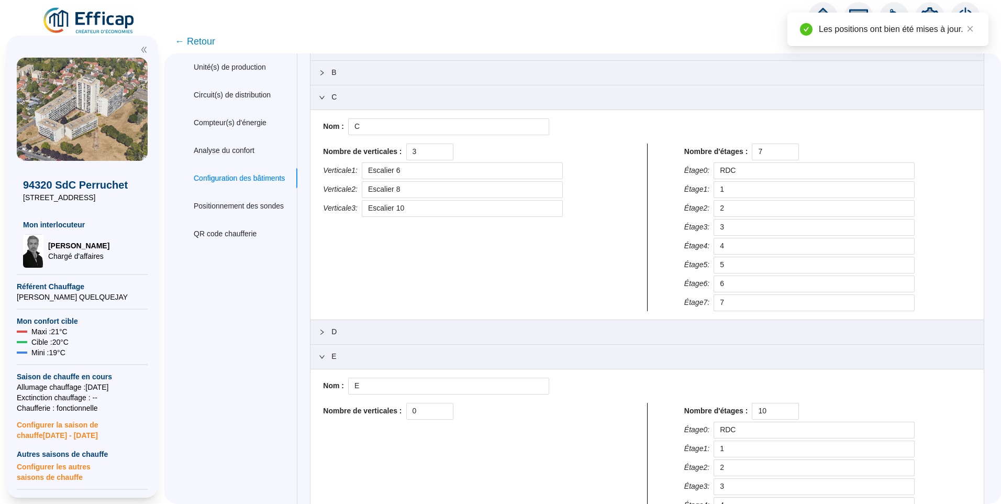
click at [195, 42] on span "← Retour" at bounding box center [195, 41] width 40 height 15
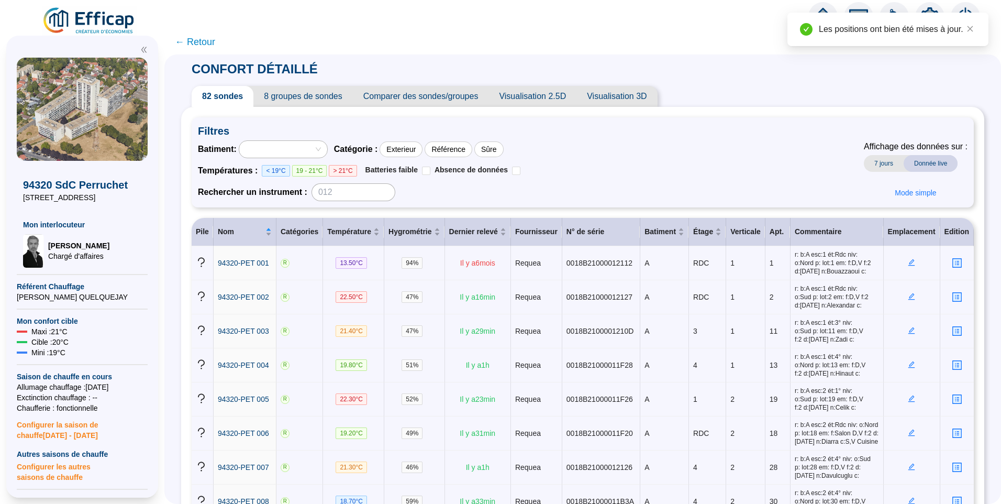
click at [285, 143] on div at bounding box center [277, 149] width 73 height 15
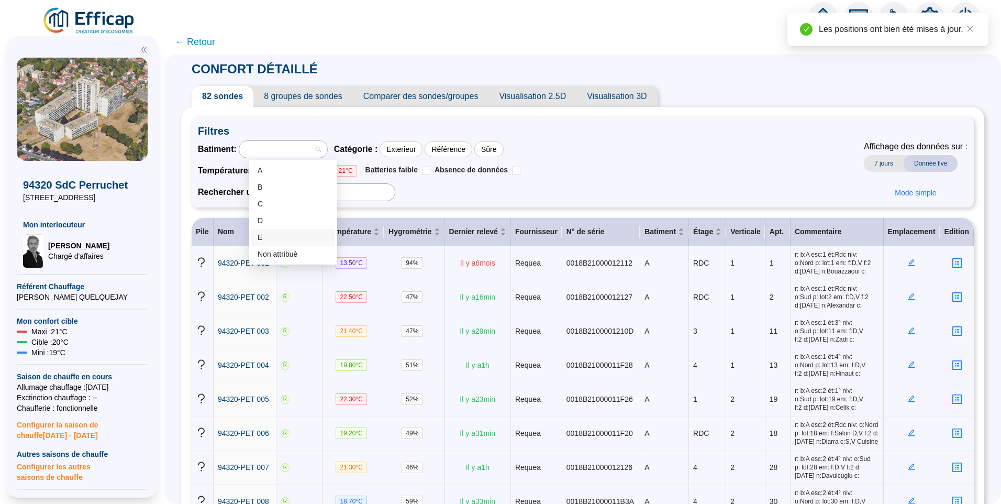
click at [284, 236] on div "E" at bounding box center [293, 237] width 71 height 11
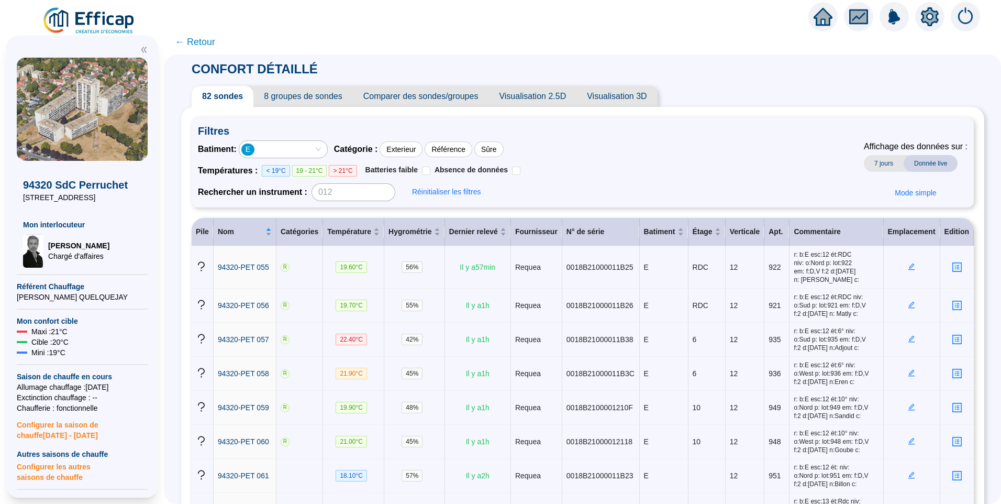
click at [929, 17] on icon "setting" at bounding box center [930, 16] width 19 height 19
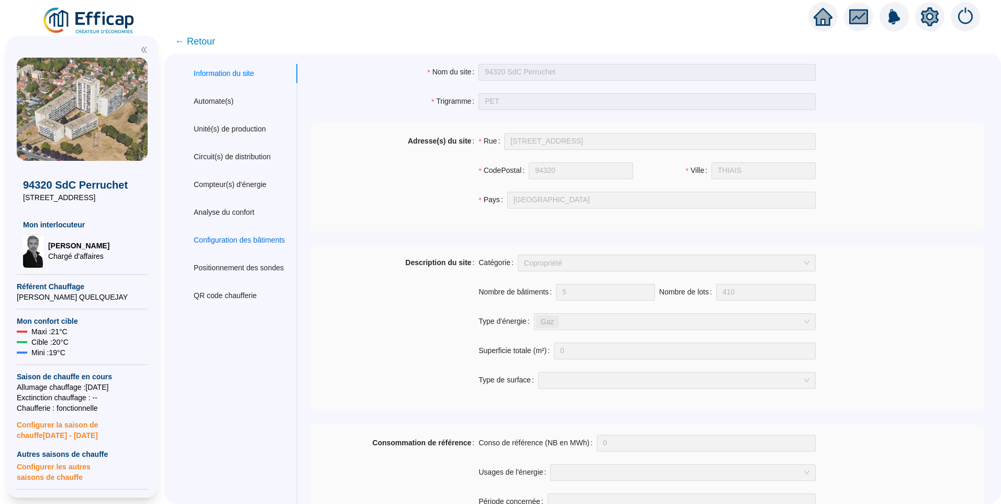
click at [234, 237] on div "Configuration des bâtiments" at bounding box center [239, 240] width 91 height 11
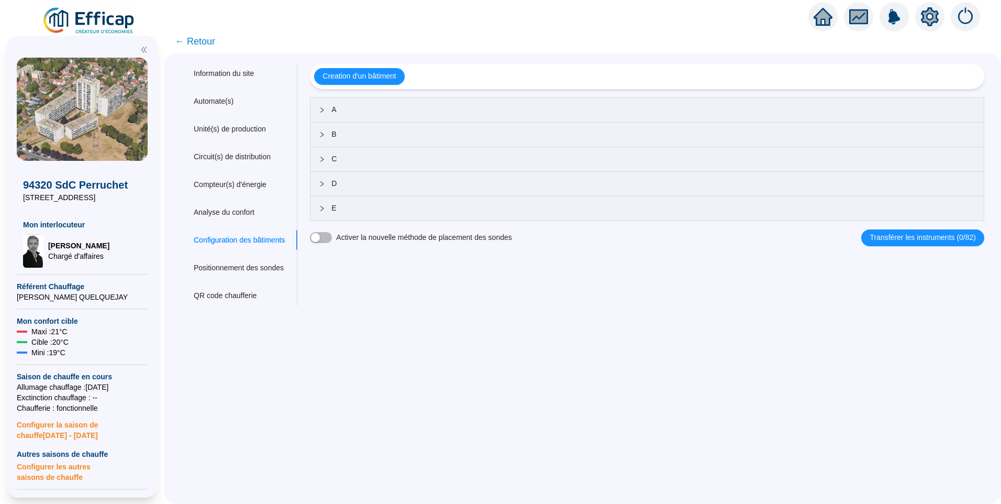
click at [378, 213] on span "E" at bounding box center [653, 208] width 644 height 11
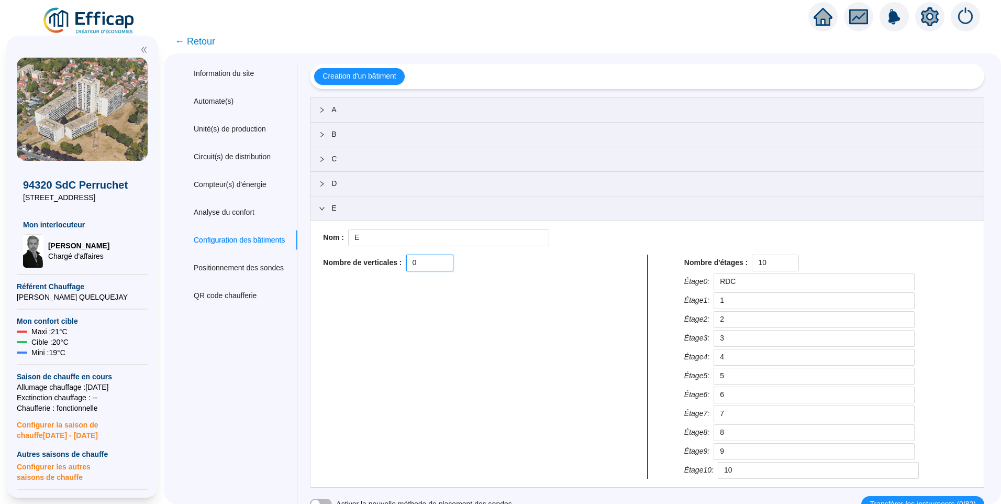
drag, startPoint x: 428, startPoint y: 258, endPoint x: 382, endPoint y: 259, distance: 46.6
click at [382, 259] on div "Nombre de verticales : 0" at bounding box center [466, 262] width 287 height 17
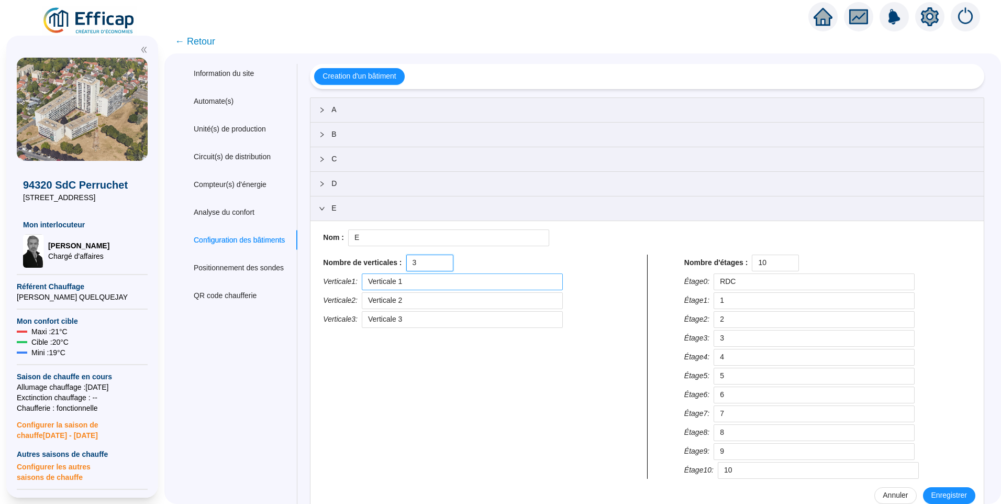
type input "3"
drag, startPoint x: 404, startPoint y: 285, endPoint x: 204, endPoint y: 286, distance: 200.0
click at [204, 286] on div "Information du site Automate(s) Unité(s) de production Circuit(s) de distributi…" at bounding box center [582, 301] width 803 height 474
type input "12"
drag, startPoint x: 427, startPoint y: 300, endPoint x: 96, endPoint y: 285, distance: 331.8
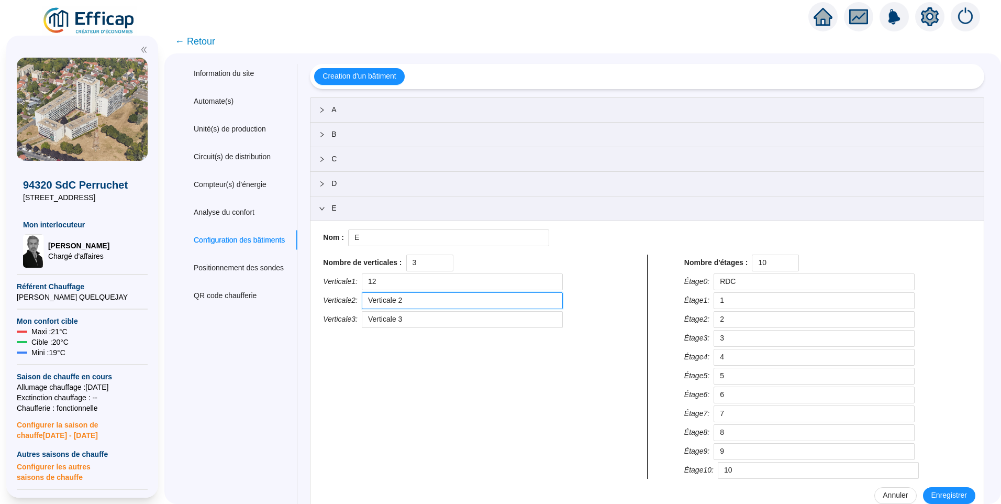
click at [96, 285] on div "X 94320 SdC Perruchet 11 Allée du Perruchet Mon interlocuteur David THOMAS Char…" at bounding box center [500, 266] width 1001 height 474
type input "13"
click at [164, 319] on div "X 94320 SdC Perruchet 11 Allée du Perruchet Mon interlocuteur David THOMAS Char…" at bounding box center [500, 266] width 1001 height 474
type input "14"
click at [381, 280] on input "12" at bounding box center [462, 281] width 201 height 17
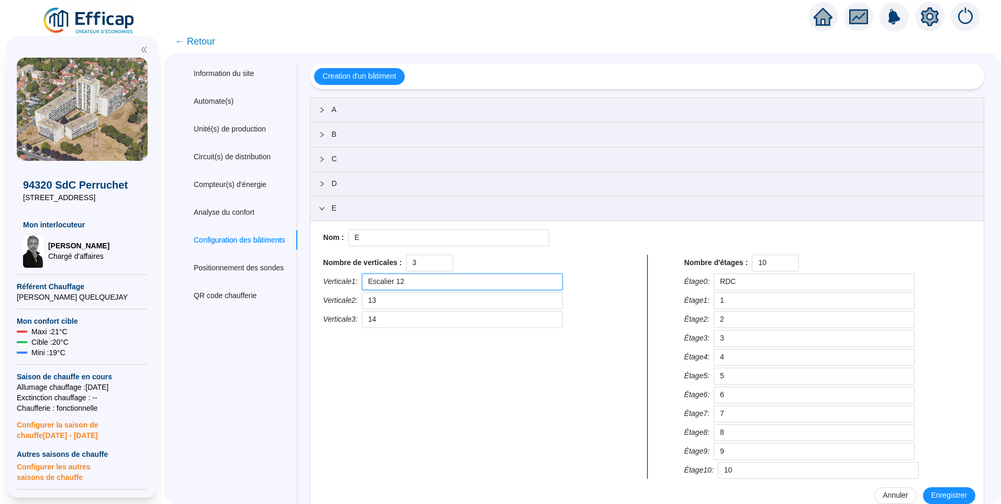
click at [388, 281] on input "Escalier 12" at bounding box center [462, 281] width 201 height 17
type input "Escalier 12"
click at [381, 301] on input "13" at bounding box center [462, 300] width 201 height 17
paste input "Escalier"
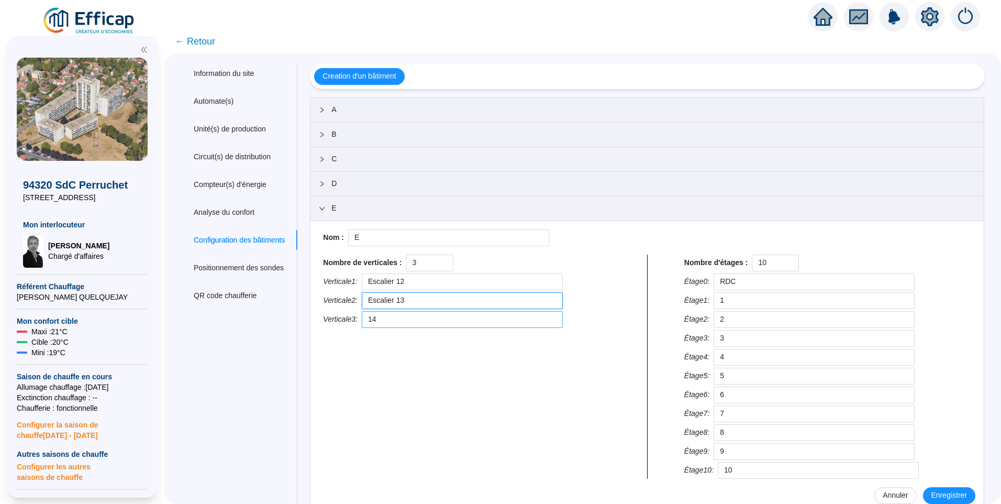
type input "Escalier 13"
click at [382, 315] on input "14" at bounding box center [462, 319] width 201 height 17
click at [380, 321] on input "14" at bounding box center [462, 319] width 201 height 17
paste input "Escalier"
drag, startPoint x: 419, startPoint y: 318, endPoint x: 371, endPoint y: 323, distance: 48.4
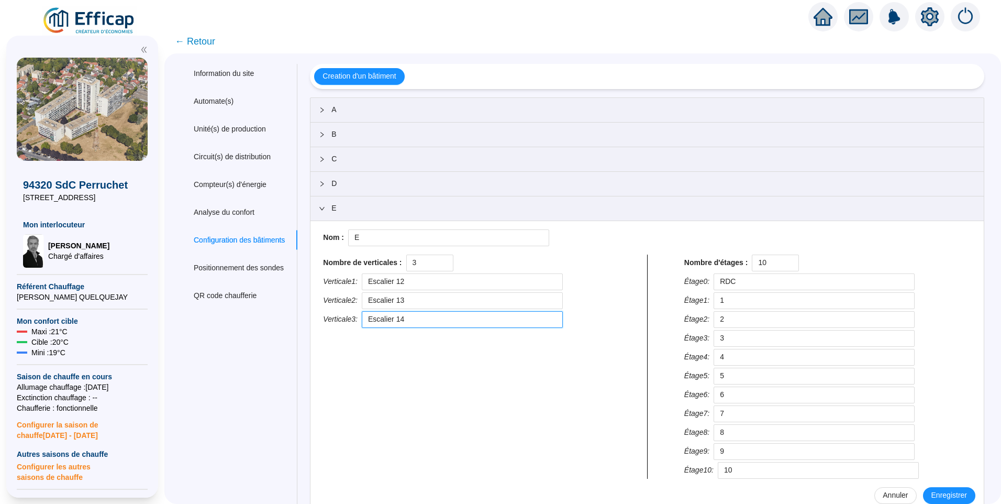
click at [371, 323] on div "Verticale 3 : Escalier 14" at bounding box center [466, 319] width 287 height 17
type input "Escalier 14"
click at [429, 300] on input "Escalier 13" at bounding box center [462, 300] width 201 height 17
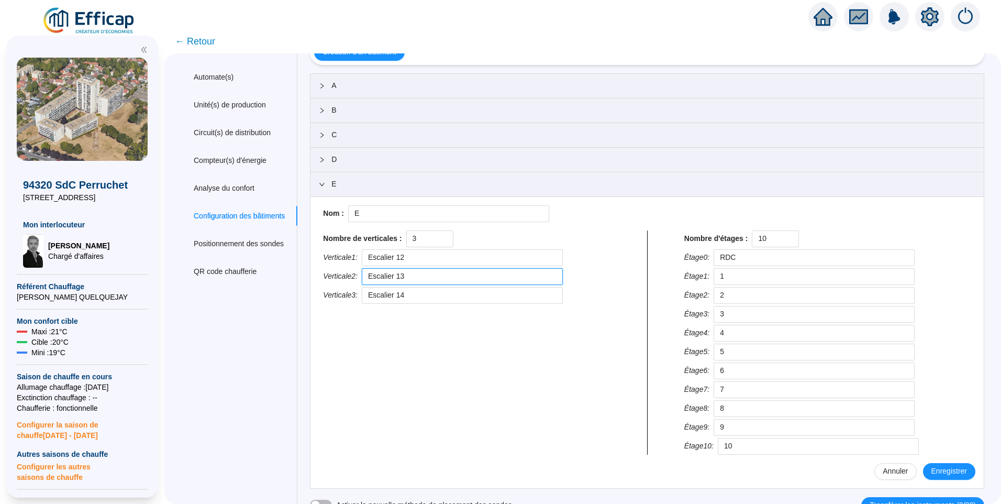
scroll to position [34, 0]
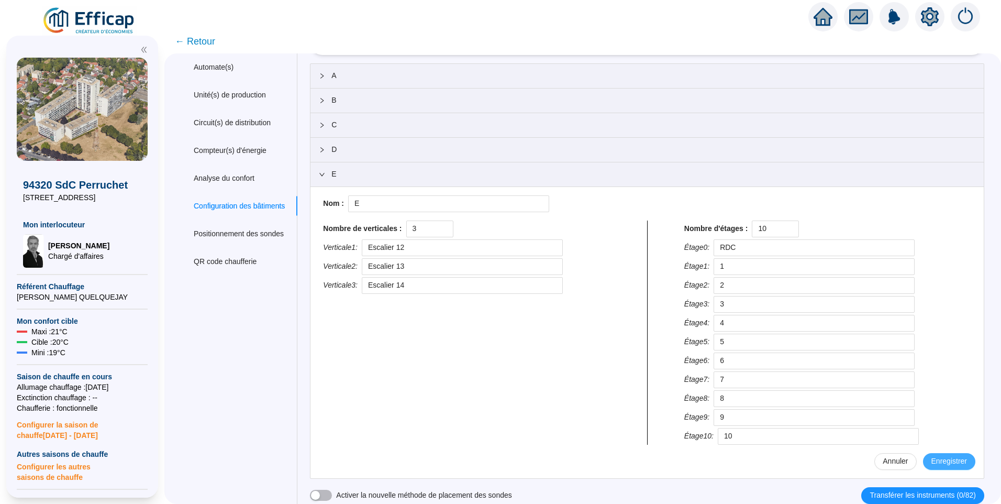
click at [943, 461] on span "Enregistrer" at bounding box center [950, 461] width 36 height 11
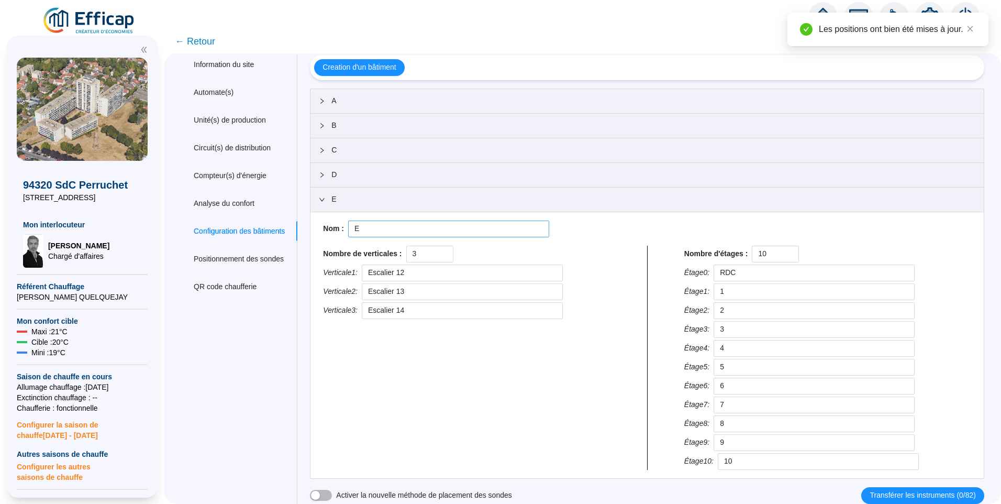
scroll to position [9, 0]
click at [395, 175] on span "D" at bounding box center [653, 174] width 644 height 11
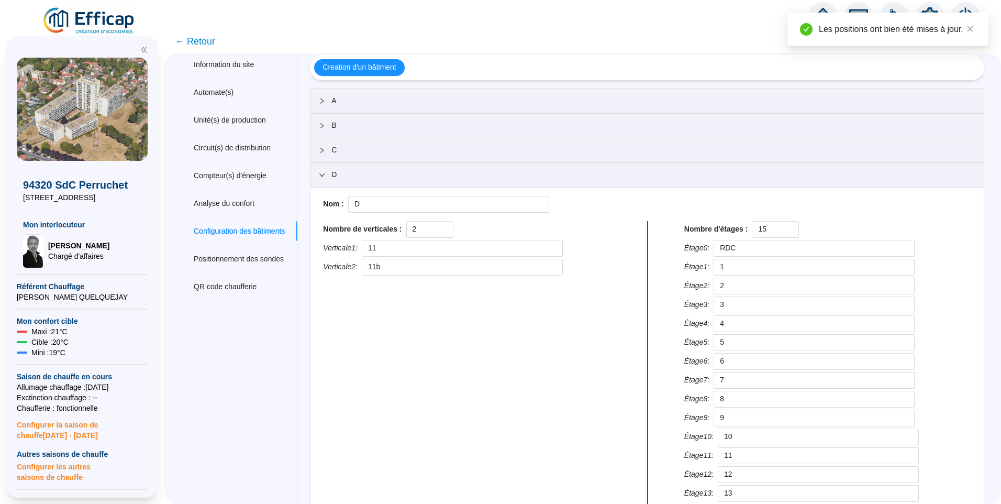
click at [382, 149] on span "C" at bounding box center [653, 150] width 644 height 11
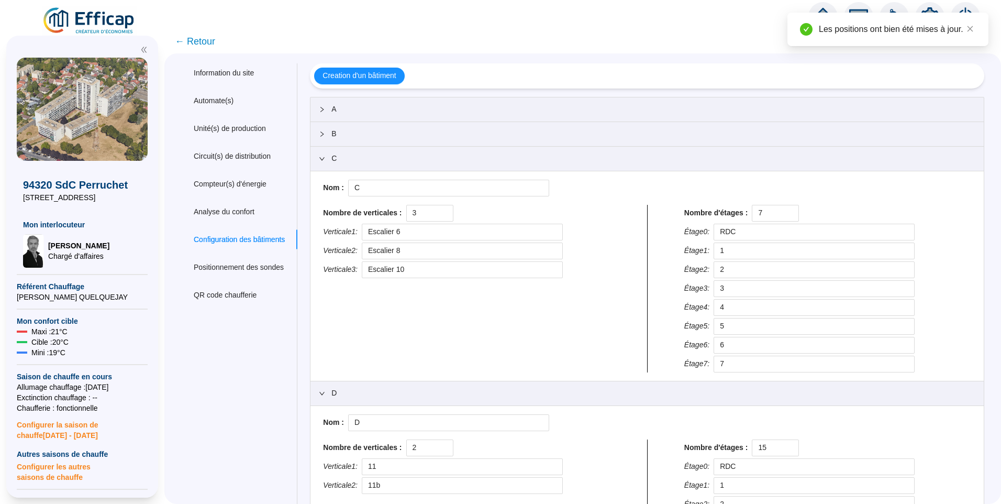
scroll to position [0, 0]
click at [356, 134] on span "B" at bounding box center [653, 134] width 644 height 11
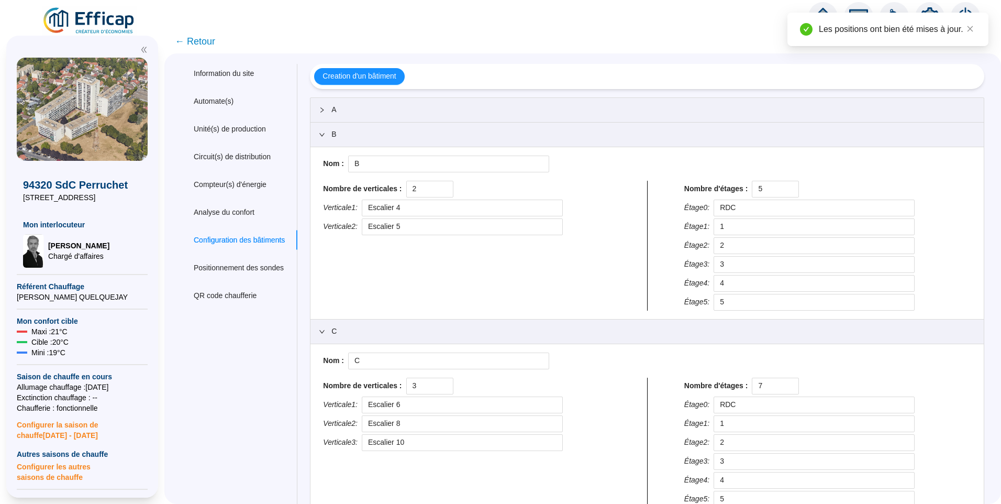
scroll to position [262, 0]
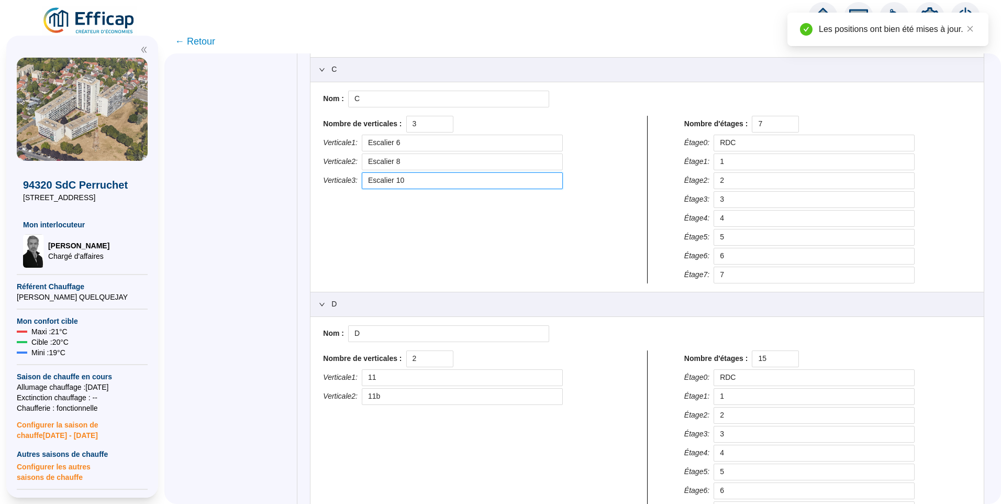
click at [385, 183] on input "Escalier 10" at bounding box center [462, 180] width 201 height 17
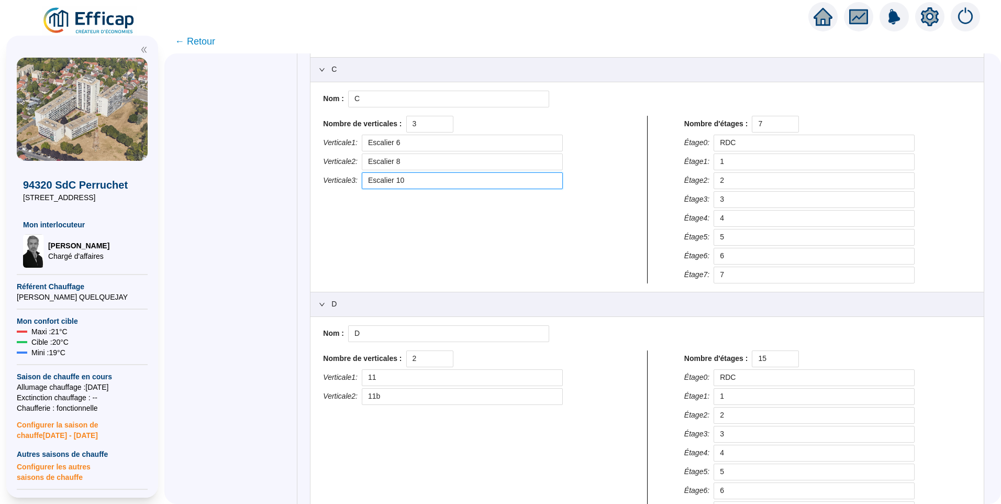
click at [385, 183] on input "Escalier 10" at bounding box center [462, 180] width 201 height 17
click at [379, 375] on input "11" at bounding box center [462, 377] width 201 height 17
paste input "Escalier"
type input "Escalier 11"
click at [378, 398] on input "11b" at bounding box center [462, 396] width 201 height 17
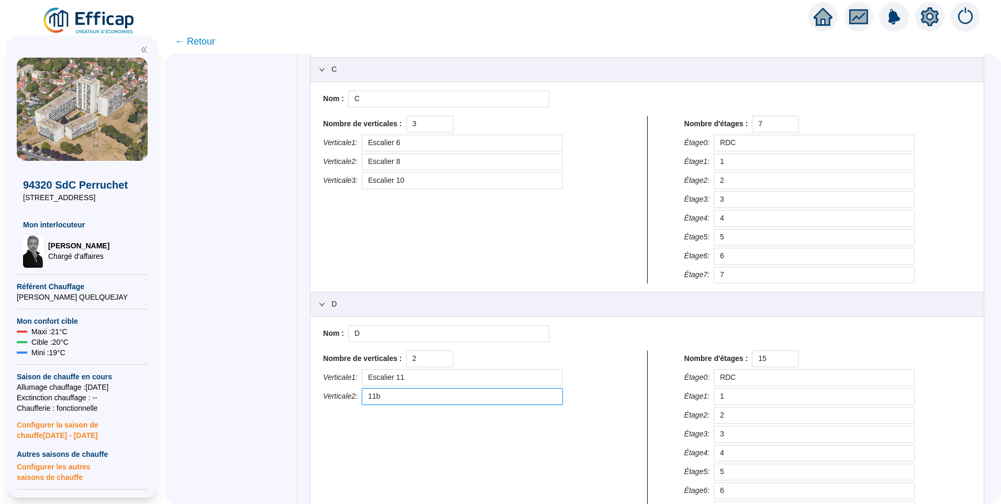
paste input "Escalier"
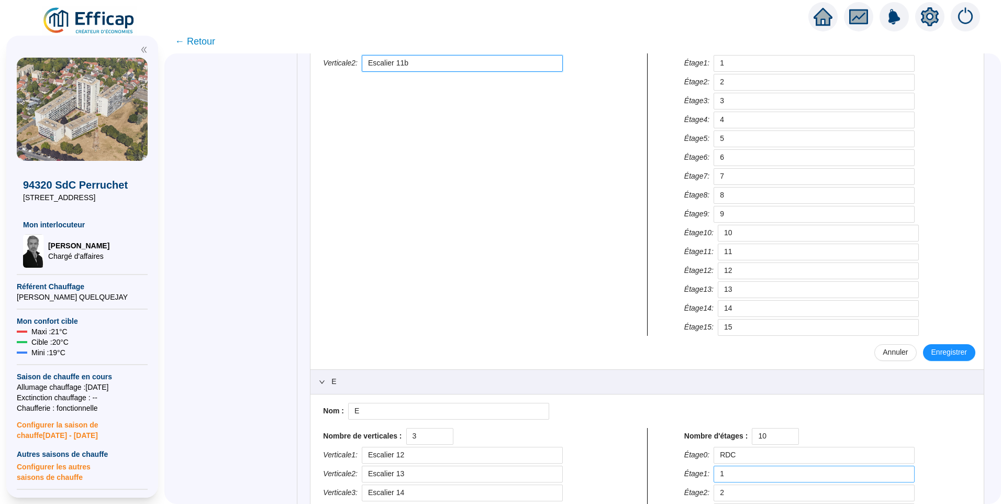
scroll to position [733, 0]
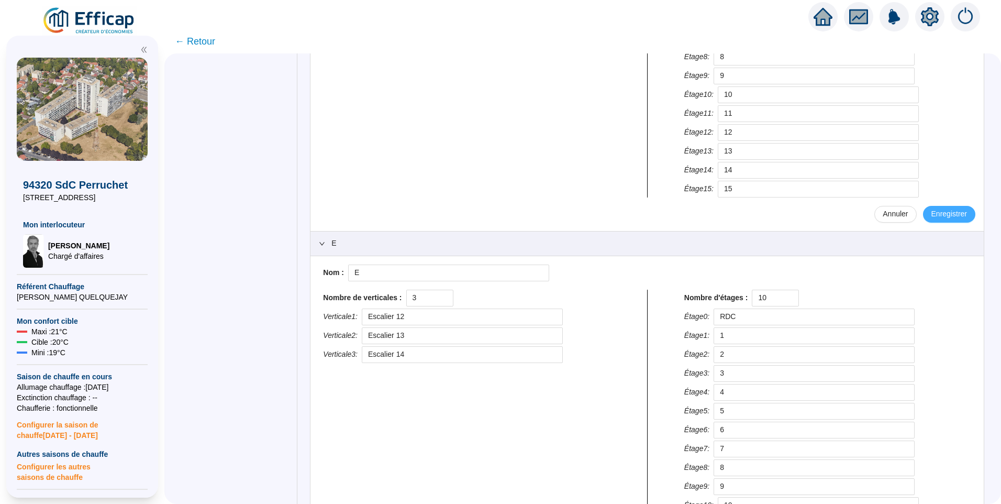
type input "Escalier 11b"
click at [948, 214] on span "Enregistrer" at bounding box center [950, 213] width 36 height 11
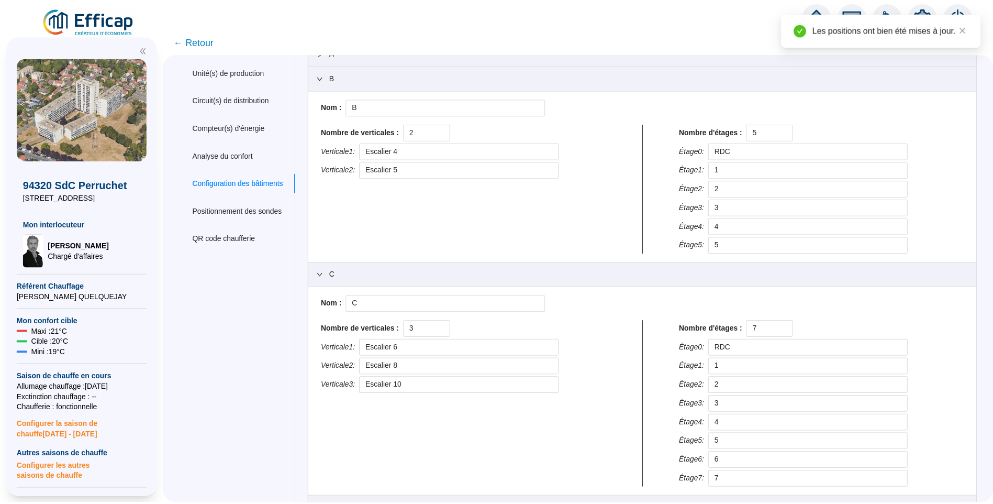
scroll to position [0, 0]
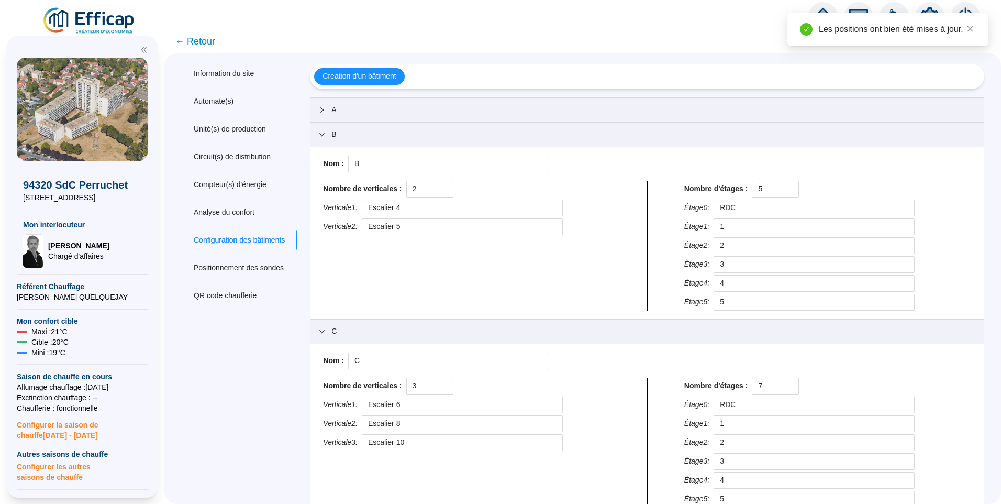
click at [335, 102] on div "A" at bounding box center [647, 110] width 673 height 24
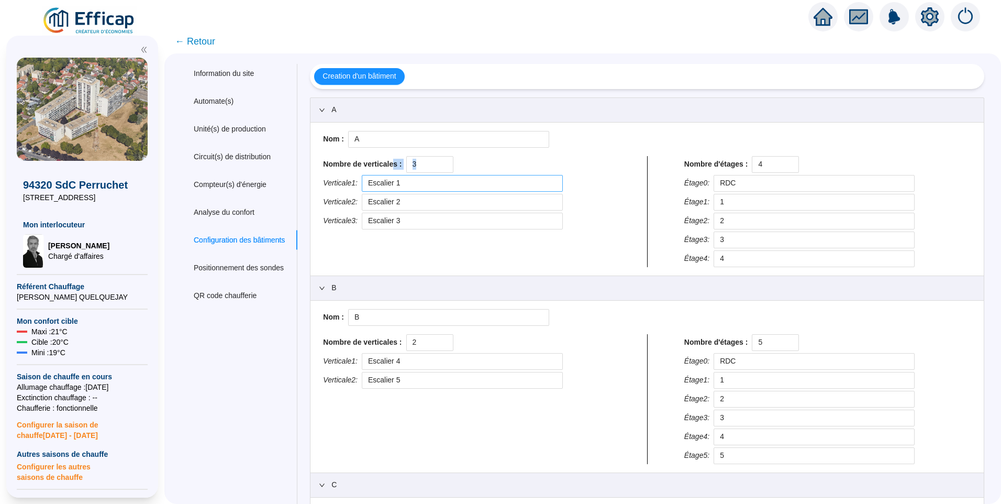
drag, startPoint x: 426, startPoint y: 185, endPoint x: 444, endPoint y: 176, distance: 20.6
click at [444, 177] on div "Nom : A Nombre de verticales : 3 Verticale 1 : Escalier 1 Verticale 2 : Escalie…" at bounding box center [647, 199] width 657 height 136
click at [545, 108] on span "A" at bounding box center [653, 109] width 644 height 11
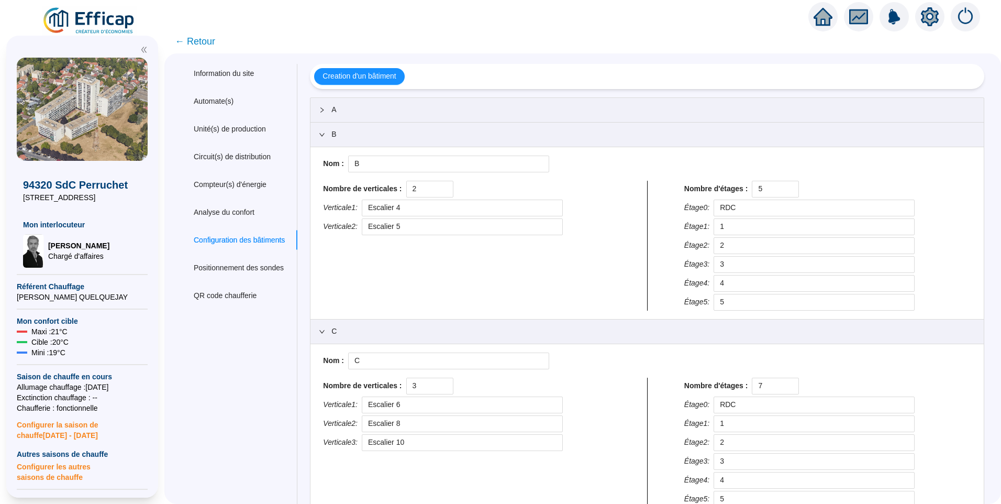
click at [215, 37] on span "← Retour" at bounding box center [195, 41] width 40 height 15
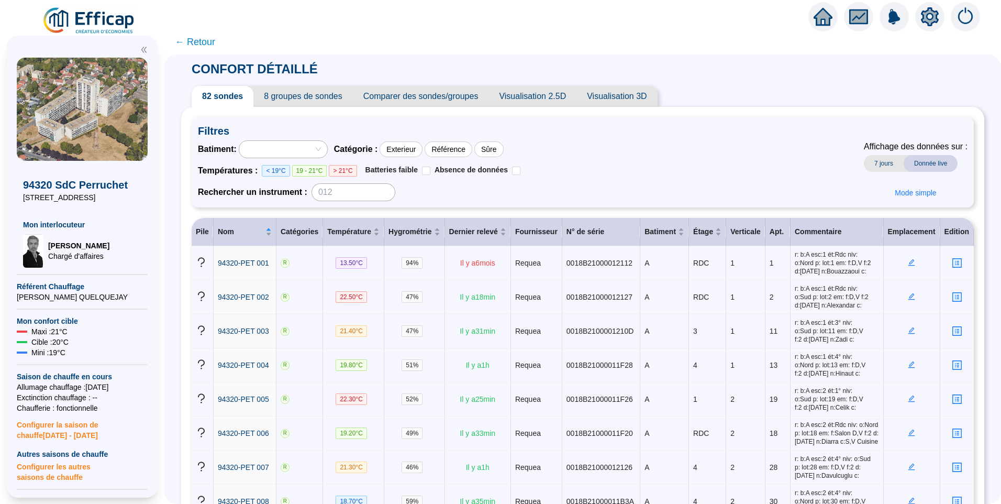
click at [109, 17] on img at bounding box center [89, 20] width 95 height 29
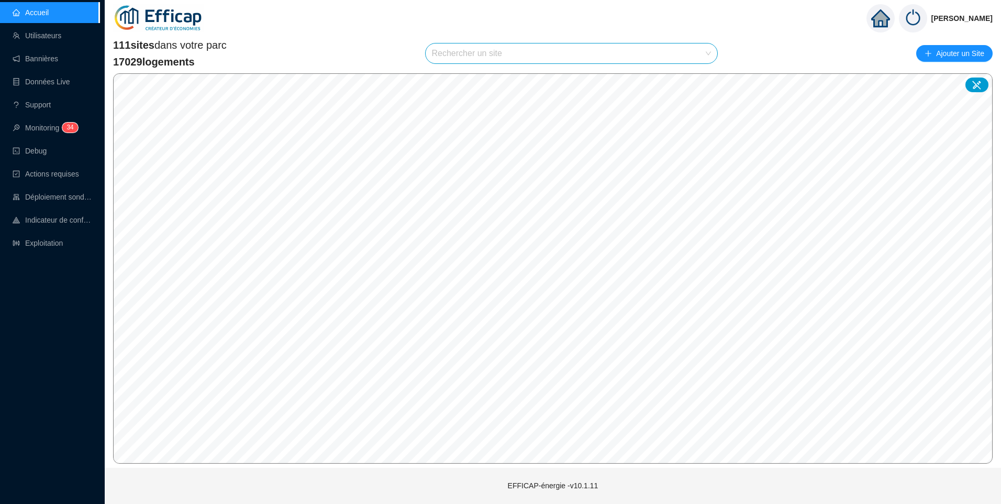
click at [458, 53] on input "search" at bounding box center [567, 53] width 270 height 20
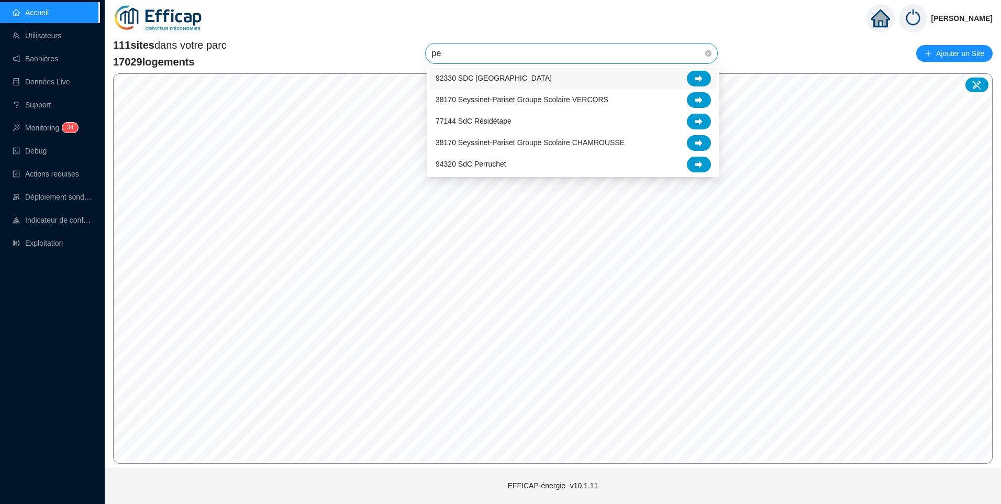
type input "per"
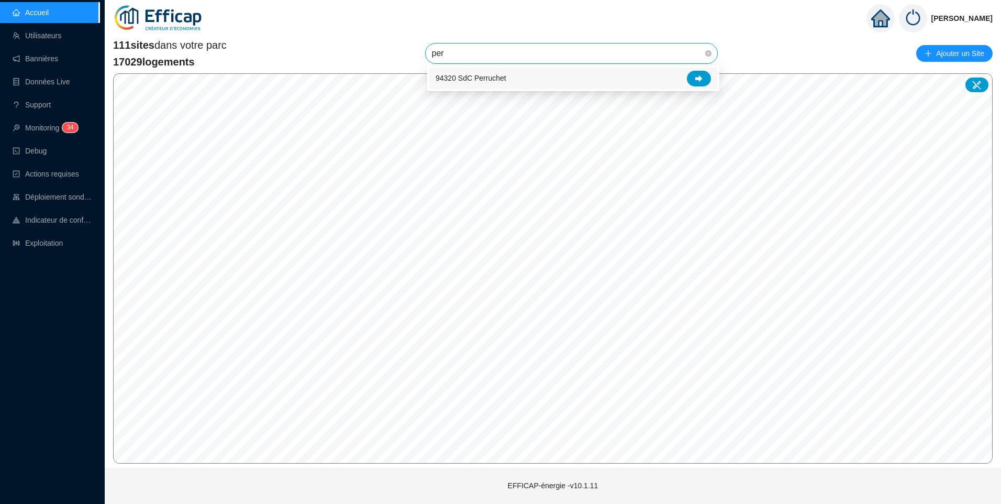
click at [496, 79] on span "94320 SdC Perruchet" at bounding box center [471, 78] width 71 height 11
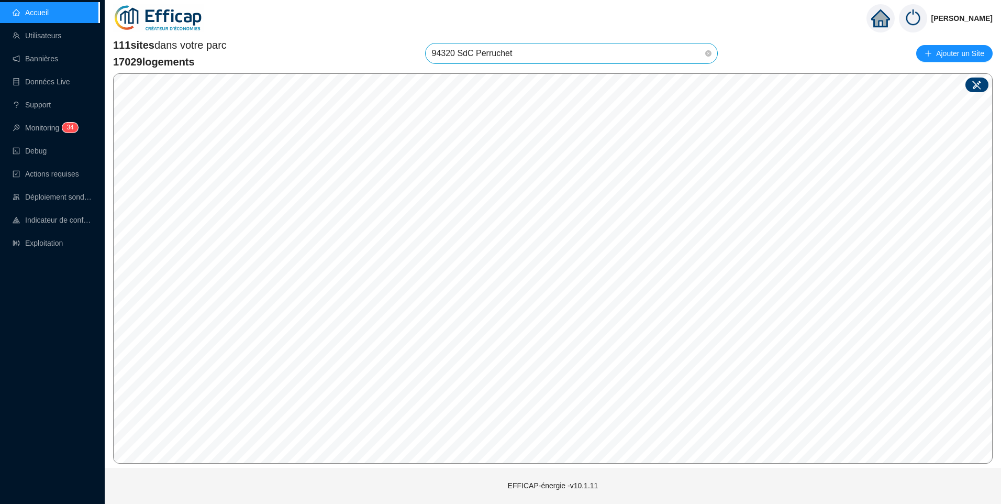
click at [982, 87] on div at bounding box center [977, 84] width 23 height 15
click at [559, 239] on input "search" at bounding box center [537, 239] width 78 height 16
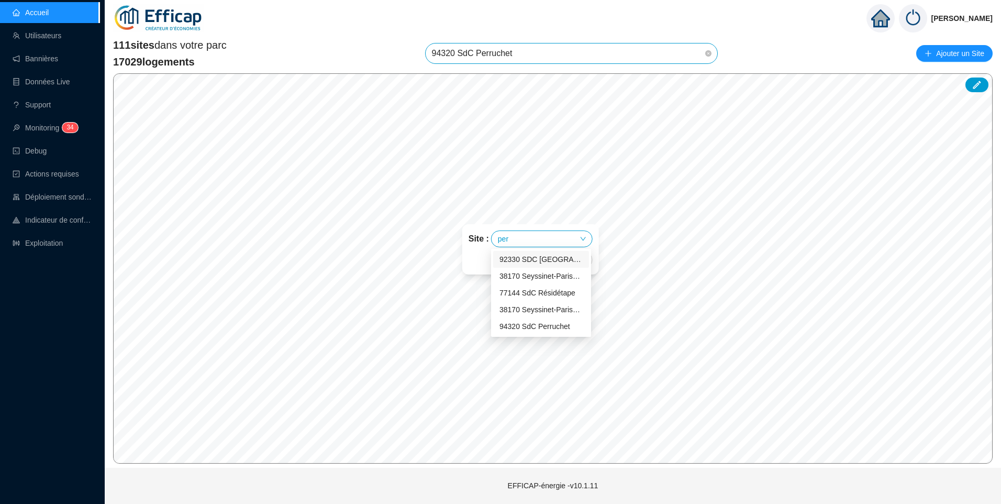
type input "perr"
click at [555, 262] on div "94320 SdC Perruchet" at bounding box center [541, 259] width 83 height 11
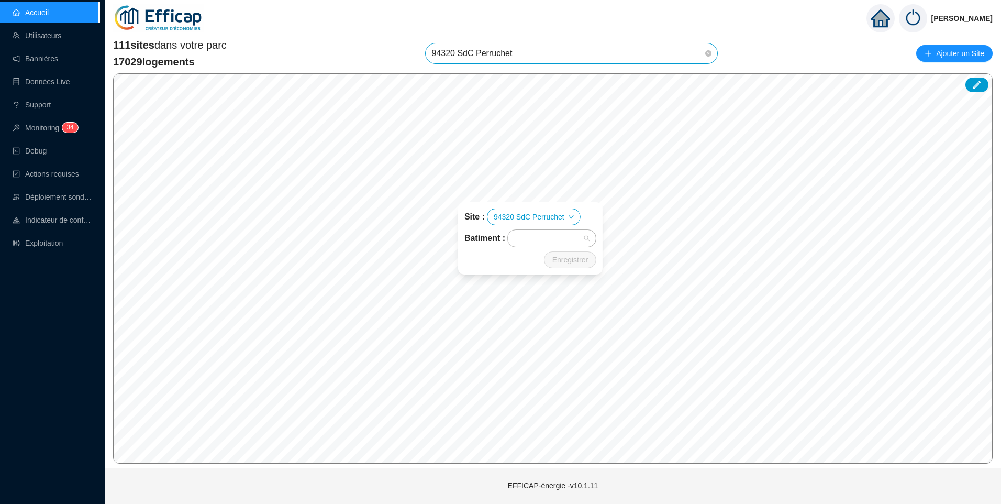
click at [532, 236] on div at bounding box center [546, 238] width 73 height 15
click at [530, 259] on div "A" at bounding box center [551, 259] width 71 height 11
click at [566, 254] on span "Enregistrer" at bounding box center [570, 259] width 36 height 13
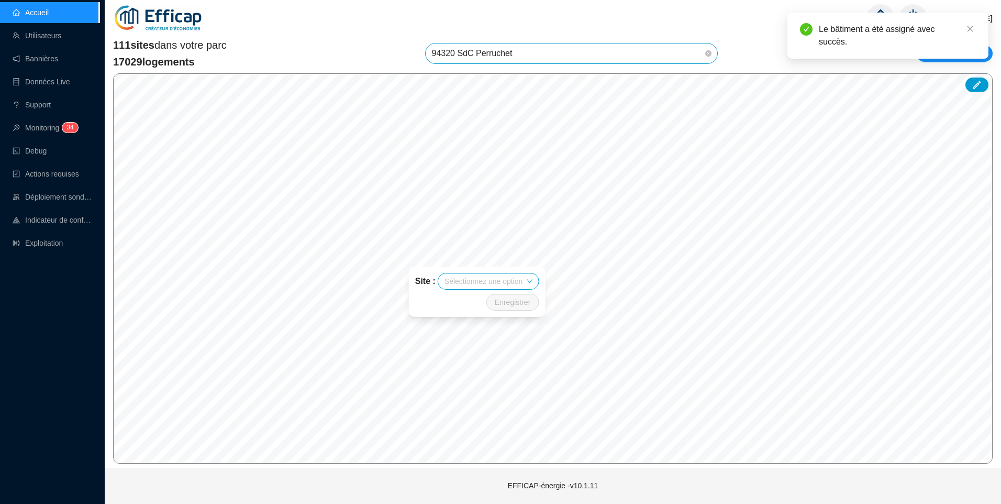
click at [485, 278] on input "search" at bounding box center [484, 281] width 78 height 16
type input "perr"
click at [497, 302] on div "94320 SdC Perruchet" at bounding box center [487, 301] width 83 height 11
click at [494, 299] on div at bounding box center [493, 302] width 73 height 15
click at [481, 338] on div "B" at bounding box center [498, 340] width 71 height 11
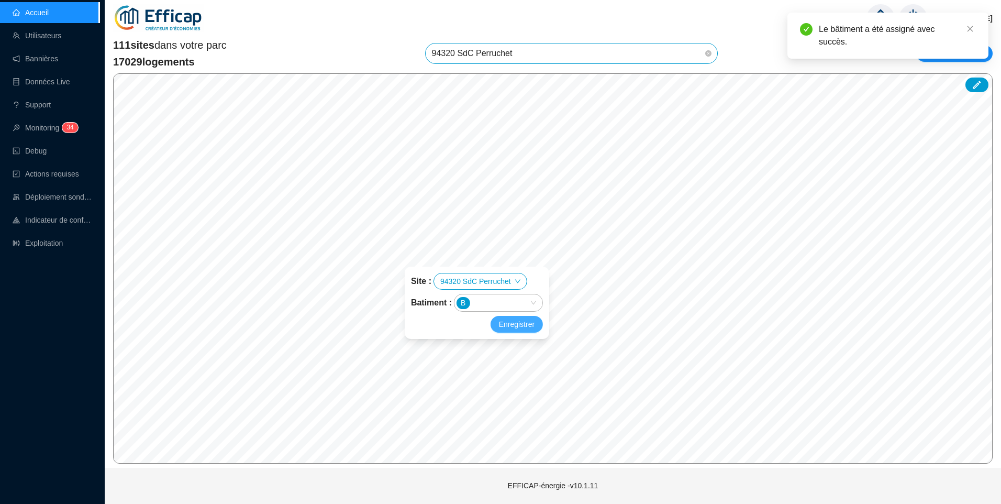
click at [519, 325] on span "Enregistrer" at bounding box center [517, 324] width 36 height 13
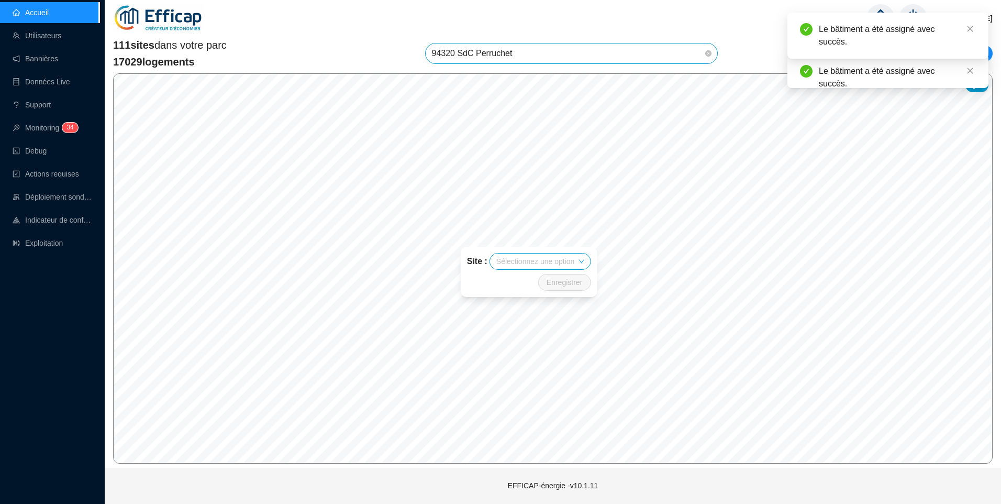
click at [531, 265] on input "search" at bounding box center [535, 261] width 78 height 16
type input "perr"
click at [556, 281] on div "94320 SdC Perruchet" at bounding box center [539, 281] width 83 height 11
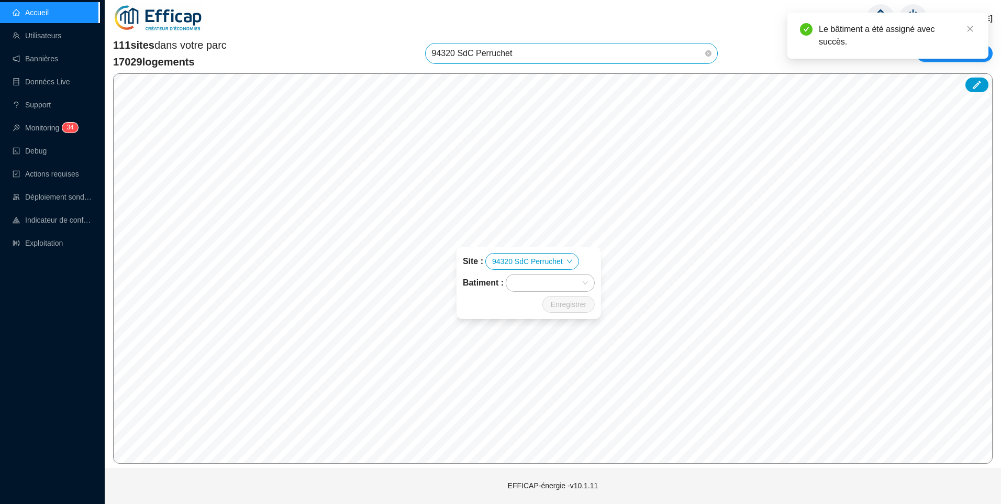
click at [553, 281] on div at bounding box center [544, 282] width 73 height 15
click at [521, 338] on div "C" at bounding box center [550, 337] width 71 height 11
click at [574, 308] on span "Enregistrer" at bounding box center [569, 304] width 36 height 13
click at [576, 257] on input "search" at bounding box center [587, 260] width 78 height 16
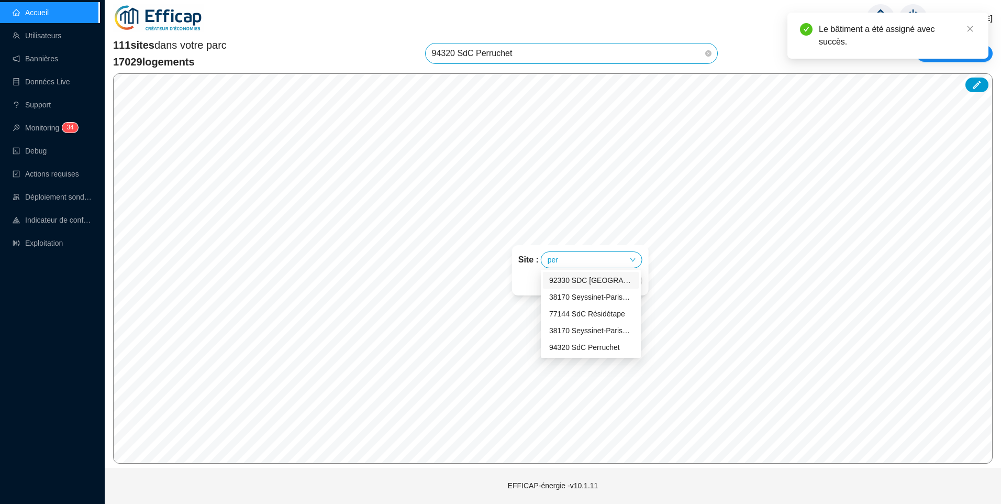
type input "perr"
click at [583, 284] on div "94320 SdC Perruchet" at bounding box center [590, 280] width 83 height 11
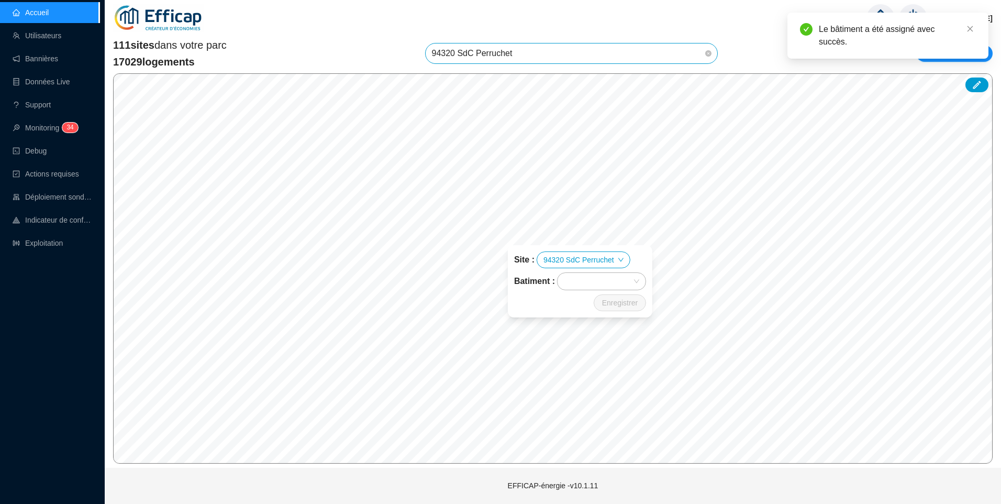
click at [584, 287] on div at bounding box center [596, 281] width 73 height 15
click at [584, 349] on div "D" at bounding box center [601, 352] width 71 height 11
click at [619, 300] on span "Enregistrer" at bounding box center [620, 302] width 36 height 13
click at [622, 287] on input "search" at bounding box center [625, 287] width 78 height 16
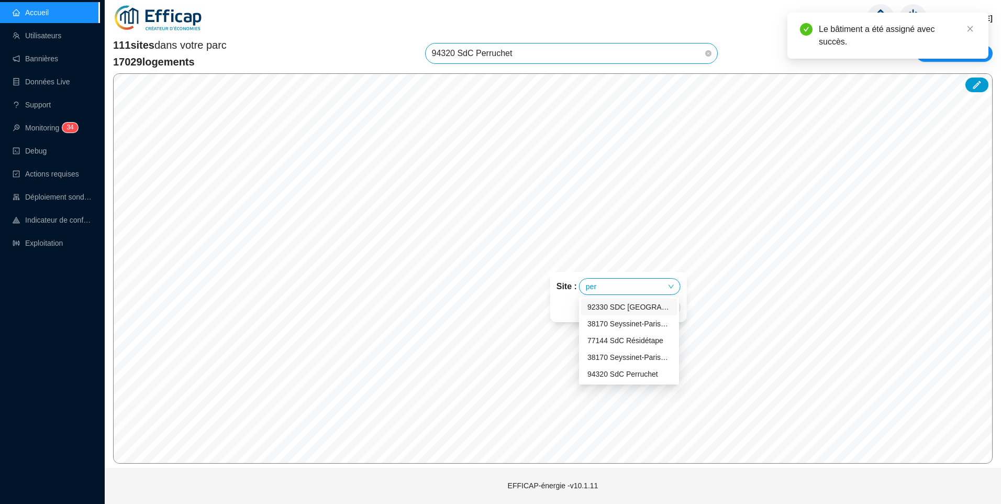
type input "perr"
click at [631, 311] on div "94320 SdC Perruchet" at bounding box center [629, 307] width 83 height 11
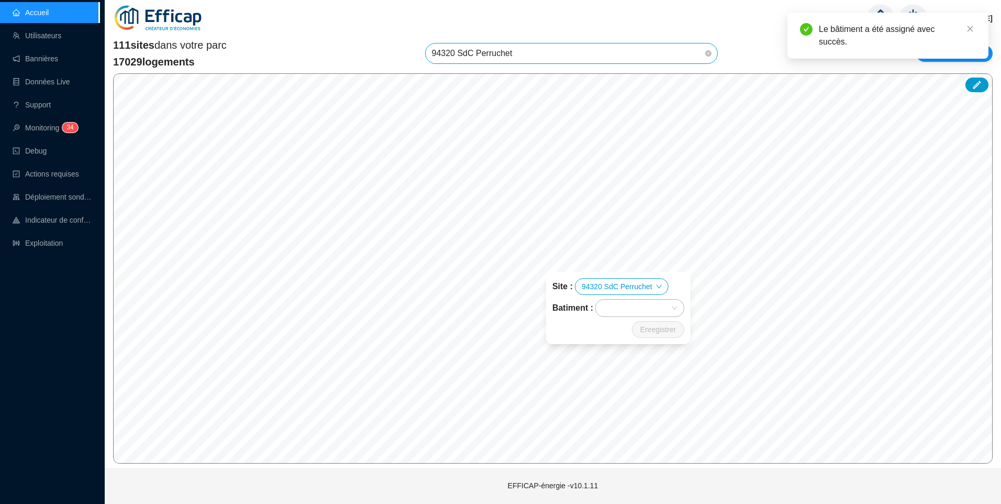
click at [628, 312] on div at bounding box center [634, 308] width 73 height 15
click at [613, 393] on div "E" at bounding box center [639, 396] width 71 height 11
click at [655, 330] on span "Enregistrer" at bounding box center [658, 329] width 36 height 13
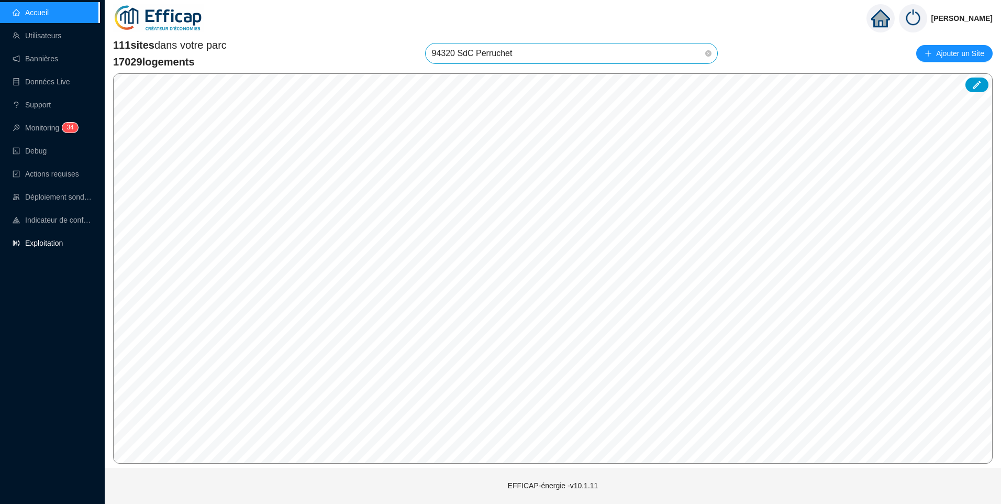
click at [29, 239] on link "Exploitation" at bounding box center [38, 243] width 50 height 8
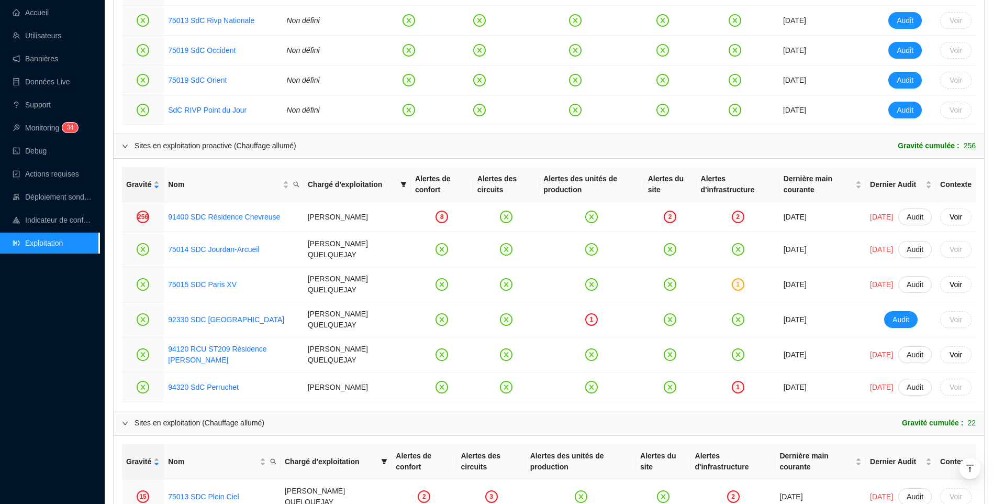
scroll to position [628, 0]
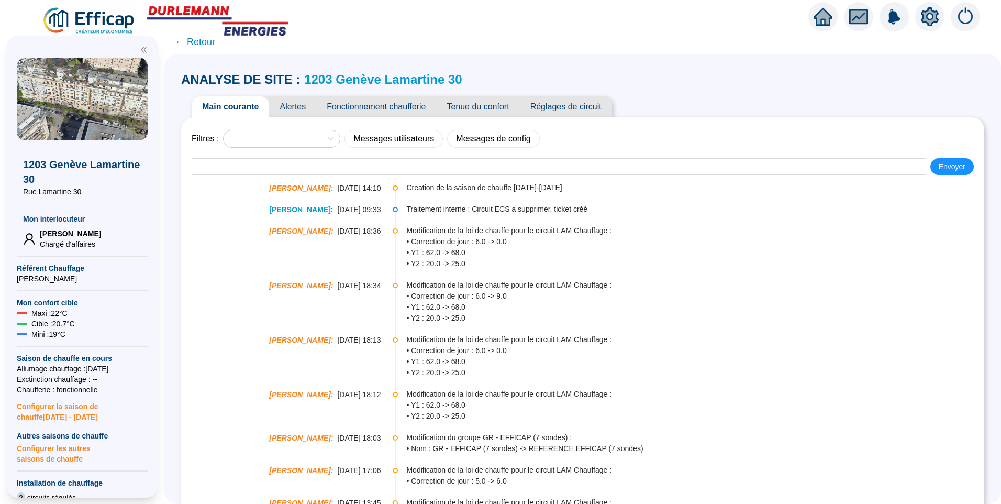
click at [300, 105] on span "Alertes" at bounding box center [292, 106] width 47 height 21
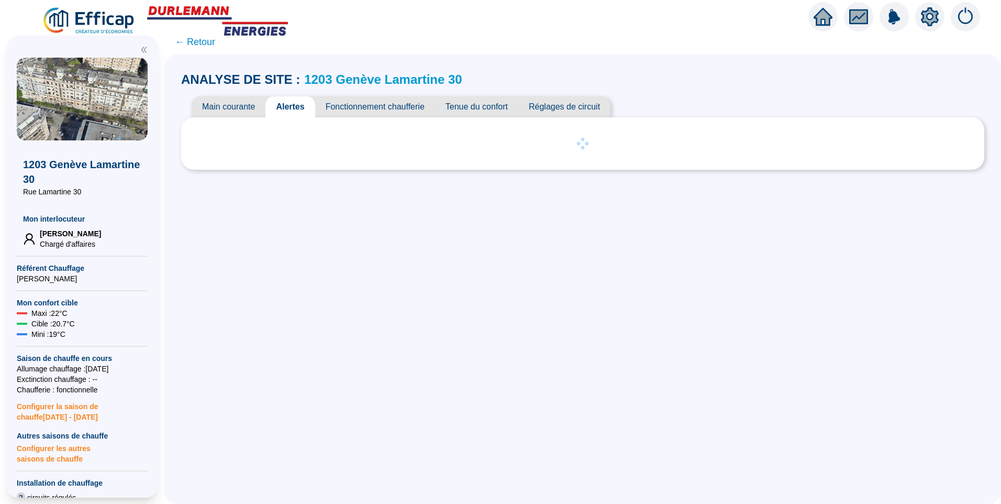
click at [234, 107] on span "Main courante" at bounding box center [229, 106] width 74 height 21
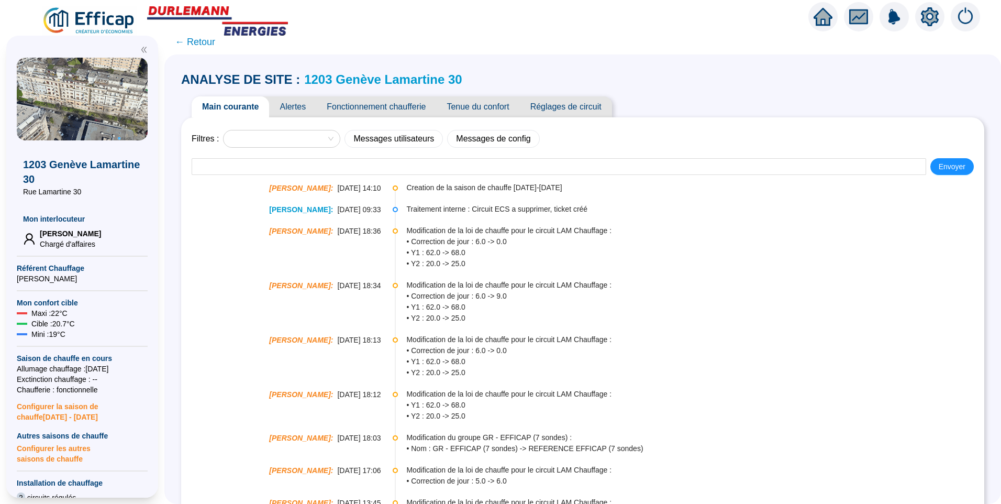
click at [305, 107] on span "Alertes" at bounding box center [292, 106] width 47 height 21
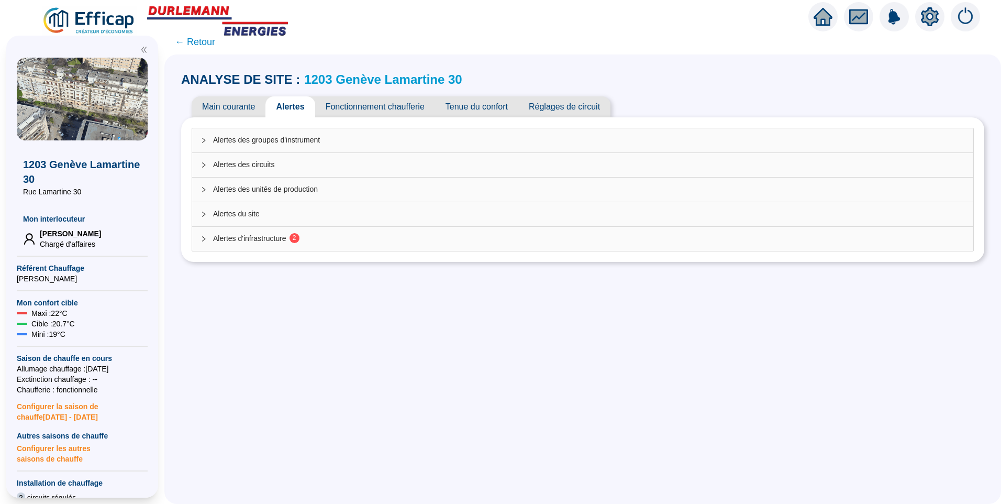
click at [283, 242] on span "Alertes d'infrastructure 2" at bounding box center [589, 238] width 752 height 11
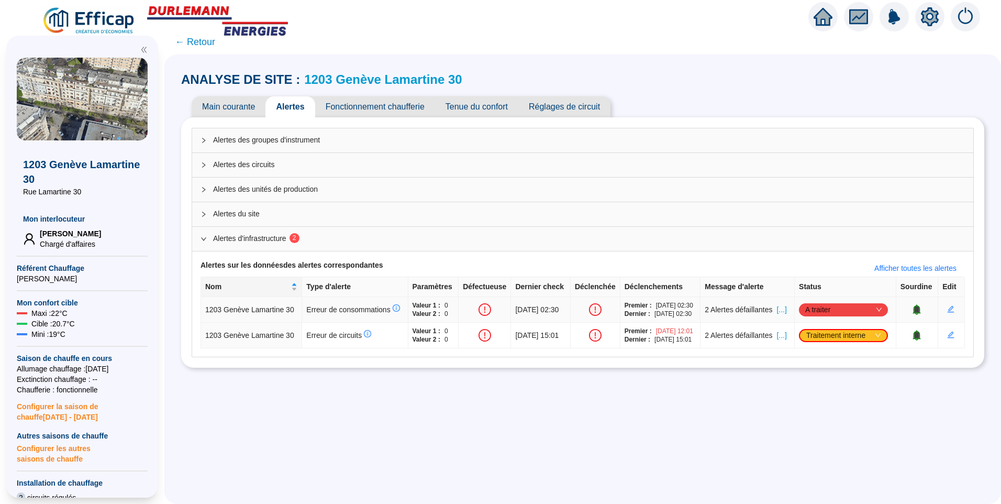
click at [782, 308] on span "[...]" at bounding box center [782, 309] width 10 height 11
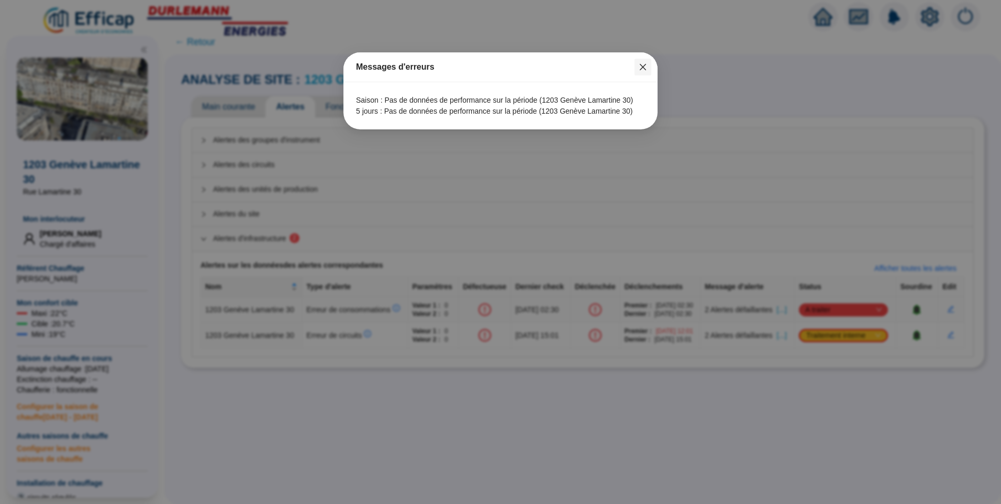
click at [637, 65] on span "Fermer" at bounding box center [643, 67] width 17 height 8
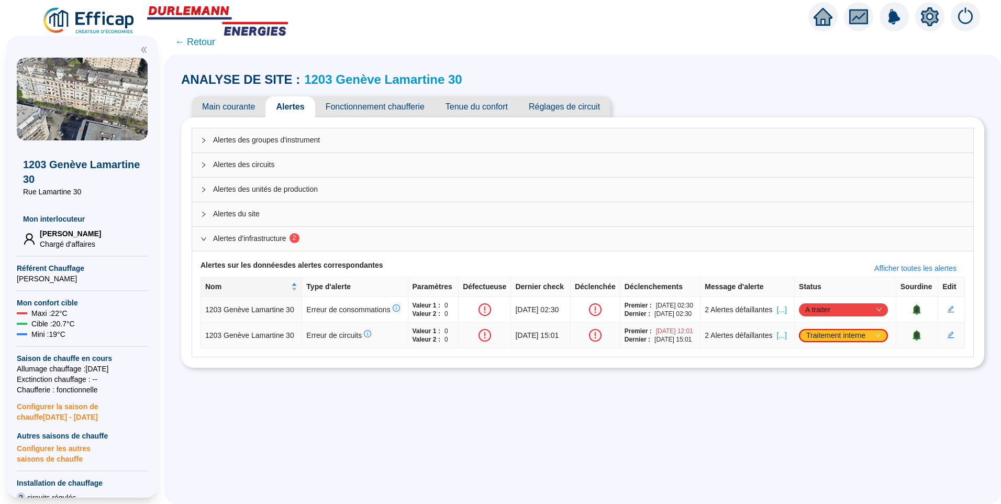
click at [783, 341] on span "[...]" at bounding box center [782, 335] width 10 height 11
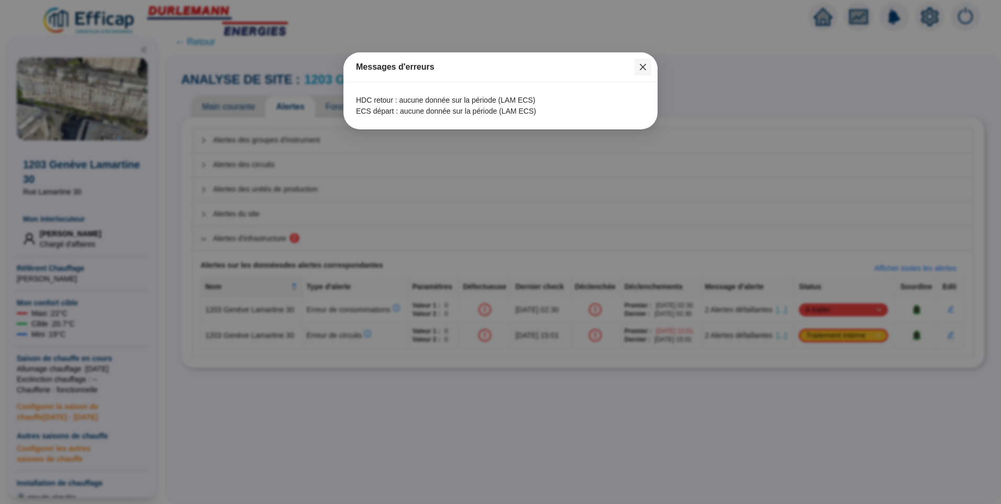
click at [642, 64] on icon "close" at bounding box center [643, 67] width 8 height 8
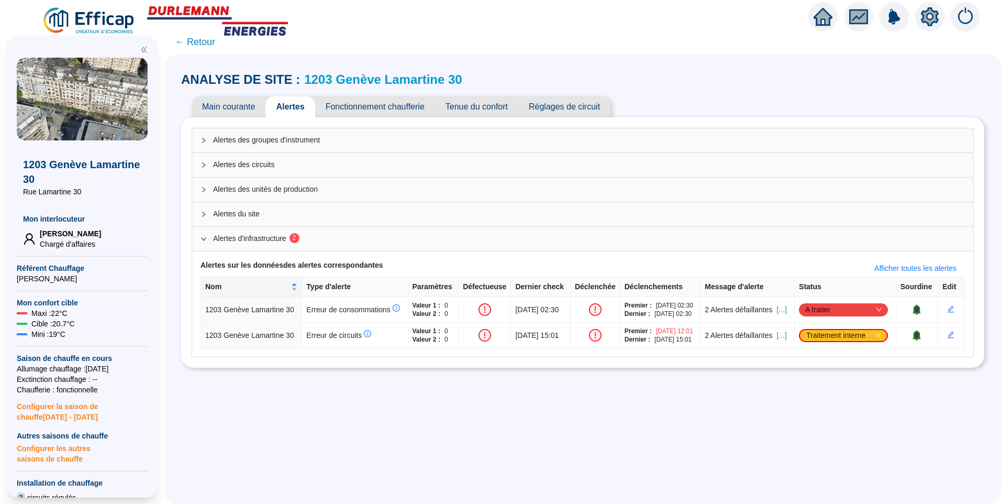
click at [355, 84] on link "1203 Genève Lamartine 30" at bounding box center [383, 79] width 158 height 14
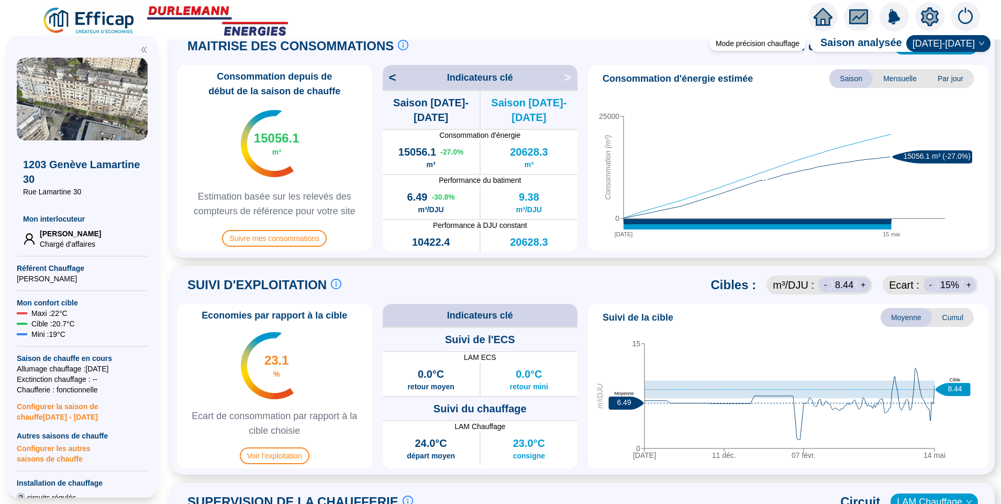
scroll to position [367, 0]
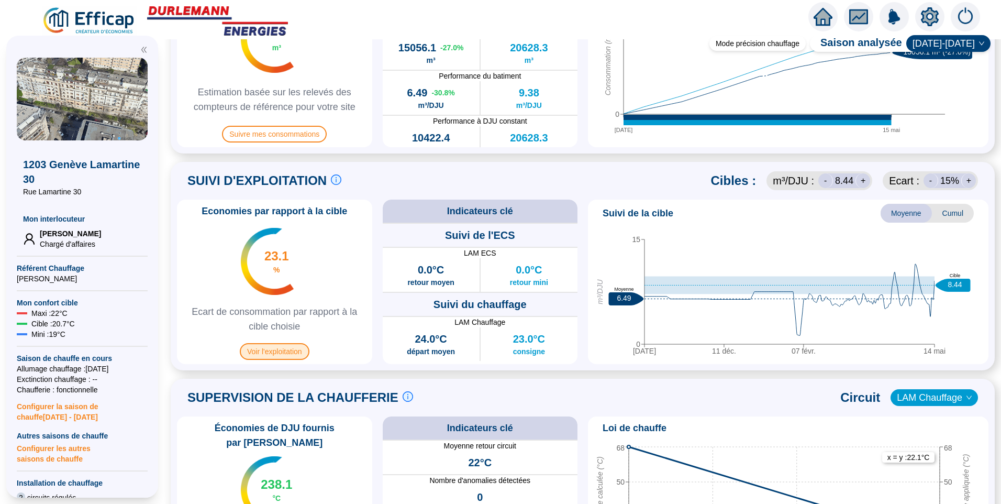
click at [295, 357] on span "Voir l'exploitation" at bounding box center [275, 351] width 70 height 17
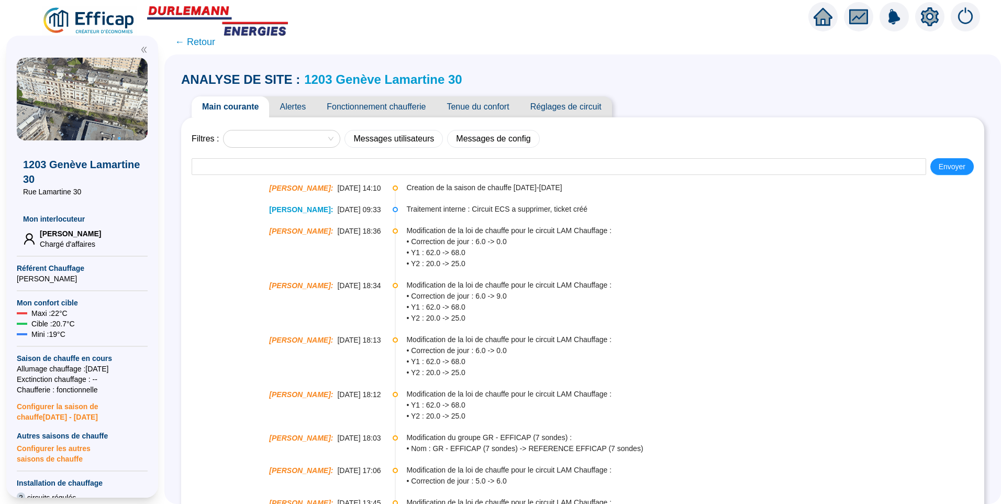
click at [482, 110] on span "Tenue du confort" at bounding box center [477, 106] width 83 height 21
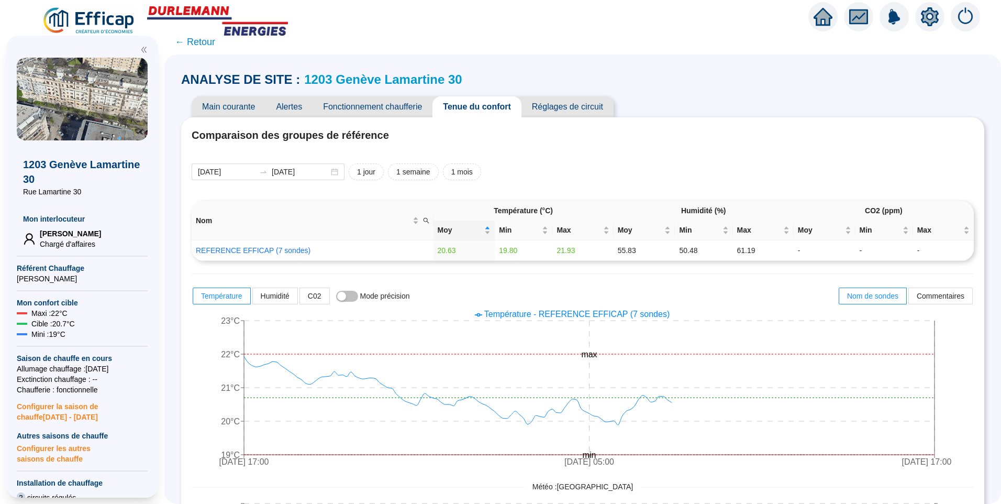
click at [301, 108] on span "Alertes" at bounding box center [288, 106] width 47 height 21
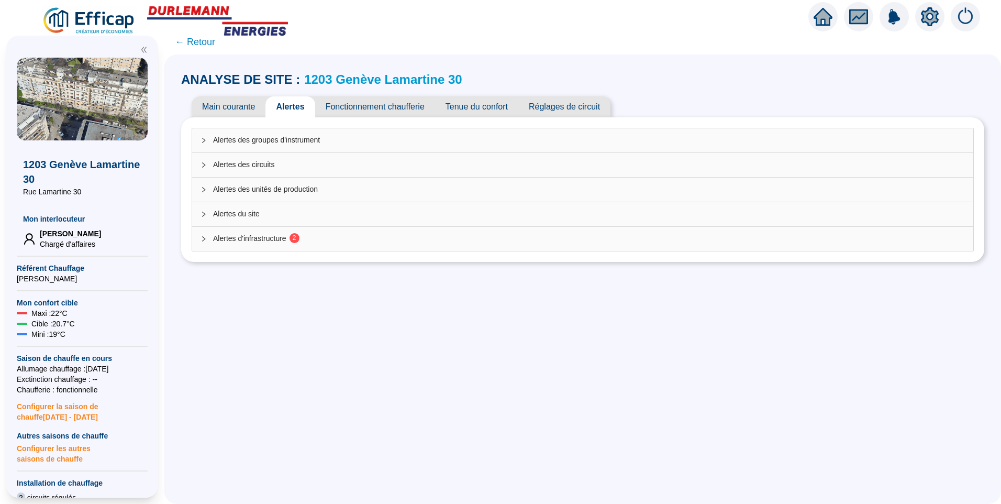
click at [281, 242] on span "Alertes d'infrastructure 2" at bounding box center [589, 238] width 752 height 11
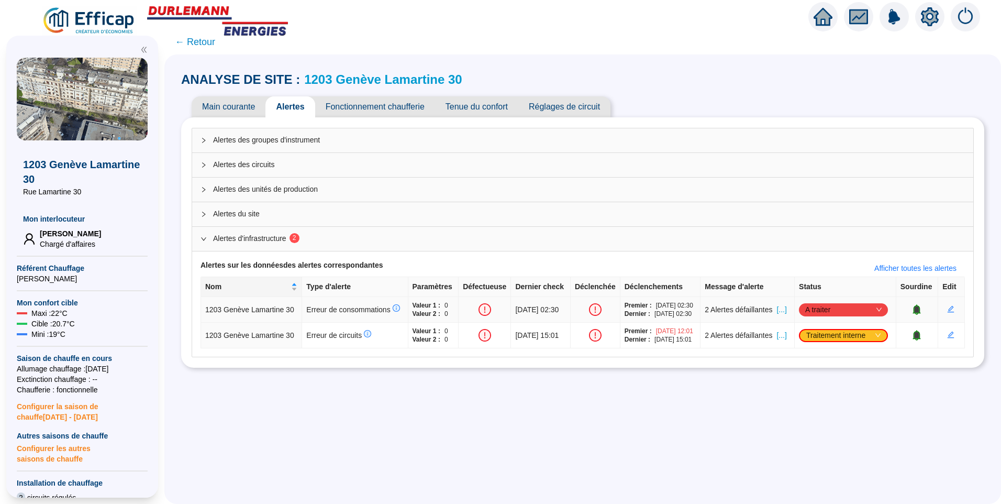
click at [914, 313] on icon "bell" at bounding box center [917, 308] width 7 height 7
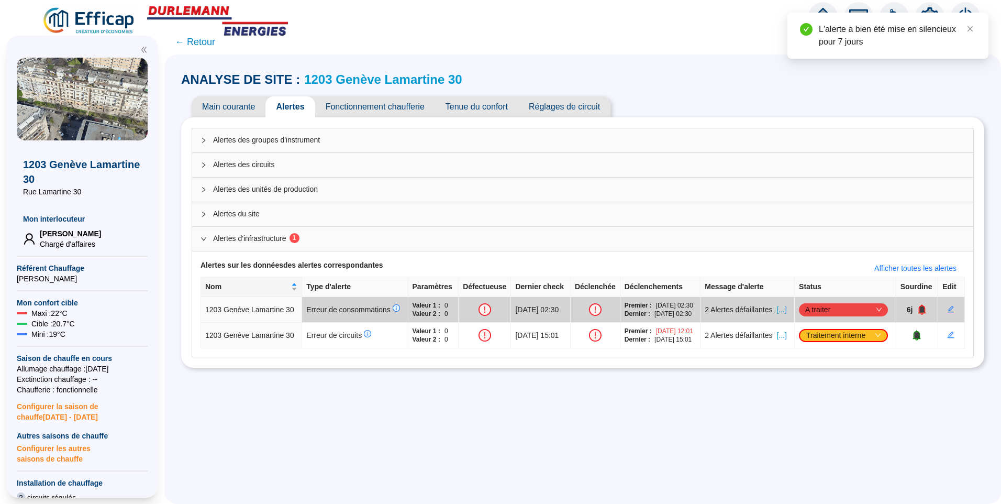
click at [689, 104] on div "Main courante Alertes Fonctionnement chaufferie Tenue du confort Réglages de ci…" at bounding box center [582, 106] width 803 height 21
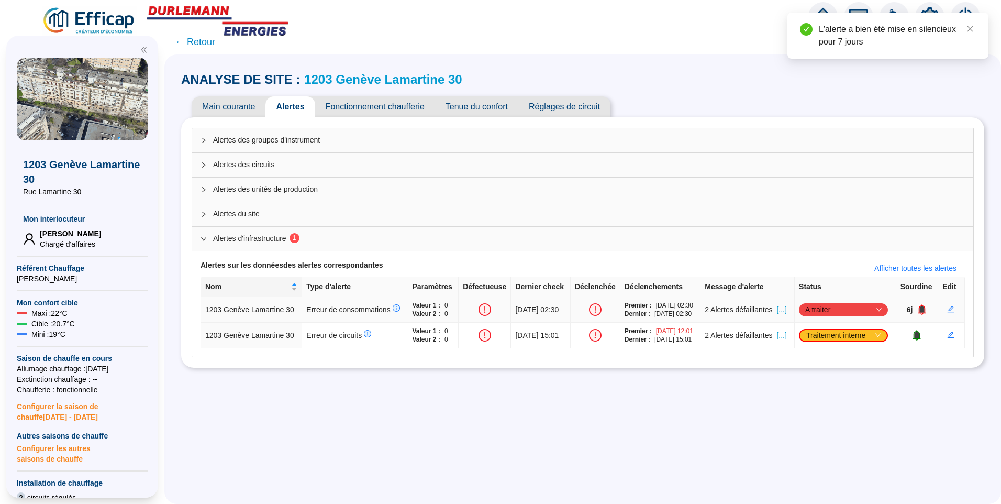
click at [920, 314] on icon "bell" at bounding box center [922, 309] width 8 height 10
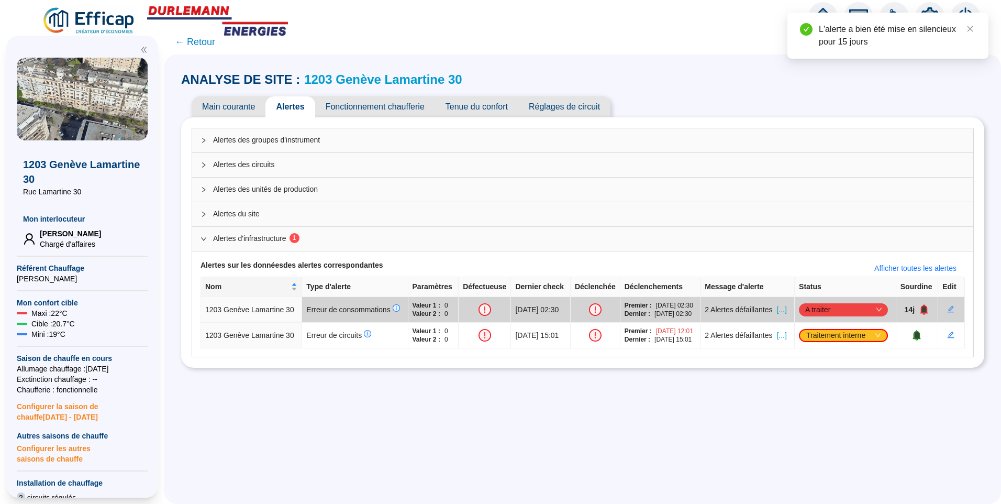
click at [210, 40] on span "← Retour" at bounding box center [195, 42] width 40 height 15
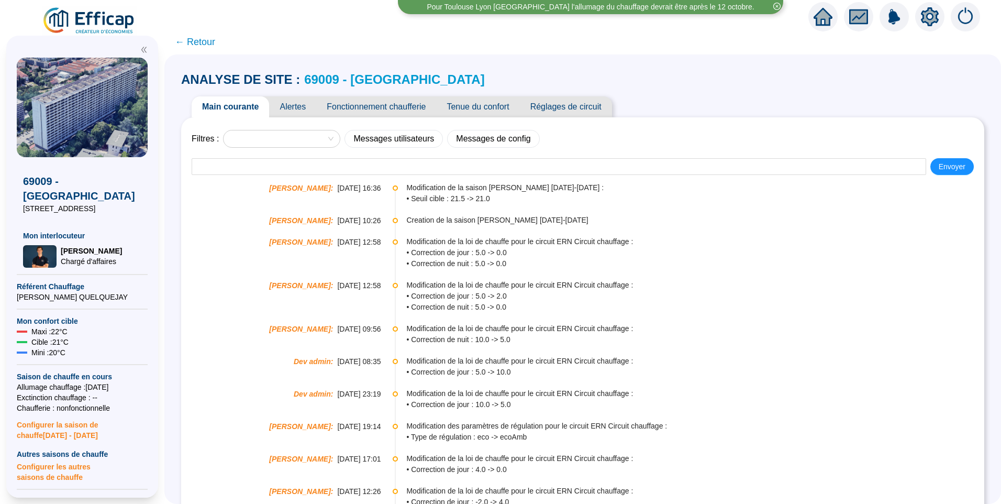
click at [408, 100] on span "Fonctionnement chaufferie" at bounding box center [376, 106] width 120 height 21
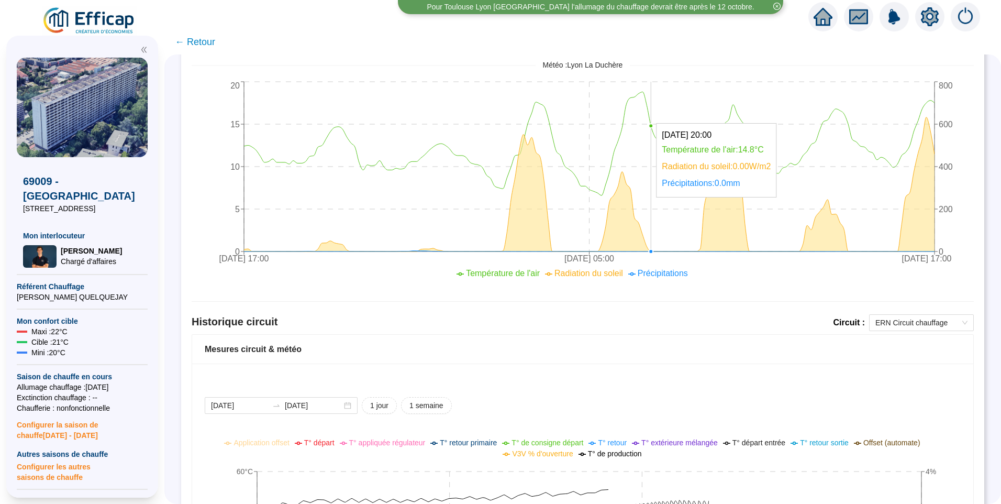
scroll to position [609, 0]
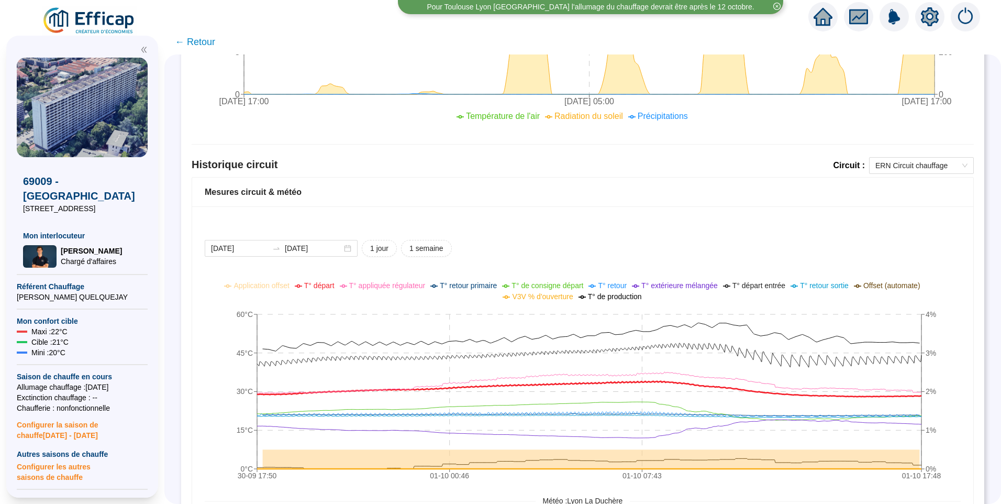
click at [332, 287] on span "T° départ" at bounding box center [319, 285] width 30 height 8
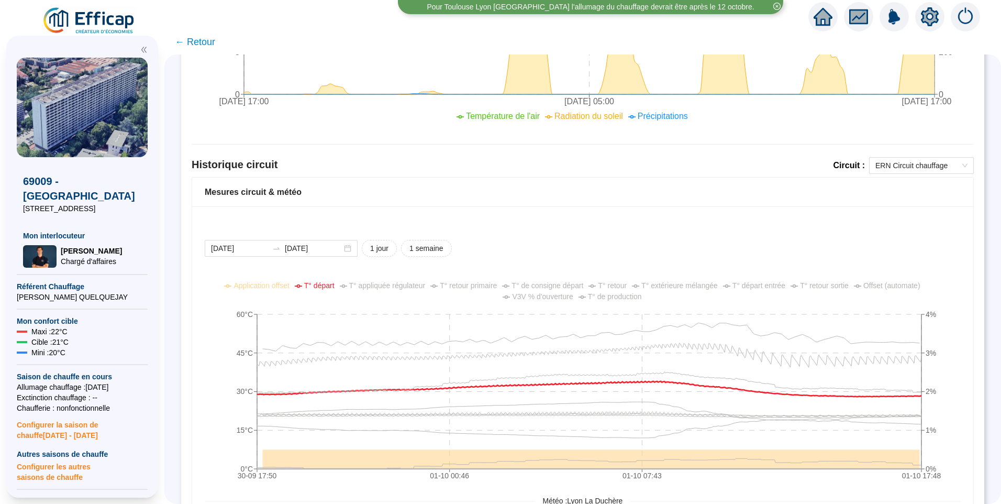
click at [553, 296] on span "V3V % d'ouverture" at bounding box center [542, 296] width 61 height 8
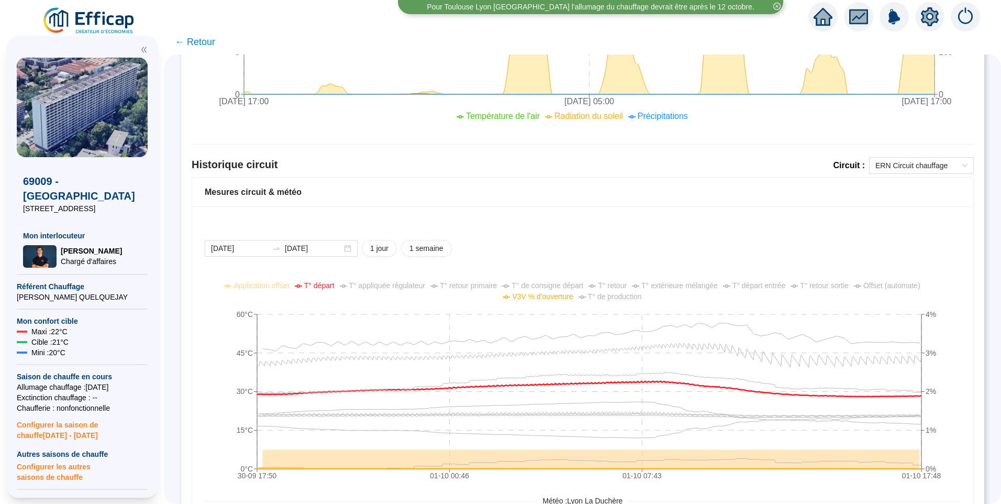
click at [553, 296] on span "V3V % d'ouverture" at bounding box center [542, 296] width 61 height 8
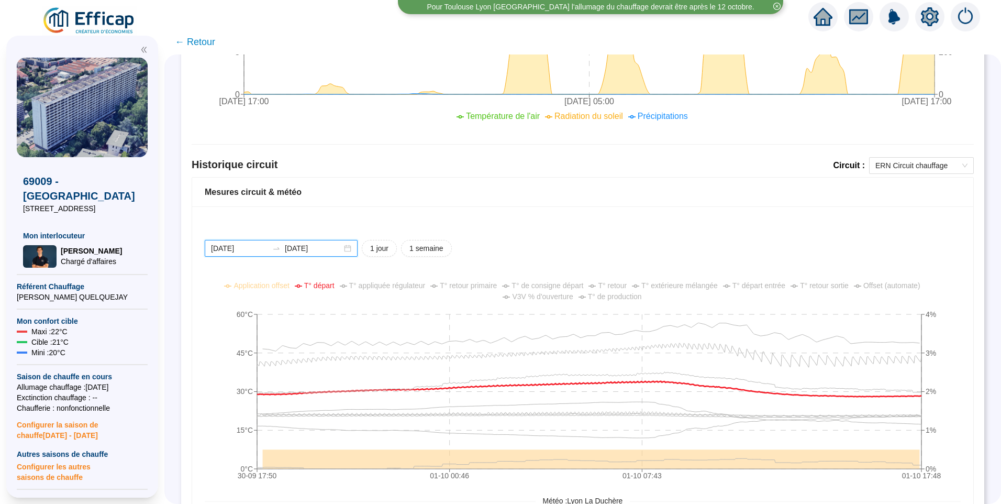
click at [268, 249] on input "[DATE]" at bounding box center [239, 248] width 57 height 11
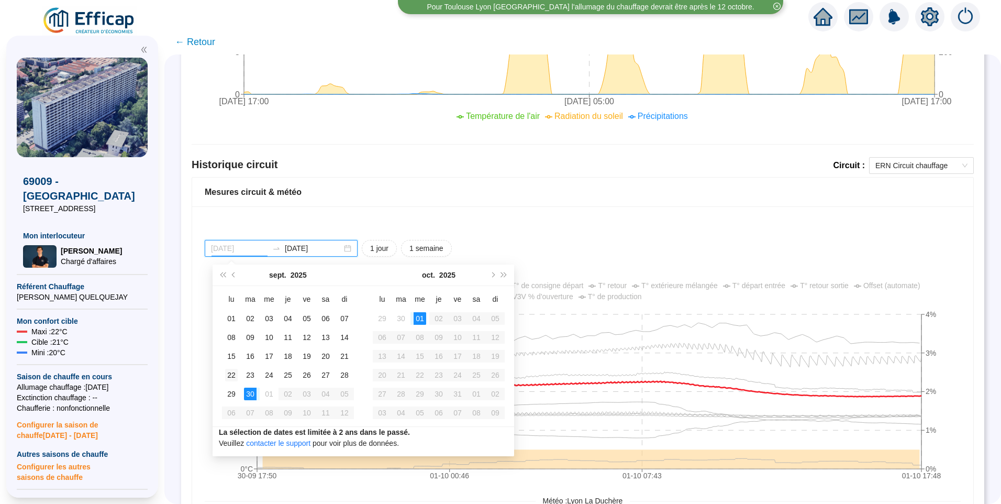
type input "[DATE]"
click at [234, 377] on div "22" at bounding box center [231, 375] width 13 height 13
type input "[DATE]"
click at [424, 315] on div "01" at bounding box center [420, 318] width 13 height 13
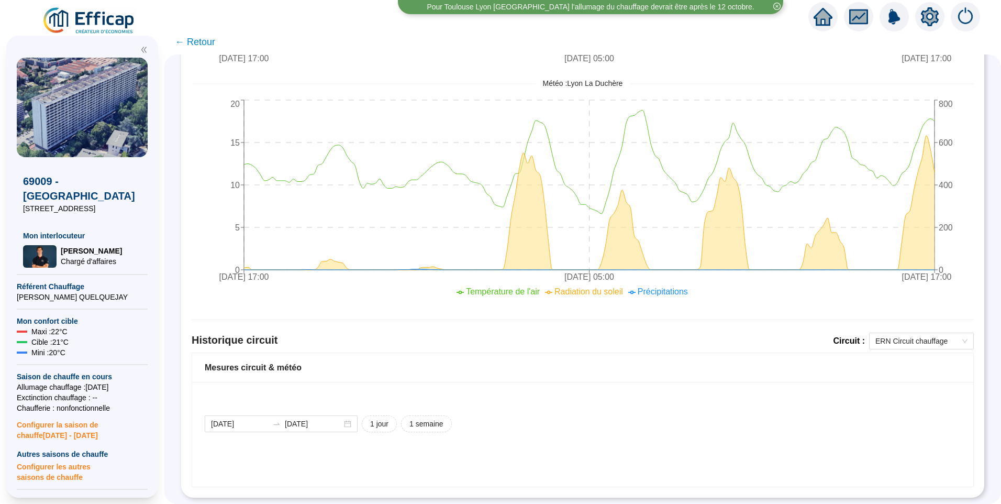
scroll to position [452, 0]
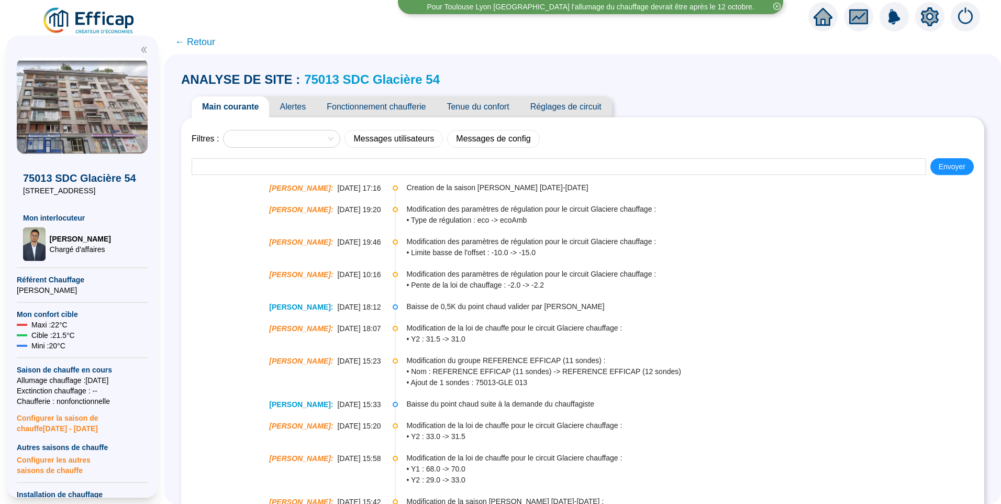
click at [289, 109] on span "Alertes" at bounding box center [292, 106] width 47 height 21
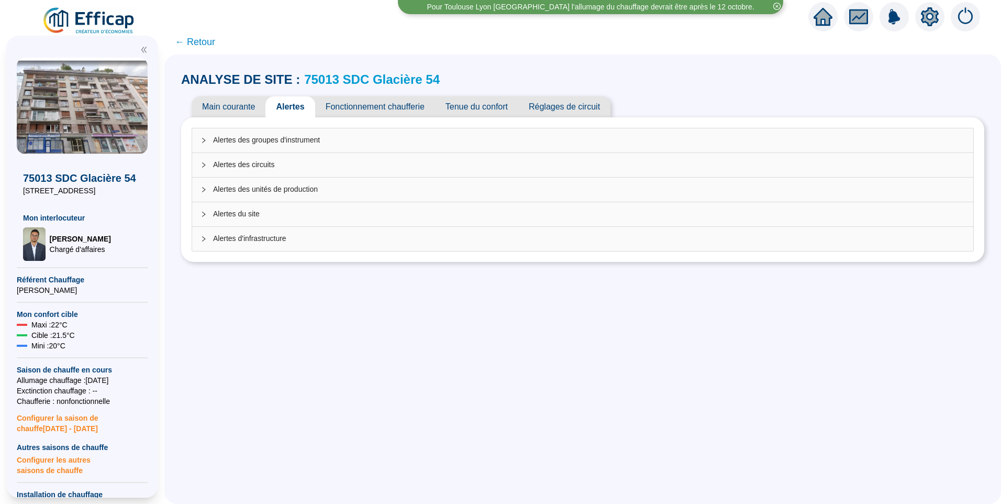
click at [374, 107] on span "Fonctionnement chaufferie" at bounding box center [375, 106] width 120 height 21
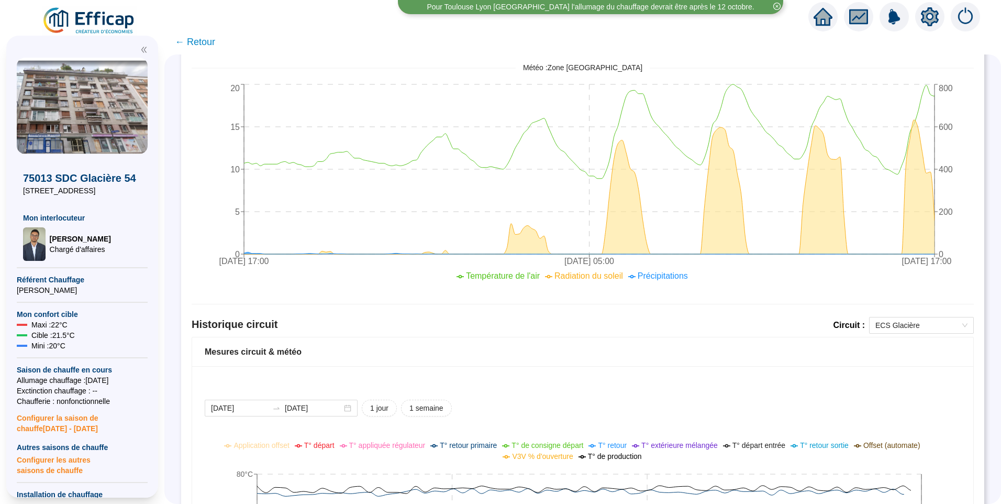
scroll to position [681, 0]
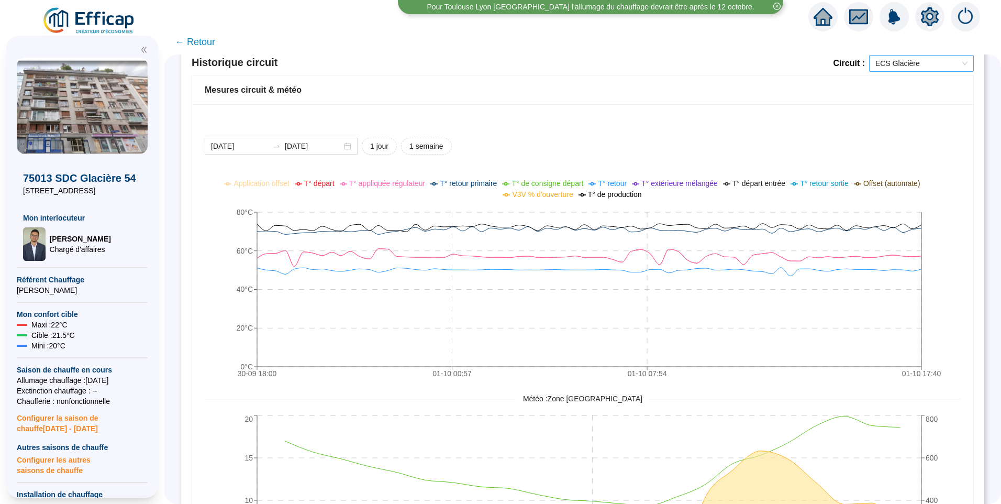
click at [891, 68] on span "ECS Glacière" at bounding box center [921, 64] width 92 height 16
click at [892, 101] on div "Glaciere chauffage" at bounding box center [914, 101] width 88 height 11
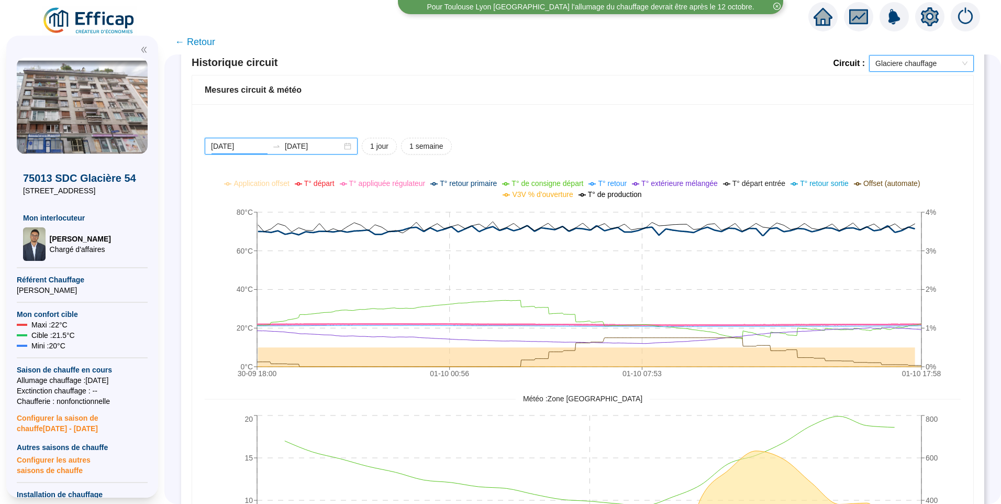
click at [261, 149] on input "[DATE]" at bounding box center [239, 146] width 57 height 11
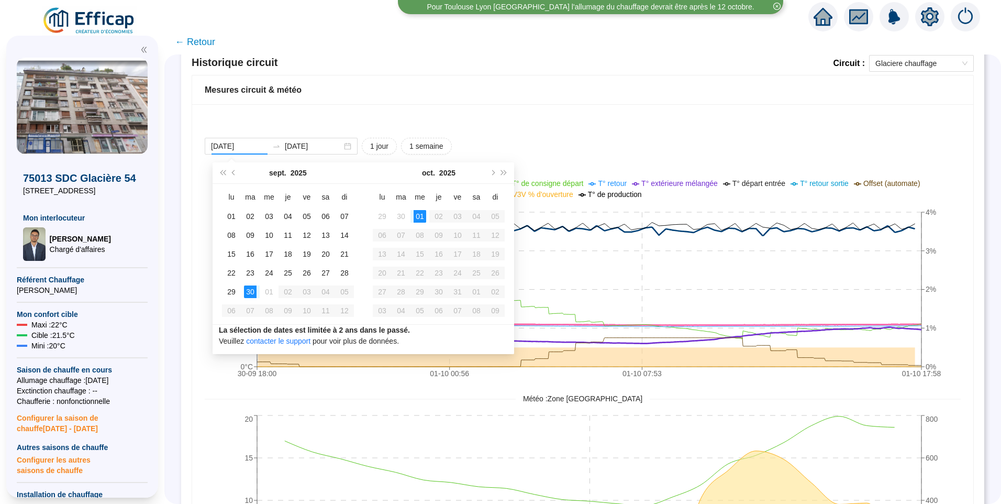
click at [698, 184] on span "T° extérieure mélangée" at bounding box center [679, 183] width 76 height 8
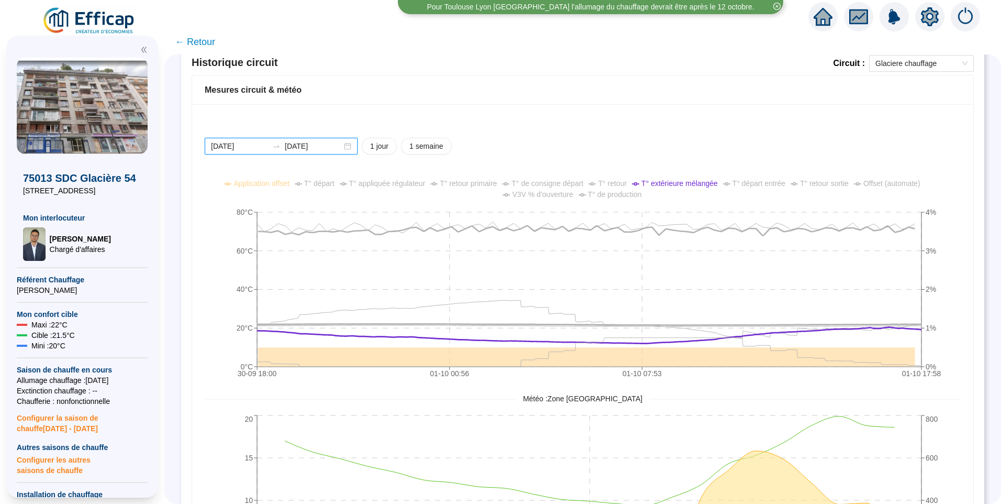
click at [258, 148] on input "[DATE]" at bounding box center [239, 146] width 57 height 11
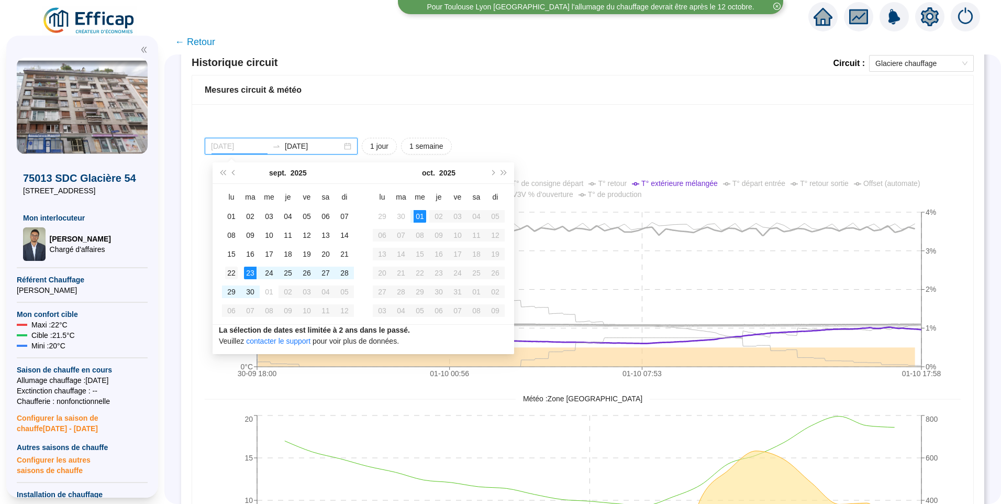
type input "[DATE]"
click at [232, 279] on td "22" at bounding box center [231, 272] width 19 height 19
type input "[DATE]"
click at [422, 215] on div "01" at bounding box center [420, 216] width 13 height 13
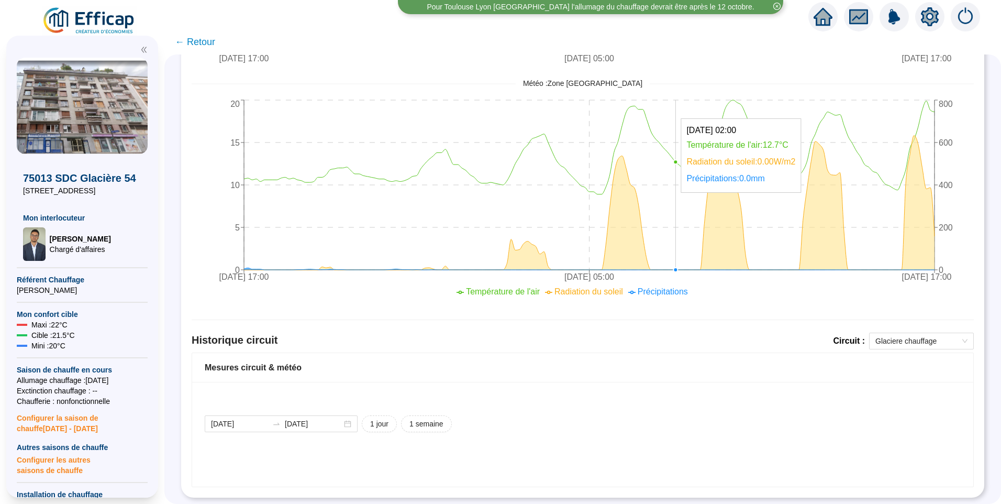
scroll to position [422, 0]
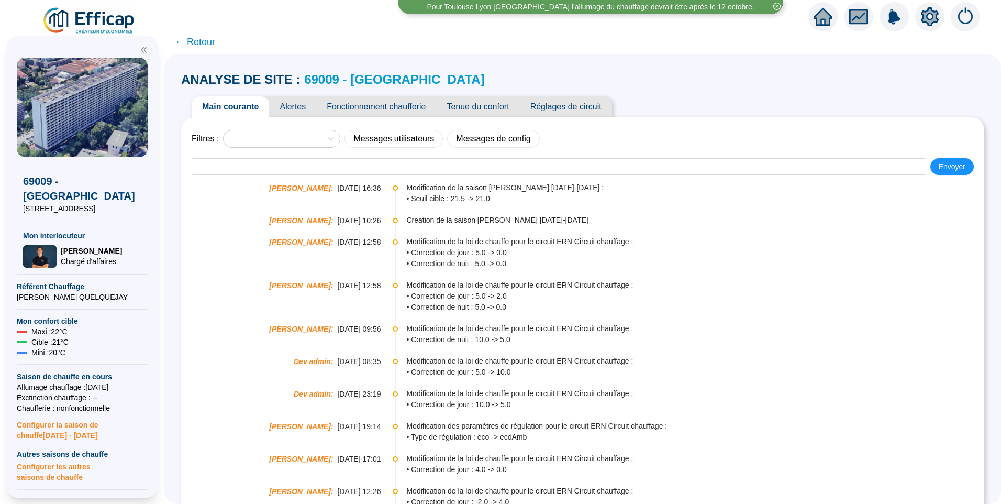
click at [374, 107] on span "Fonctionnement chaufferie" at bounding box center [376, 106] width 120 height 21
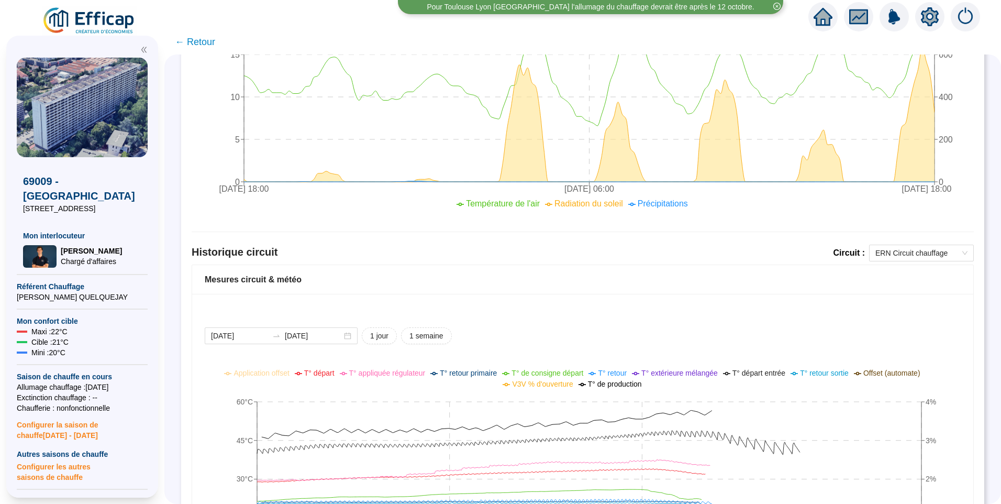
scroll to position [609, 0]
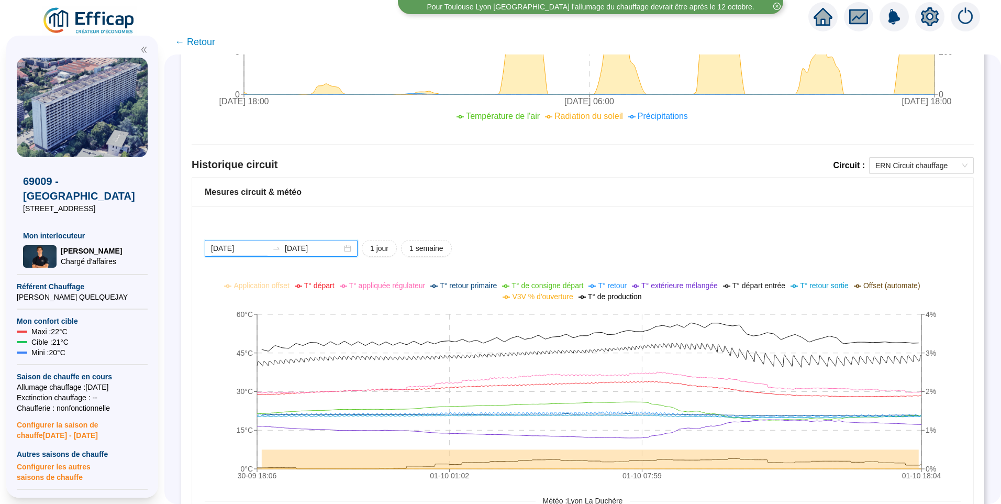
click at [258, 252] on input "[DATE]" at bounding box center [239, 248] width 57 height 11
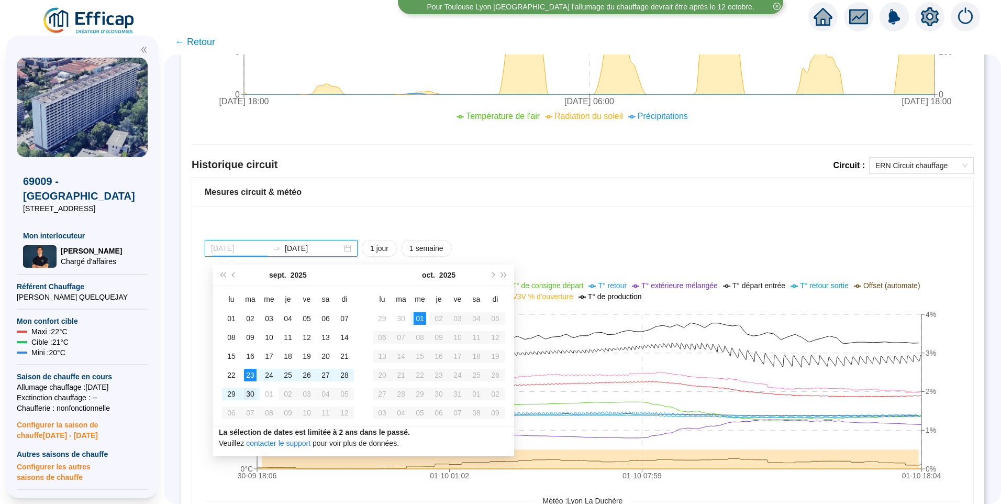
type input "[DATE]"
click at [249, 394] on div "30" at bounding box center [250, 393] width 13 height 13
type input "[DATE]"
click at [232, 392] on div "29" at bounding box center [231, 393] width 13 height 13
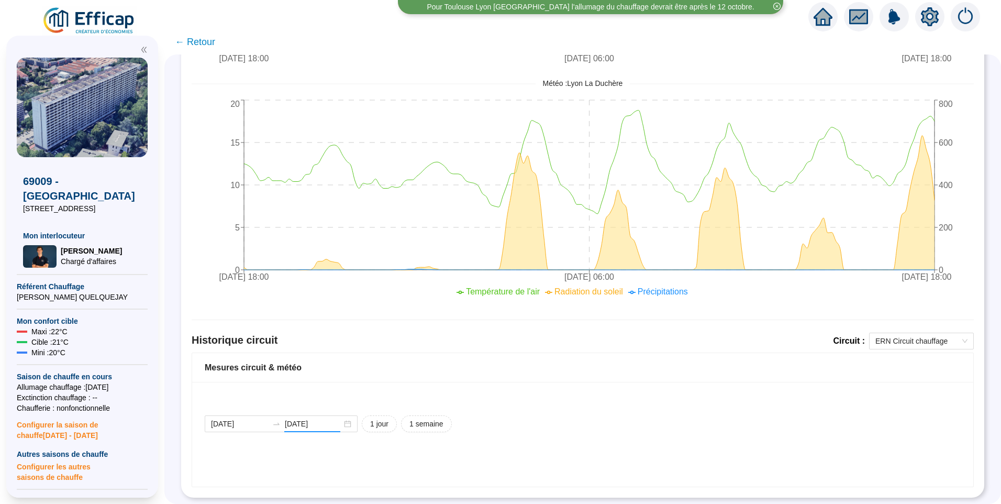
type input "[DATE]"
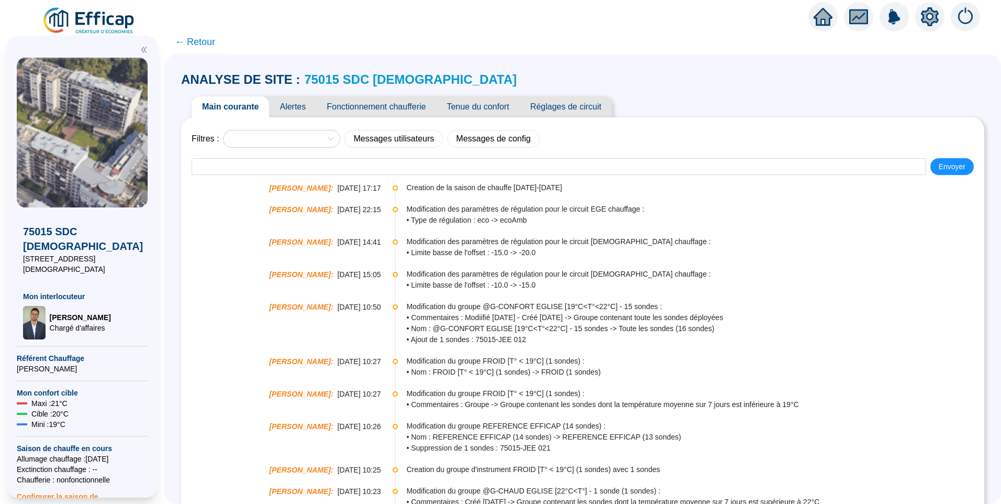
click at [297, 107] on span "Alertes" at bounding box center [292, 106] width 47 height 21
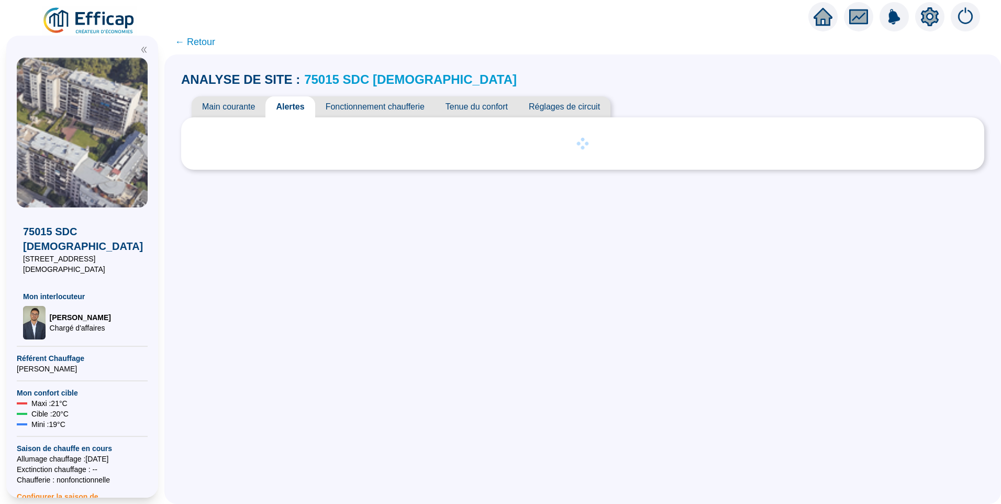
click at [369, 102] on span "Fonctionnement chaufferie" at bounding box center [375, 106] width 120 height 21
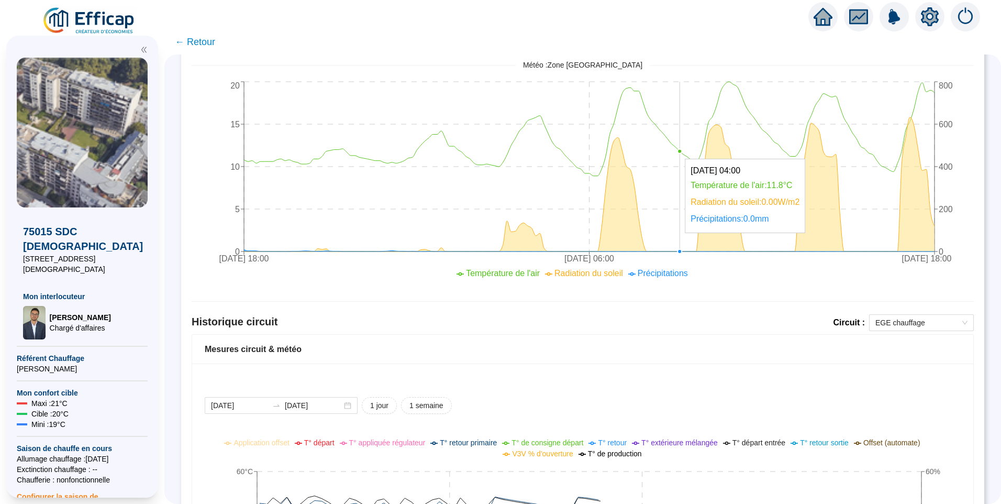
scroll to position [609, 0]
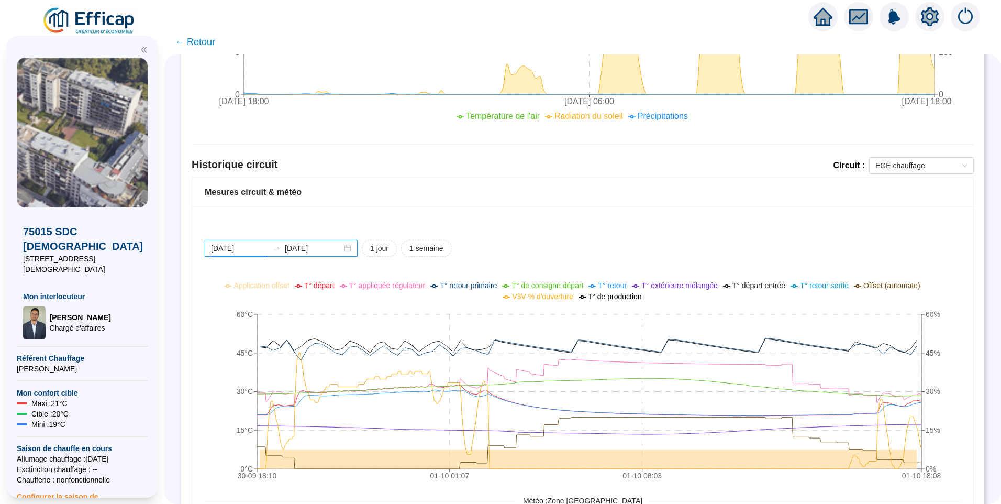
click at [263, 245] on input "[DATE]" at bounding box center [239, 248] width 57 height 11
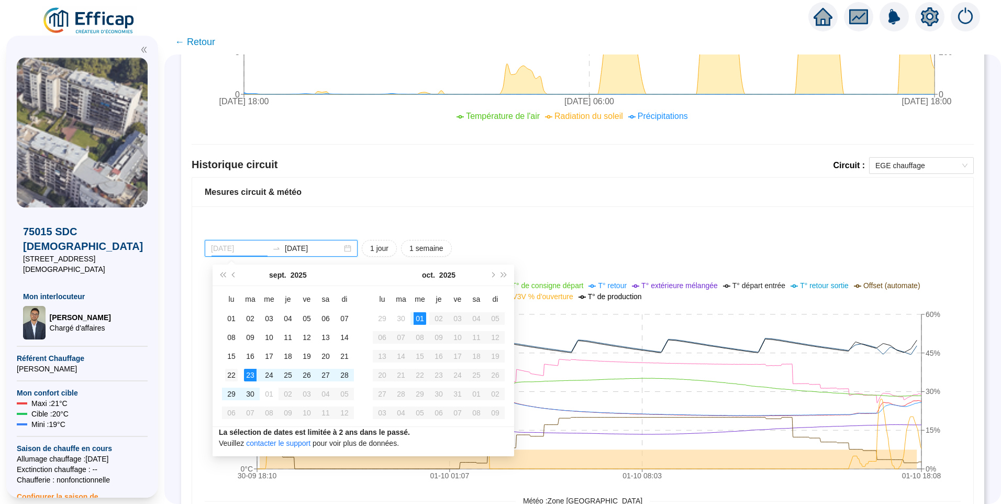
type input "[DATE]"
click at [235, 374] on div "22" at bounding box center [231, 375] width 13 height 13
type input "[DATE]"
click at [419, 320] on div "01" at bounding box center [420, 318] width 13 height 13
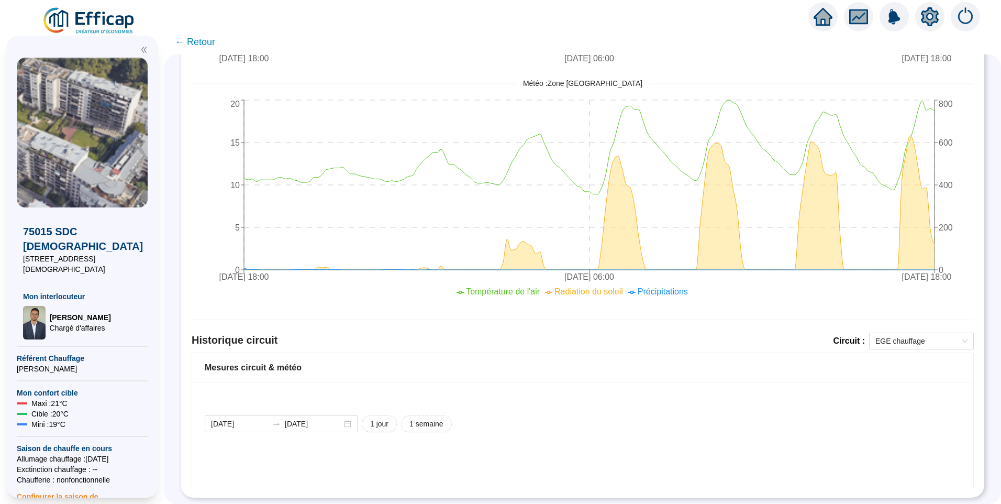
scroll to position [452, 0]
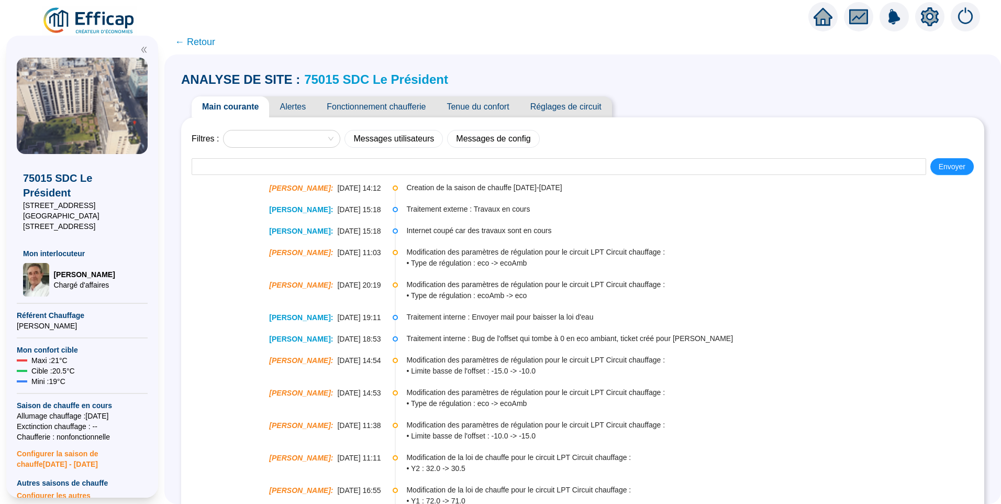
click at [393, 110] on span "Fonctionnement chaufferie" at bounding box center [376, 106] width 120 height 21
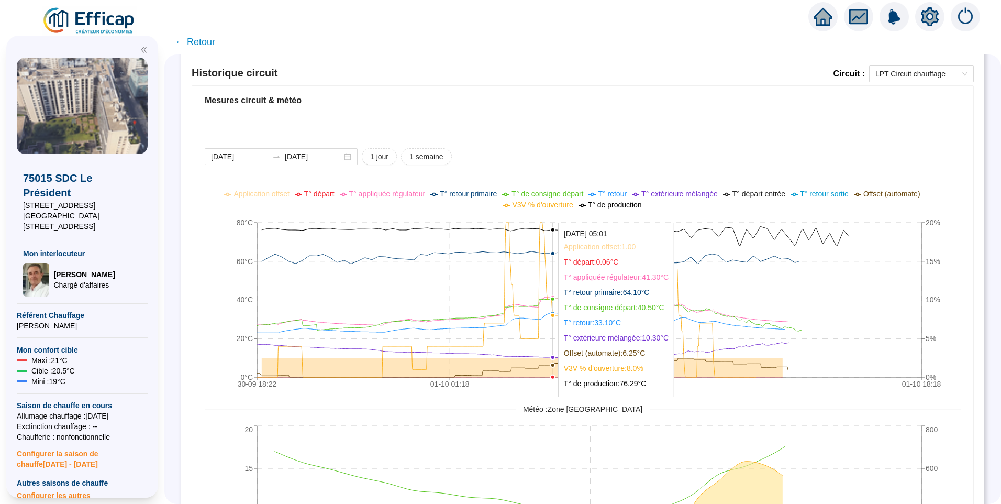
scroll to position [714, 0]
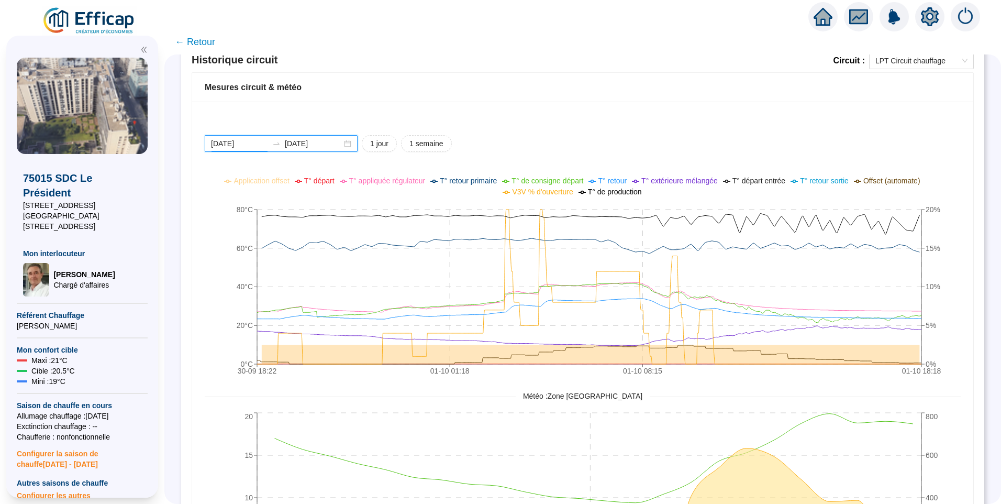
click at [258, 146] on input "[DATE]" at bounding box center [239, 143] width 57 height 11
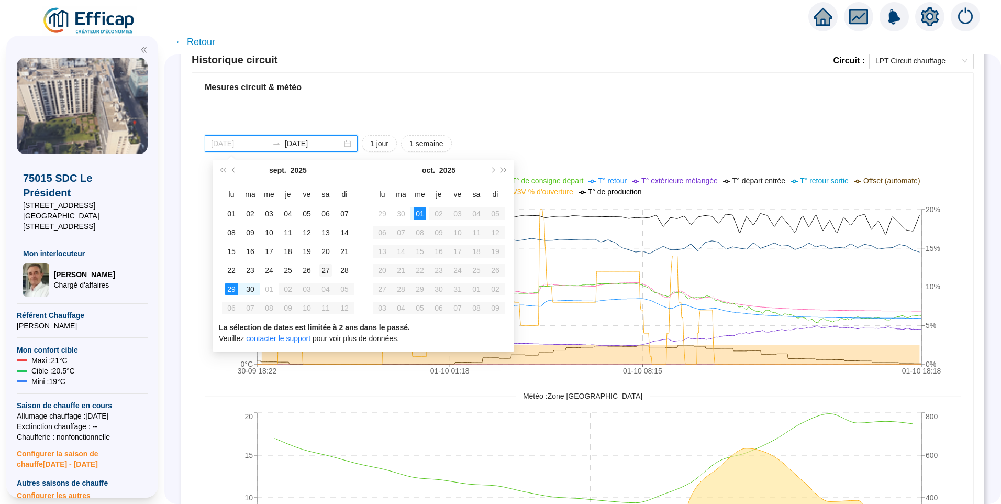
type input "[DATE]"
click at [320, 268] on div "27" at bounding box center [325, 270] width 13 height 13
type input "[DATE]"
click at [416, 206] on td "01" at bounding box center [420, 213] width 19 height 19
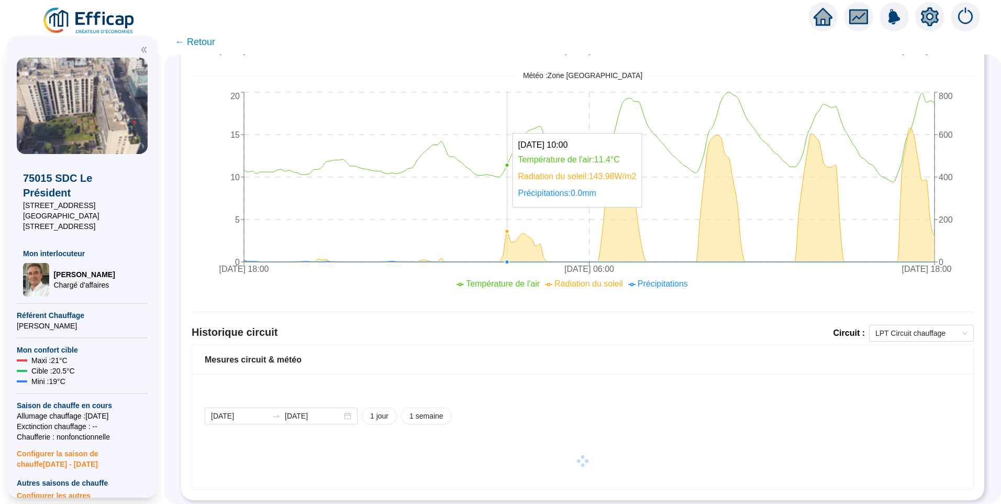
scroll to position [452, 0]
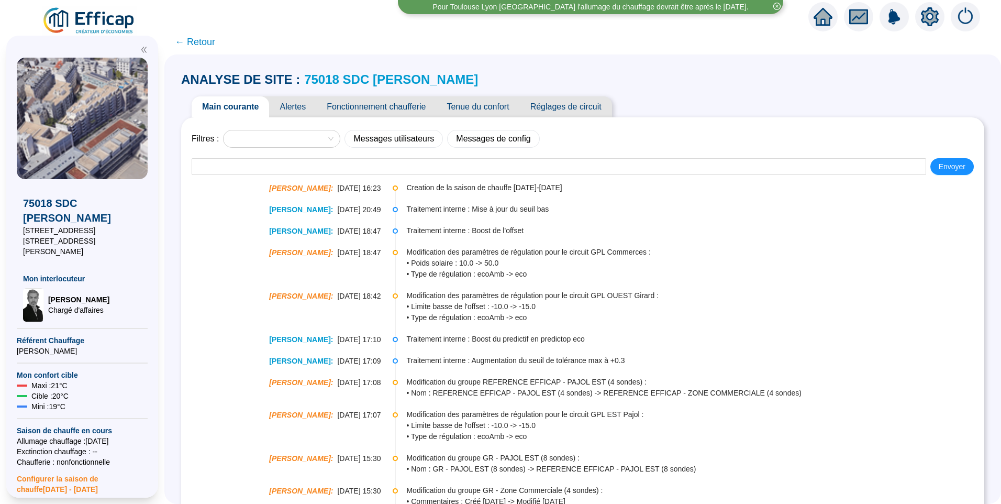
click at [396, 103] on span "Fonctionnement chaufferie" at bounding box center [376, 106] width 120 height 21
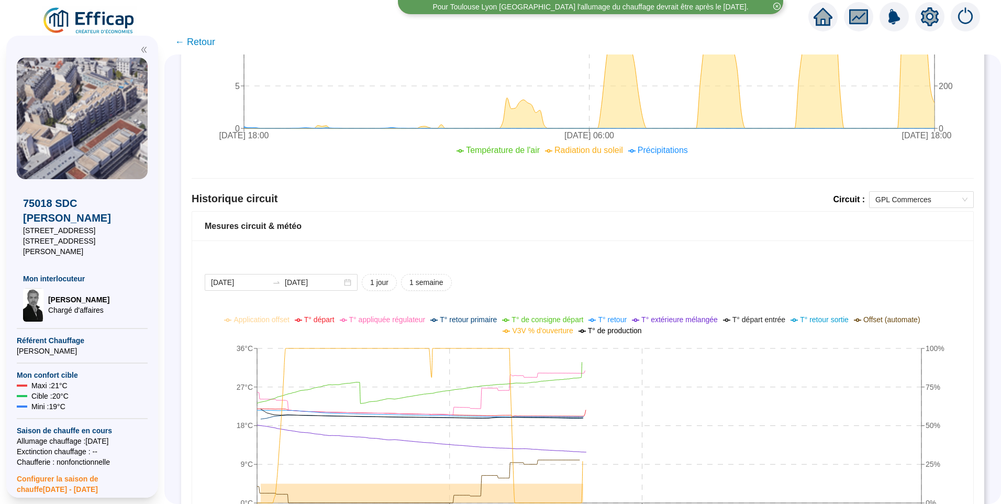
scroll to position [609, 0]
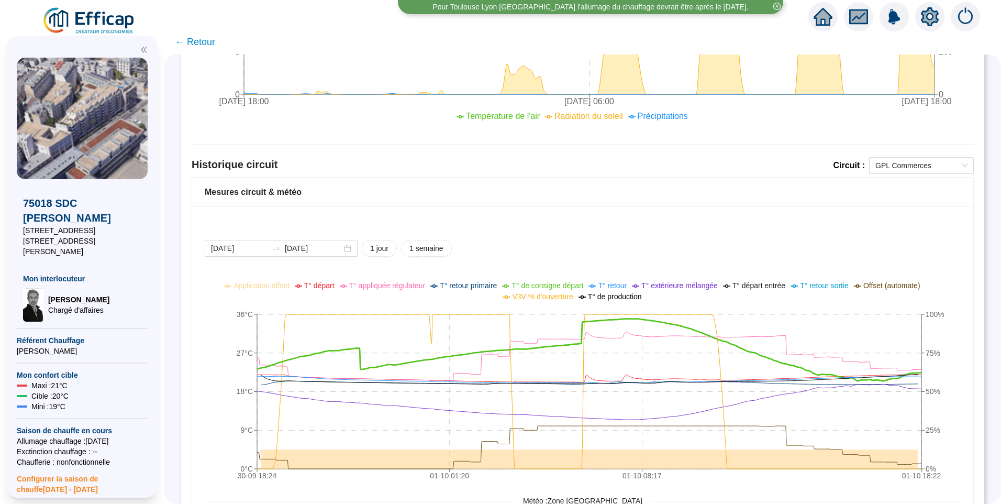
click at [536, 288] on span "T° de consigne départ" at bounding box center [548, 285] width 72 height 8
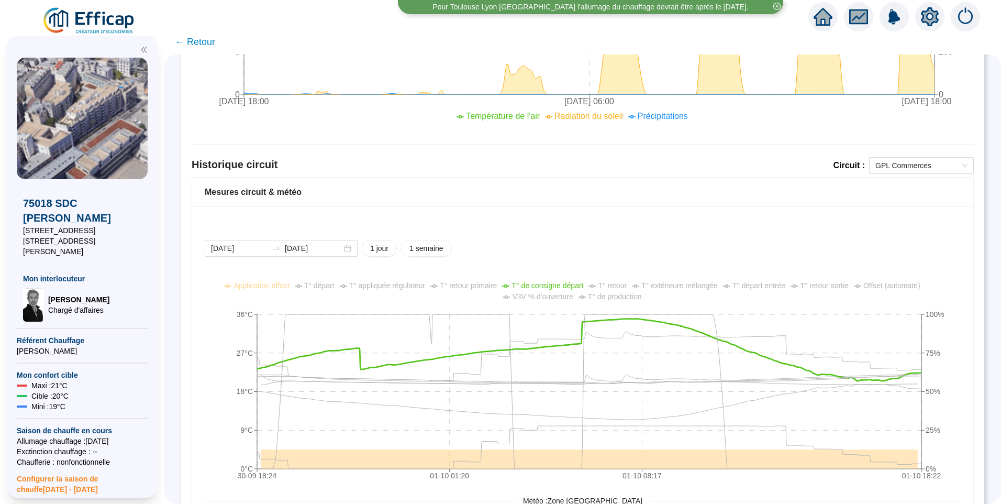
click at [407, 287] on span "T° appliquée régulateur" at bounding box center [387, 285] width 76 height 8
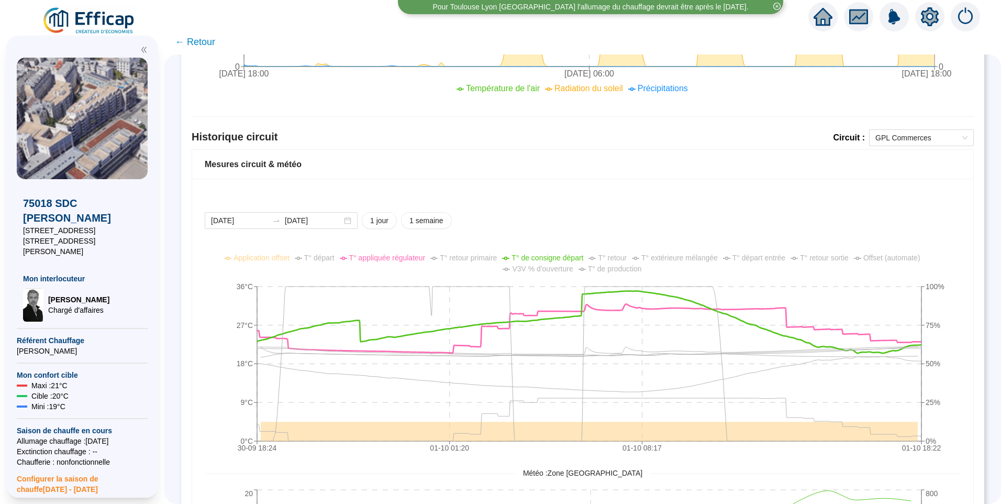
scroll to position [662, 0]
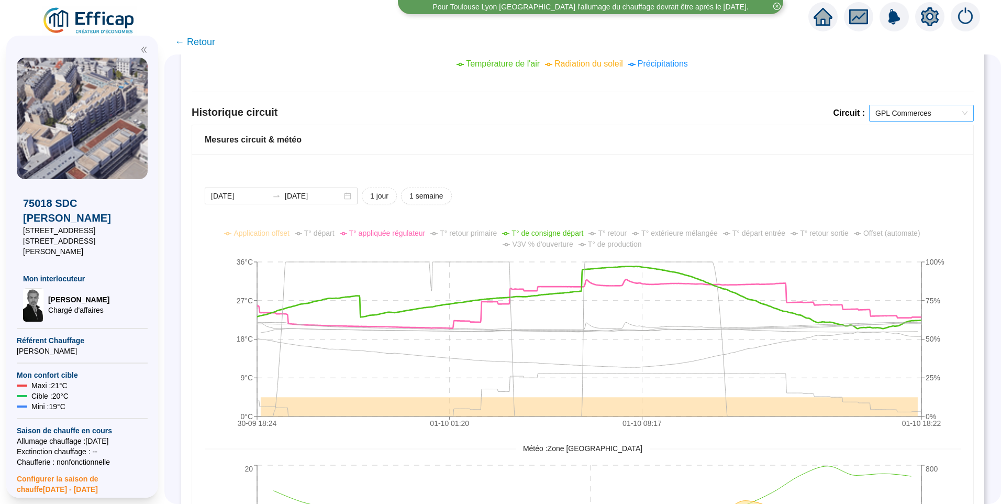
click at [902, 120] on span "GPL Commerces" at bounding box center [921, 113] width 92 height 16
click at [918, 152] on div "GPL OUEST Girard" at bounding box center [914, 151] width 88 height 11
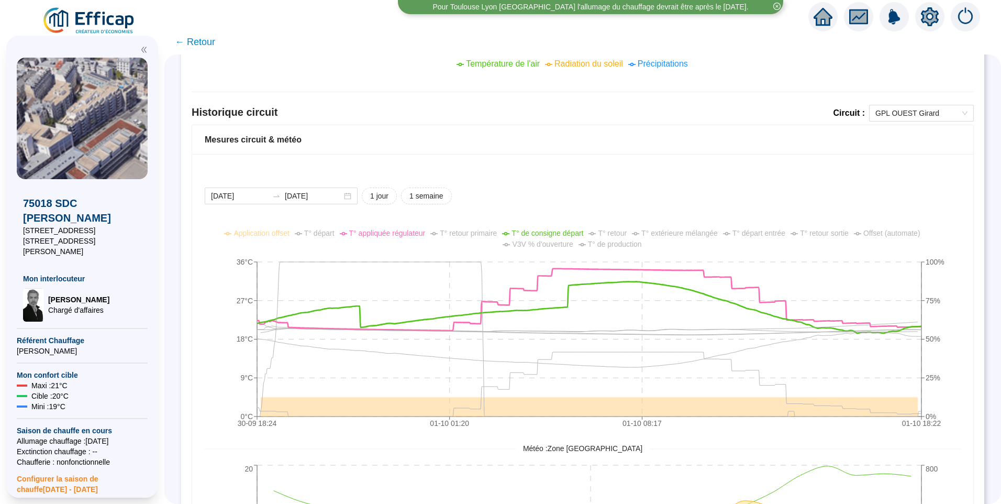
click at [885, 121] on div "Historique circuit Circuit : GPL OUEST Girard" at bounding box center [583, 115] width 782 height 20
click at [889, 117] on span "GPL OUEST Girard" at bounding box center [921, 113] width 92 height 16
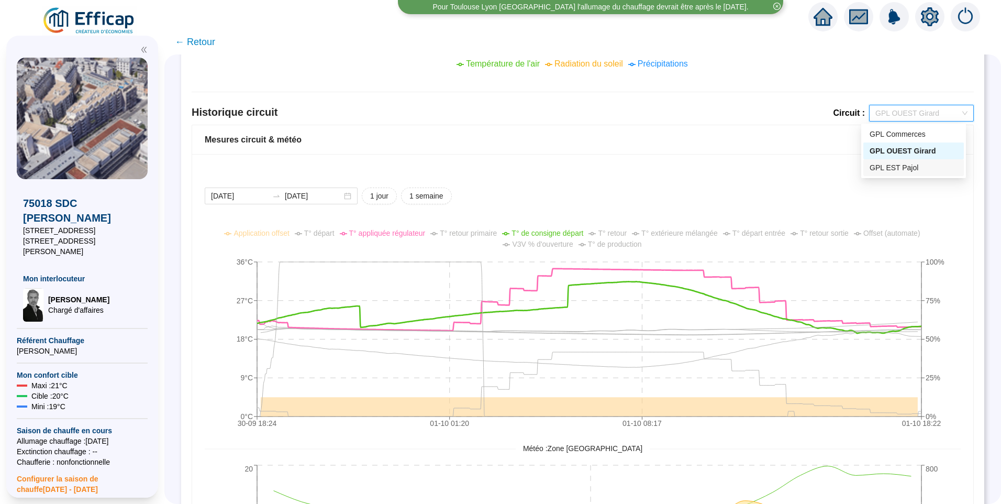
click at [900, 167] on div "GPL EST Pajol" at bounding box center [914, 167] width 88 height 11
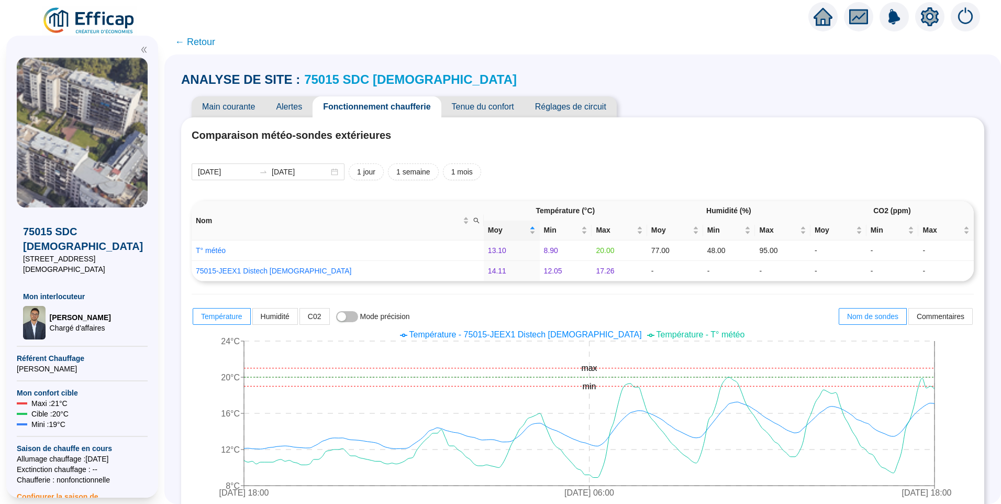
scroll to position [609, 0]
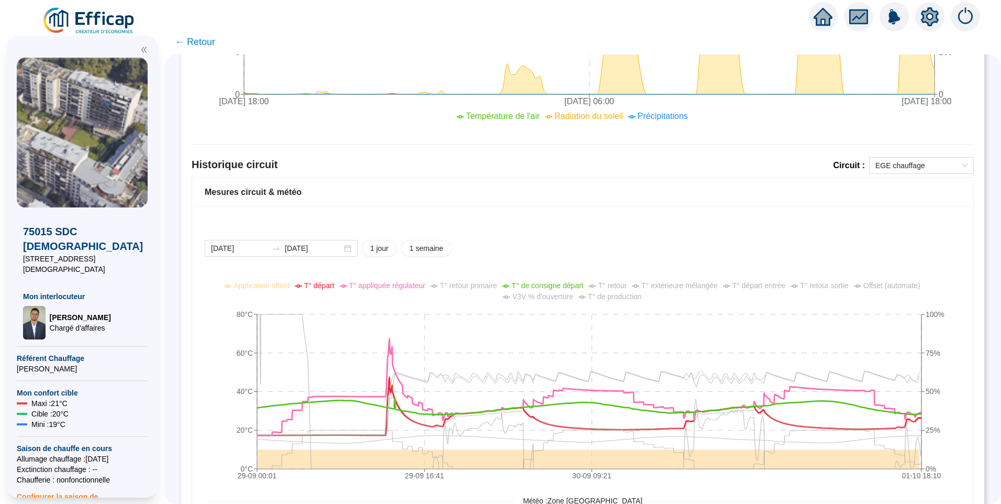
click at [470, 285] on span "T° retour primaire" at bounding box center [468, 285] width 57 height 8
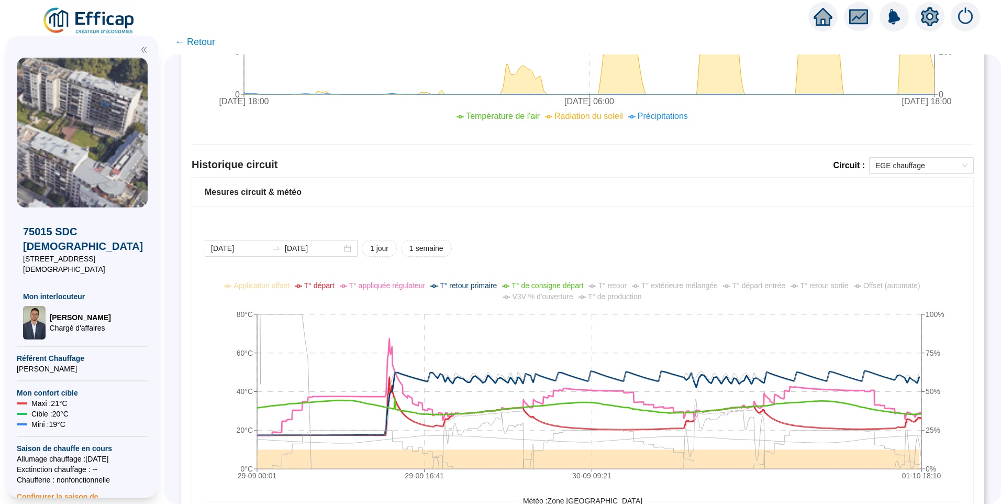
click at [608, 298] on span "T° de production" at bounding box center [615, 296] width 54 height 8
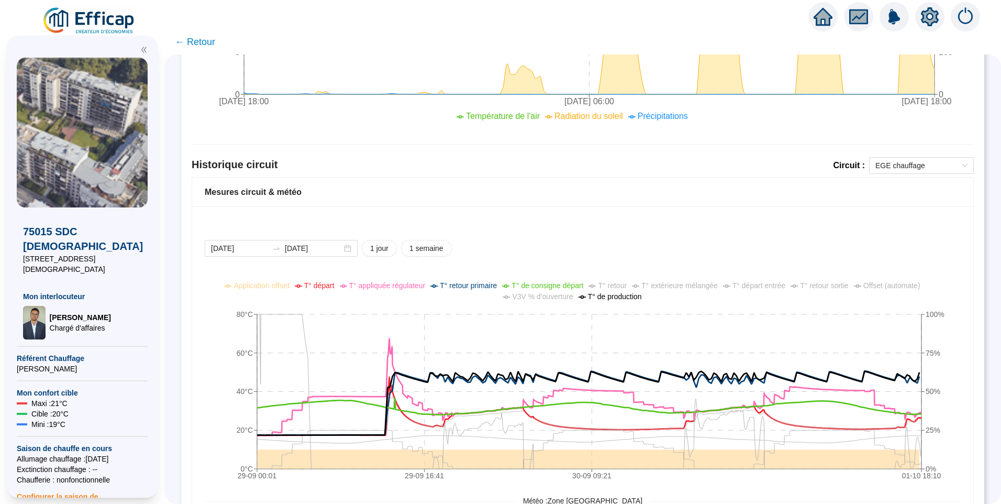
click at [694, 286] on span "T° extérieure mélangée" at bounding box center [679, 285] width 76 height 8
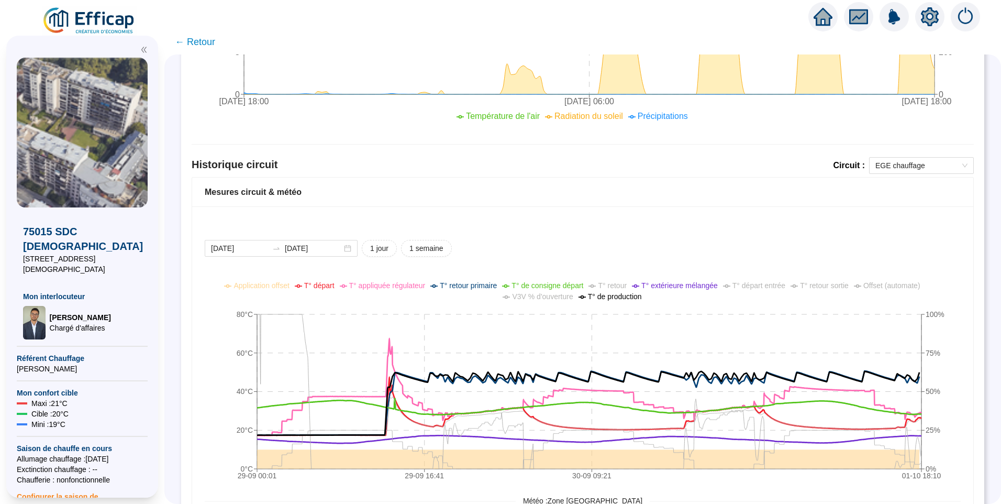
click at [670, 285] on span "T° extérieure mélangée" at bounding box center [679, 285] width 76 height 8
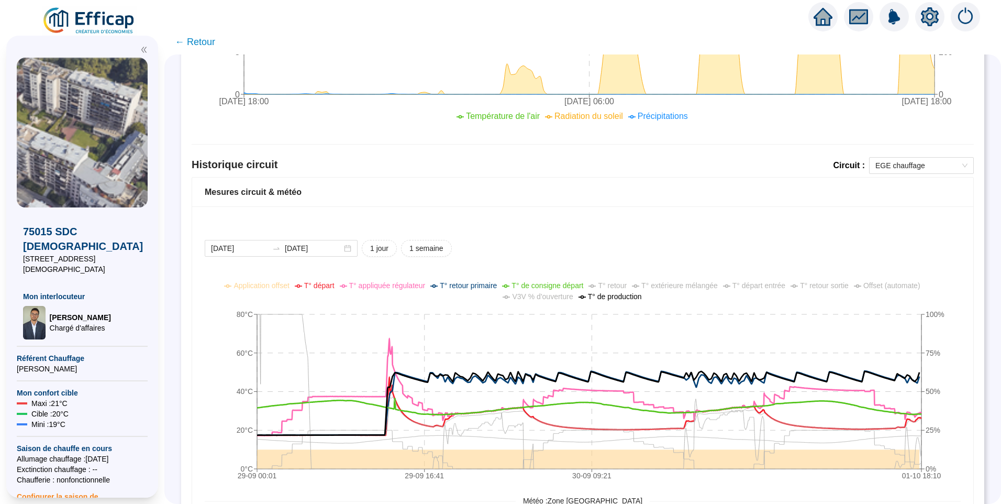
click at [566, 285] on span "T° de consigne départ" at bounding box center [548, 285] width 72 height 8
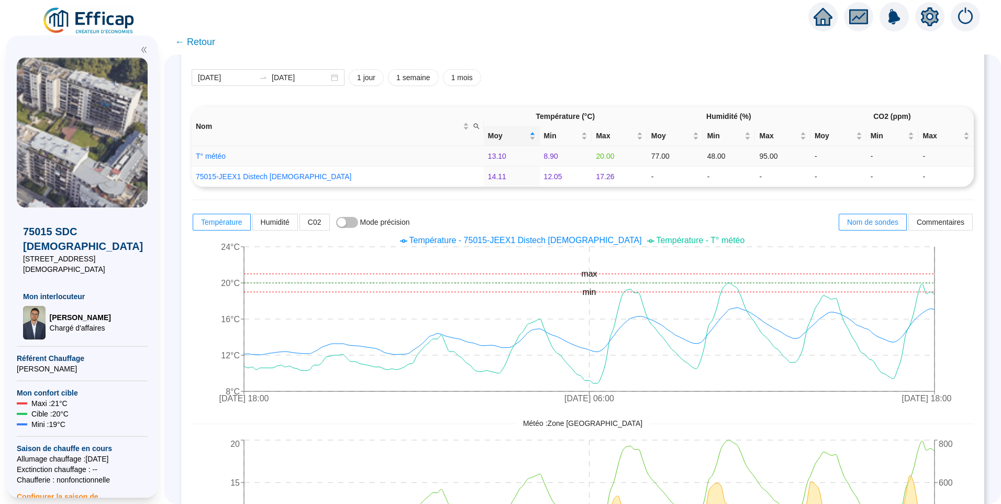
scroll to position [0, 0]
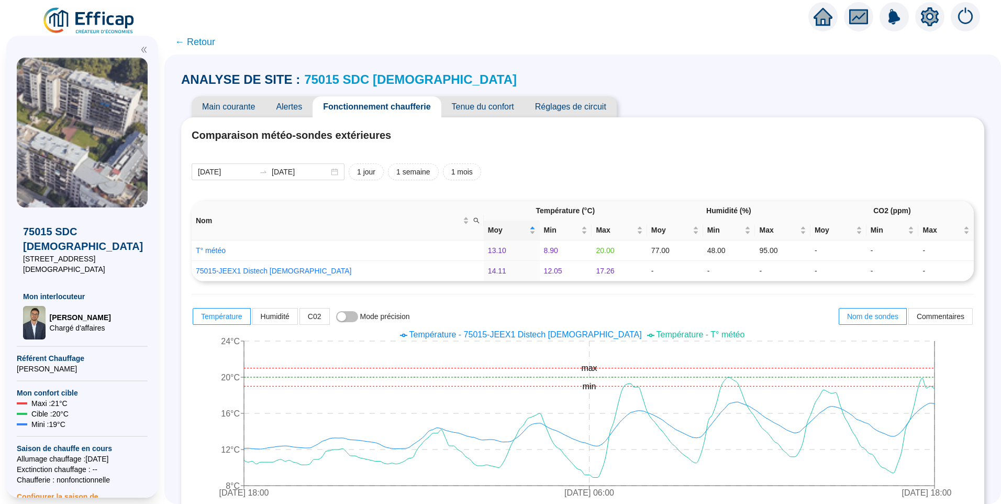
click at [362, 80] on link "75015 SDC Eglise" at bounding box center [410, 79] width 213 height 14
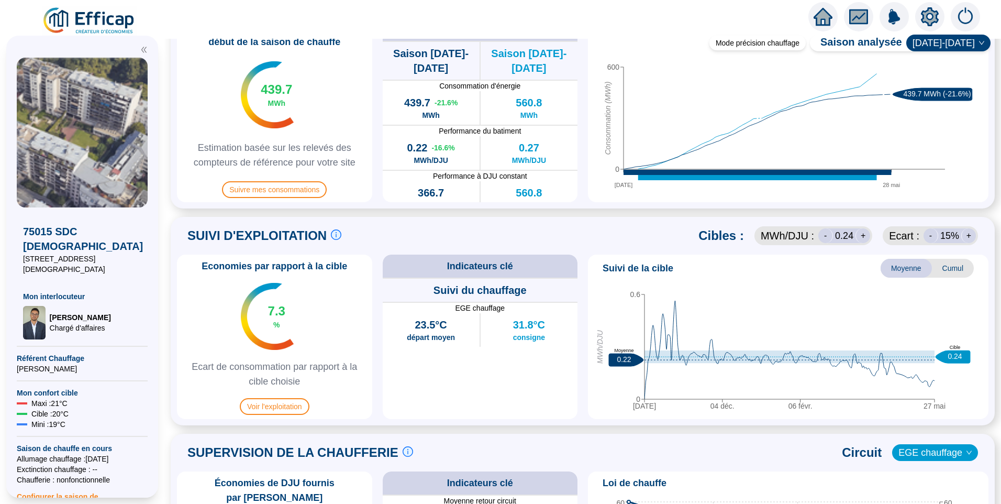
scroll to position [367, 0]
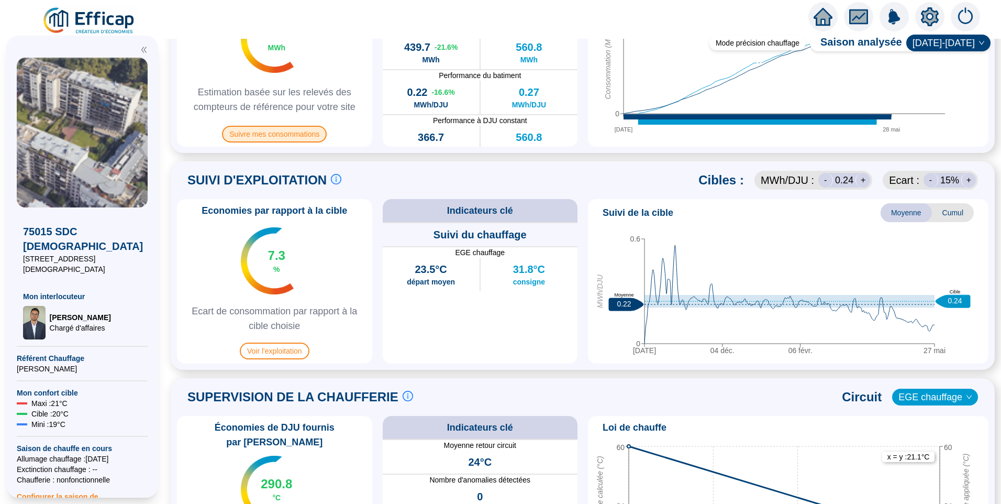
click at [306, 133] on span "Suivre mes consommations" at bounding box center [274, 134] width 105 height 17
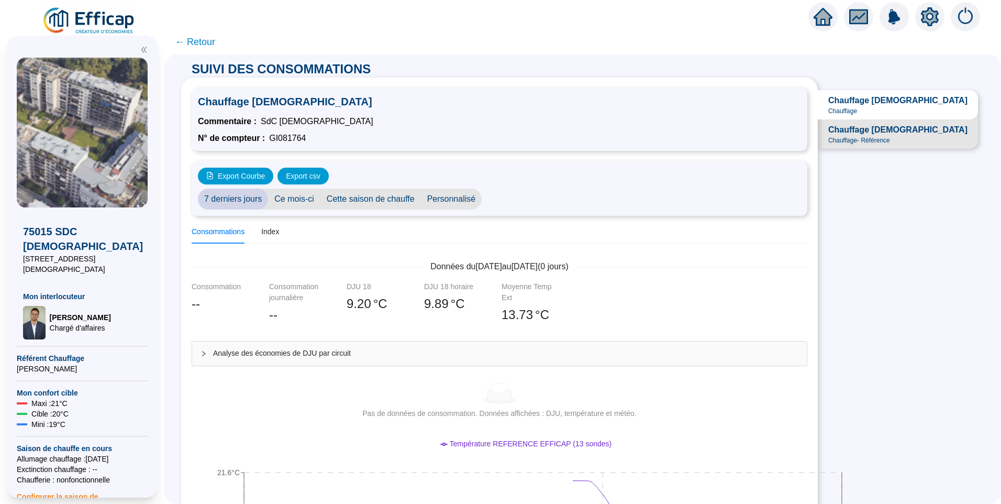
click at [485, 269] on span "Données du 1 oct. 2025 au 1 oct. 2025 ( 0 jours)" at bounding box center [499, 266] width 155 height 13
click at [449, 201] on span "Personnalisé" at bounding box center [451, 199] width 61 height 21
click at [533, 198] on input "[DATE]" at bounding box center [516, 199] width 57 height 11
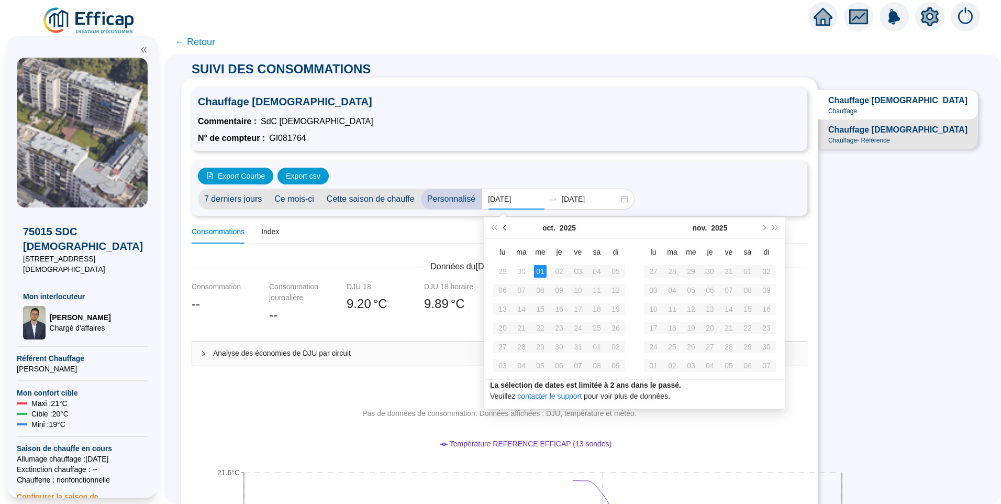
click at [506, 228] on span "Mois précédent (PageUp)" at bounding box center [505, 227] width 5 height 5
type input "2025-09-01"
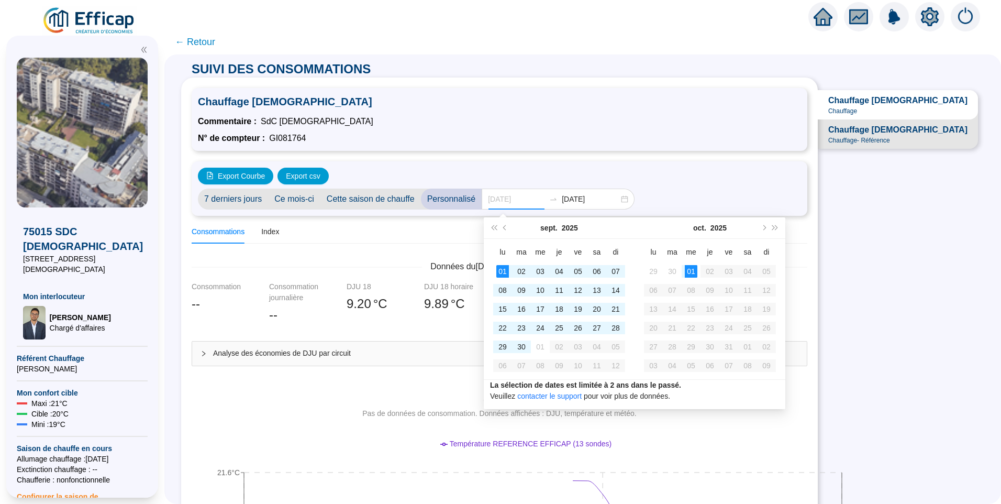
click at [501, 269] on div "01" at bounding box center [502, 271] width 13 height 13
type input "[DATE]"
click at [690, 273] on div "01" at bounding box center [691, 271] width 13 height 13
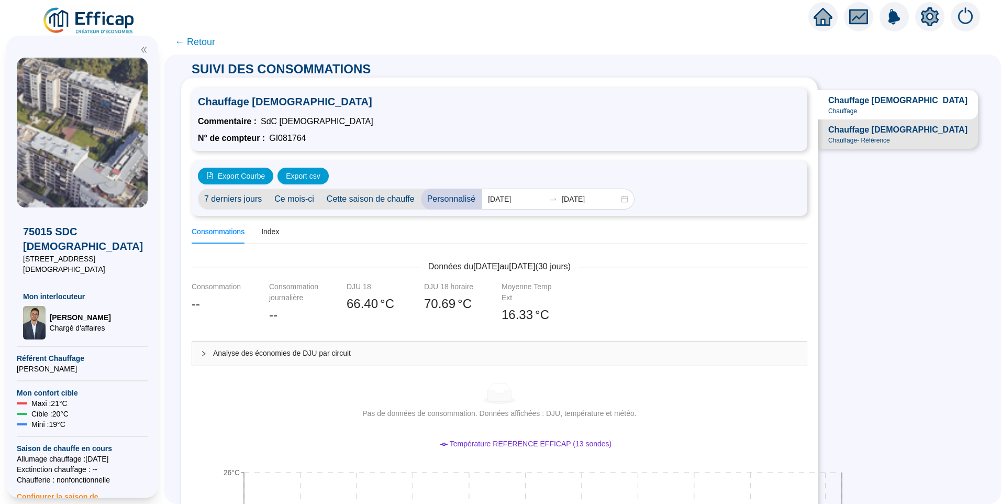
click at [914, 136] on span "Chauffage Église" at bounding box center [897, 130] width 139 height 13
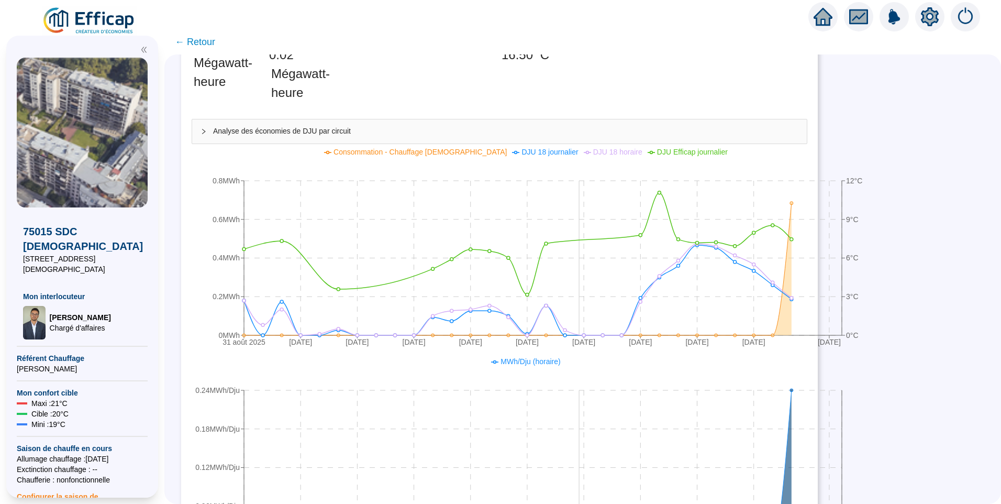
scroll to position [262, 0]
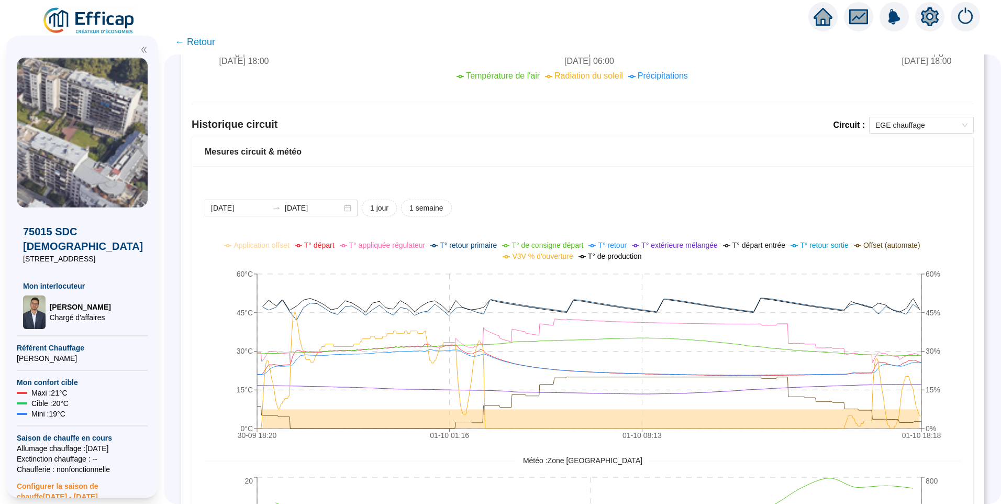
scroll to position [576, 0]
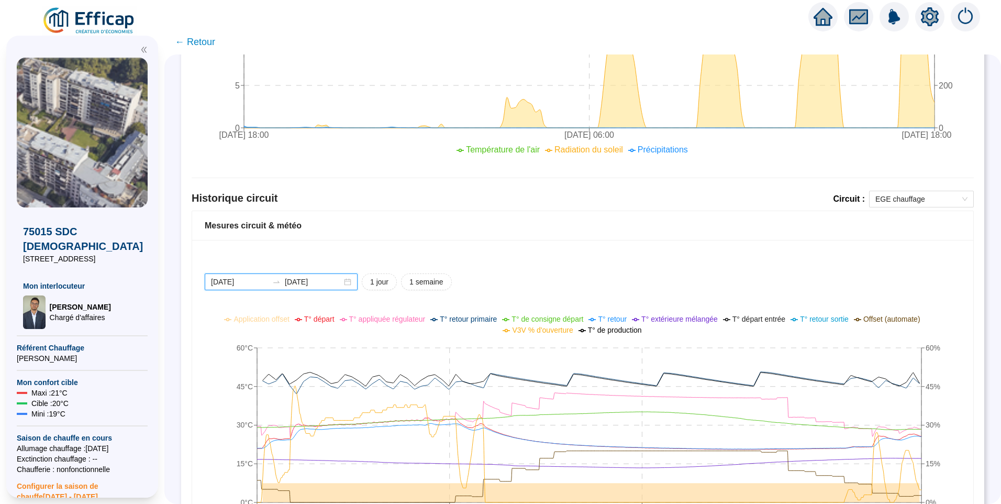
click at [261, 286] on input "[DATE]" at bounding box center [239, 281] width 57 height 11
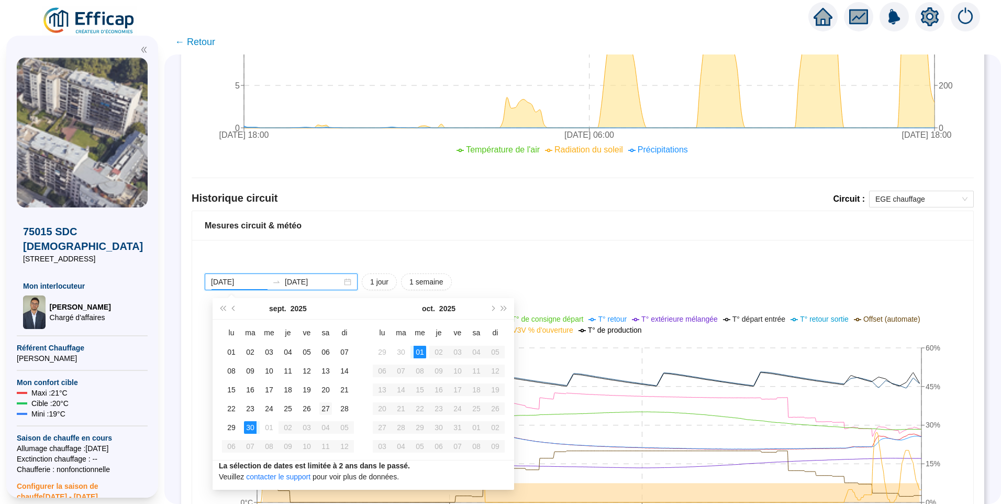
type input "2025-09-27"
click at [325, 408] on div "27" at bounding box center [325, 408] width 13 height 13
type input "[DATE]"
click at [424, 352] on div "01" at bounding box center [420, 352] width 13 height 13
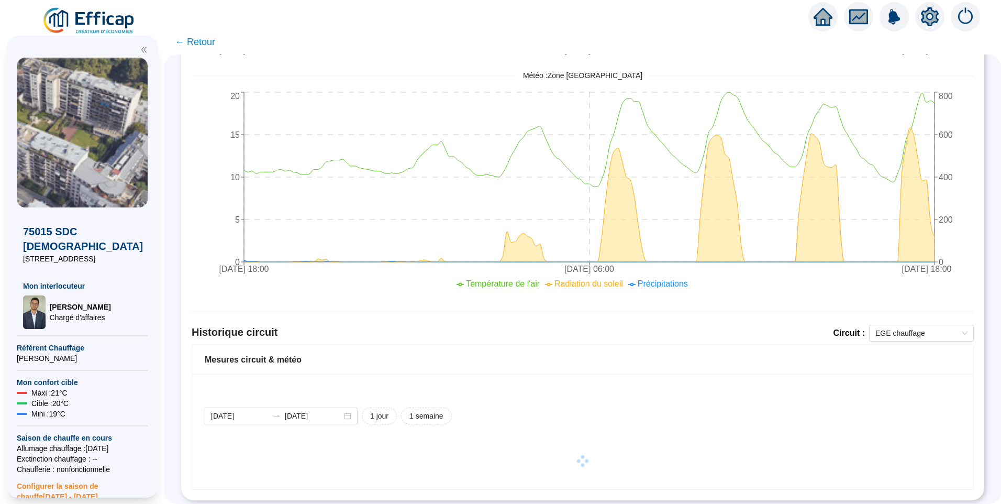
scroll to position [452, 0]
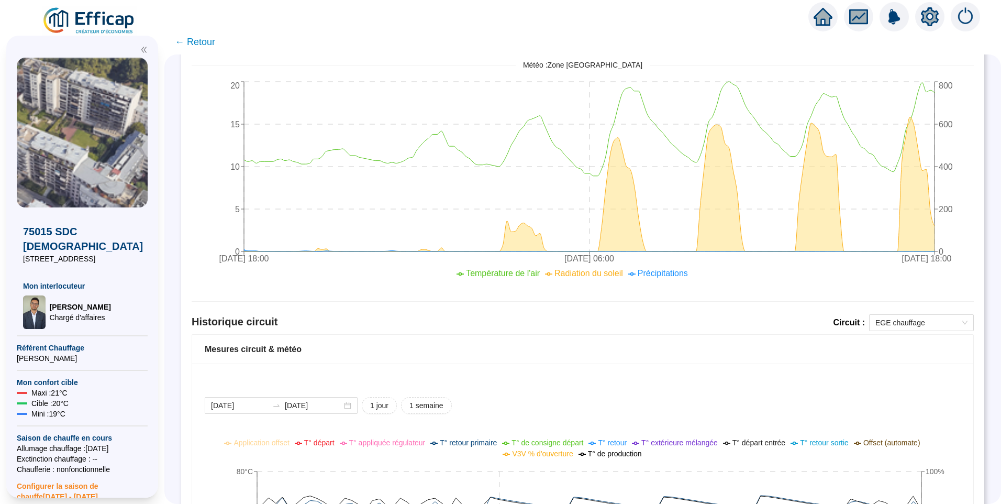
click at [142, 53] on div at bounding box center [82, 47] width 131 height 22
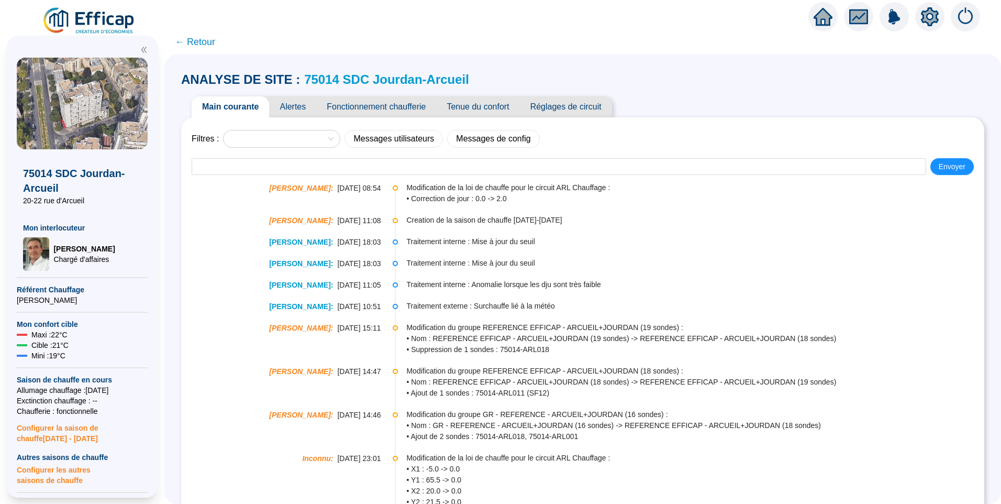
click at [370, 80] on link "75014 SDC Jourdan-Arcueil" at bounding box center [386, 79] width 165 height 14
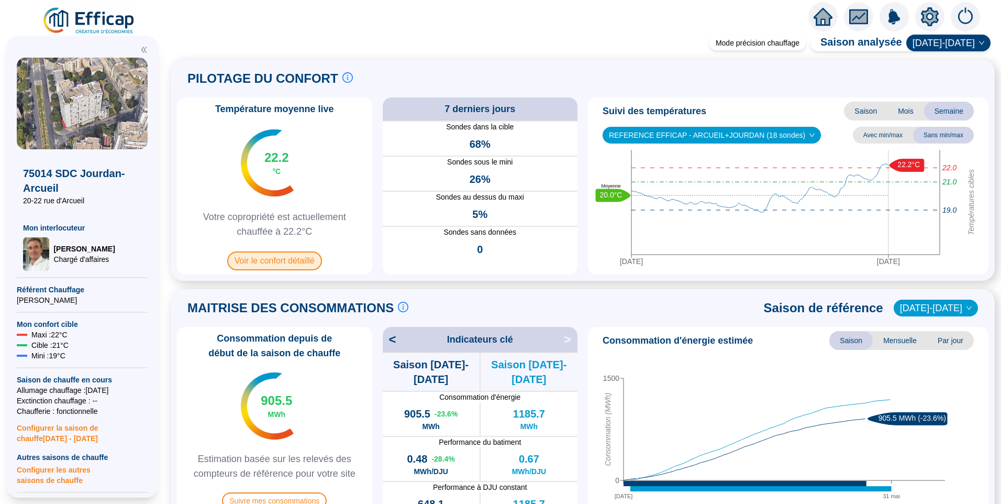
click at [281, 265] on span "Voir le confort détaillé" at bounding box center [274, 260] width 95 height 19
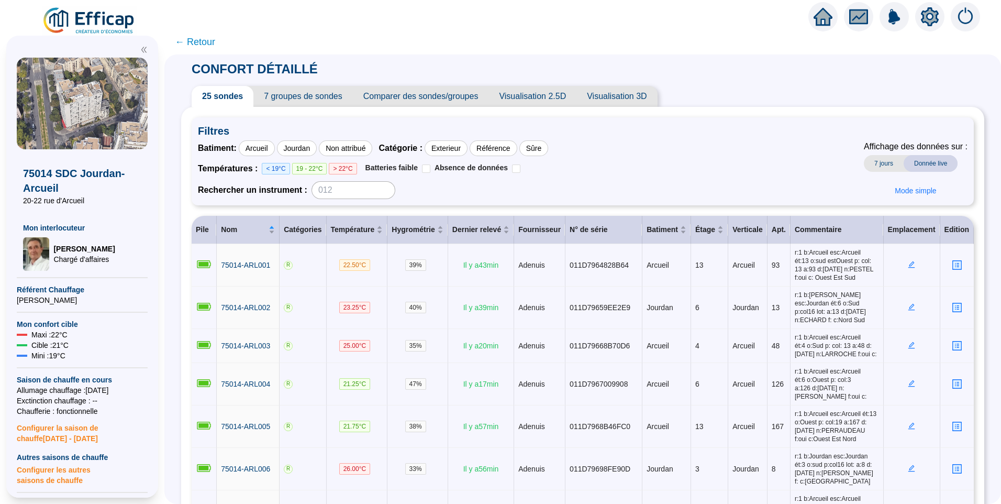
click at [289, 90] on span "7 groupes de sondes" at bounding box center [302, 96] width 99 height 21
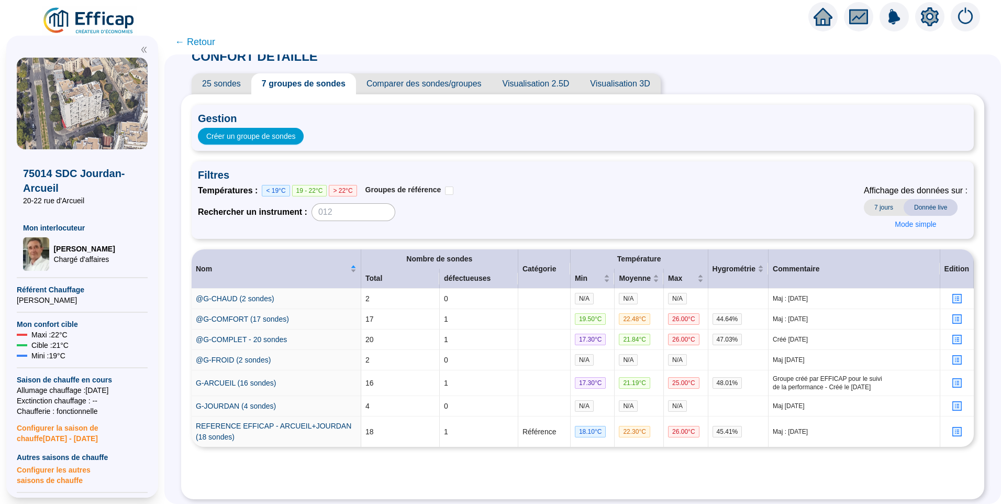
scroll to position [22, 0]
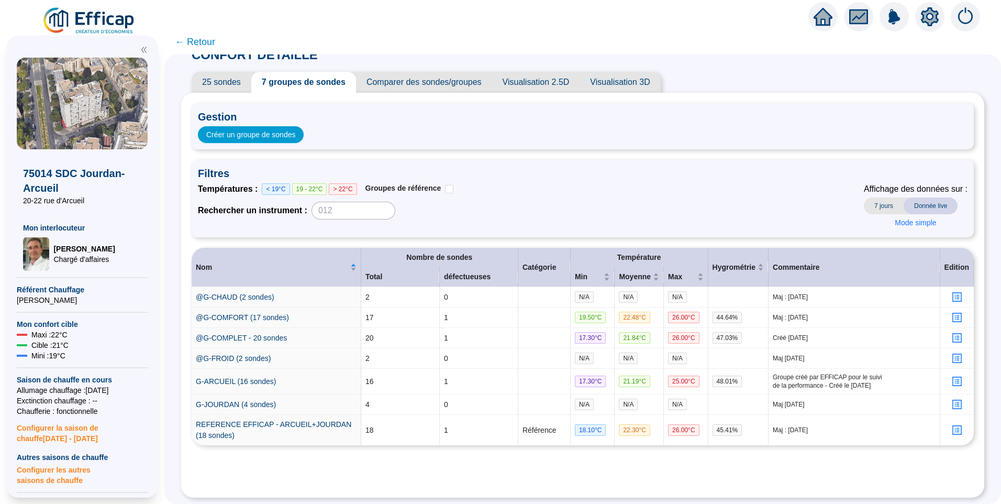
click at [187, 252] on div "CONFORT DÉTAILLÉ 25 sondes 7 groupes de sondes Comparer des sondes/groupes Visu…" at bounding box center [582, 278] width 837 height 449
click at [552, 173] on div "Filtres Températures : < 19°C 19 - 22°C > 22°C Groupes de référence Rechercher …" at bounding box center [583, 198] width 782 height 77
click at [224, 420] on link "REFERENCE EFFICAP - ARCUEIL+JOURDAN (18 sondes)" at bounding box center [274, 429] width 156 height 19
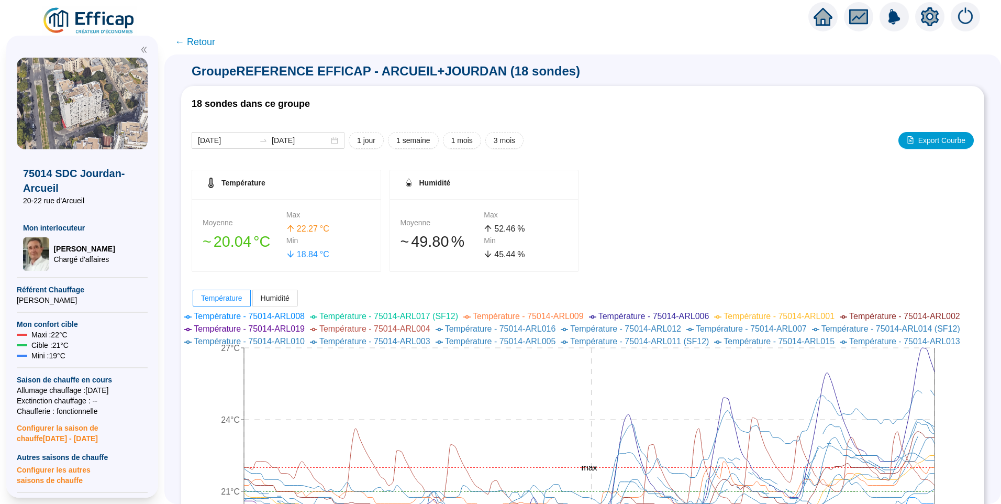
click at [211, 40] on span "← Retour" at bounding box center [195, 42] width 40 height 15
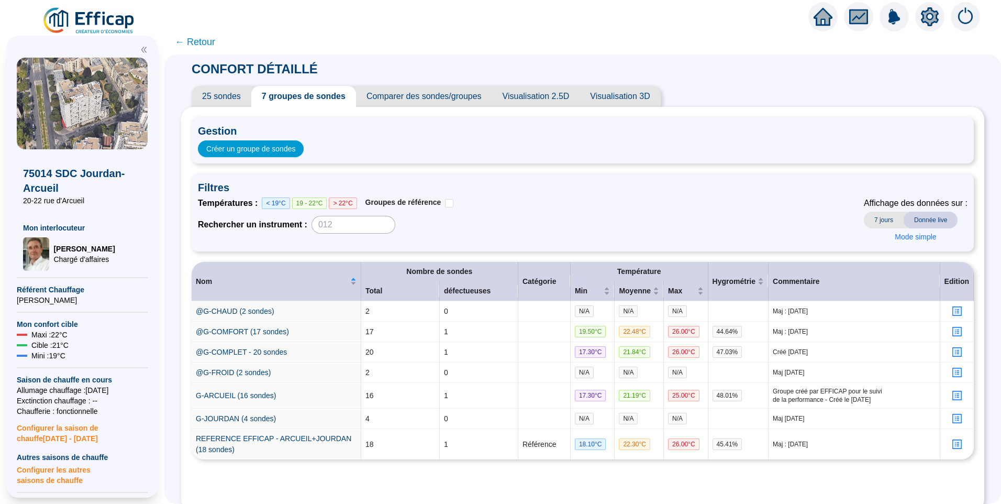
click at [220, 103] on span "25 sondes" at bounding box center [222, 96] width 60 height 21
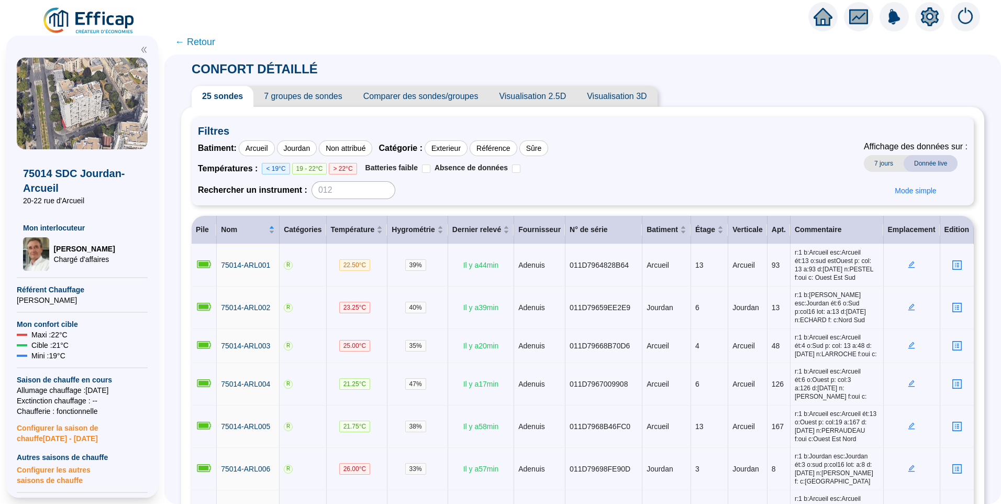
click at [315, 95] on span "7 groupes de sondes" at bounding box center [302, 96] width 99 height 21
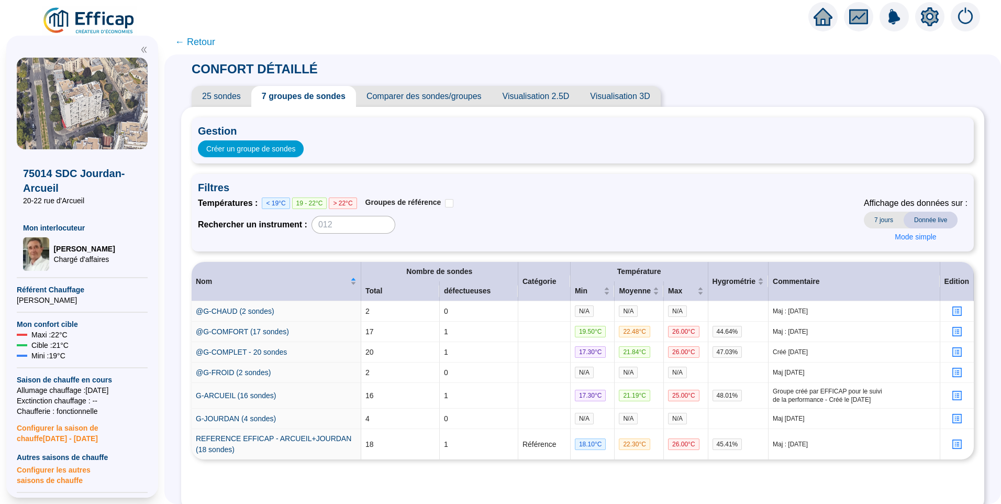
click at [219, 94] on span "25 sondes" at bounding box center [222, 96] width 60 height 21
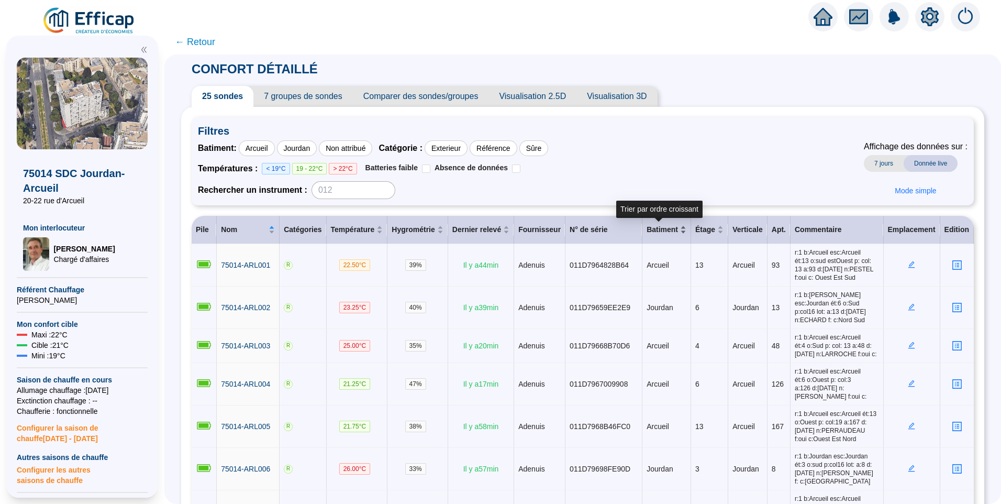
click at [675, 233] on div "Batiment" at bounding box center [667, 229] width 40 height 11
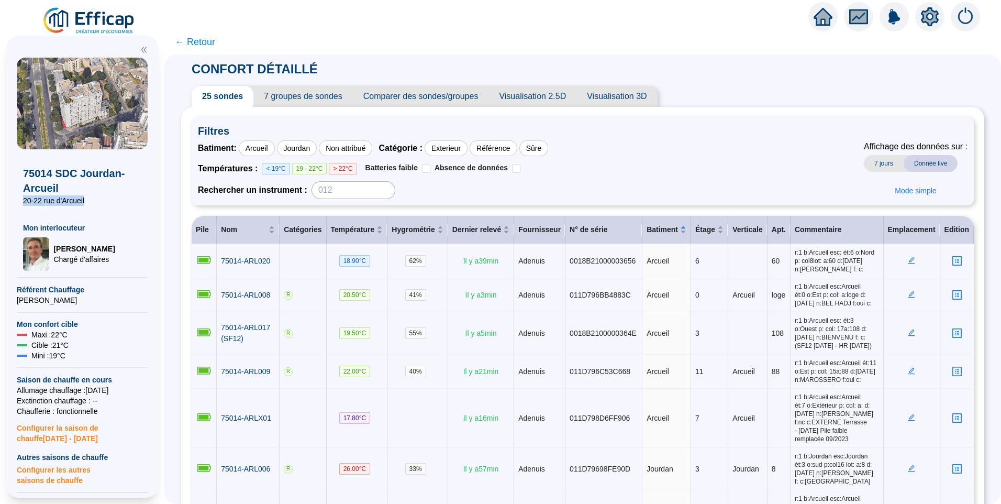
drag, startPoint x: 90, startPoint y: 198, endPoint x: 18, endPoint y: 199, distance: 71.8
click at [18, 199] on div "75014 SDC Jourdan-Arcueil 20-22 rue d'Arcueil Mon interlocuteur Jean-Baptiste Q…" at bounding box center [82, 209] width 131 height 121
copy span "20-22 rue d'Arcueil"
click at [299, 146] on div "Jourdan" at bounding box center [297, 148] width 40 height 16
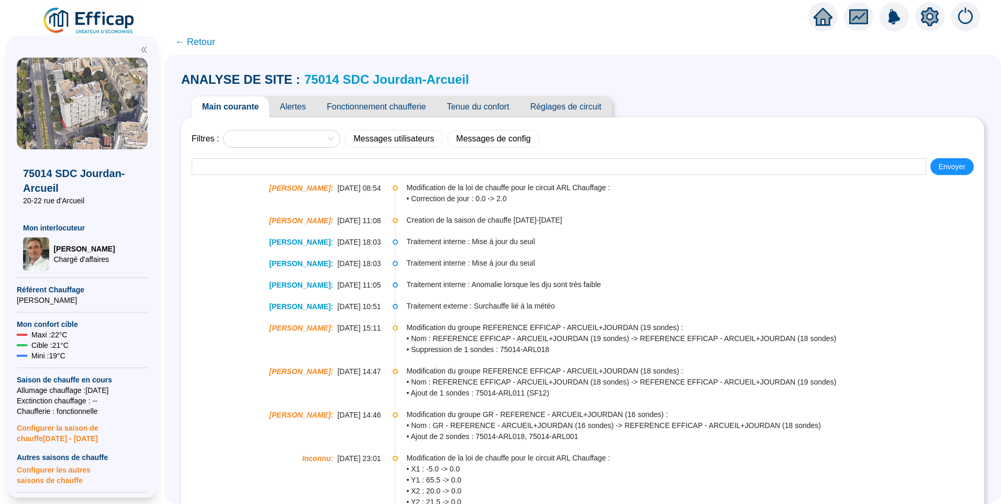
click at [83, 19] on img at bounding box center [89, 20] width 95 height 29
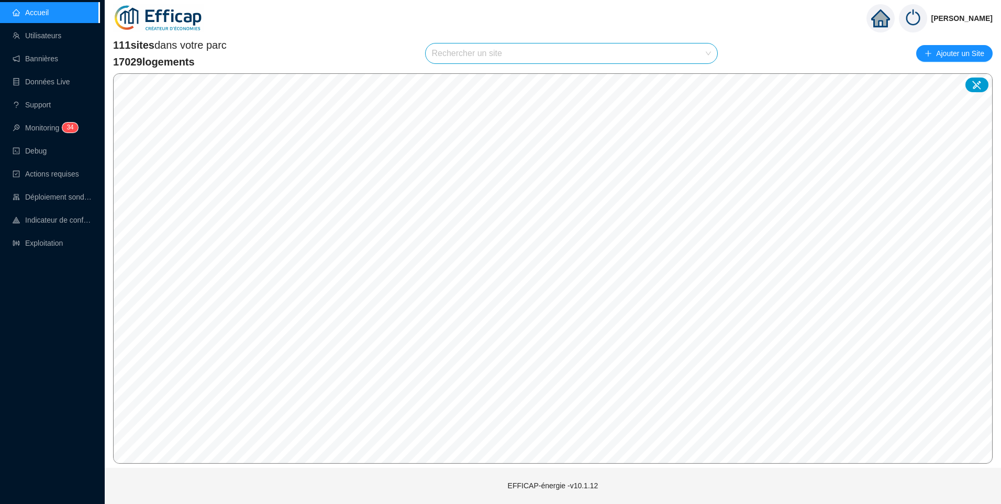
click at [496, 54] on input "search" at bounding box center [567, 53] width 270 height 20
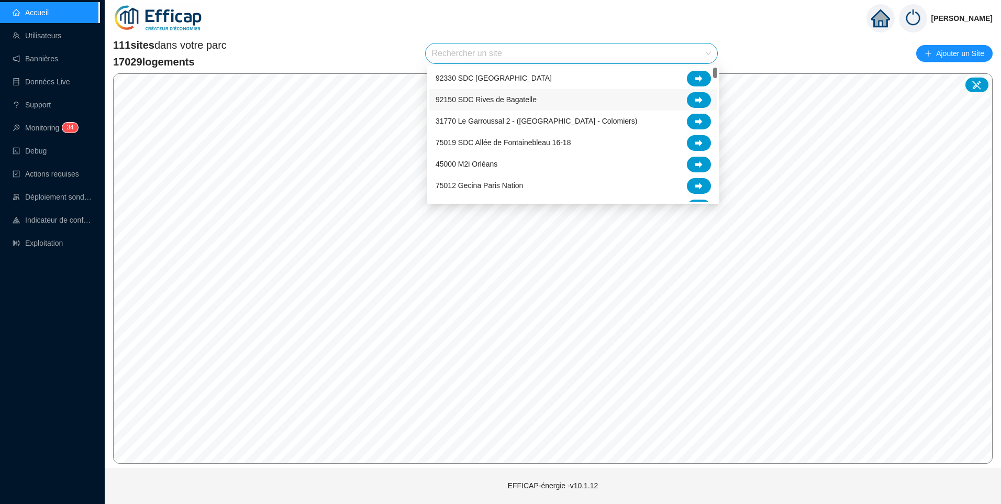
click at [348, 30] on div "[PERSON_NAME]" at bounding box center [553, 18] width 896 height 37
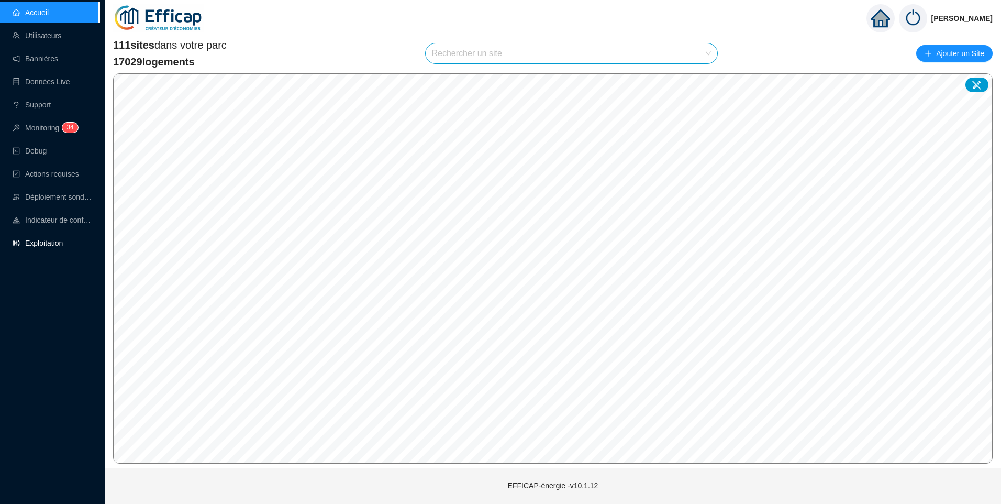
click at [32, 240] on link "Exploitation" at bounding box center [38, 243] width 50 height 8
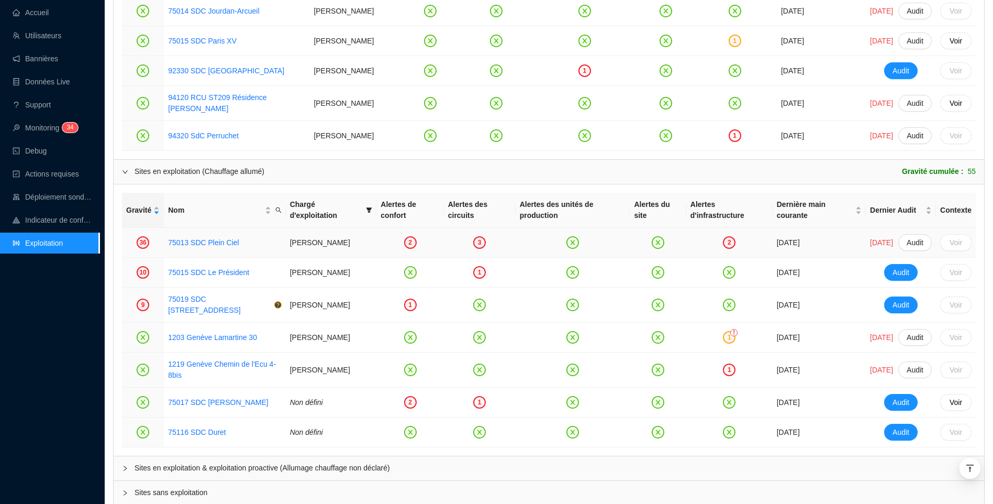
scroll to position [921, 0]
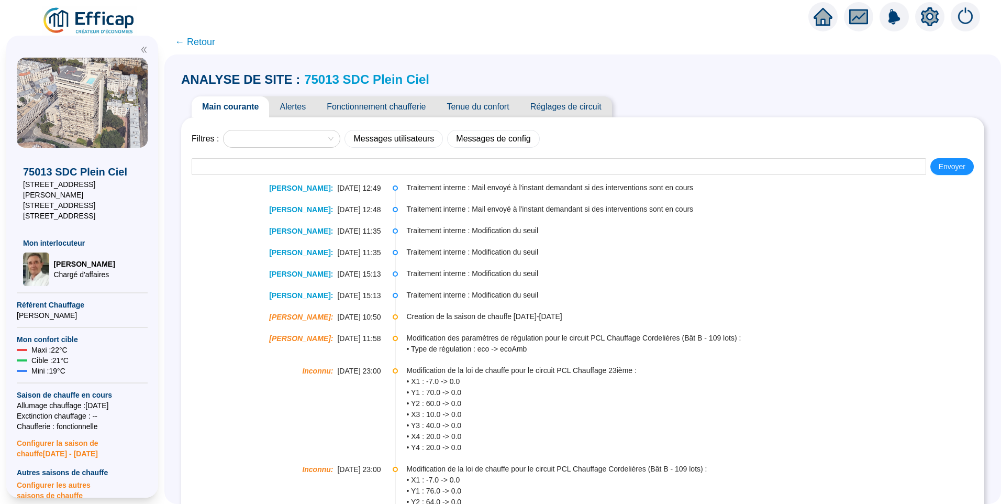
click at [299, 114] on span "Alertes" at bounding box center [292, 106] width 47 height 21
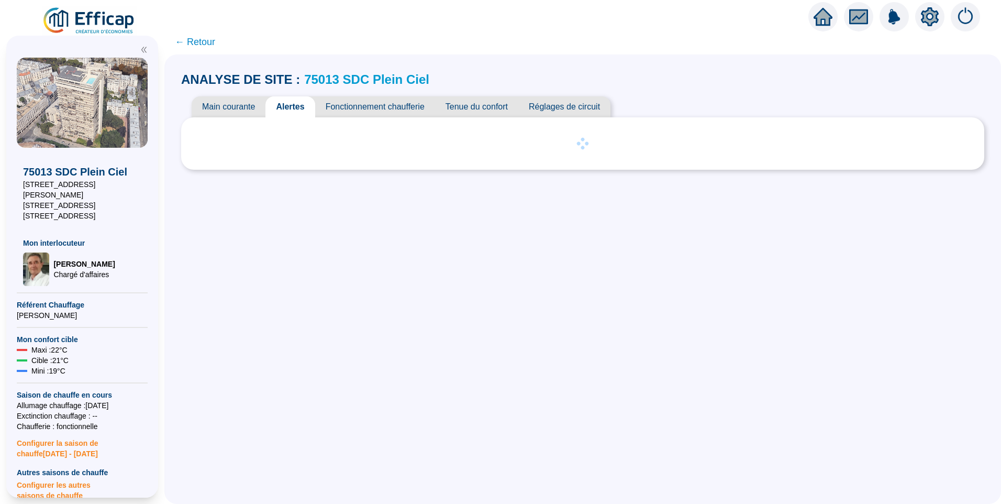
click at [245, 108] on span "Main courante" at bounding box center [229, 106] width 74 height 21
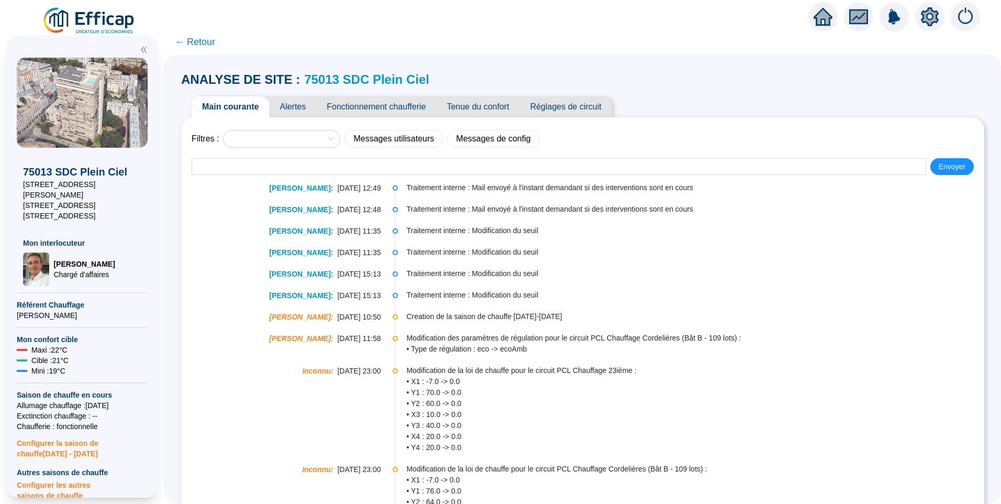
click at [294, 107] on span "Alertes" at bounding box center [292, 106] width 47 height 21
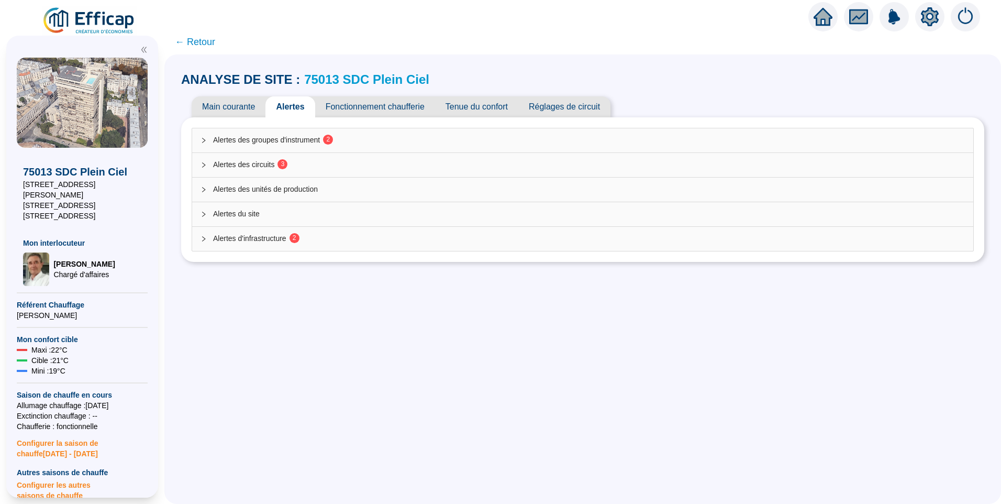
click at [287, 144] on span "Alertes des groupes d'instrument 2" at bounding box center [589, 140] width 752 height 11
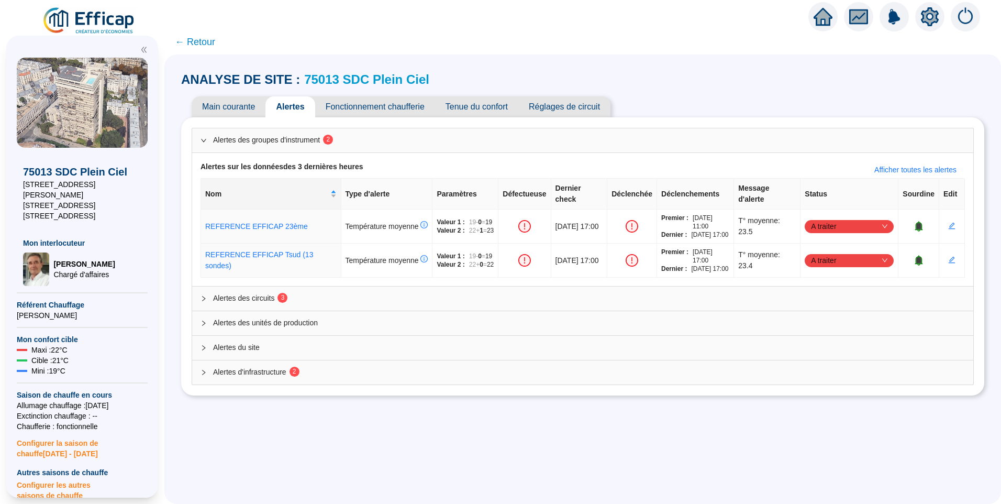
click at [276, 308] on div "Alertes des circuits 3" at bounding box center [582, 298] width 781 height 24
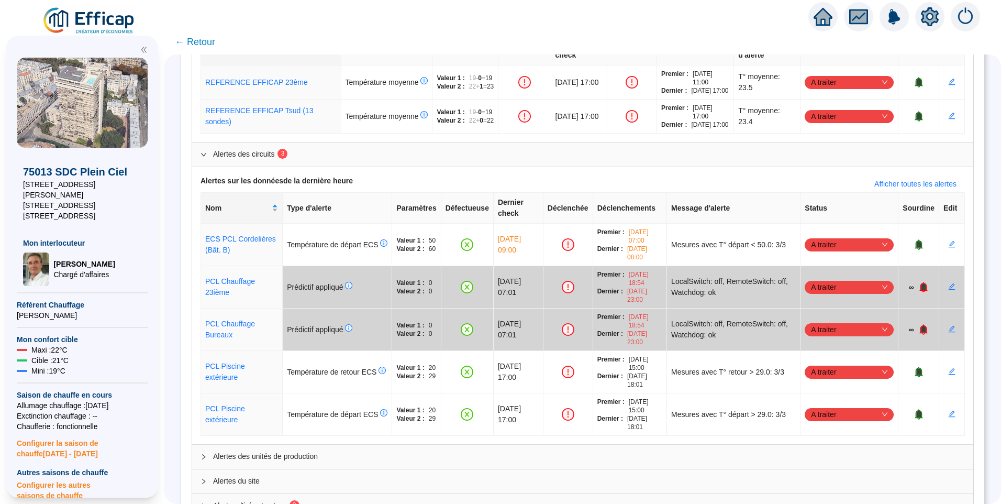
scroll to position [189, 0]
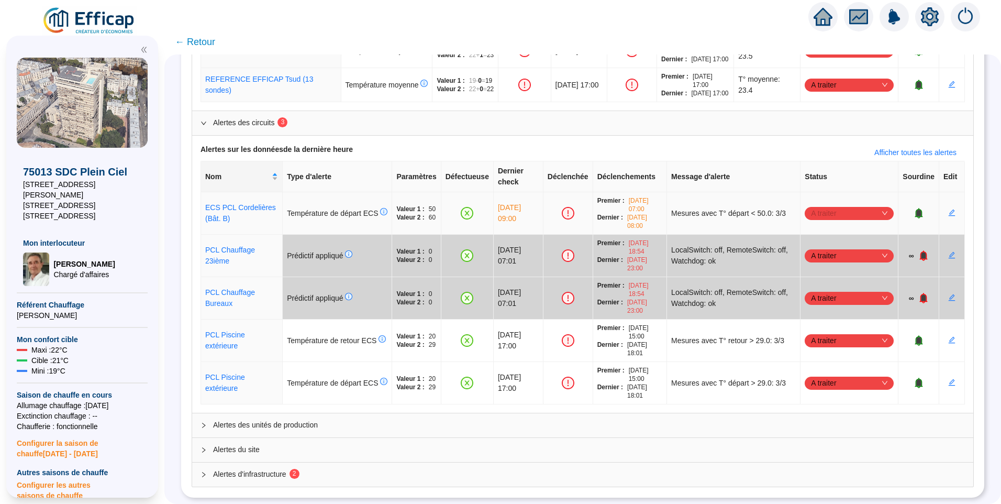
click at [863, 206] on span "A traiter" at bounding box center [849, 213] width 76 height 16
click at [838, 261] on div "Traité" at bounding box center [843, 258] width 72 height 11
click at [851, 375] on span "A traiter" at bounding box center [849, 383] width 76 height 16
click at [828, 430] on div "Traité" at bounding box center [843, 428] width 72 height 11
click at [822, 333] on span "A traiter" at bounding box center [849, 340] width 76 height 16
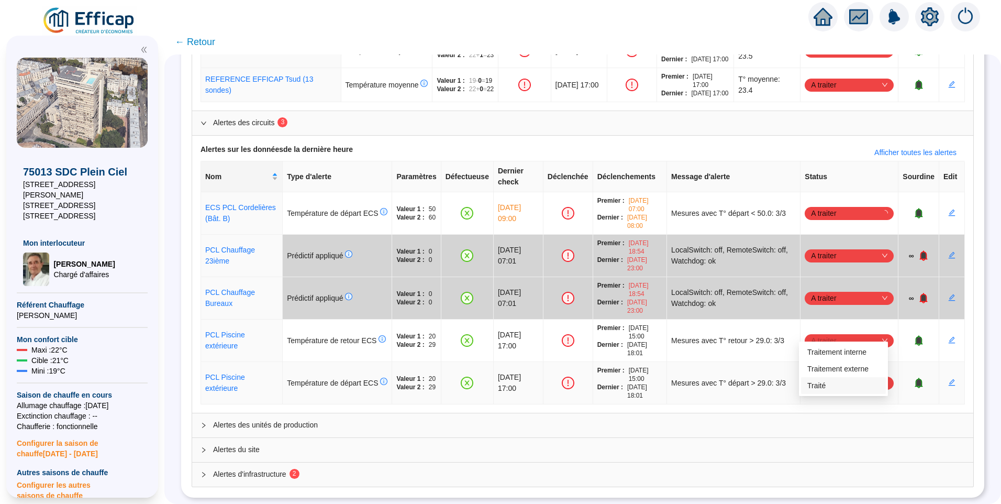
scroll to position [147, 0]
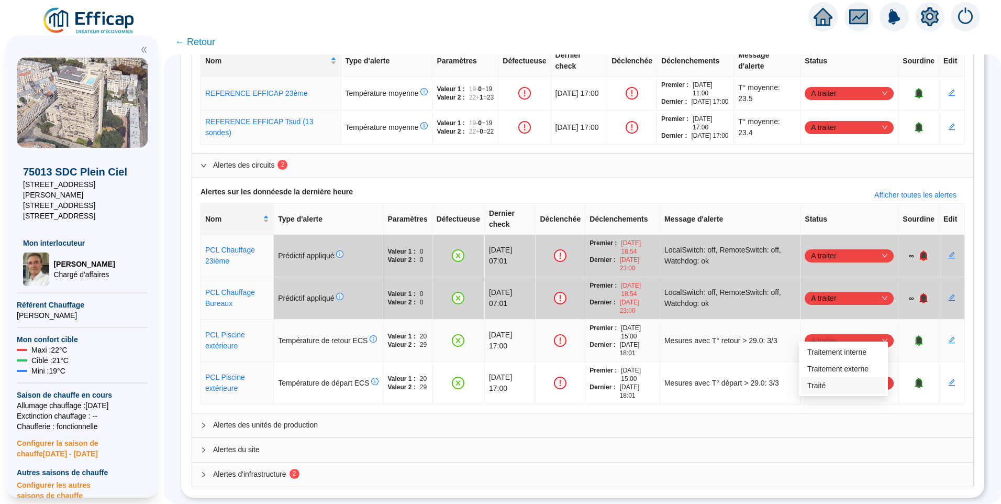
click at [817, 384] on div "Traité" at bounding box center [843, 385] width 72 height 11
click at [276, 470] on span "Alertes d'infrastructure 2" at bounding box center [589, 474] width 752 height 11
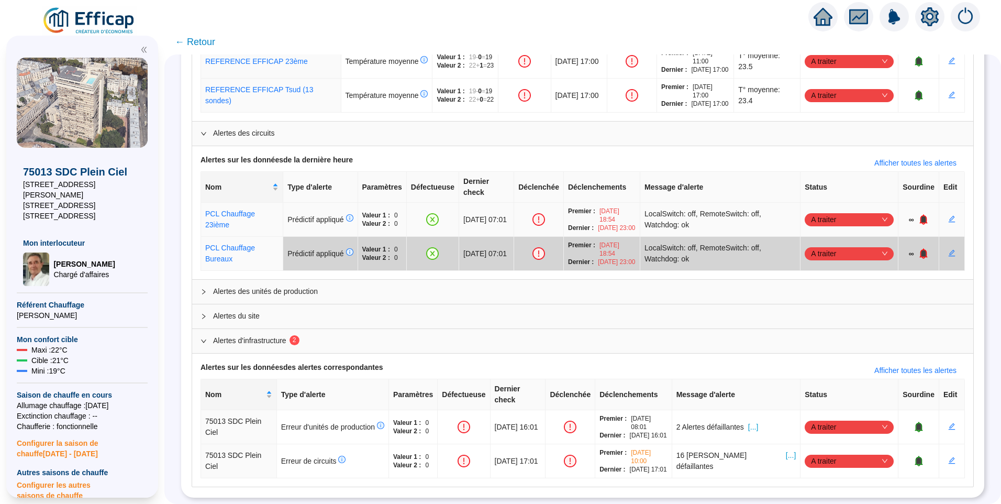
scroll to position [0, 0]
